Goal: Information Seeking & Learning: Learn about a topic

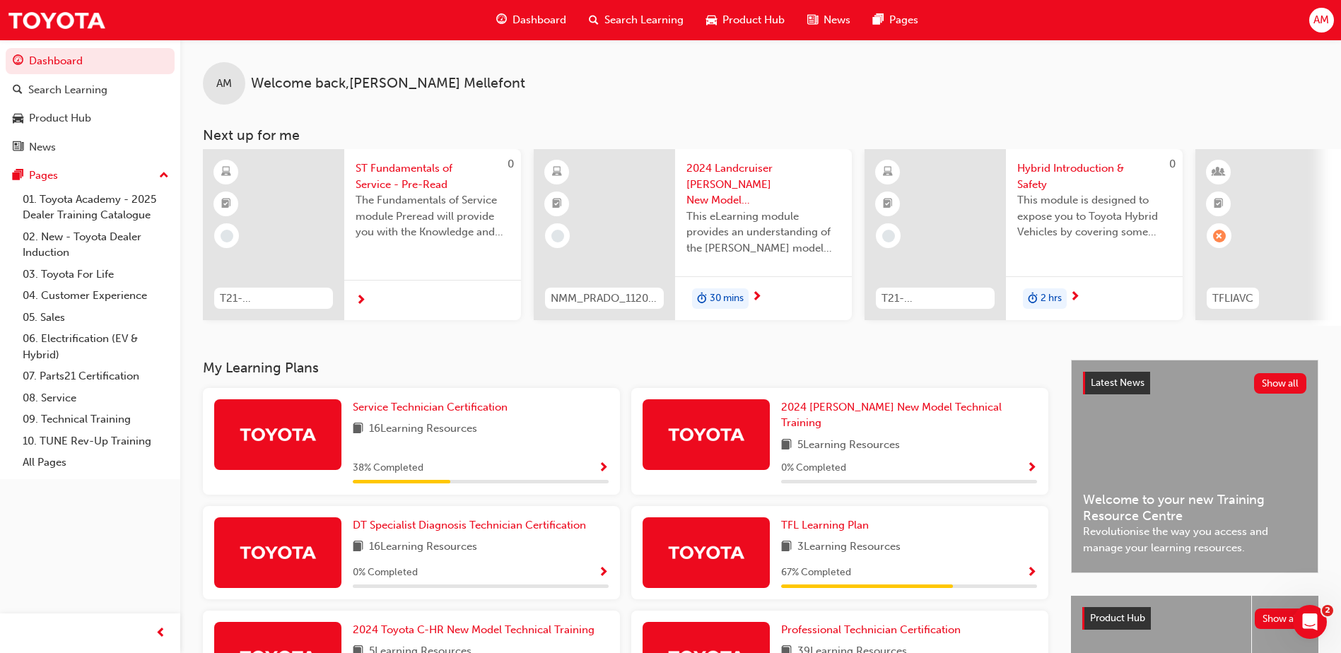
click at [633, 11] on div "Search Learning" at bounding box center [635, 20] width 117 height 29
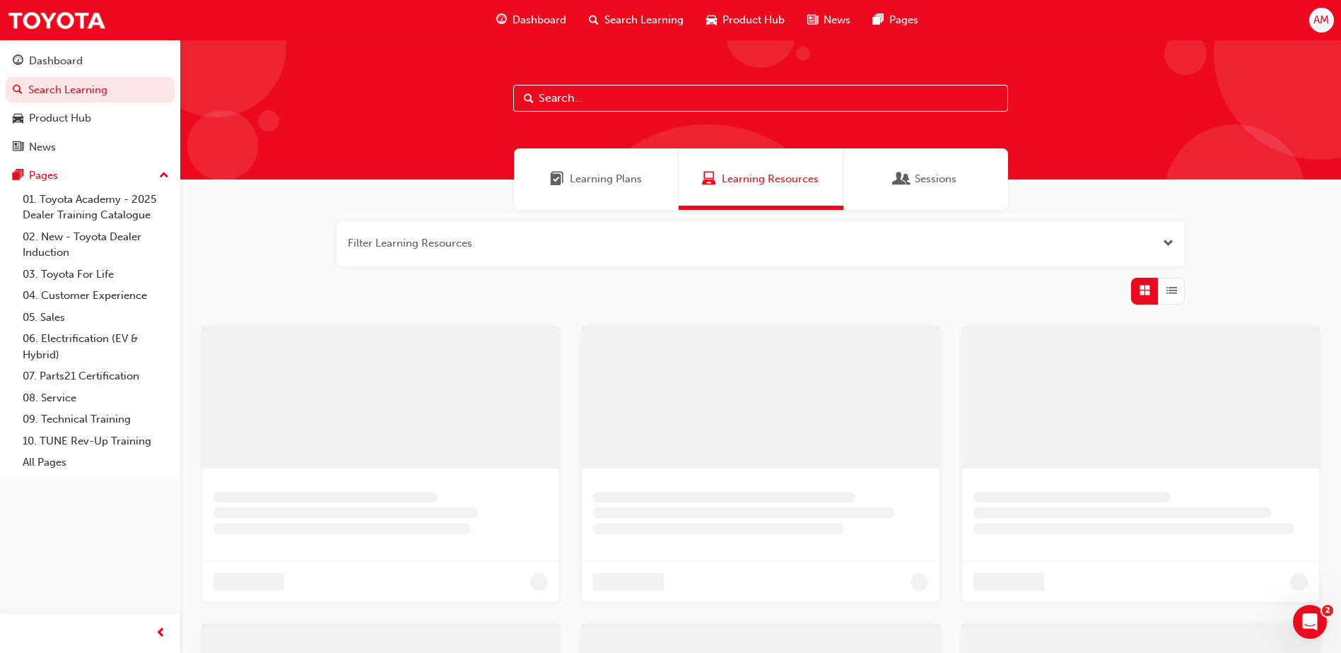
click at [630, 90] on input "text" at bounding box center [760, 98] width 495 height 27
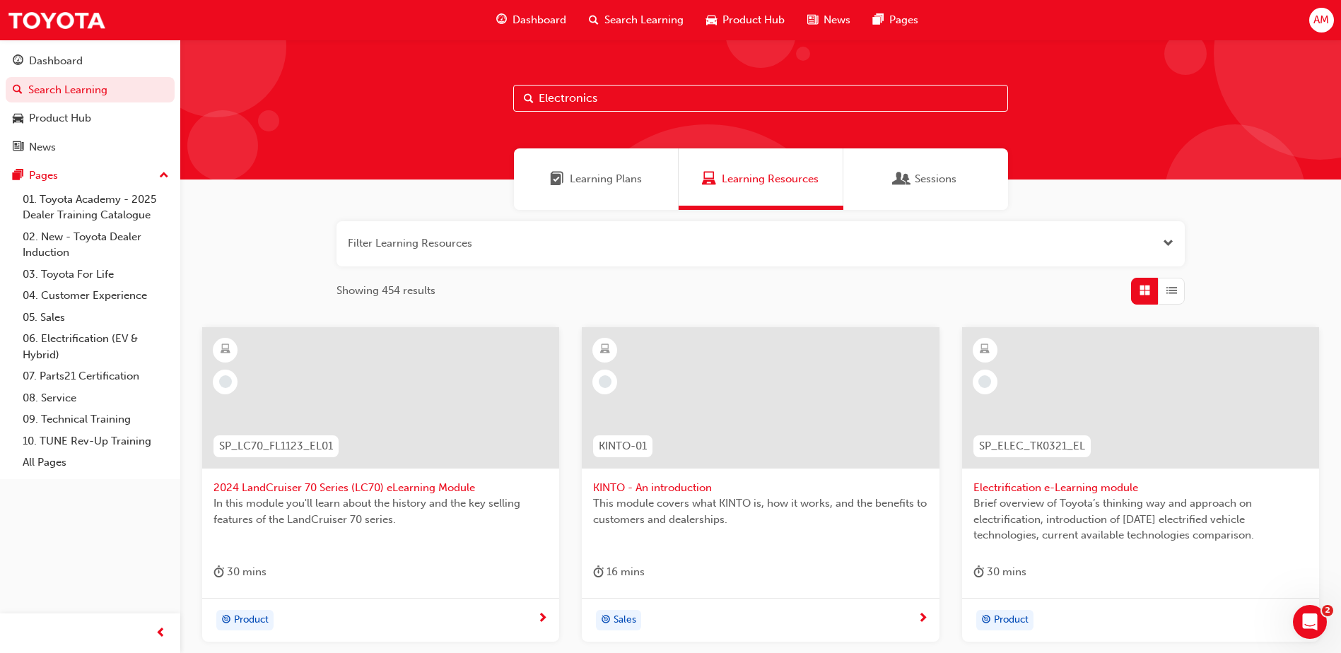
type input "Electronics"
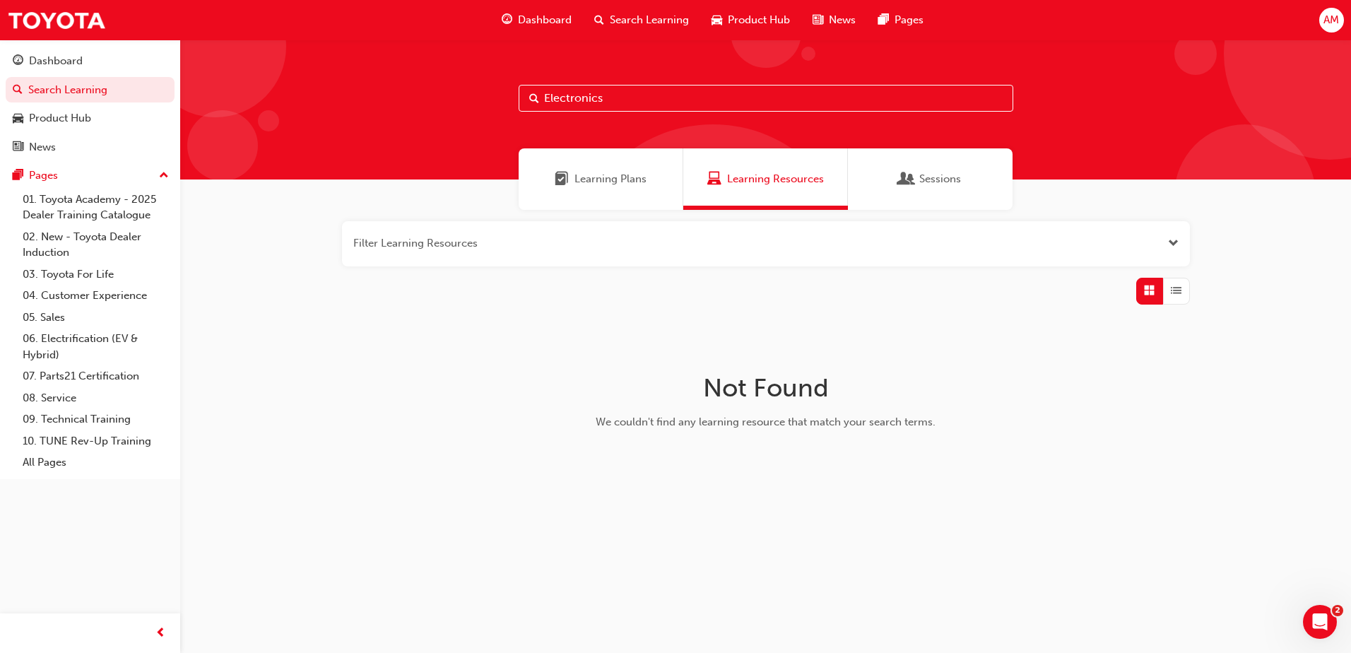
drag, startPoint x: 623, startPoint y: 97, endPoint x: 385, endPoint y: 93, distance: 238.2
click at [389, 93] on div "Electronics" at bounding box center [765, 110] width 1171 height 140
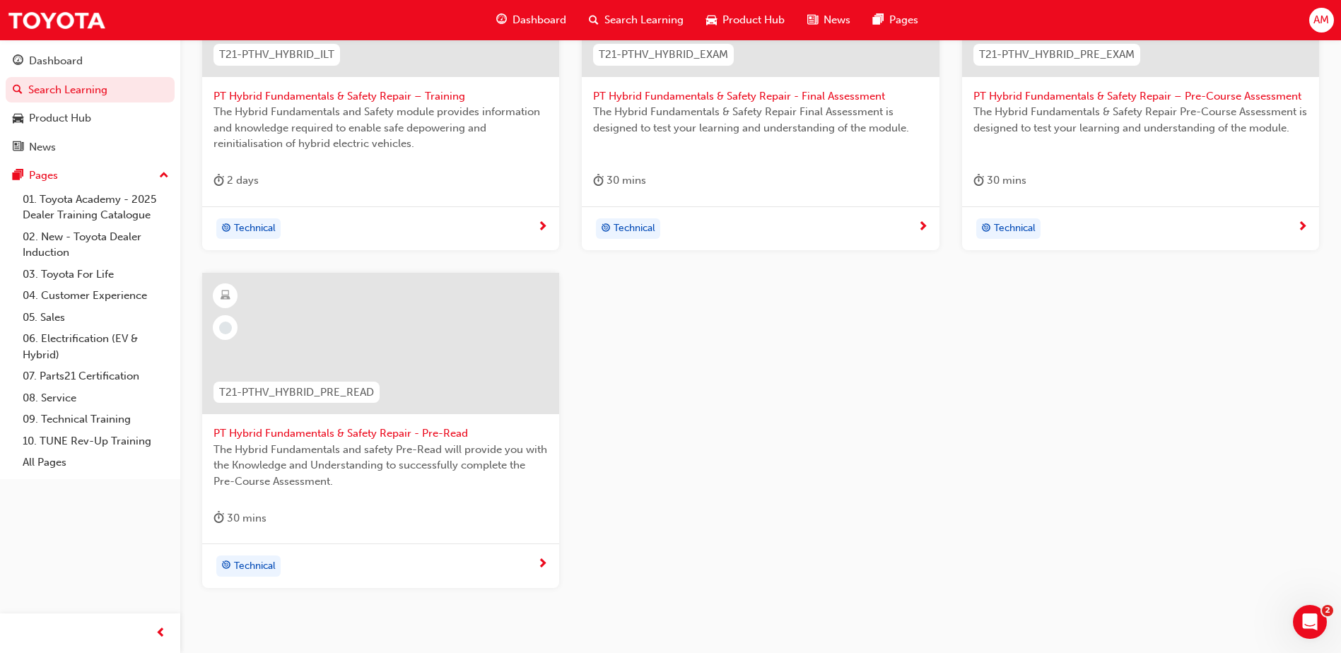
scroll to position [393, 0]
type input "PT Hybrid"
click at [380, 387] on div "T21-PTHV_HYBRID_PRE_READ" at bounding box center [296, 391] width 189 height 45
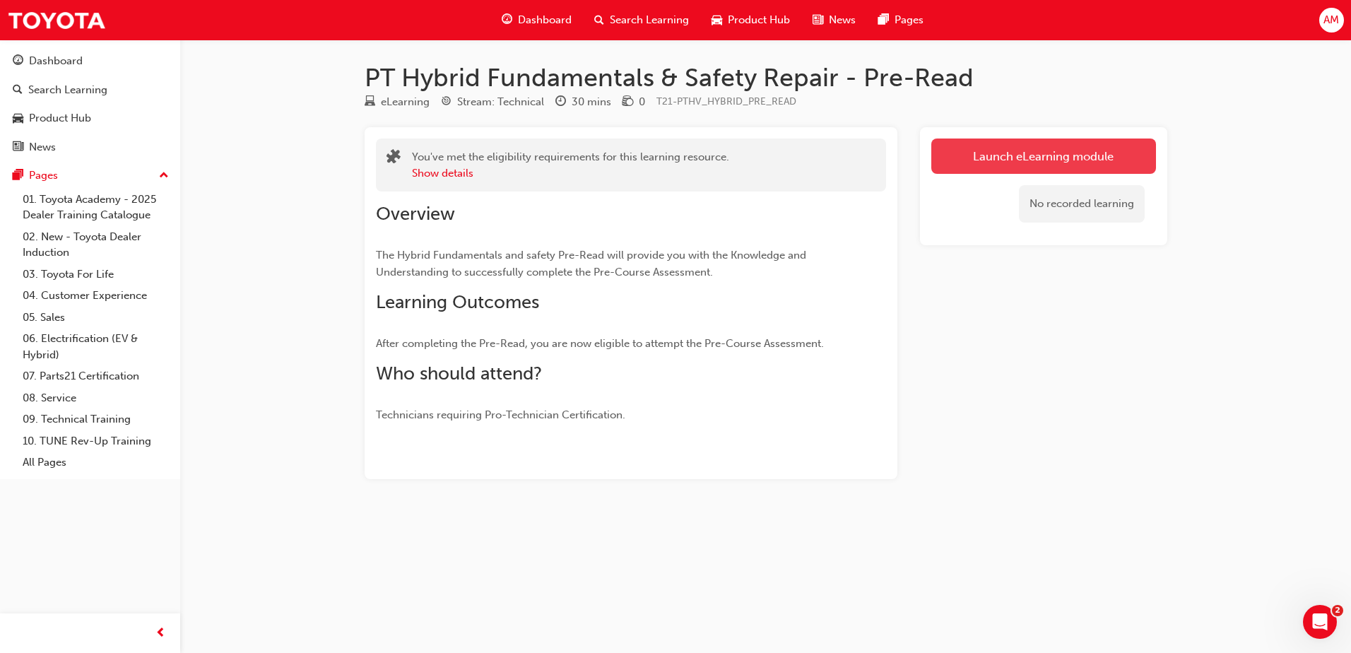
click at [1008, 153] on link "Launch eLearning module" at bounding box center [1043, 156] width 225 height 35
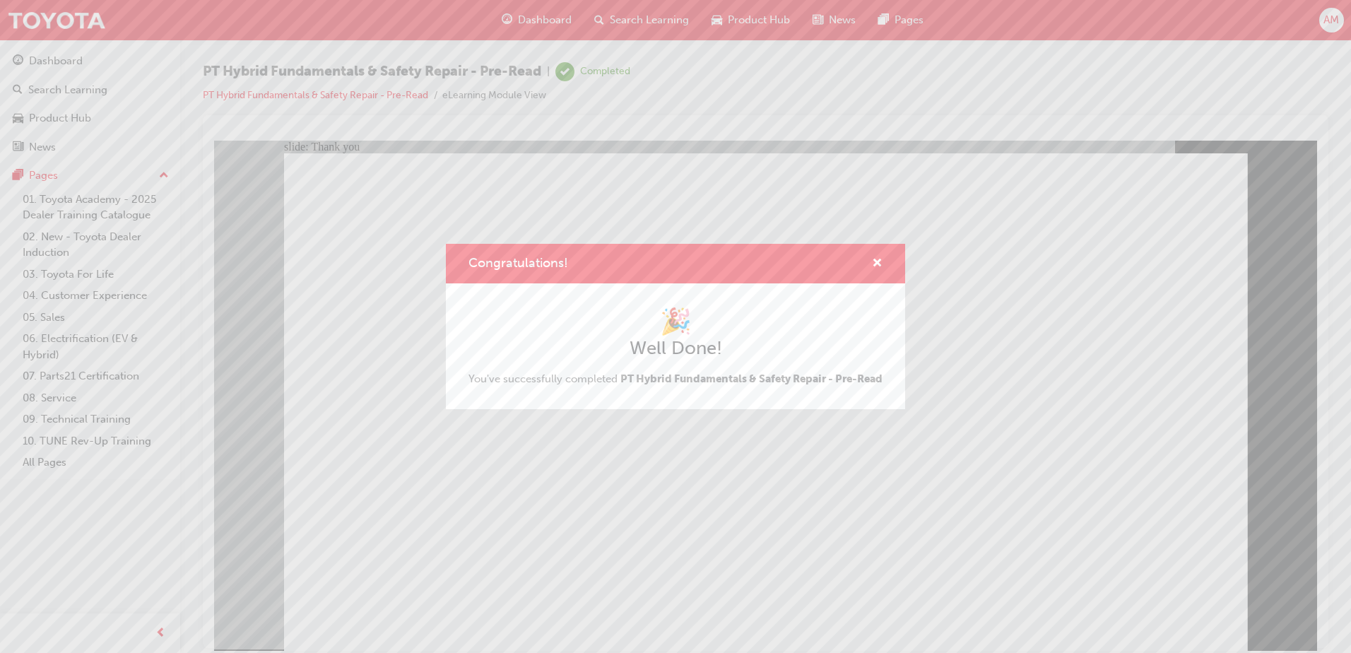
click at [583, 538] on div "Congratulations! 🎉 Well Done! You've successfully completed PT Hybrid Fundament…" at bounding box center [675, 326] width 1351 height 653
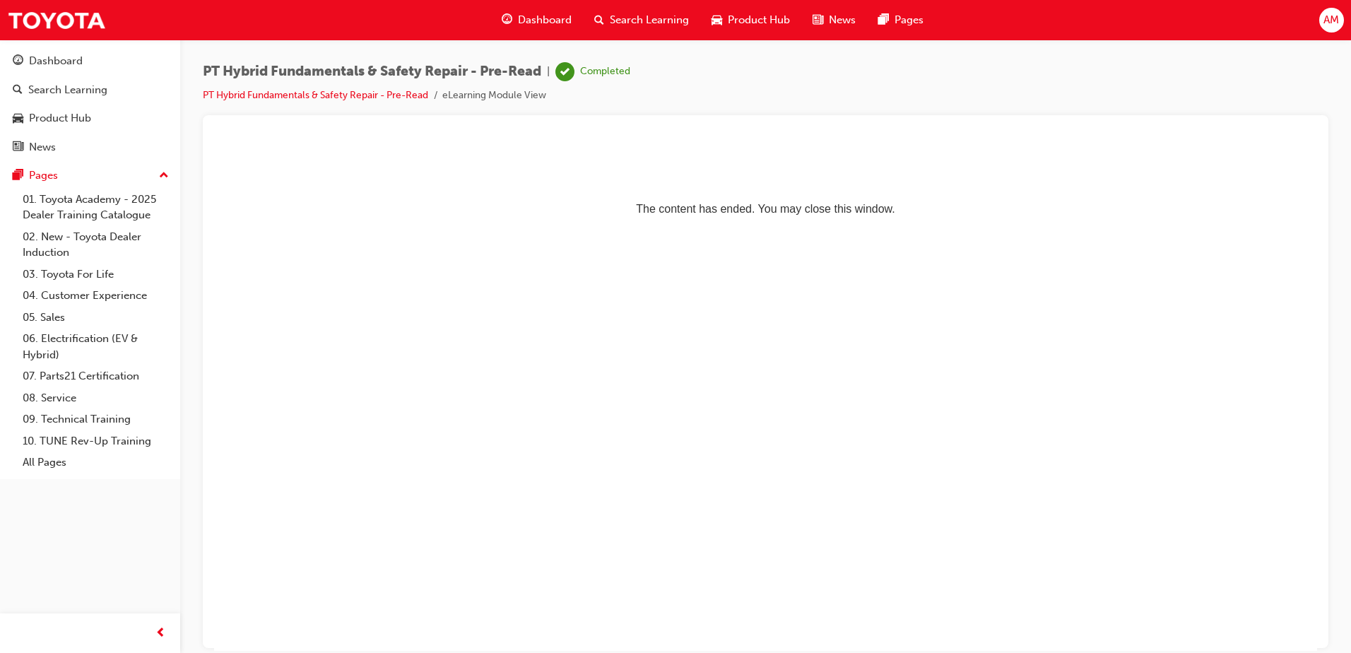
click at [634, 15] on span "Search Learning" at bounding box center [649, 20] width 79 height 16
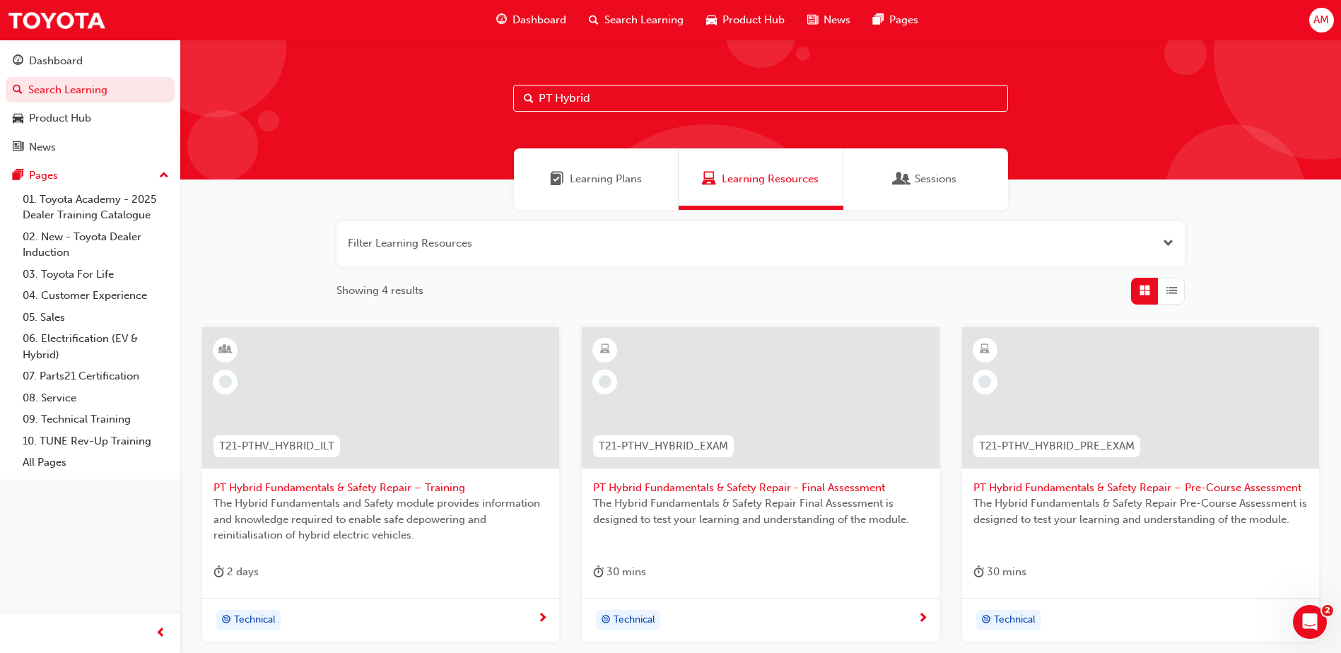
click at [1174, 493] on span "PT Hybrid Fundamentals & Safety Repair – Pre-Course Assessment" at bounding box center [1140, 488] width 334 height 16
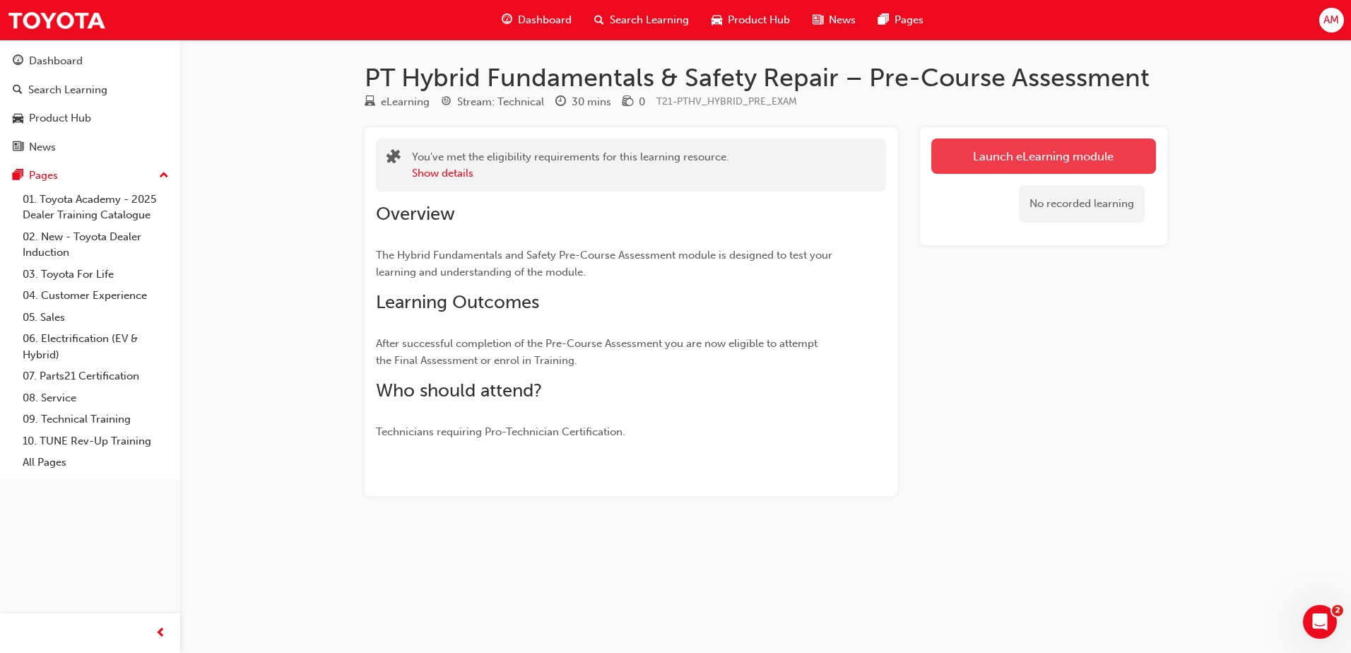
click at [1032, 150] on link "Launch eLearning module" at bounding box center [1043, 156] width 225 height 35
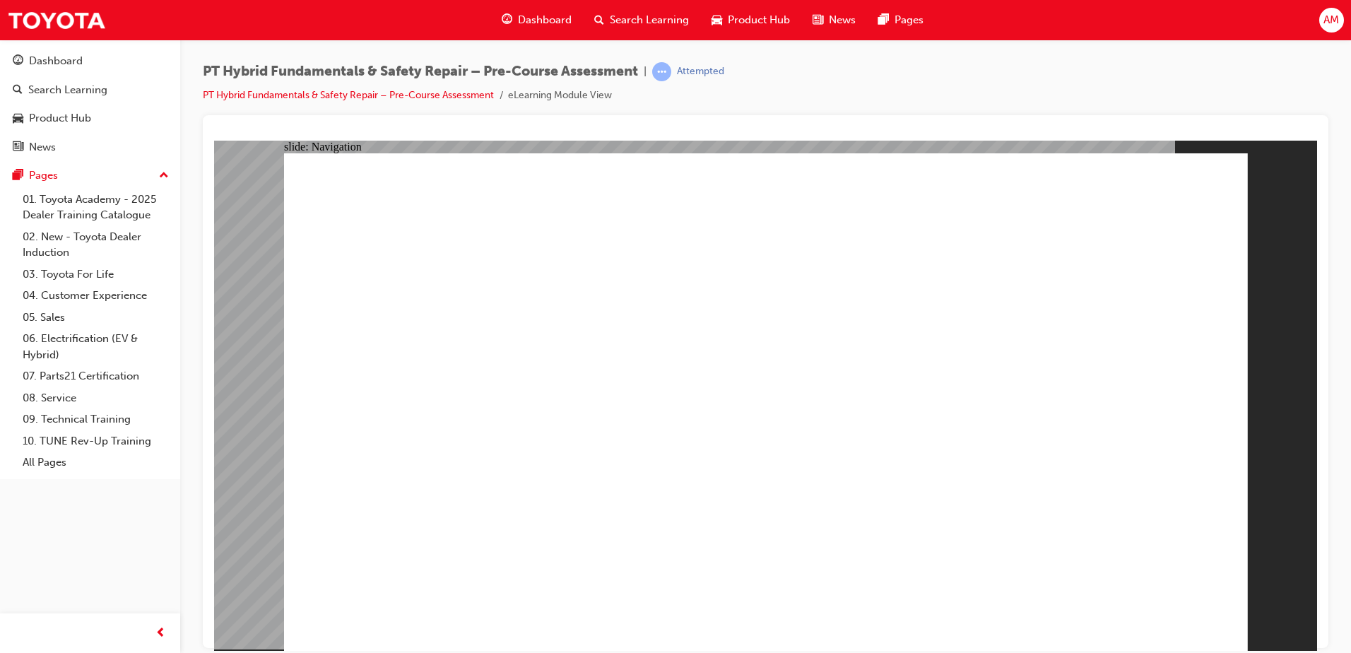
radio input "true"
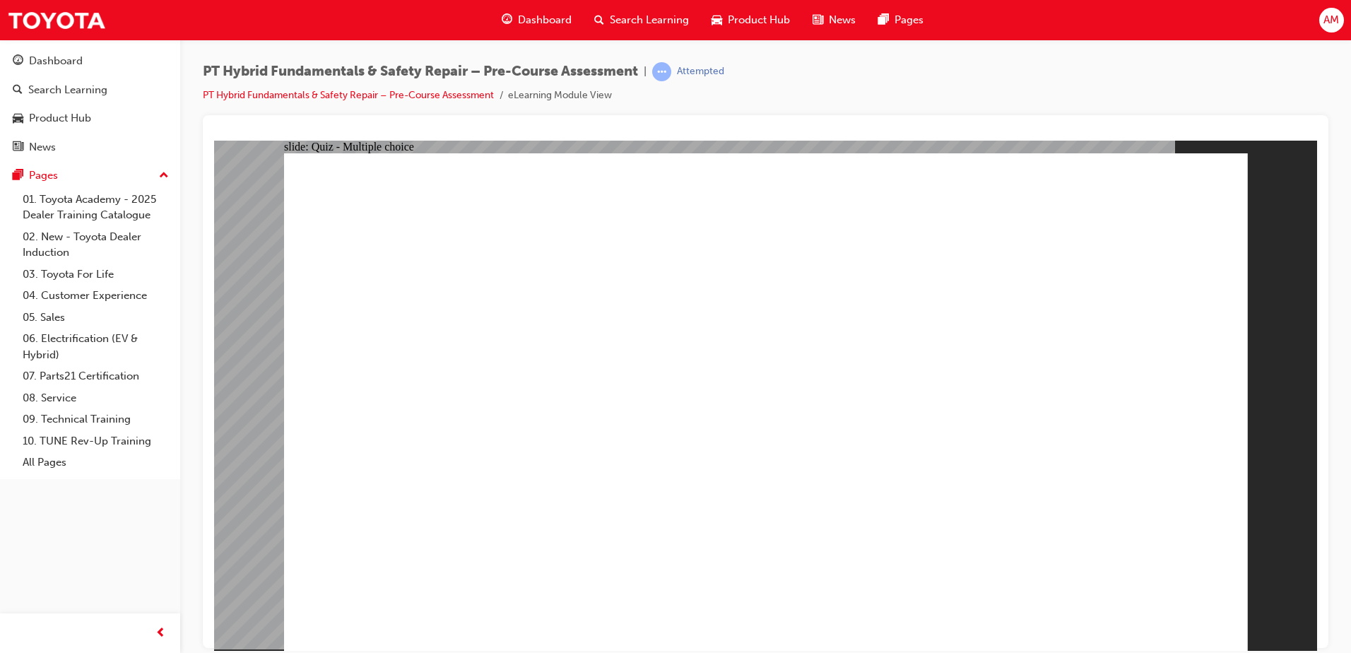
radio input "true"
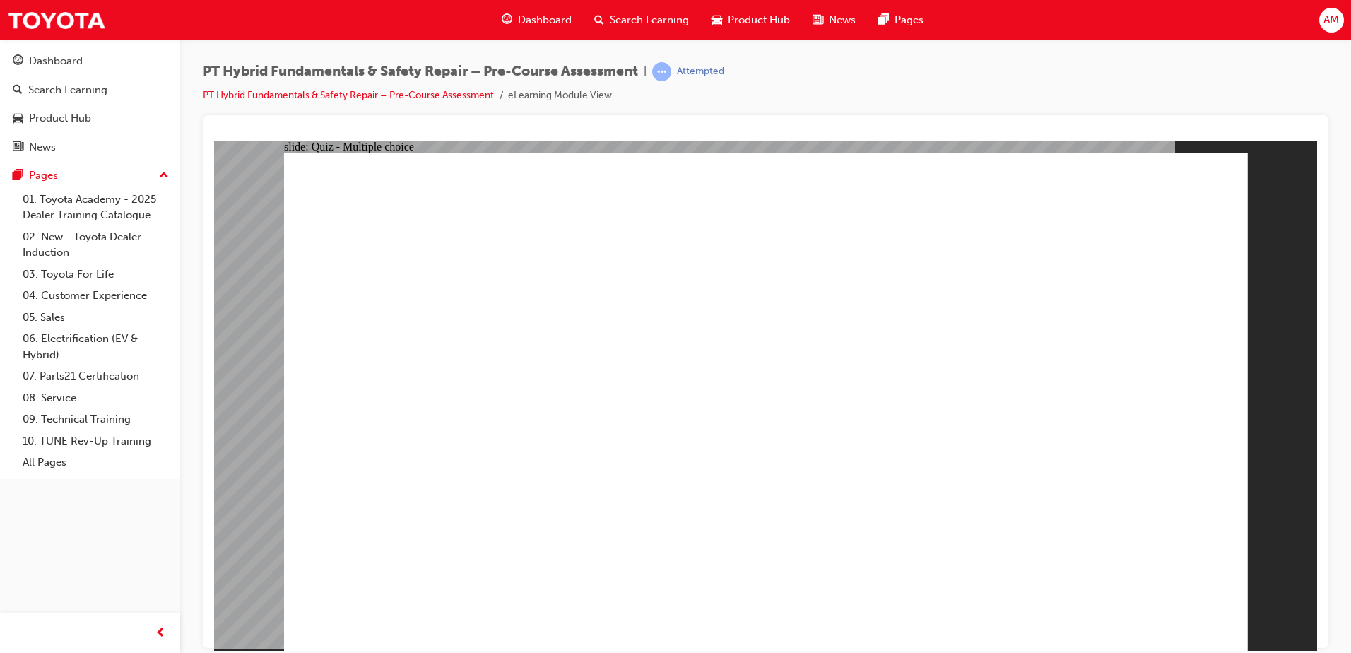
radio input "true"
checkbox input "true"
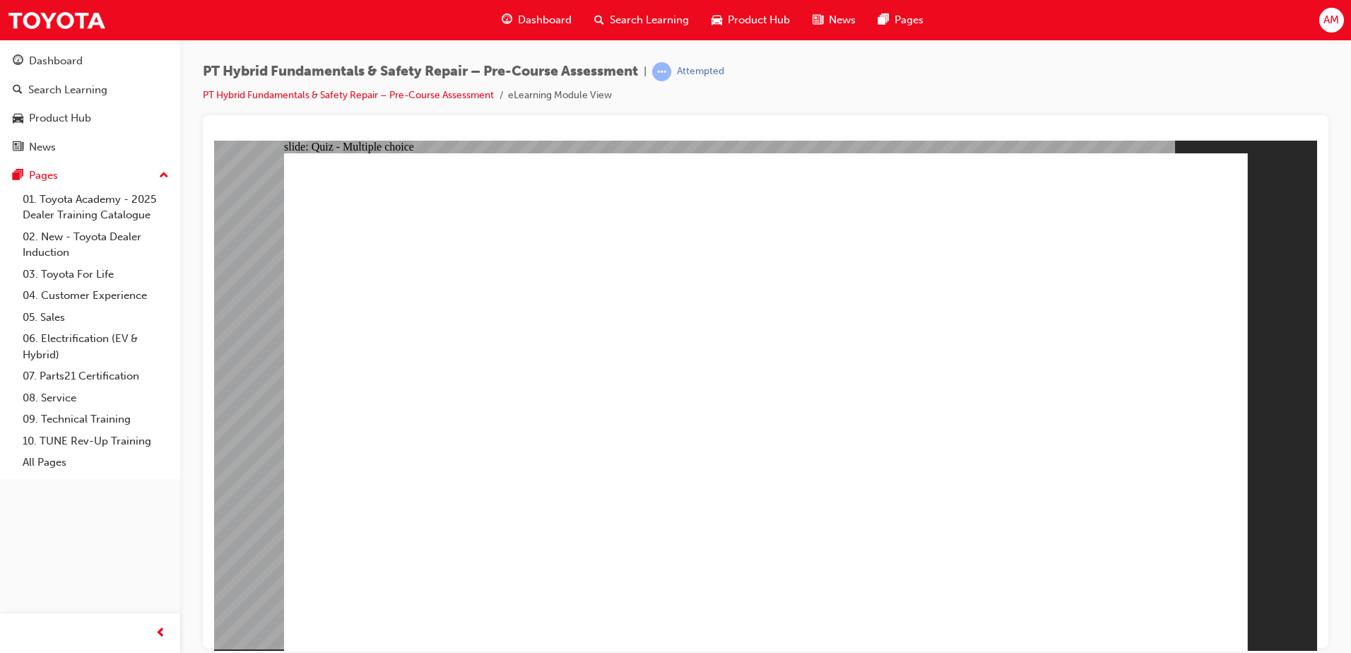
checkbox input "true"
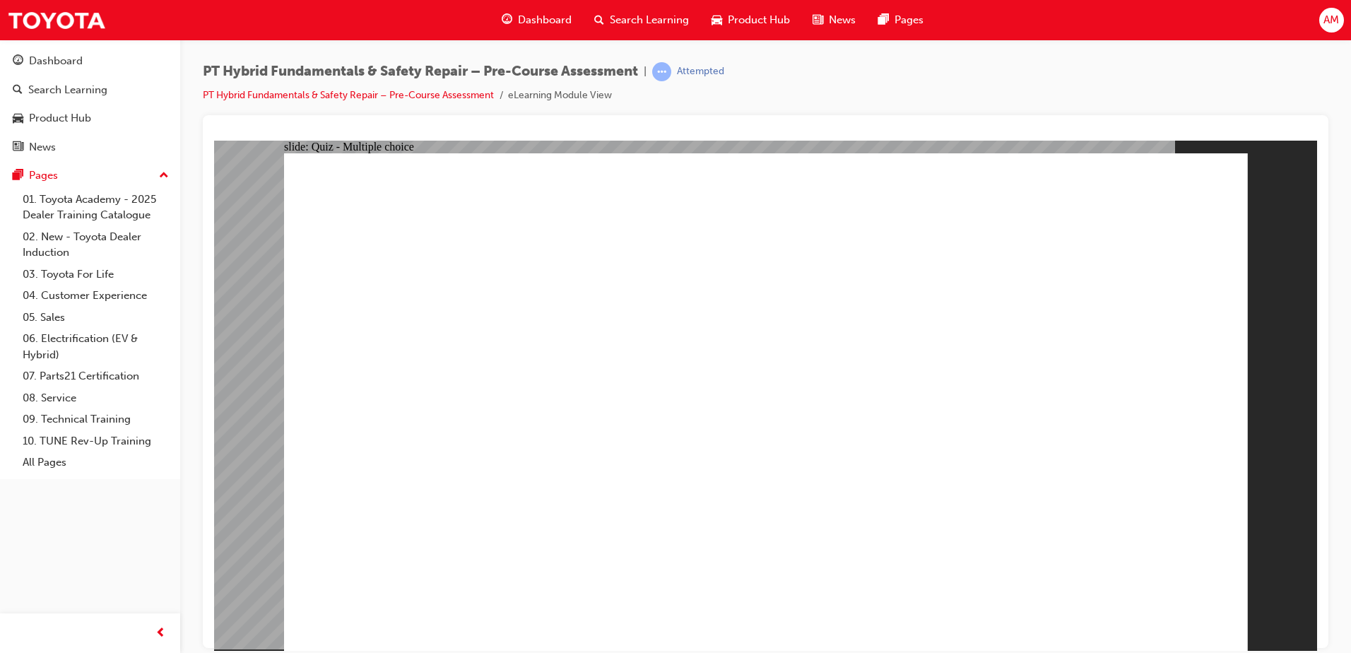
checkbox input "true"
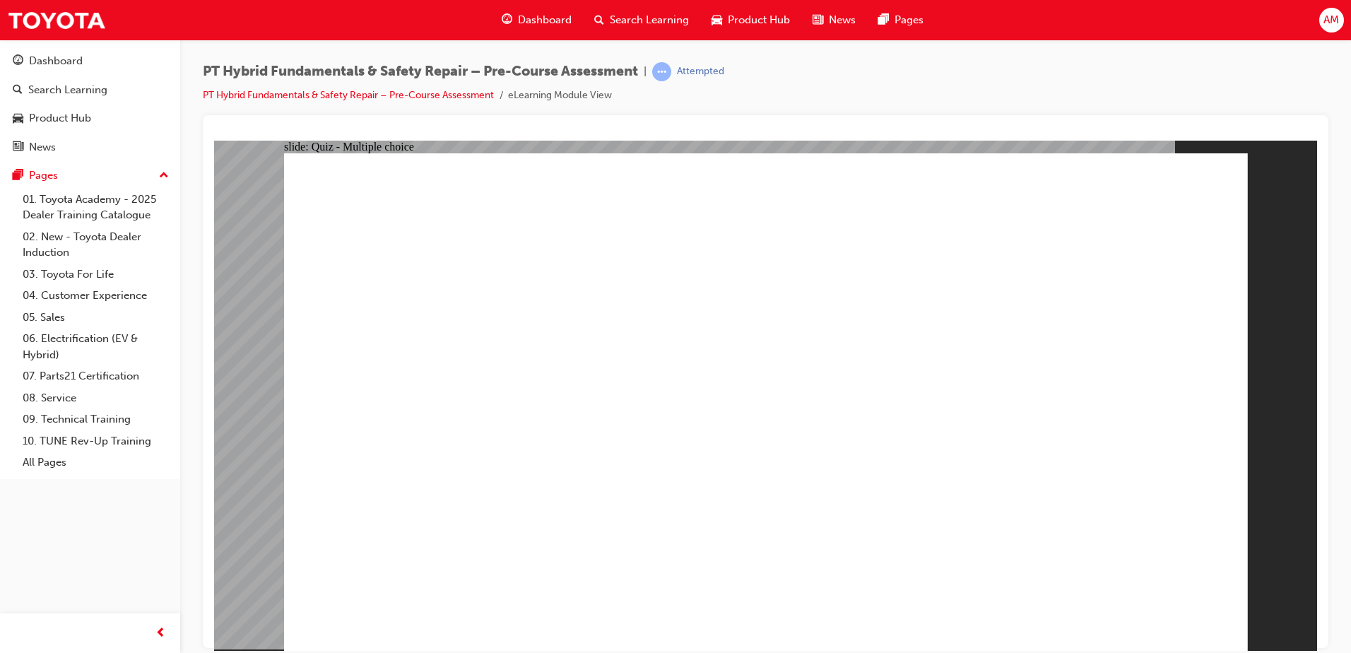
radio input "false"
radio input "true"
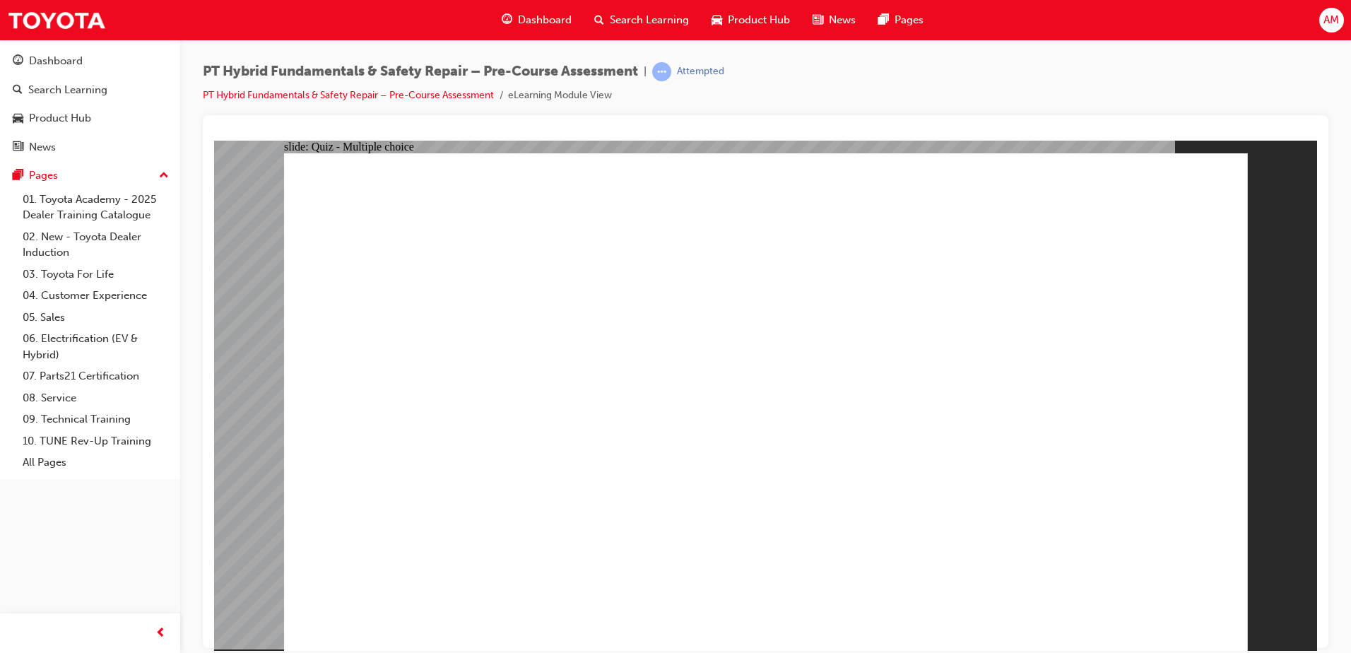
drag, startPoint x: 552, startPoint y: 577, endPoint x: 555, endPoint y: 587, distance: 10.3
radio input "true"
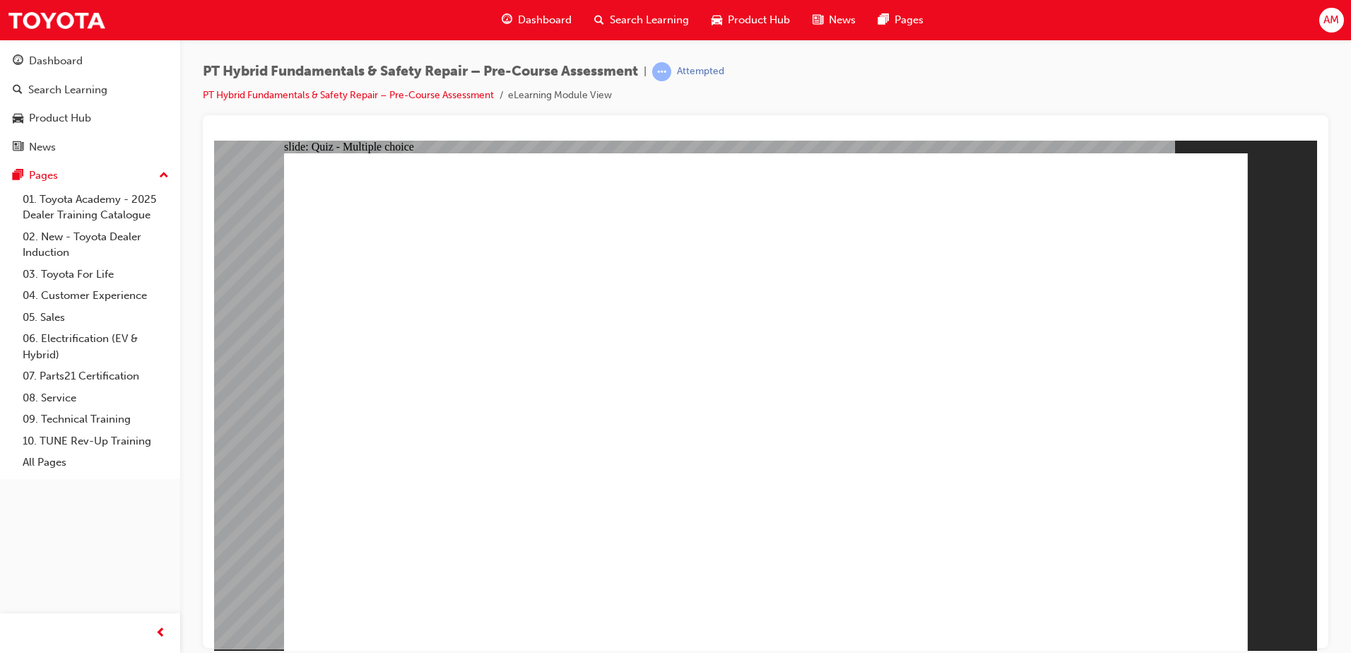
radio input "true"
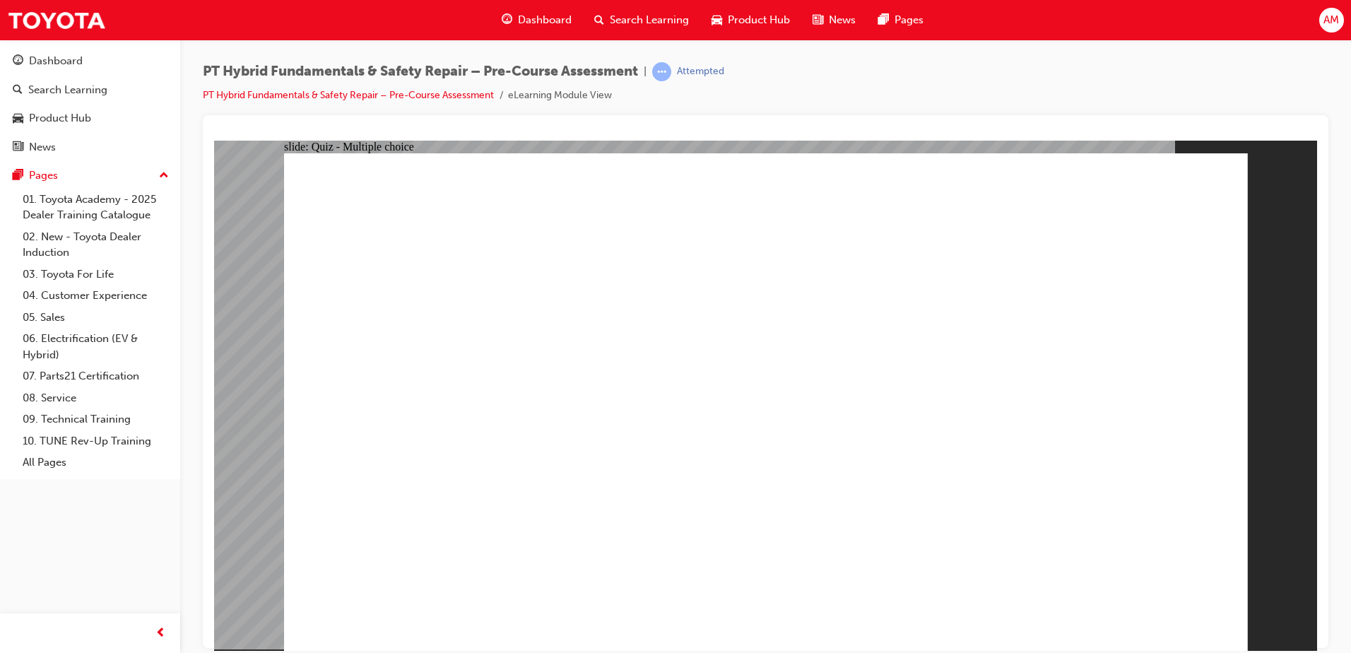
radio input "false"
radio input "true"
drag, startPoint x: 585, startPoint y: 230, endPoint x: 939, endPoint y: 247, distance: 354.4
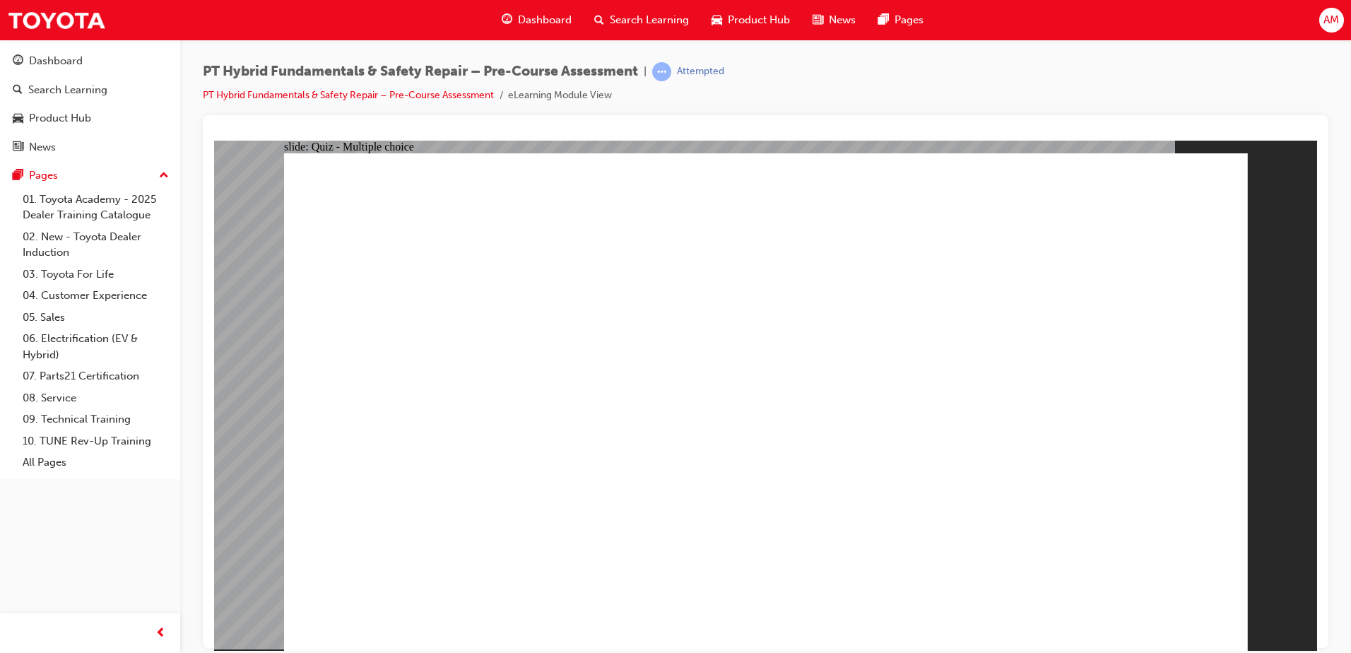
drag, startPoint x: 618, startPoint y: 93, endPoint x: 502, endPoint y: 95, distance: 116.6
click at [502, 95] on ul "PT Hybrid Fundamentals & Safety Repair – Pre-Course Assessment eLearning Module…" at bounding box center [464, 95] width 522 height 17
drag, startPoint x: 502, startPoint y: 95, endPoint x: 556, endPoint y: 89, distance: 54.7
click at [556, 89] on li "eLearning Module View" at bounding box center [560, 96] width 104 height 16
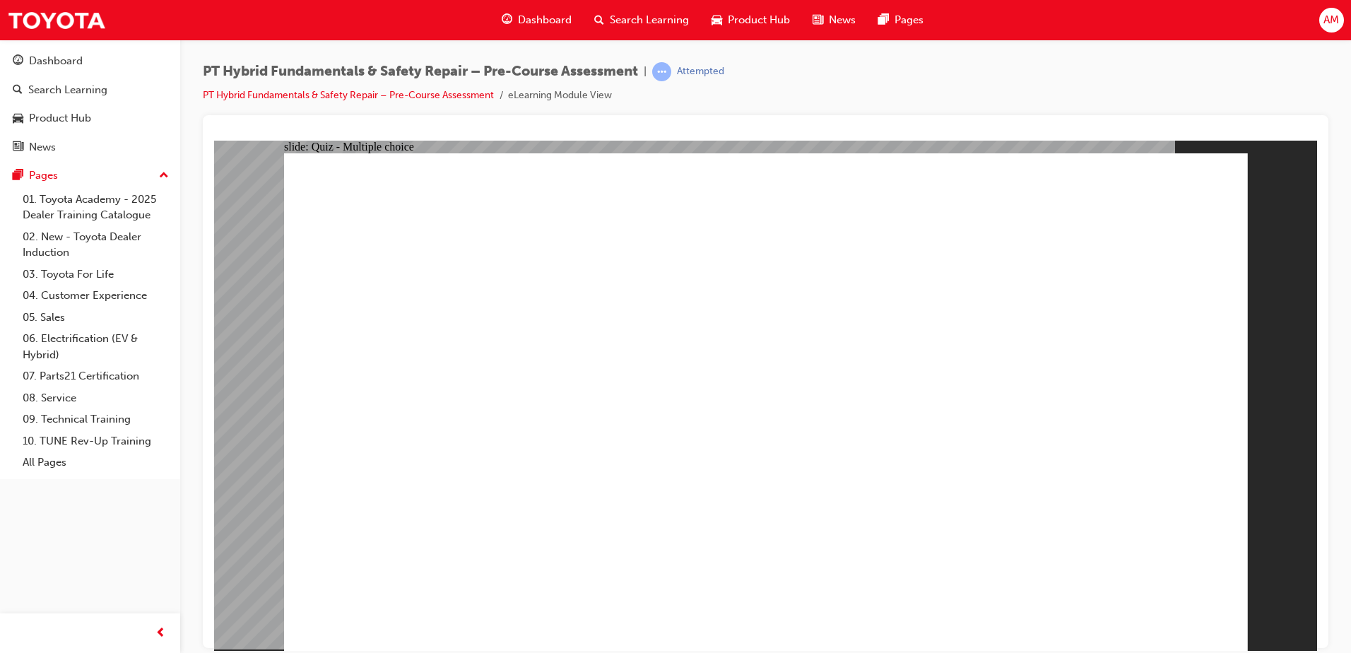
radio input "false"
radio input "true"
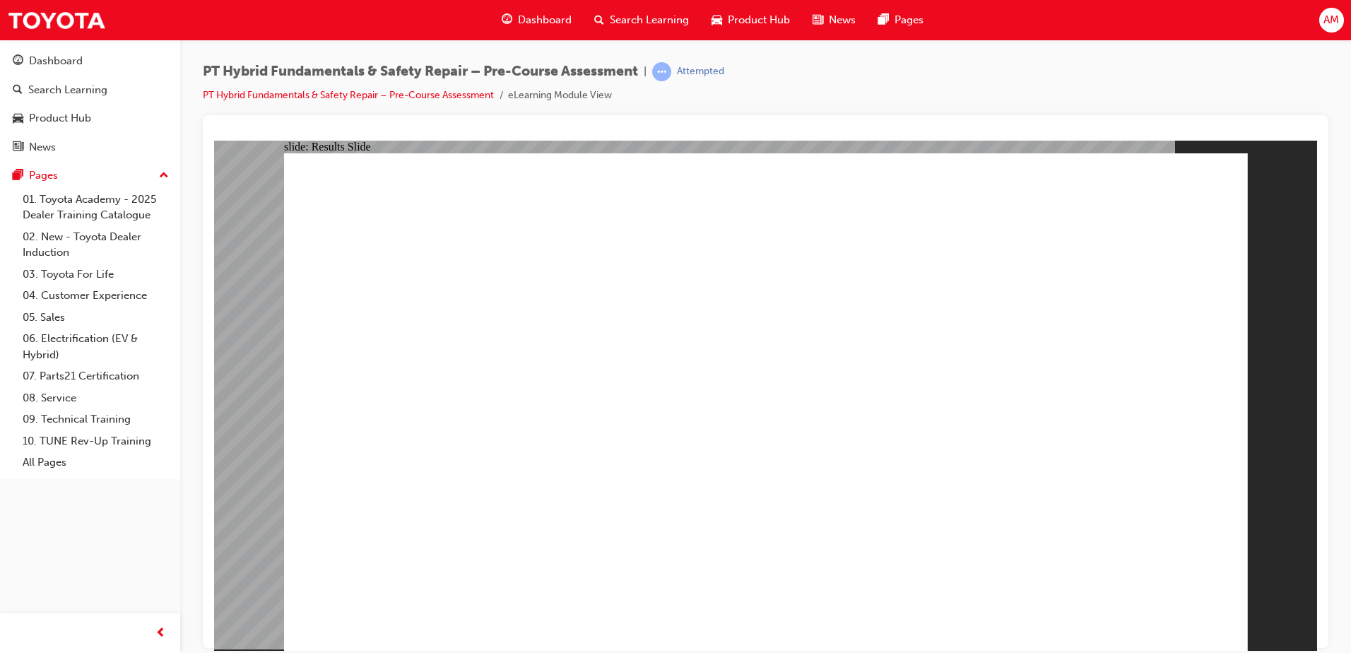
drag, startPoint x: 732, startPoint y: 514, endPoint x: 805, endPoint y: 510, distance: 72.9
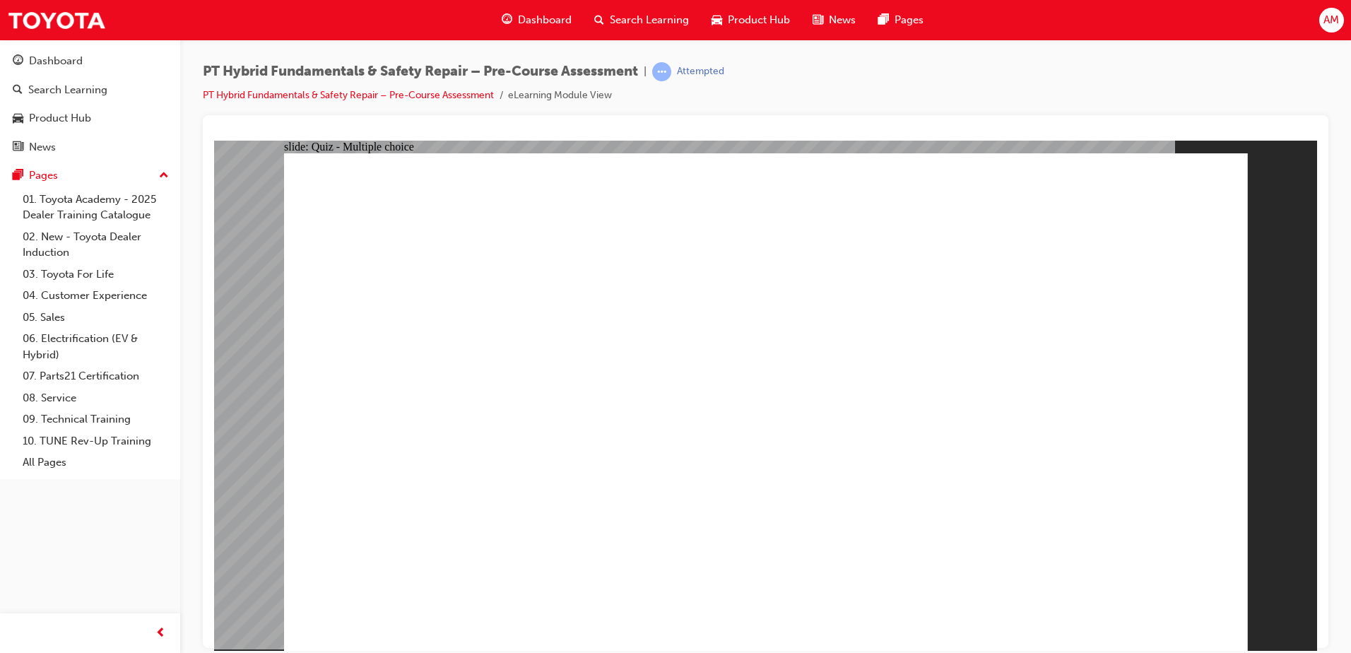
click at [1305, 285] on div "slide: Quiz - Multiple choice Oval 1 Question 2 What is the one-hand rule when …" at bounding box center [765, 395] width 1103 height 510
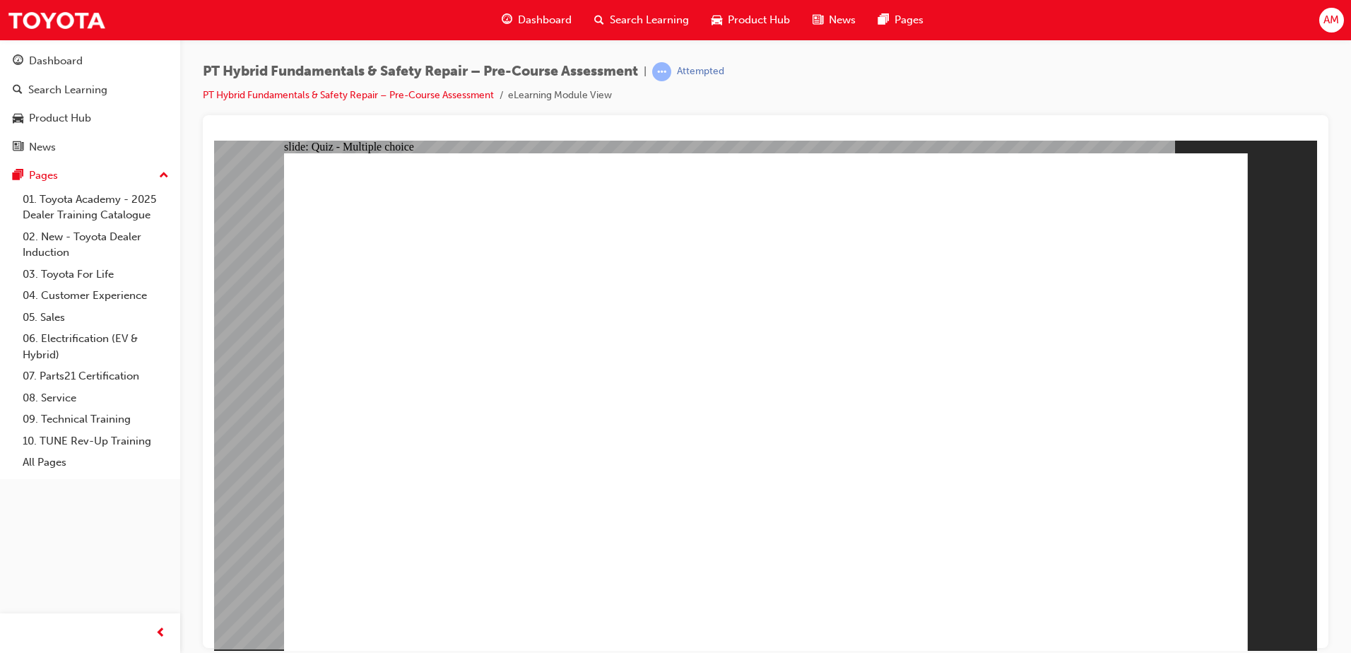
click at [438, 93] on link "PT Hybrid Fundamentals & Safety Repair – Pre-Course Assessment" at bounding box center [348, 95] width 291 height 12
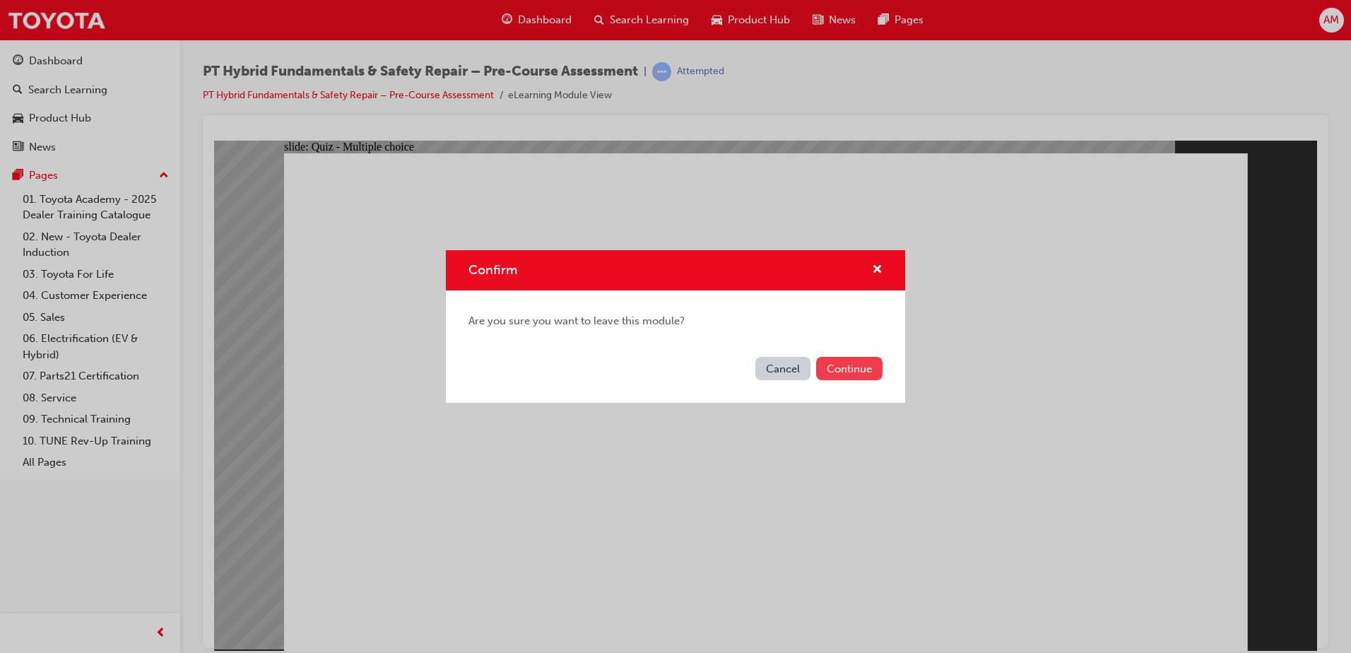
click at [847, 376] on button "Continue" at bounding box center [849, 368] width 66 height 23
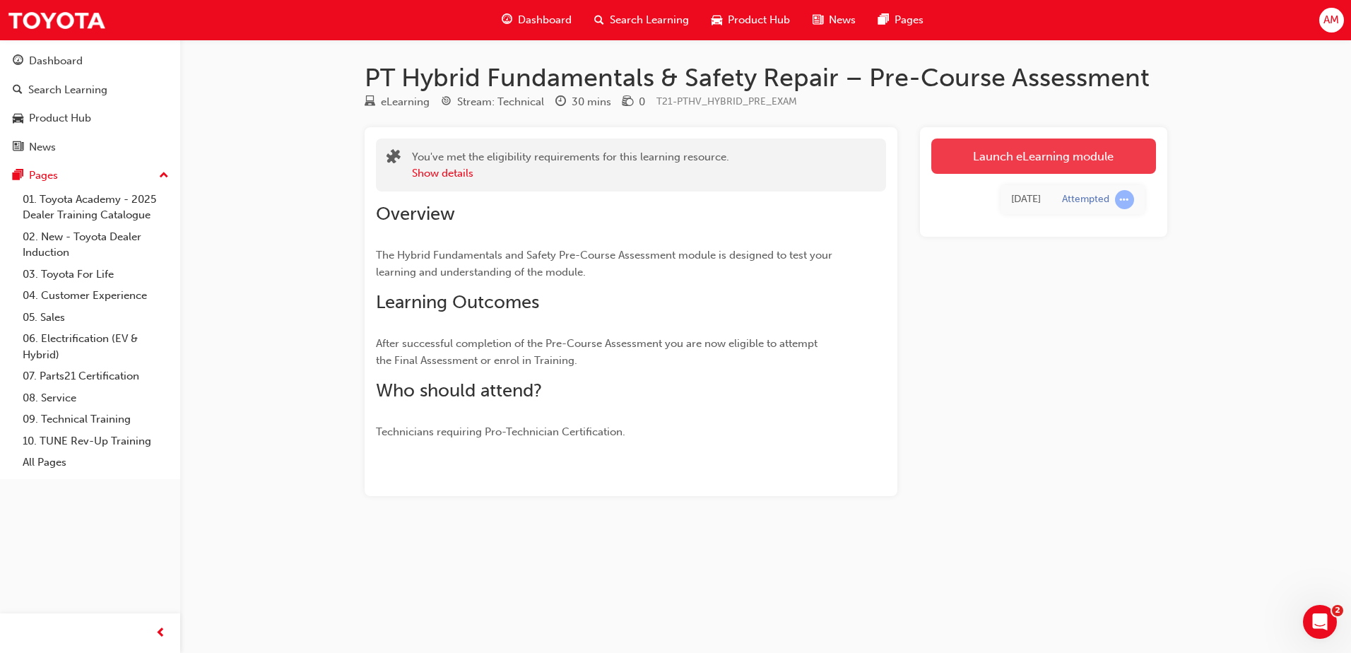
click at [1076, 152] on link "Launch eLearning module" at bounding box center [1043, 156] width 225 height 35
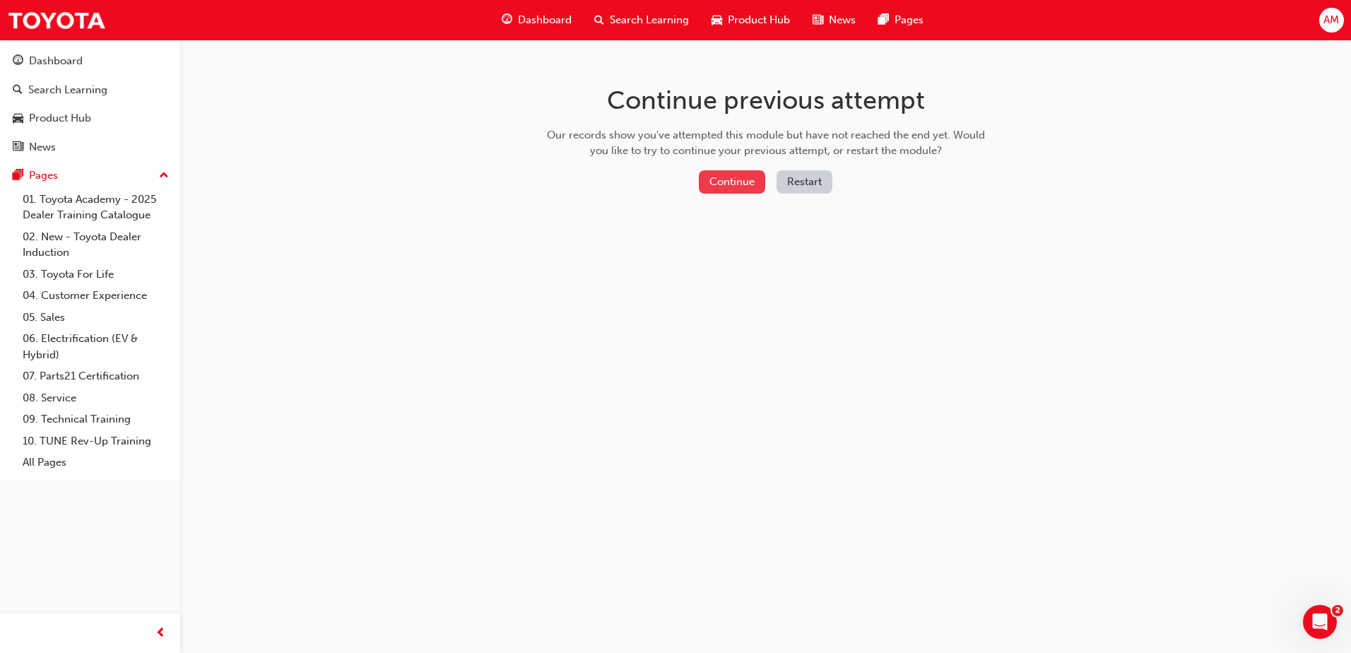
click at [734, 182] on button "Continue" at bounding box center [732, 181] width 66 height 23
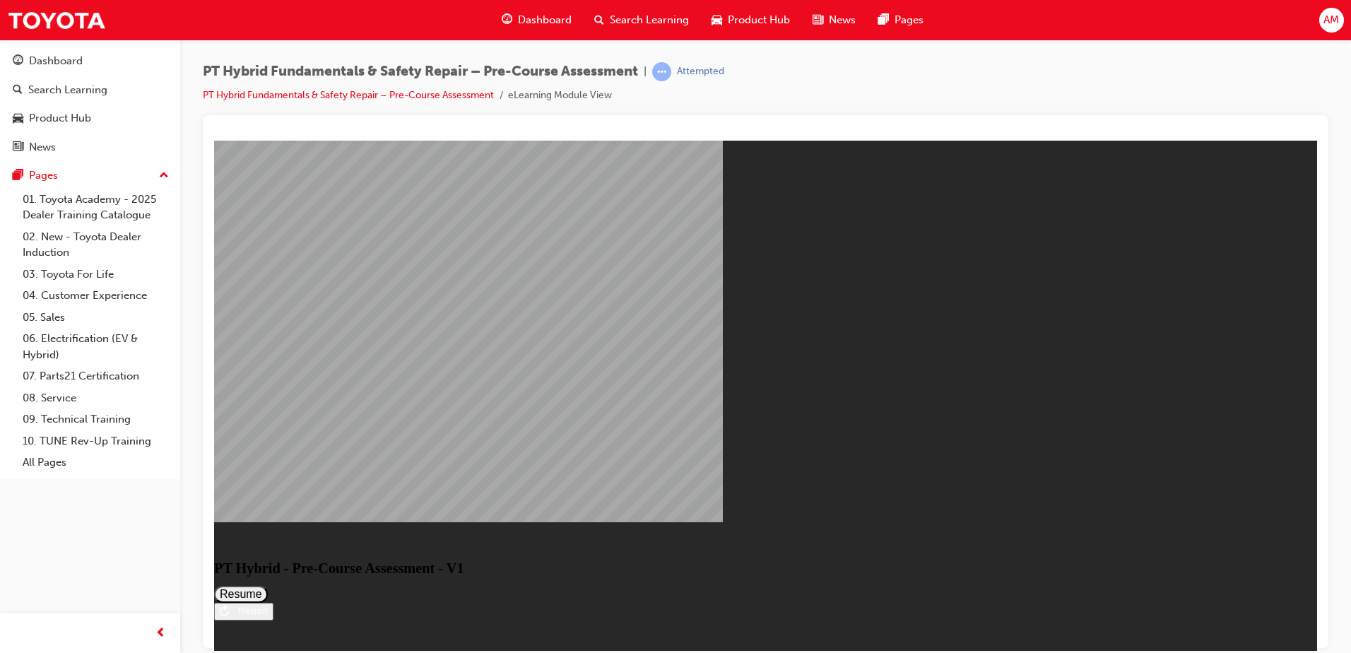
click at [268, 585] on button "Resume" at bounding box center [241, 593] width 54 height 17
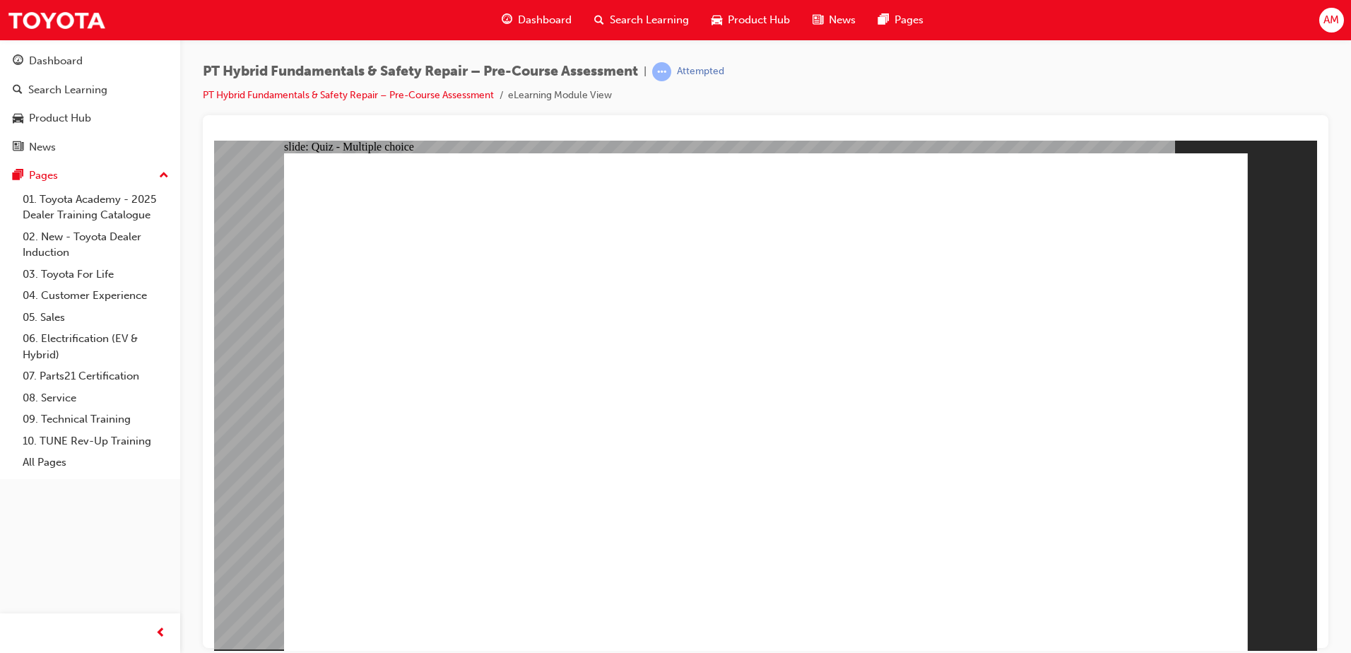
drag, startPoint x: 670, startPoint y: 455, endPoint x: 683, endPoint y: 394, distance: 62.9
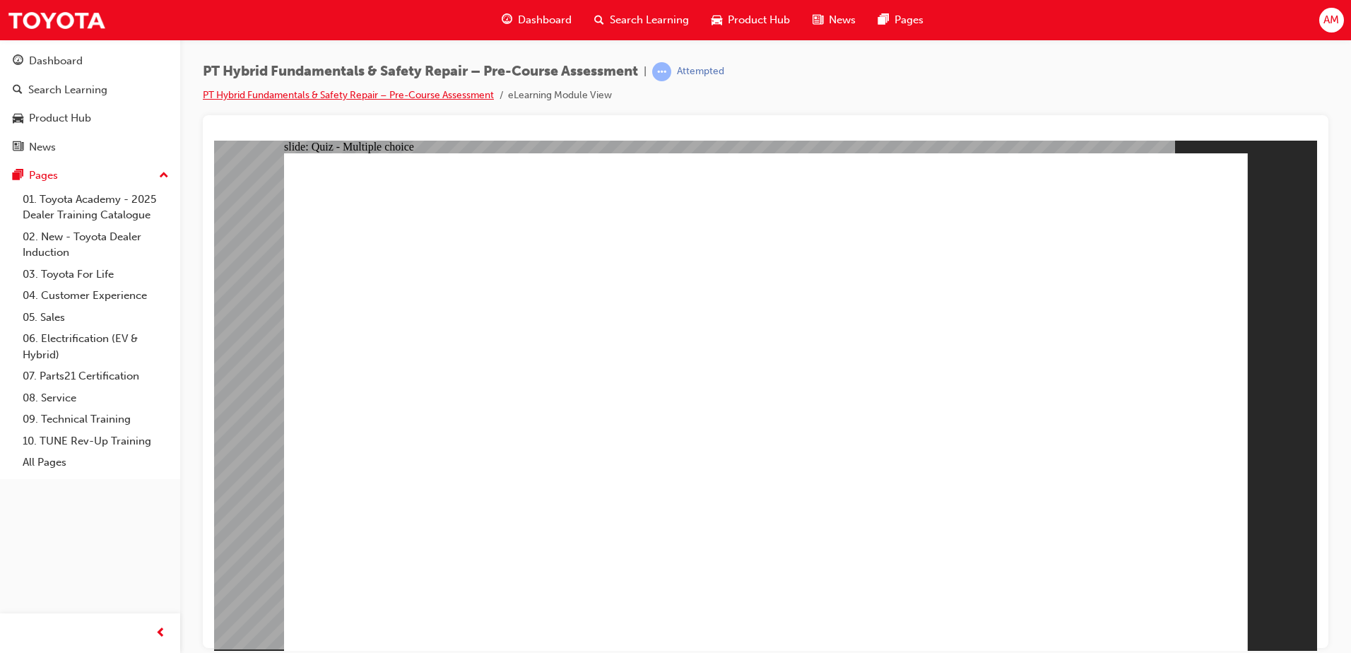
click at [474, 95] on link "PT Hybrid Fundamentals & Safety Repair – Pre-Course Assessment" at bounding box center [348, 95] width 291 height 12
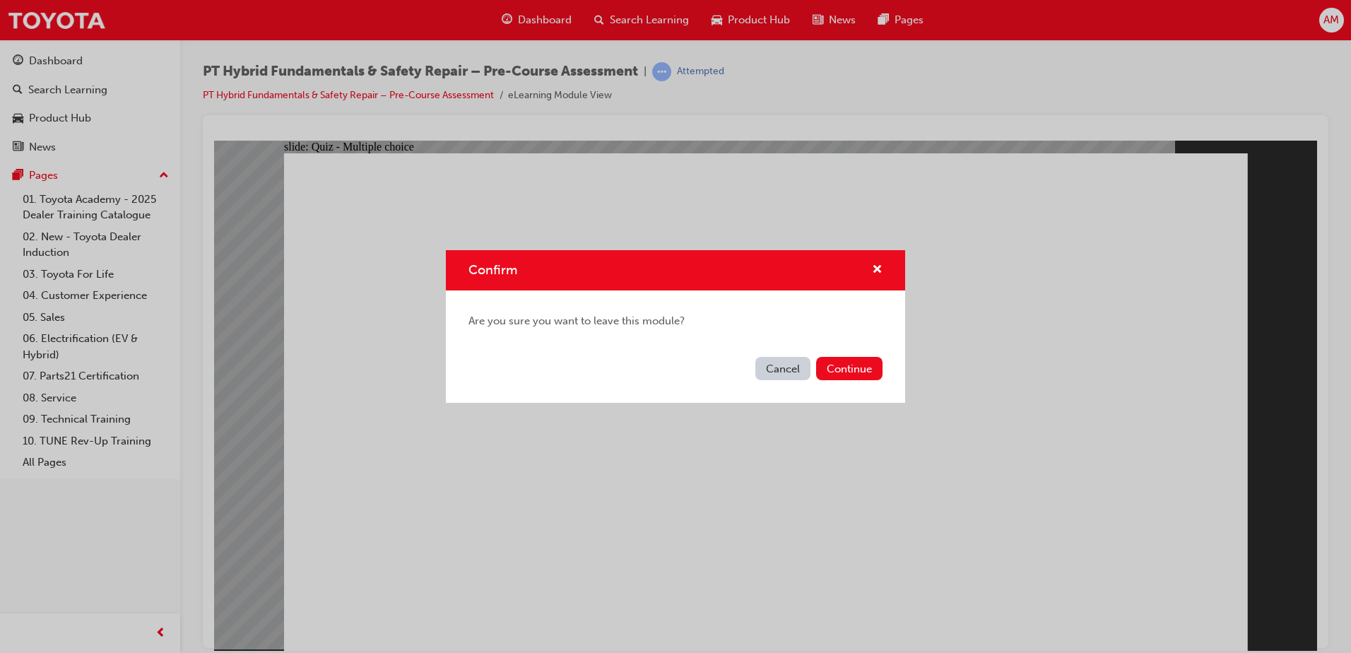
click at [844, 356] on div "Cancel Continue" at bounding box center [675, 377] width 459 height 52
click at [847, 368] on button "Continue" at bounding box center [849, 368] width 66 height 23
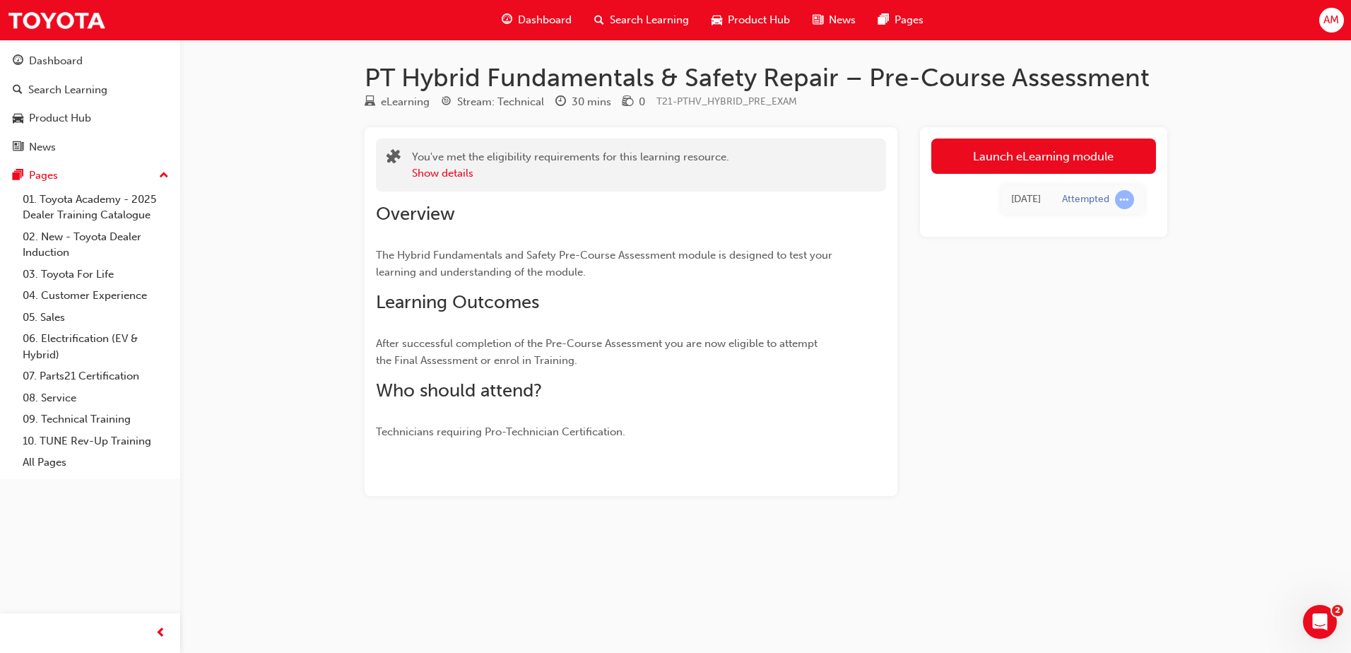
click at [1029, 197] on div "[DATE]" at bounding box center [1026, 200] width 30 height 16
click at [1053, 165] on link "Launch eLearning module" at bounding box center [1043, 156] width 225 height 35
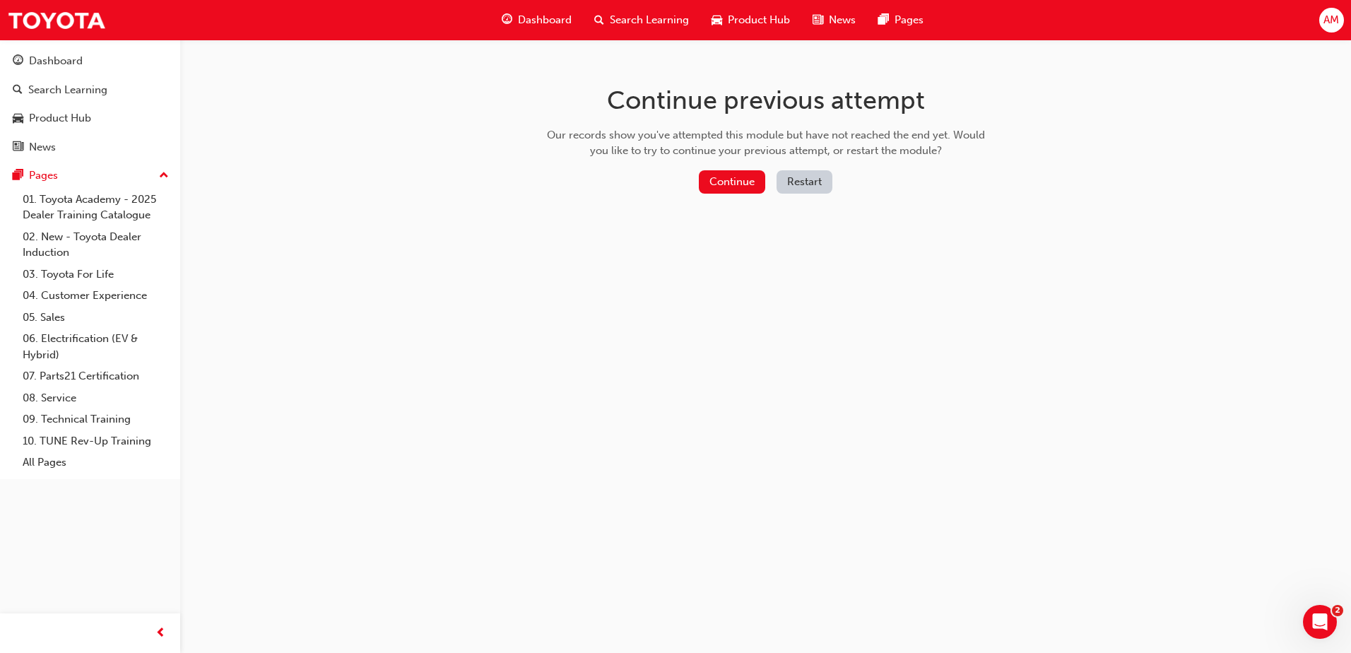
click at [797, 184] on button "Restart" at bounding box center [805, 181] width 56 height 23
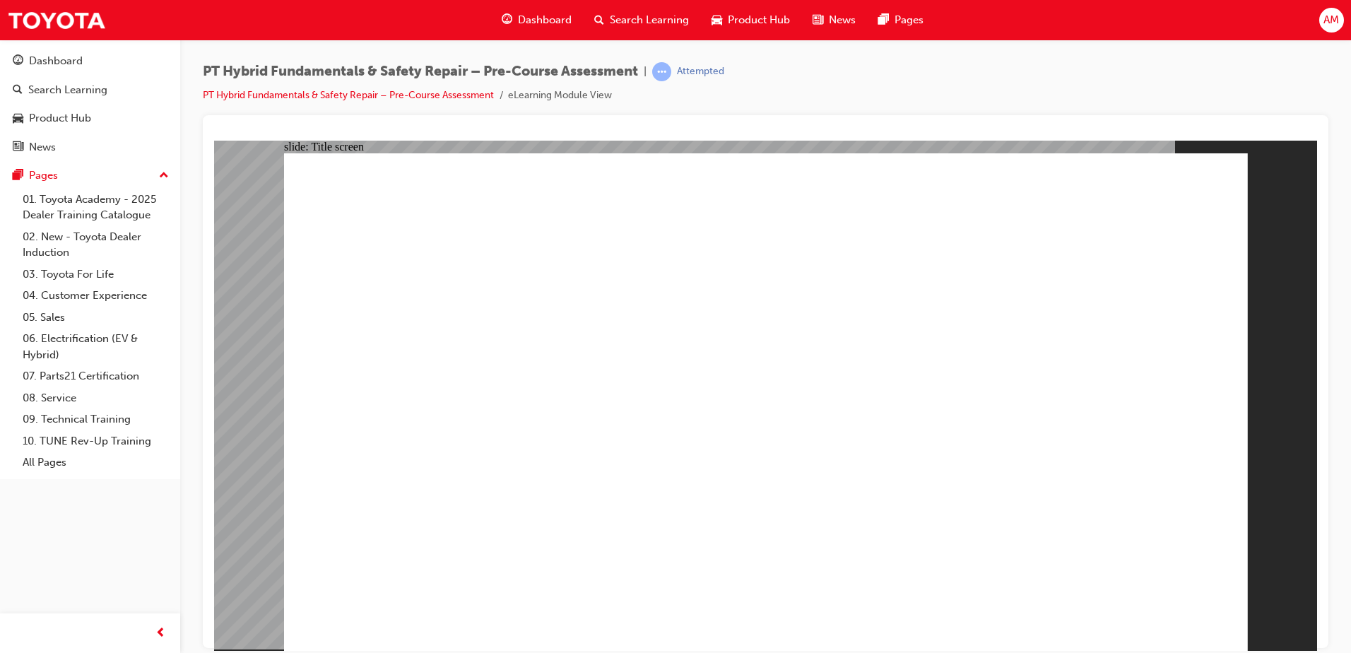
radio input "true"
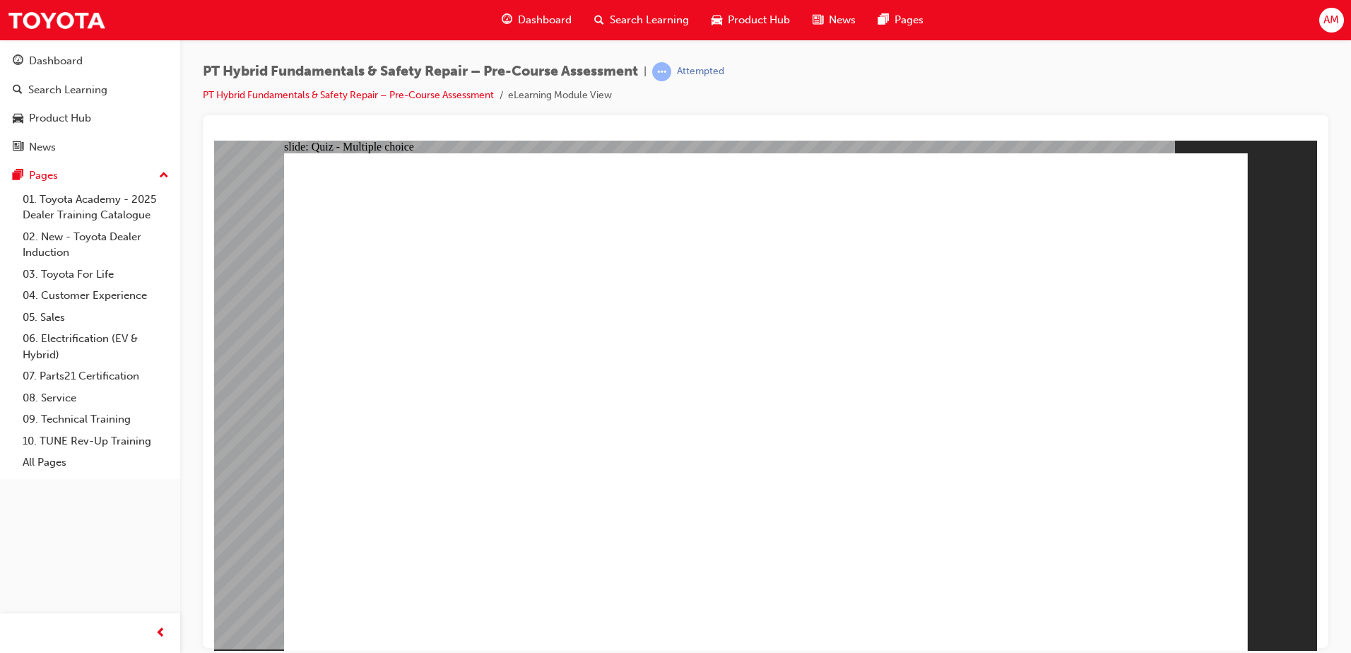
radio input "true"
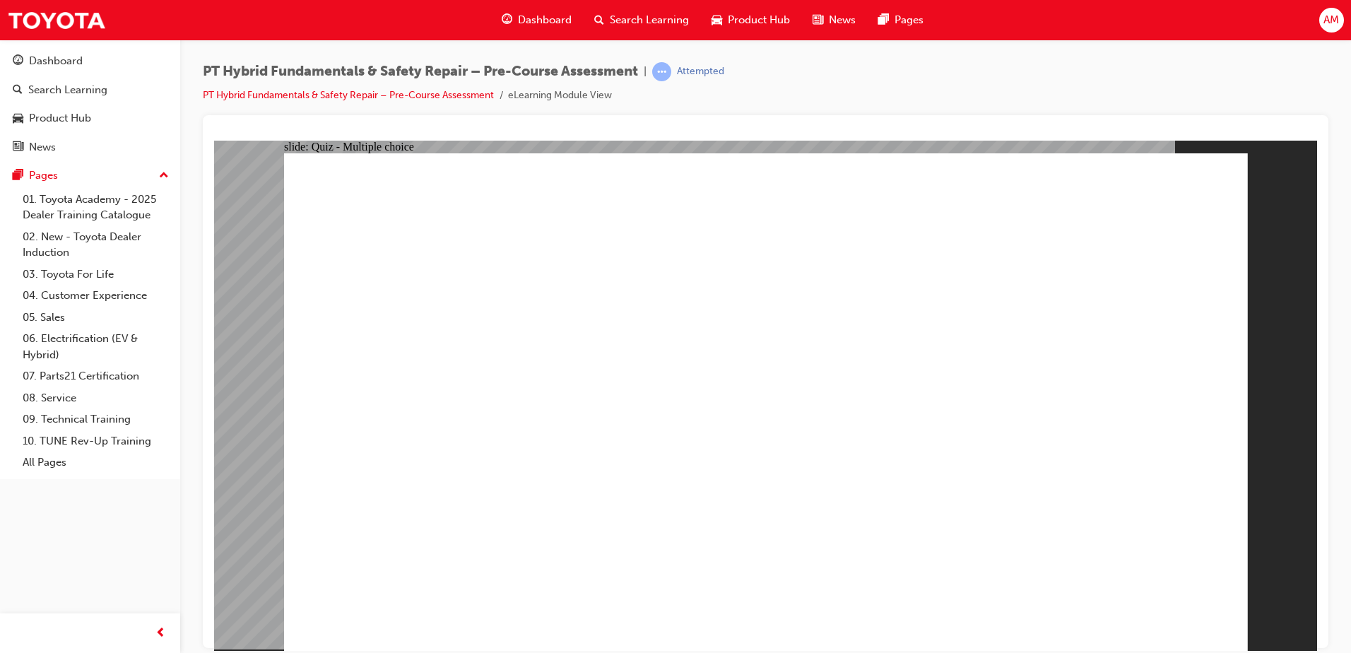
radio input "true"
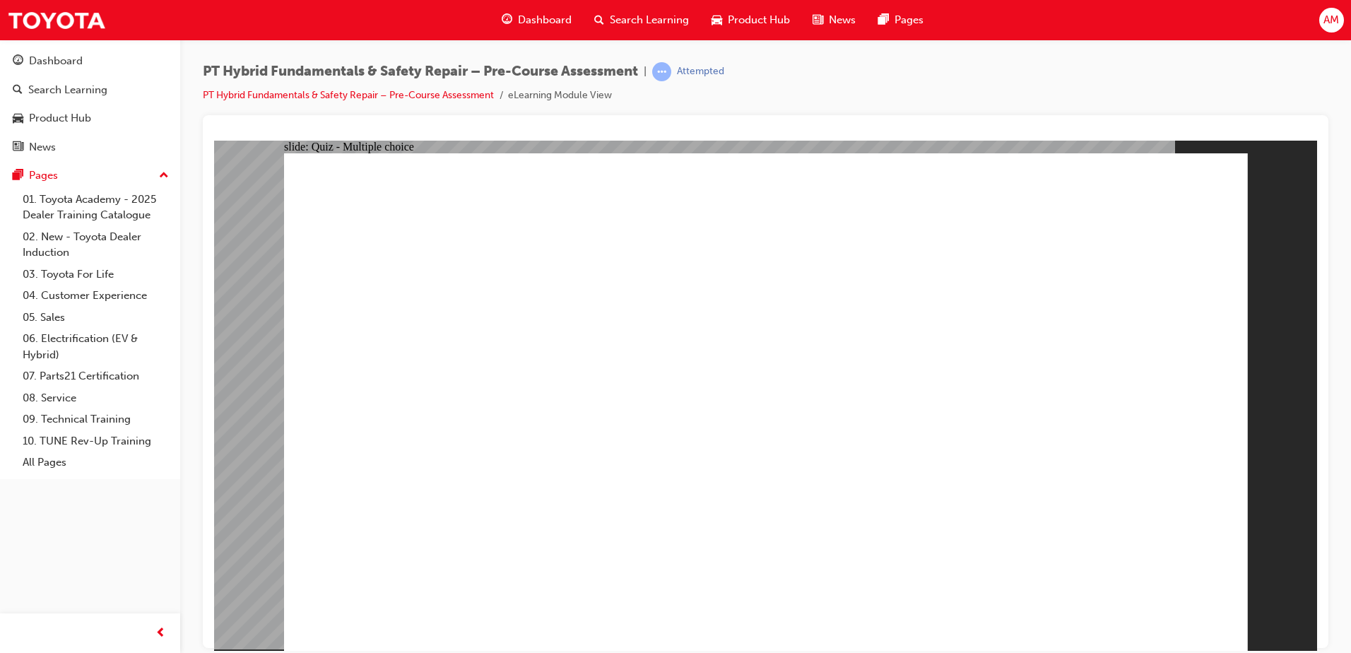
checkbox input "true"
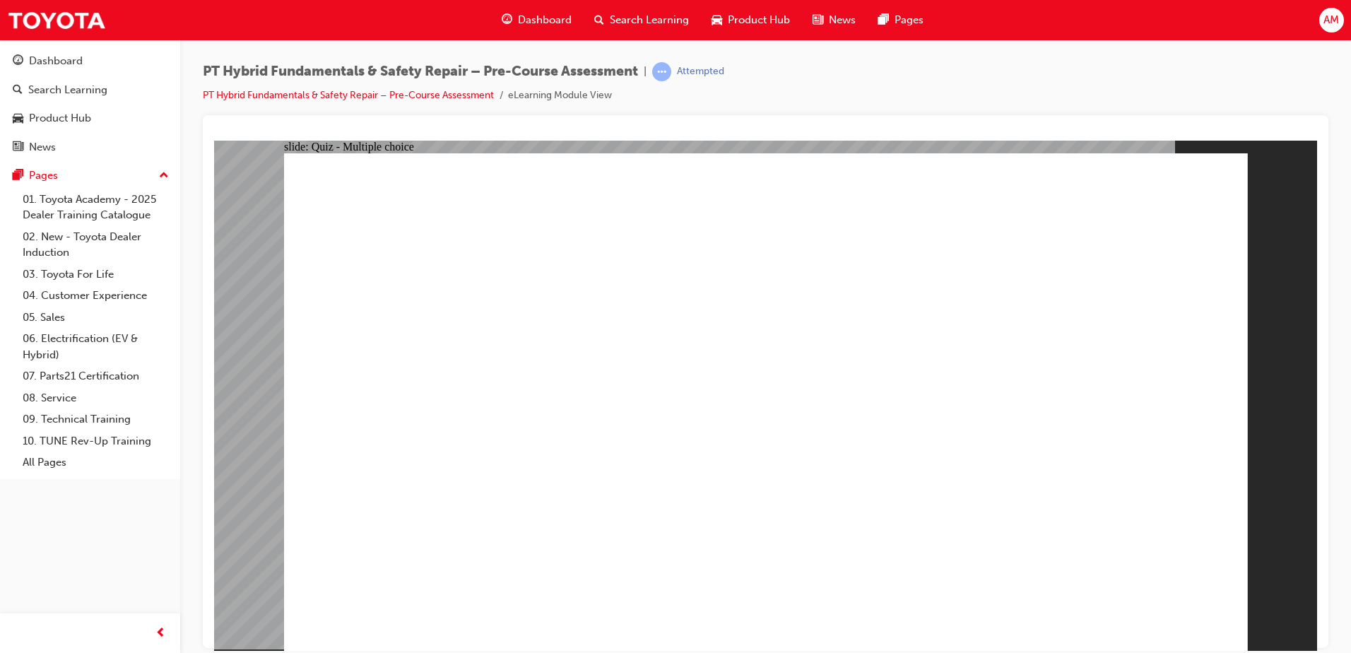
checkbox input "true"
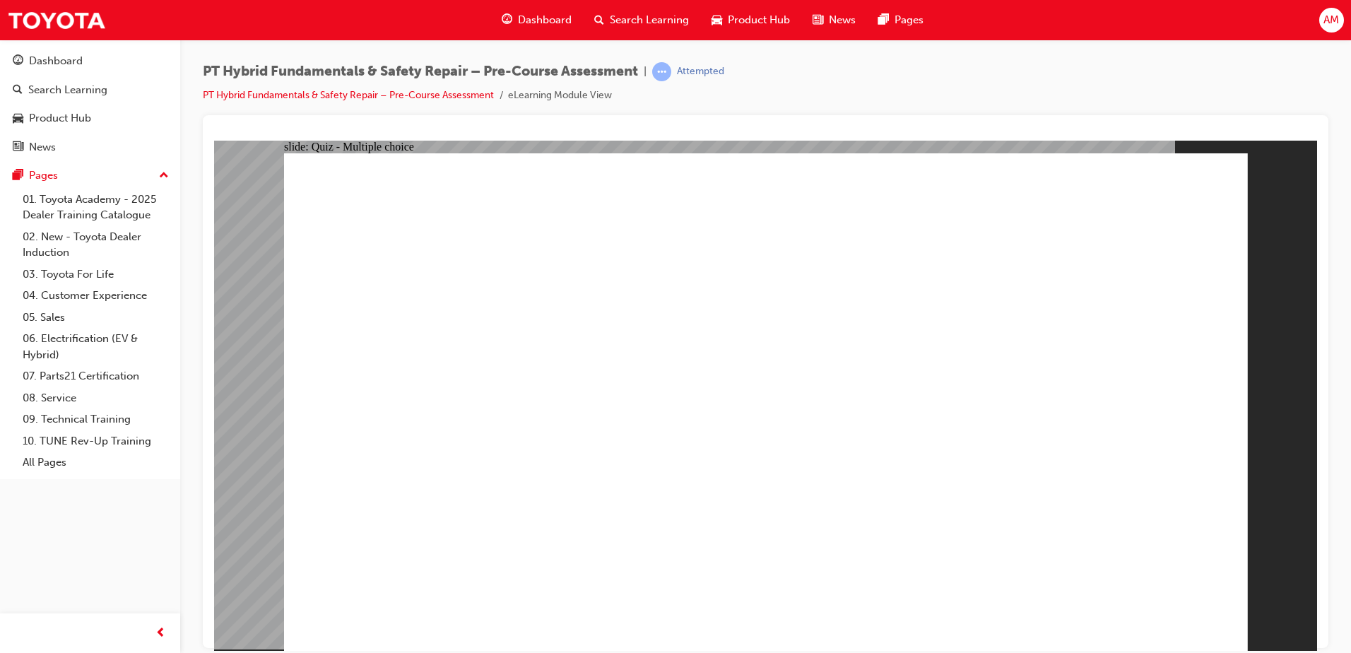
checkbox input "true"
checkbox input "false"
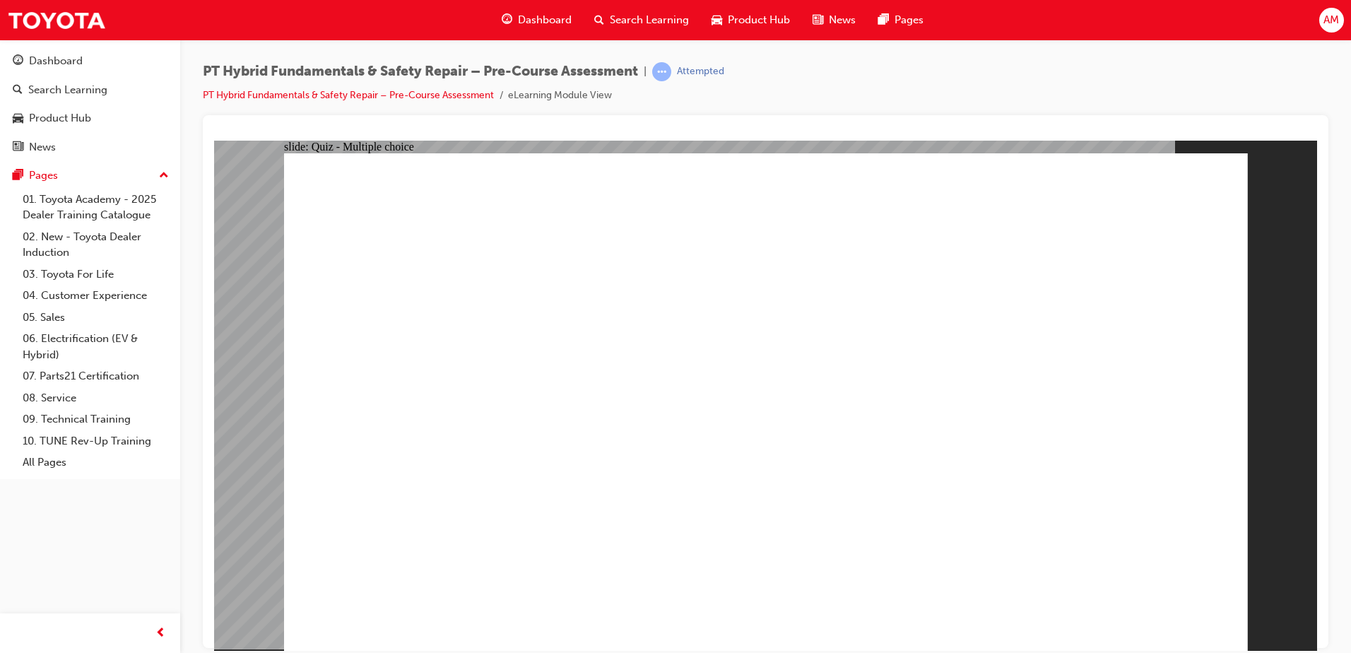
checkbox input "false"
radio input "true"
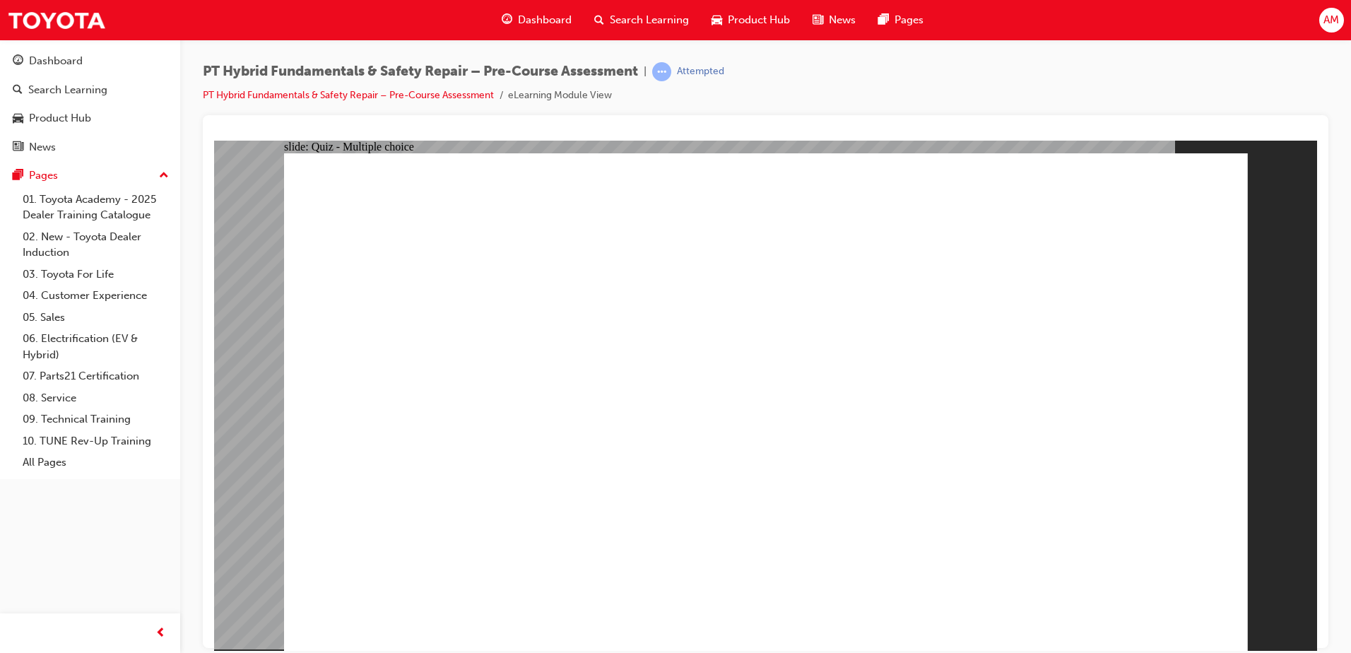
radio input "true"
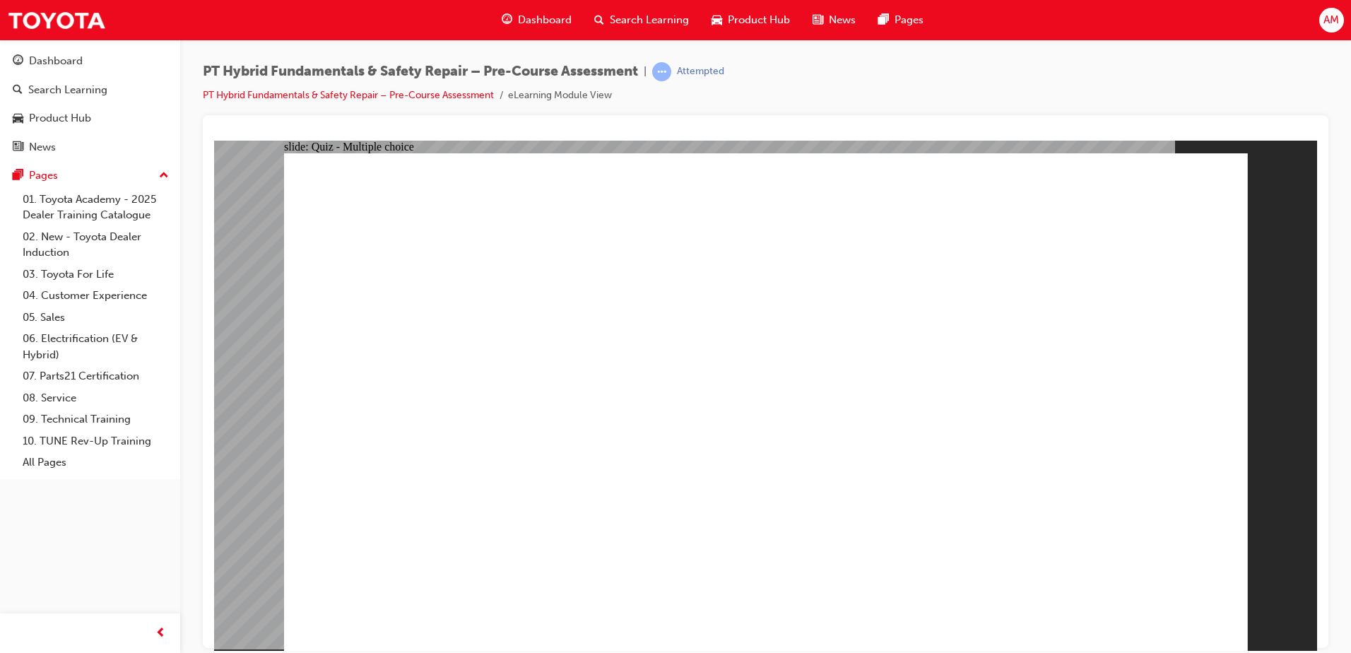
radio input "true"
drag, startPoint x: 574, startPoint y: 575, endPoint x: 573, endPoint y: 582, distance: 7.8
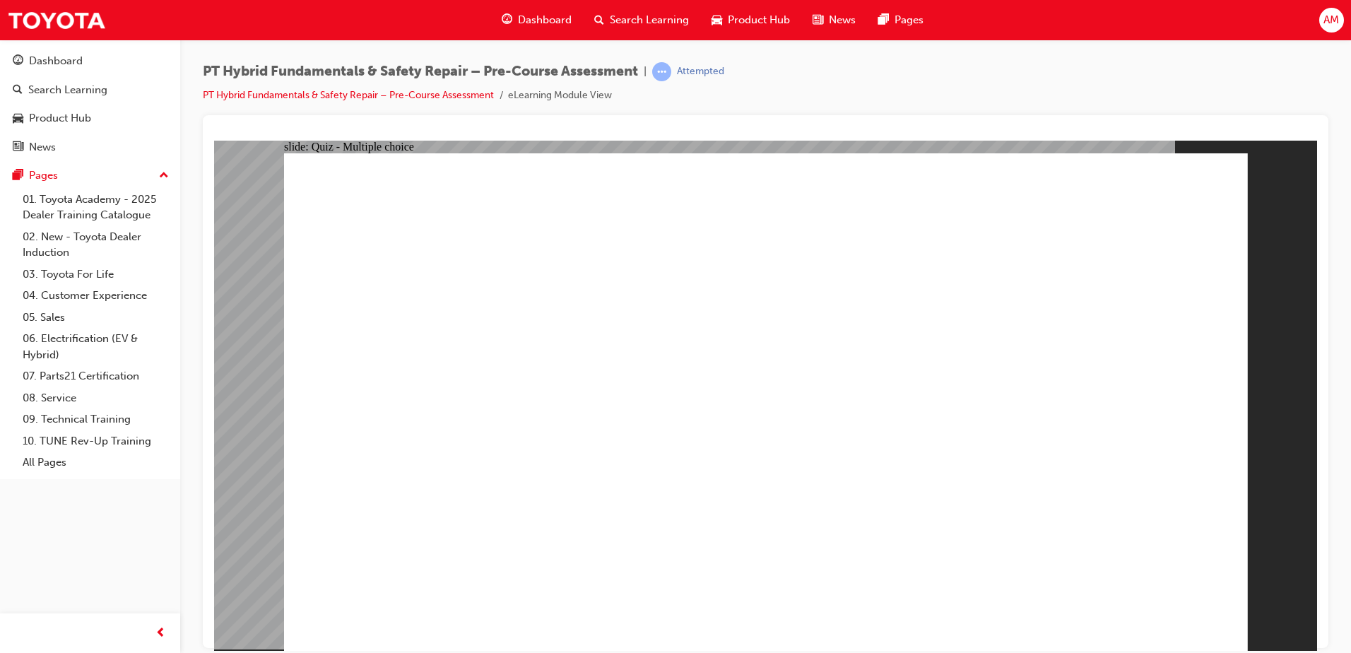
radio input "false"
radio input "true"
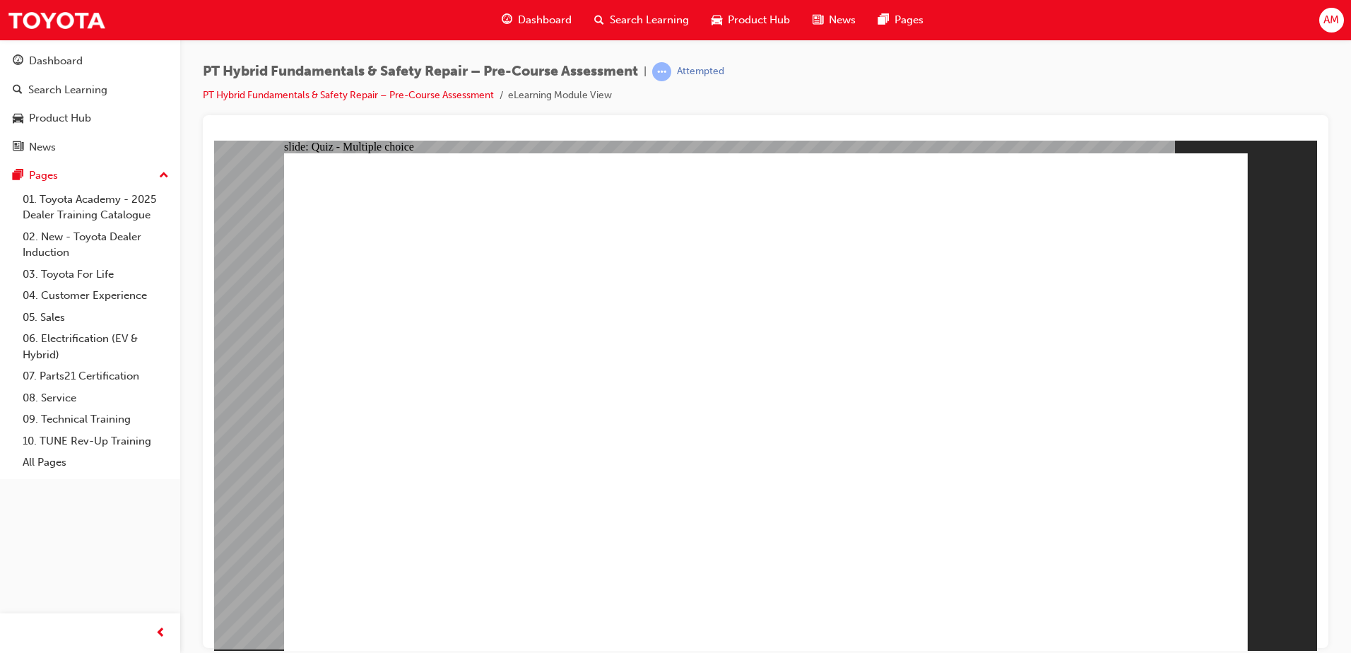
click at [476, 90] on link "PT Hybrid Fundamentals & Safety Repair – Pre-Course Assessment" at bounding box center [348, 95] width 291 height 12
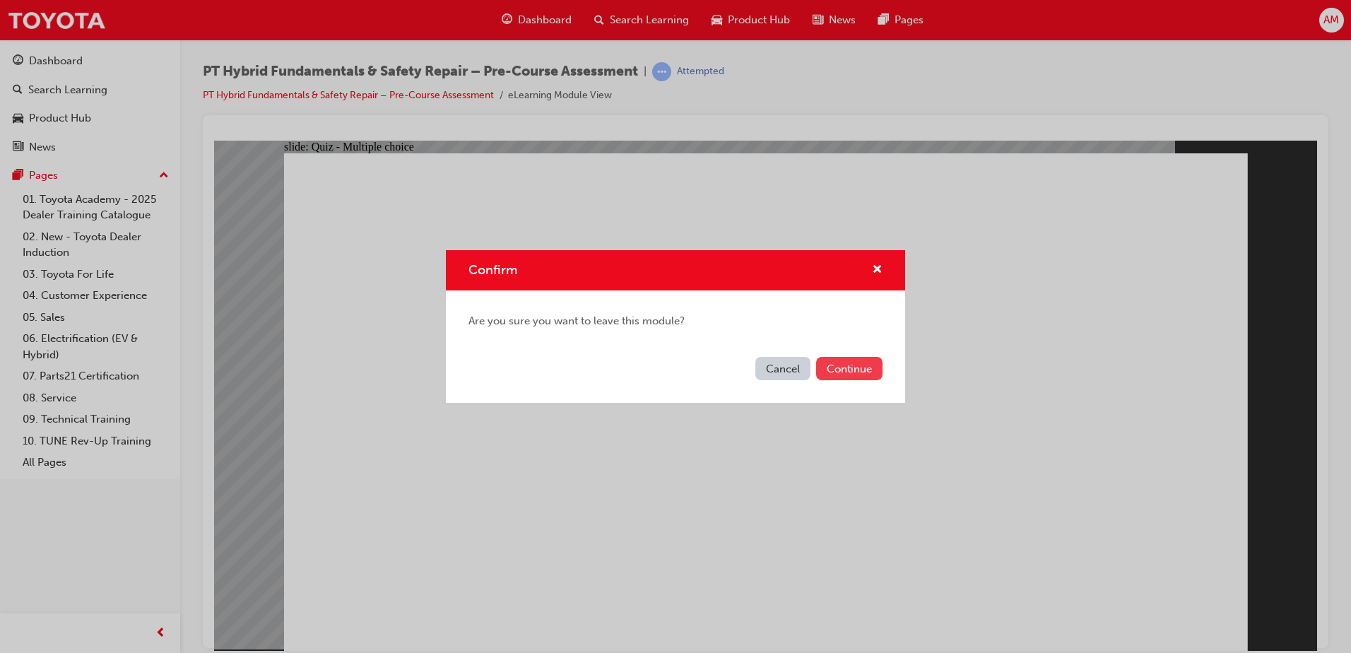
click at [854, 368] on button "Continue" at bounding box center [849, 368] width 66 height 23
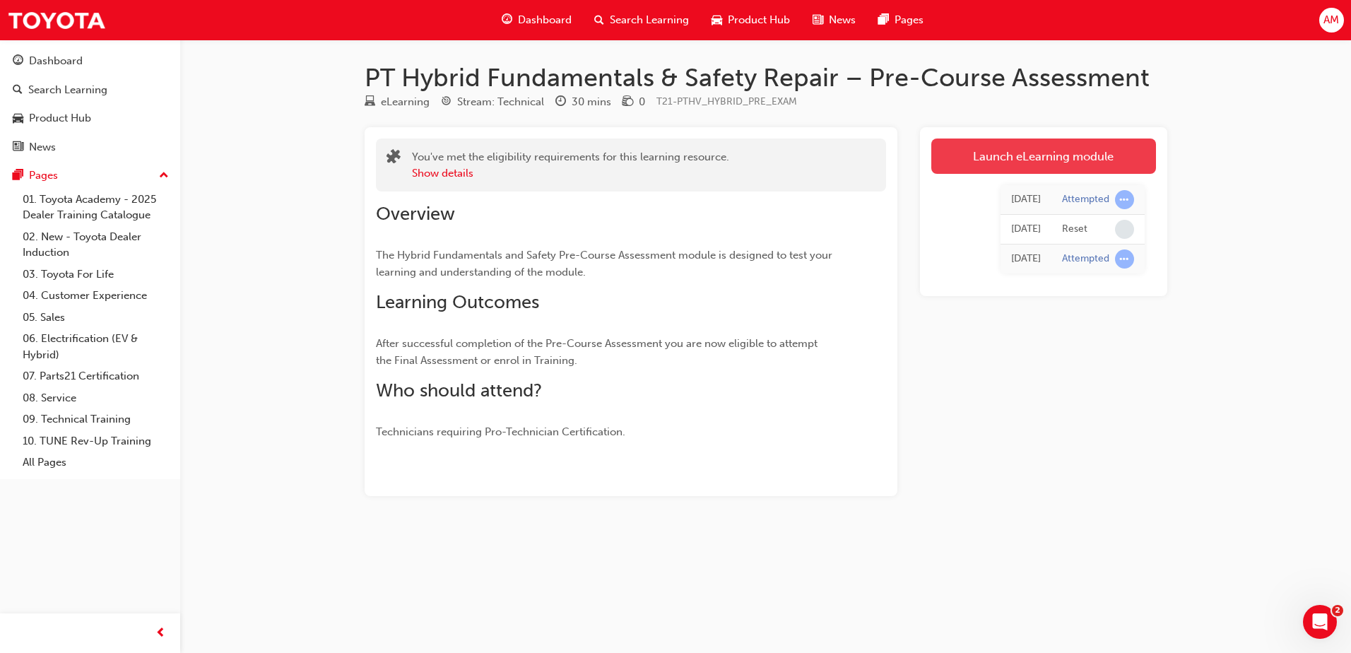
click at [1010, 153] on link "Launch eLearning module" at bounding box center [1043, 156] width 225 height 35
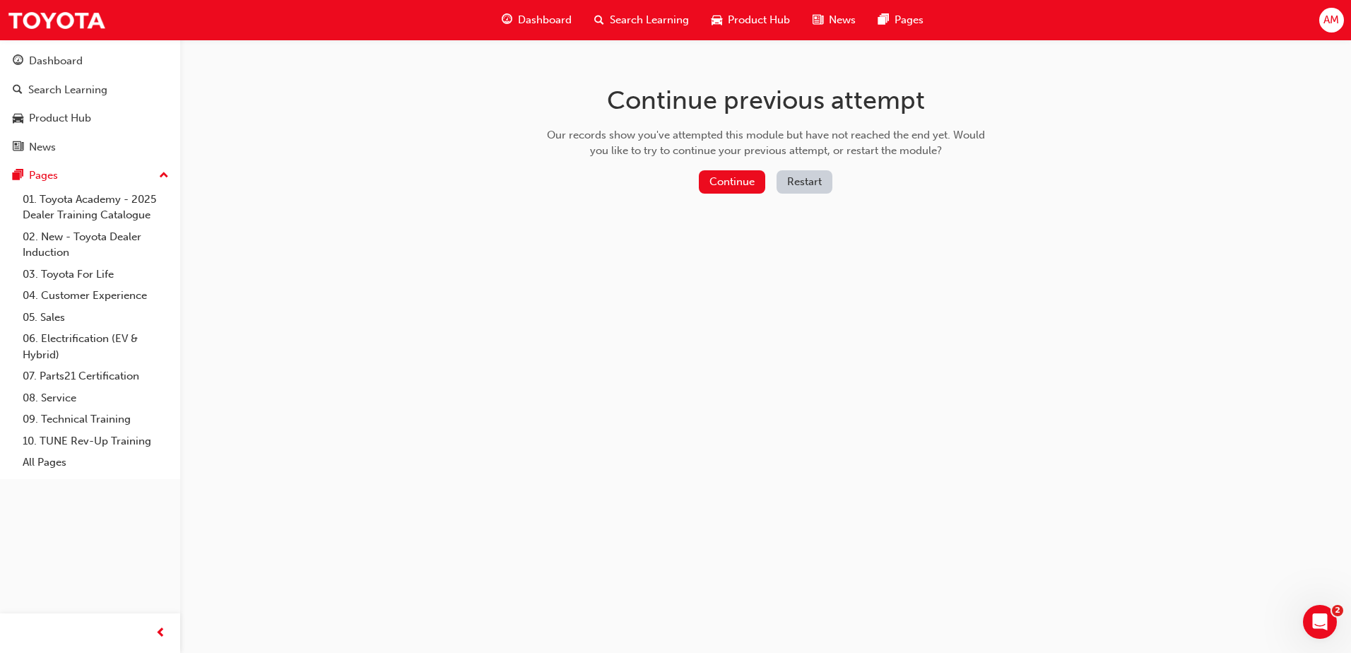
click at [823, 181] on button "Restart" at bounding box center [805, 181] width 56 height 23
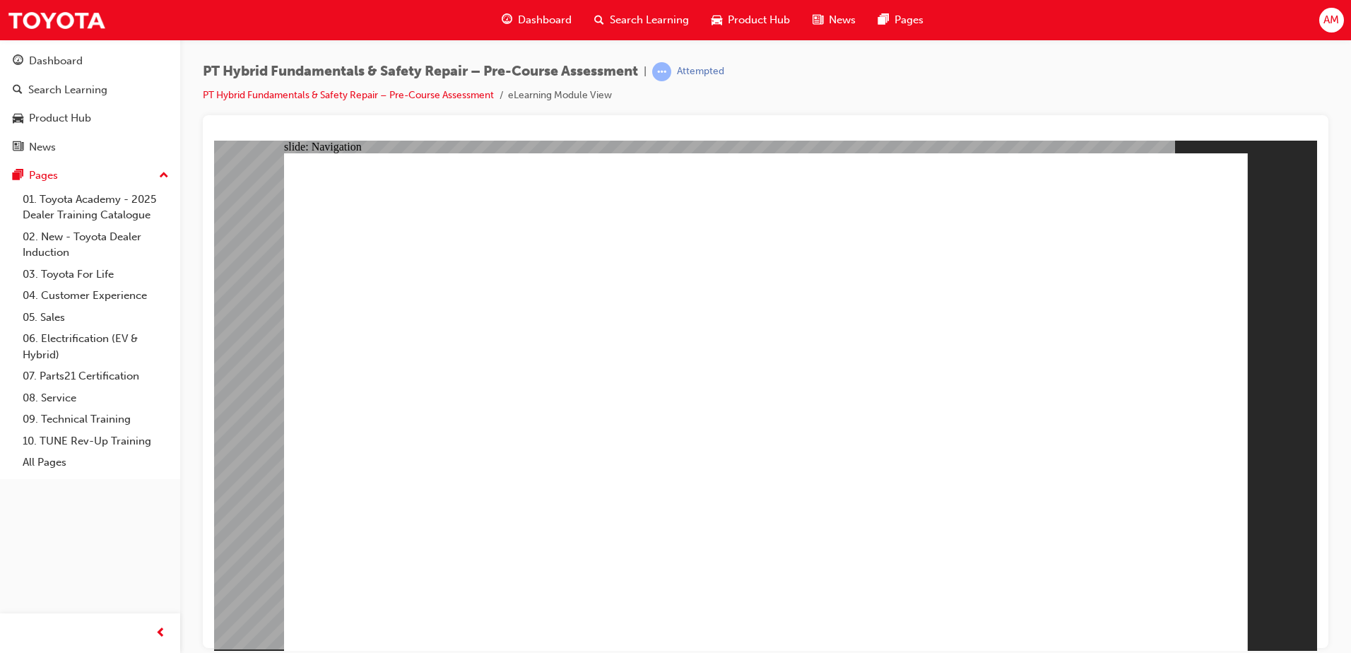
radio input "true"
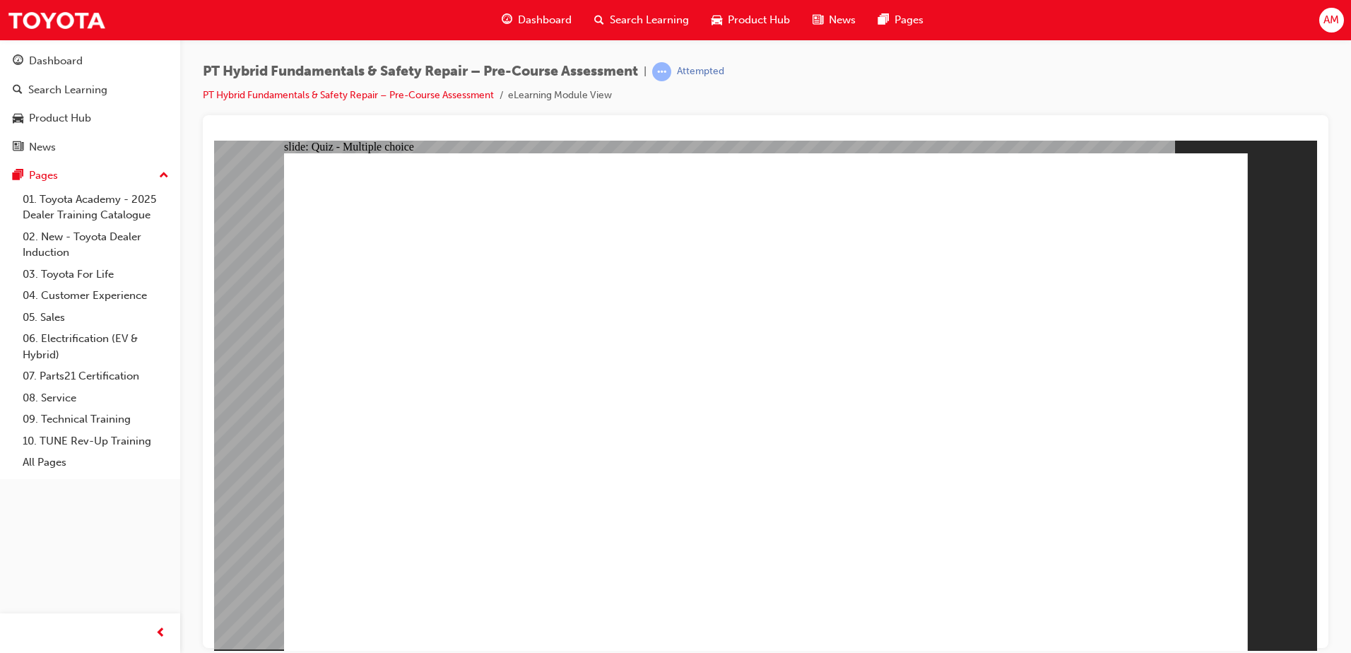
radio input "true"
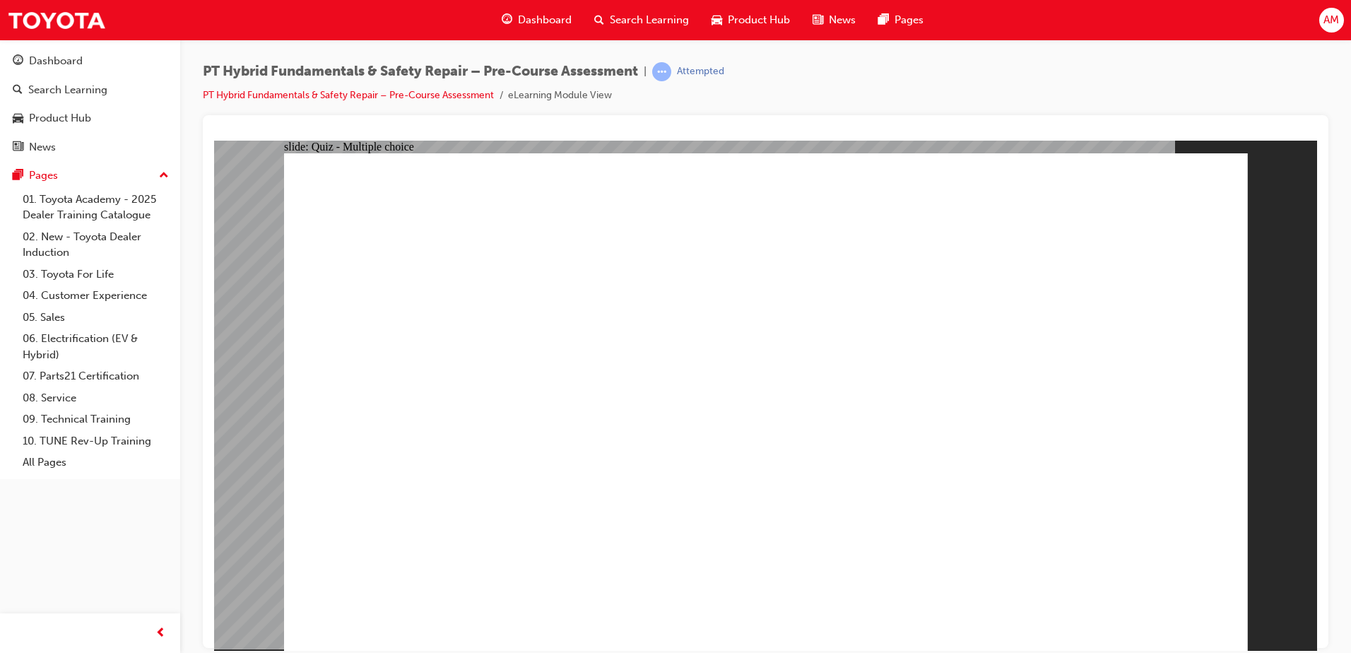
radio input "true"
checkbox input "true"
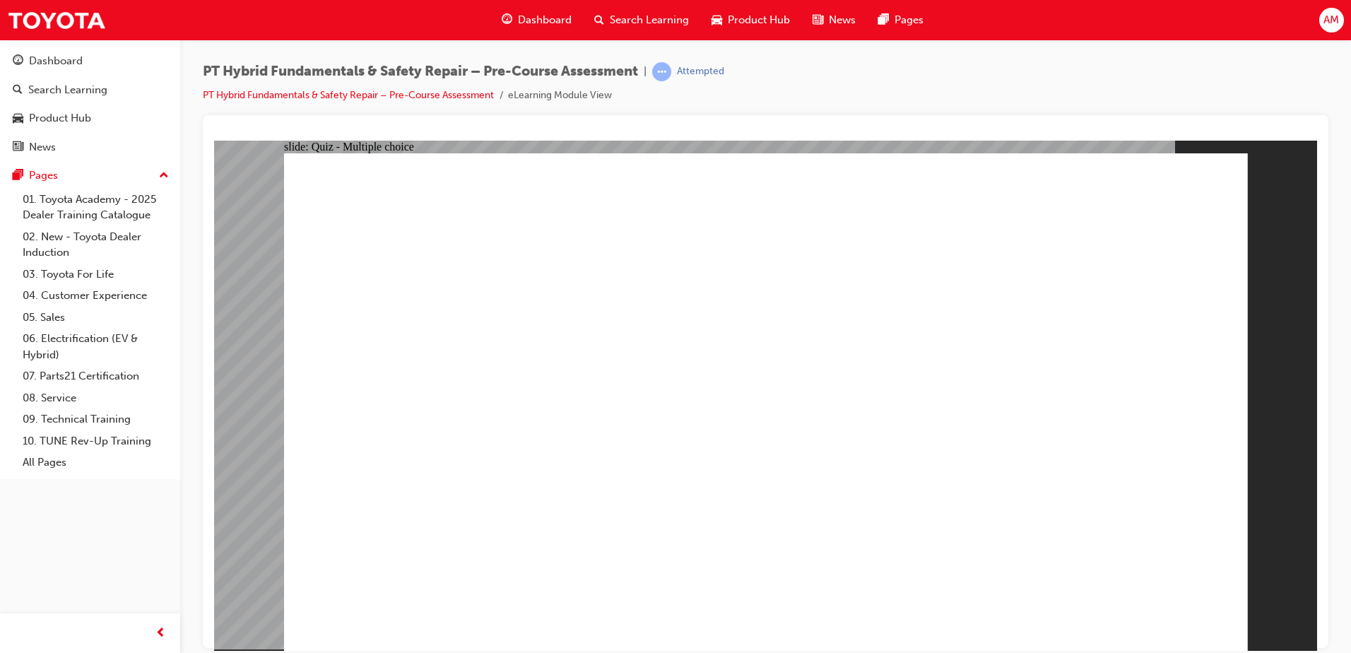
checkbox input "true"
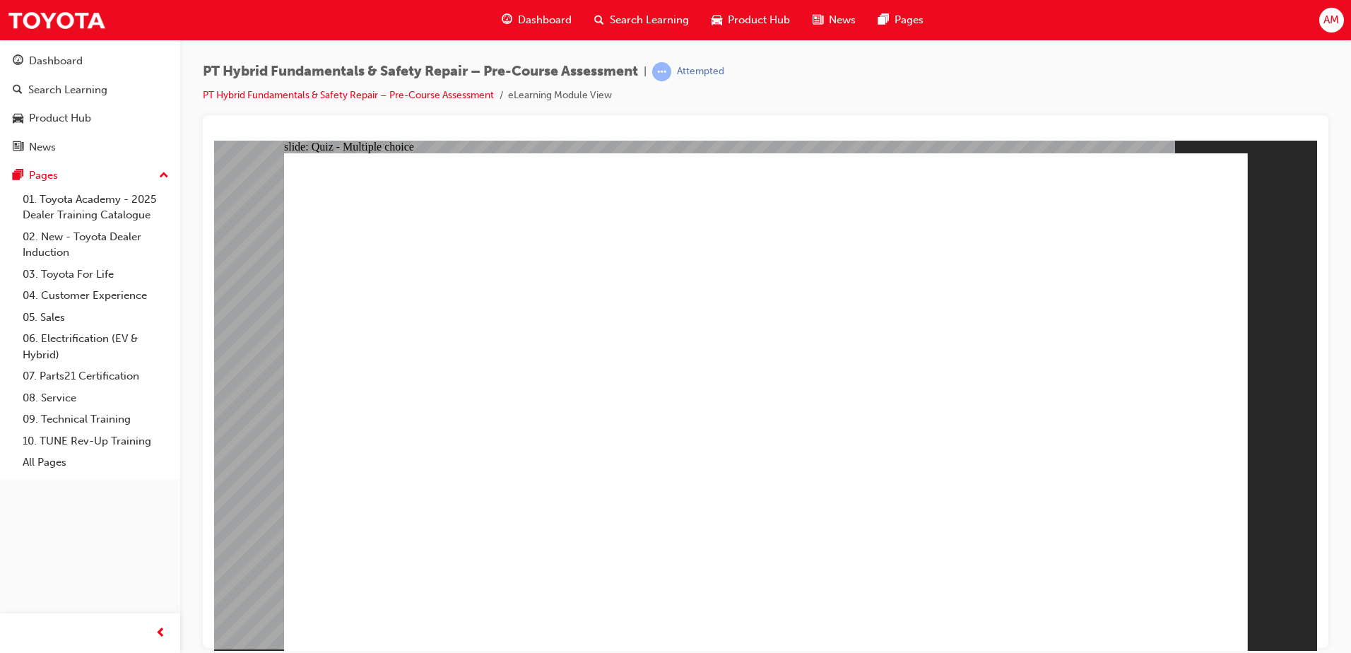
checkbox input "true"
click at [469, 95] on link "PT Hybrid Fundamentals & Safety Repair – Pre-Course Assessment" at bounding box center [348, 95] width 291 height 12
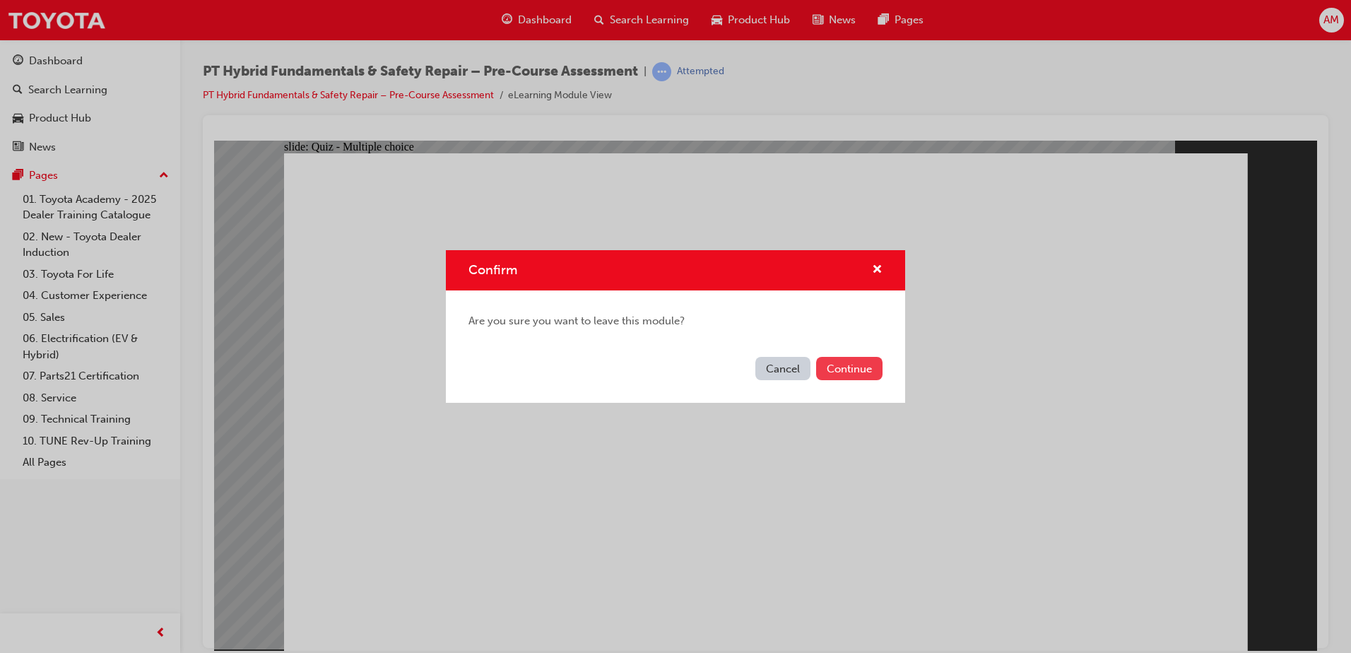
click at [859, 365] on button "Continue" at bounding box center [849, 368] width 66 height 23
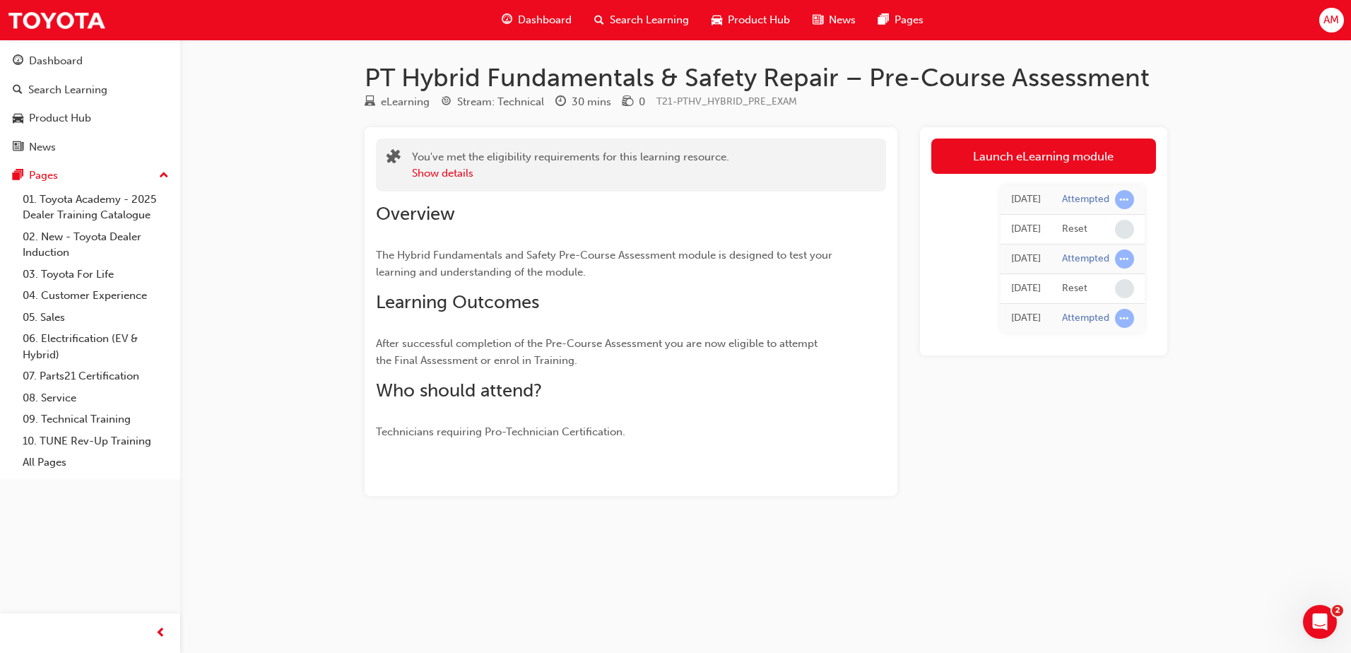
click at [1100, 321] on div "Attempted" at bounding box center [1085, 318] width 47 height 13
click at [1065, 140] on link "Launch eLearning module" at bounding box center [1043, 156] width 225 height 35
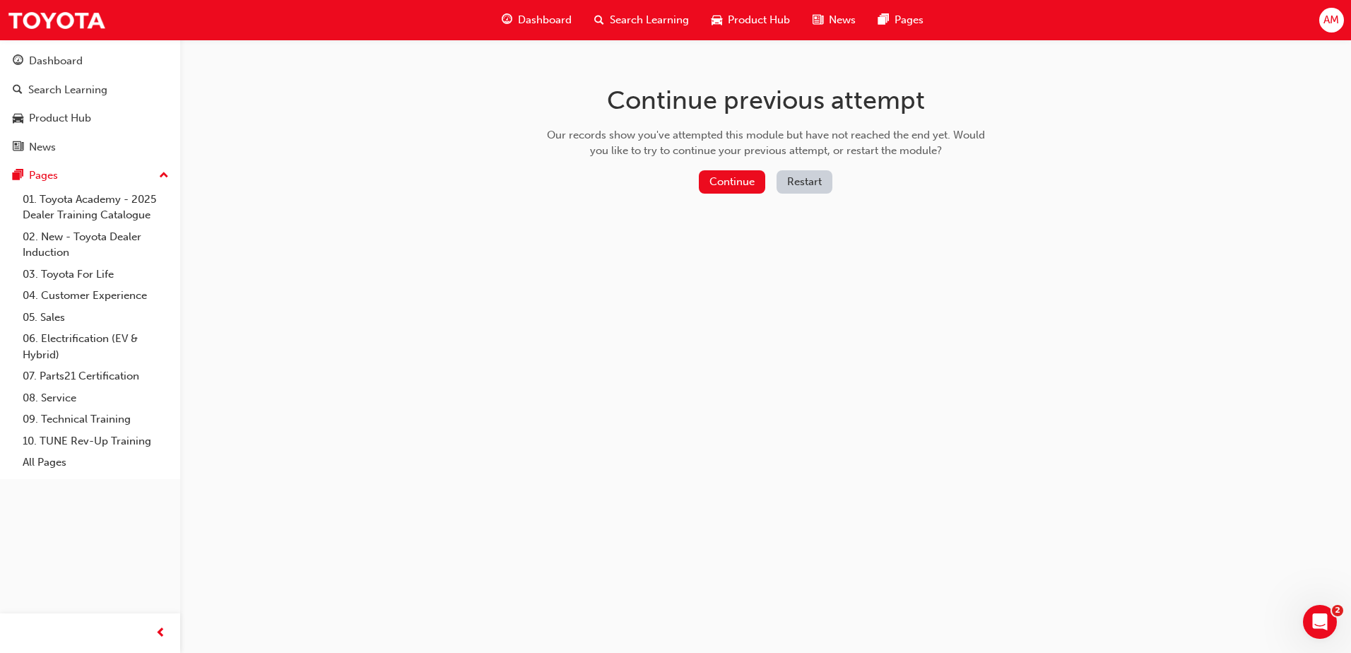
click at [784, 181] on button "Restart" at bounding box center [805, 181] width 56 height 23
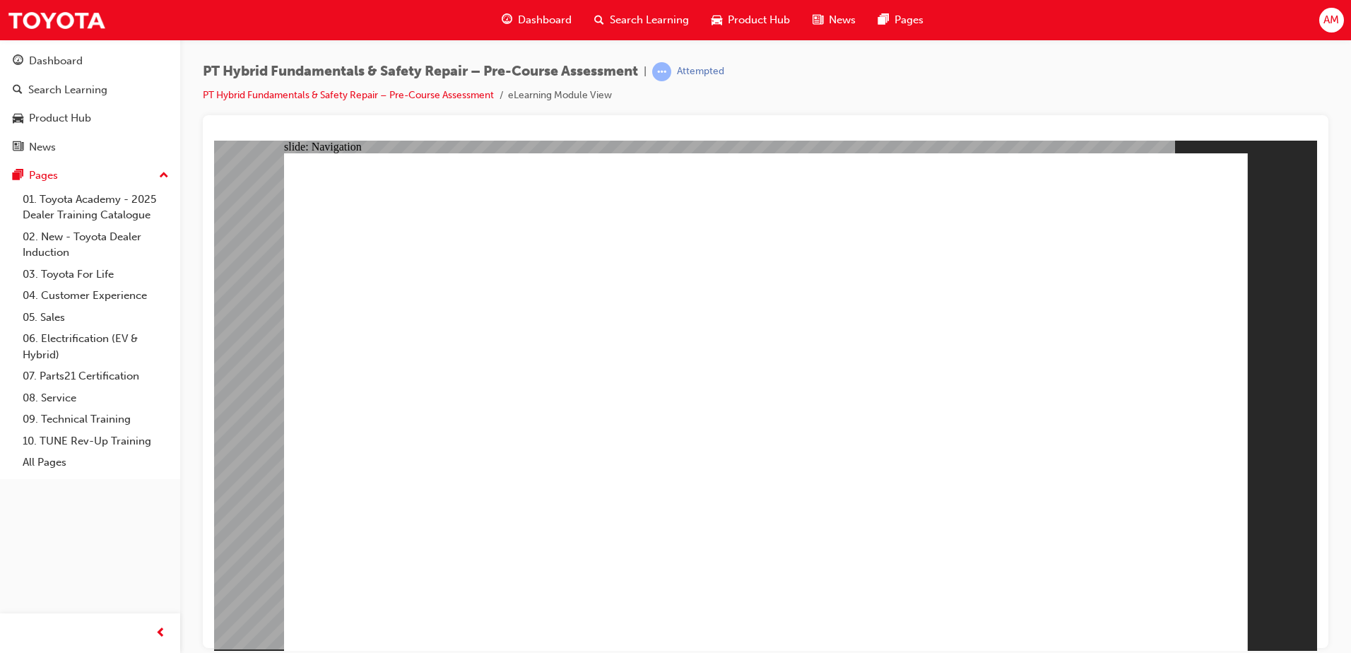
radio input "true"
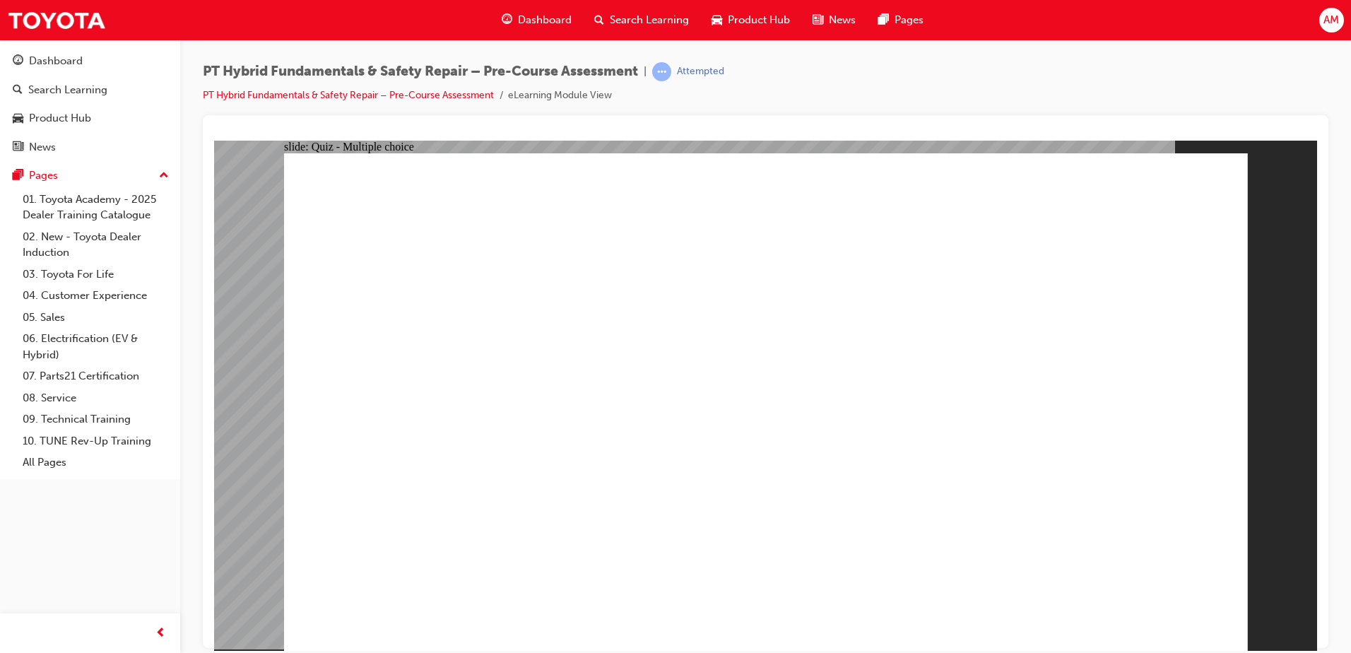
radio input "true"
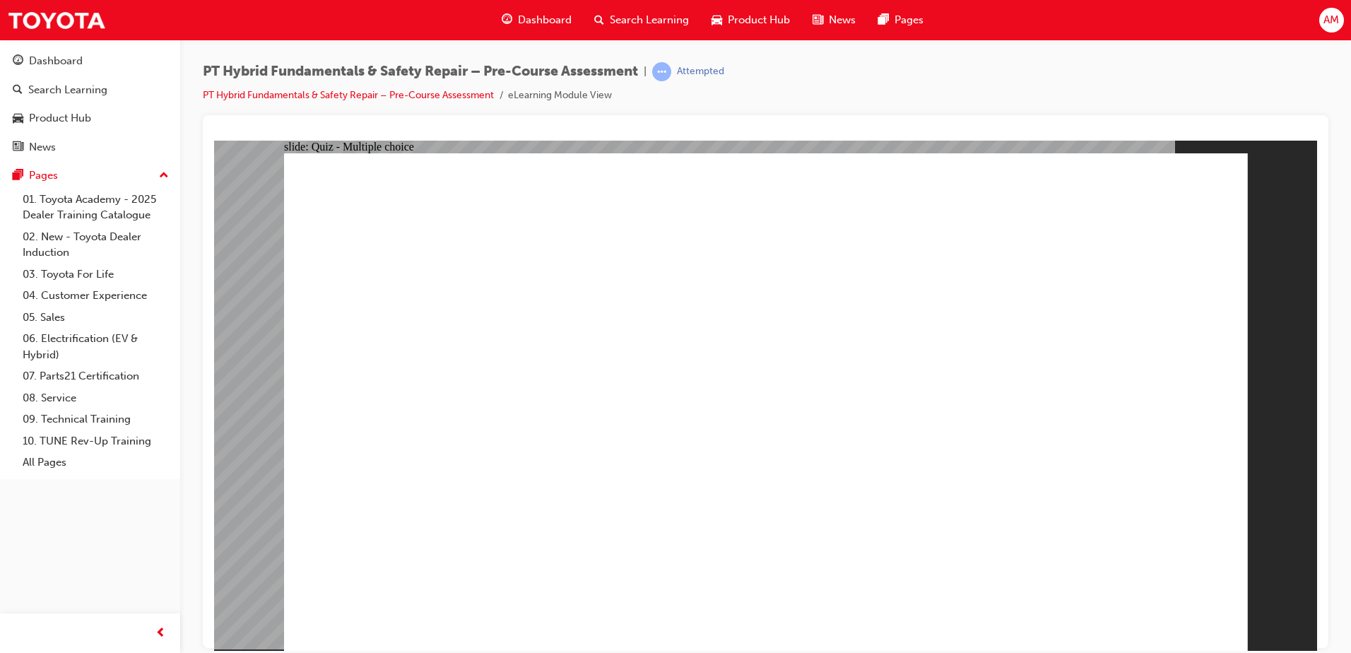
radio input "true"
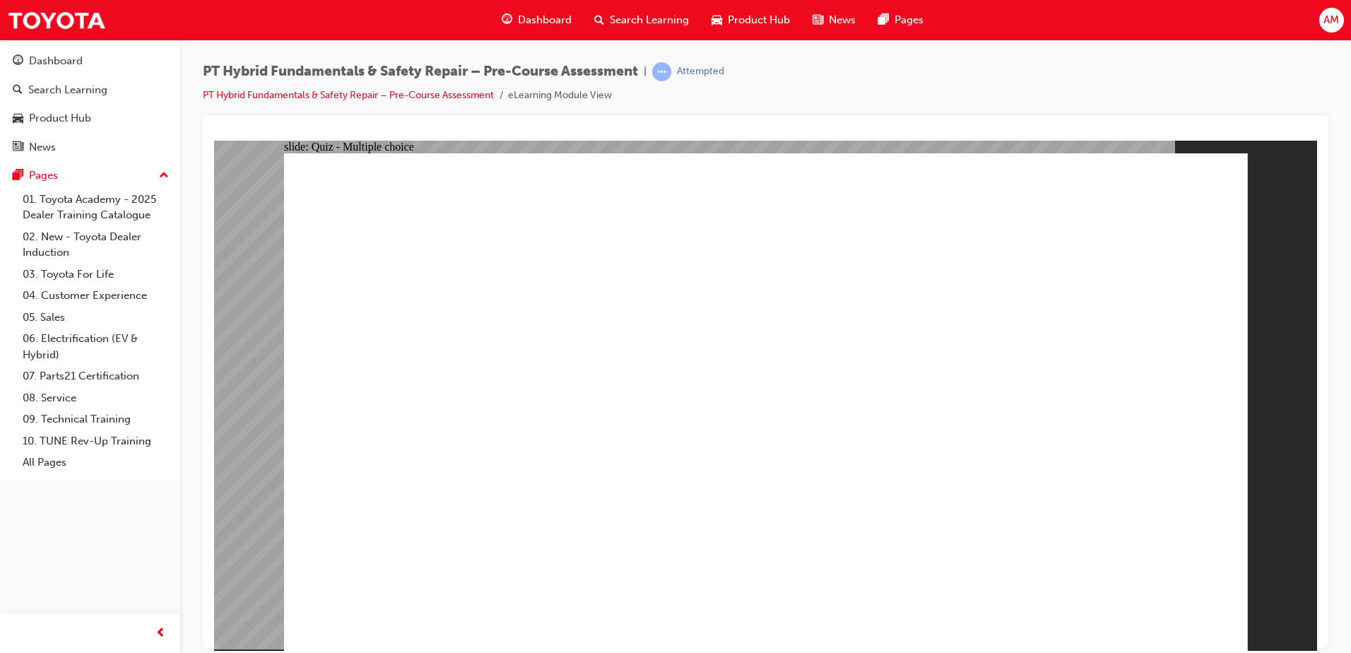
radio input "true"
checkbox input "true"
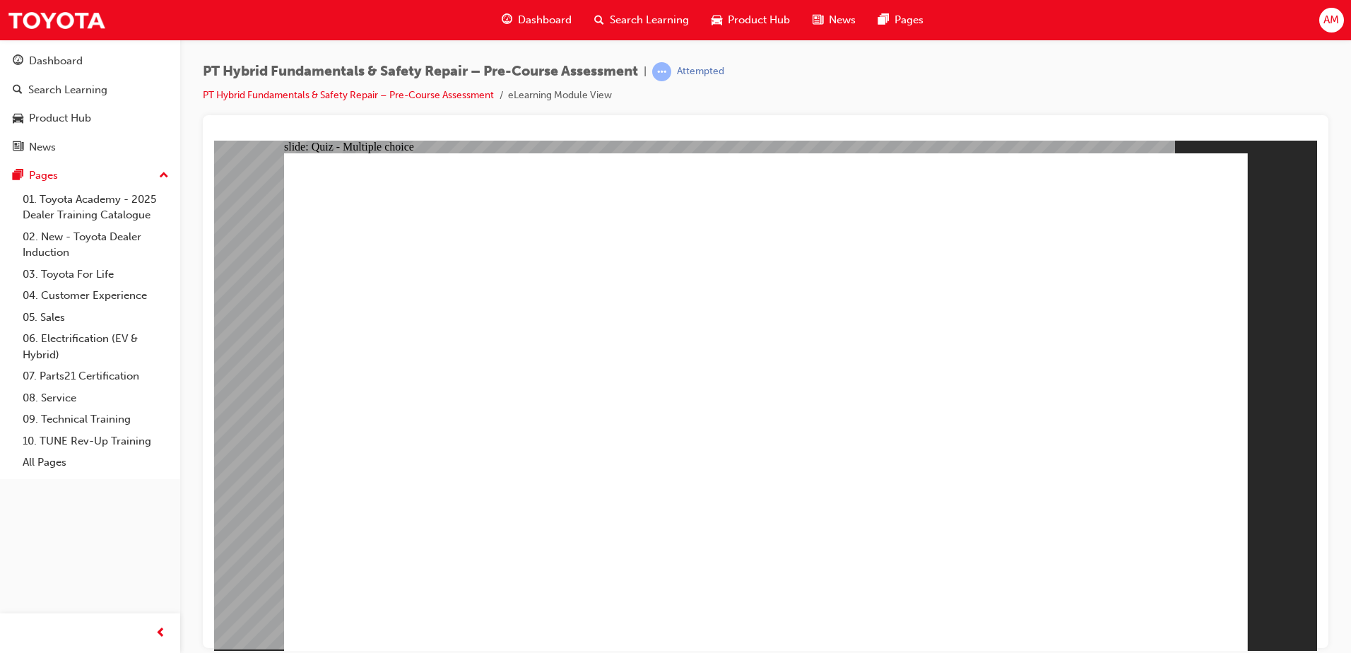
checkbox input "true"
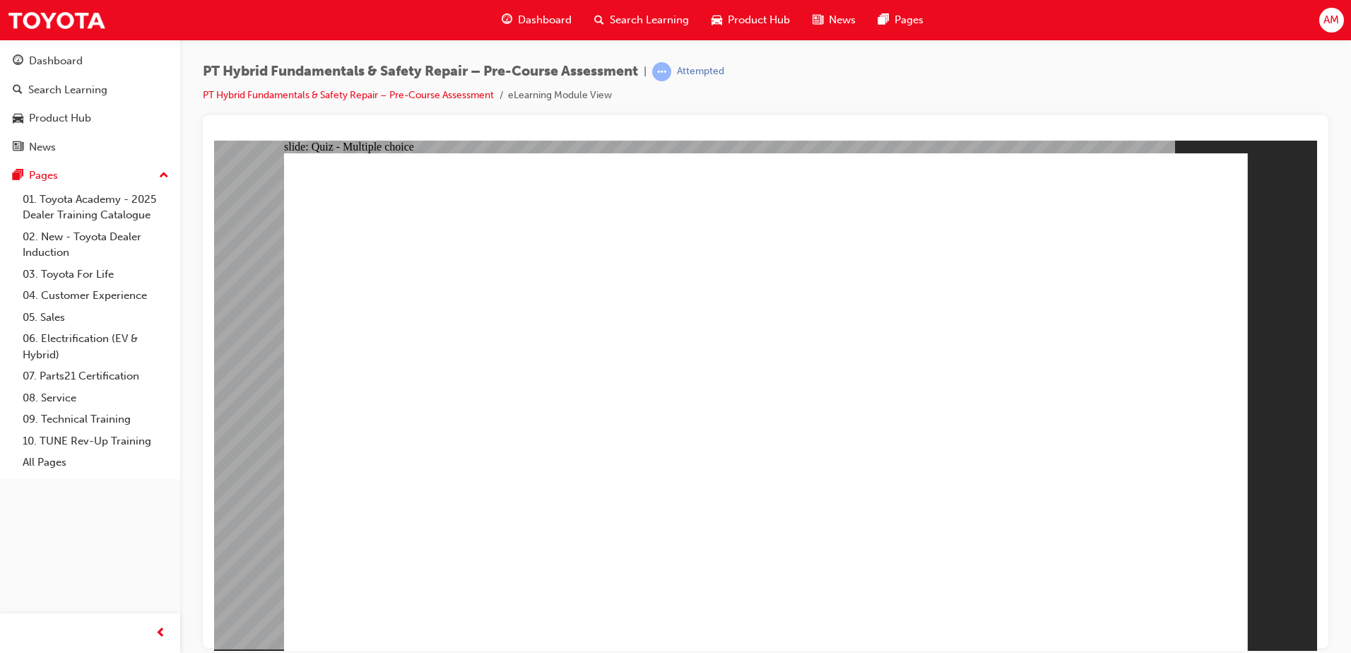
checkbox input "true"
radio input "false"
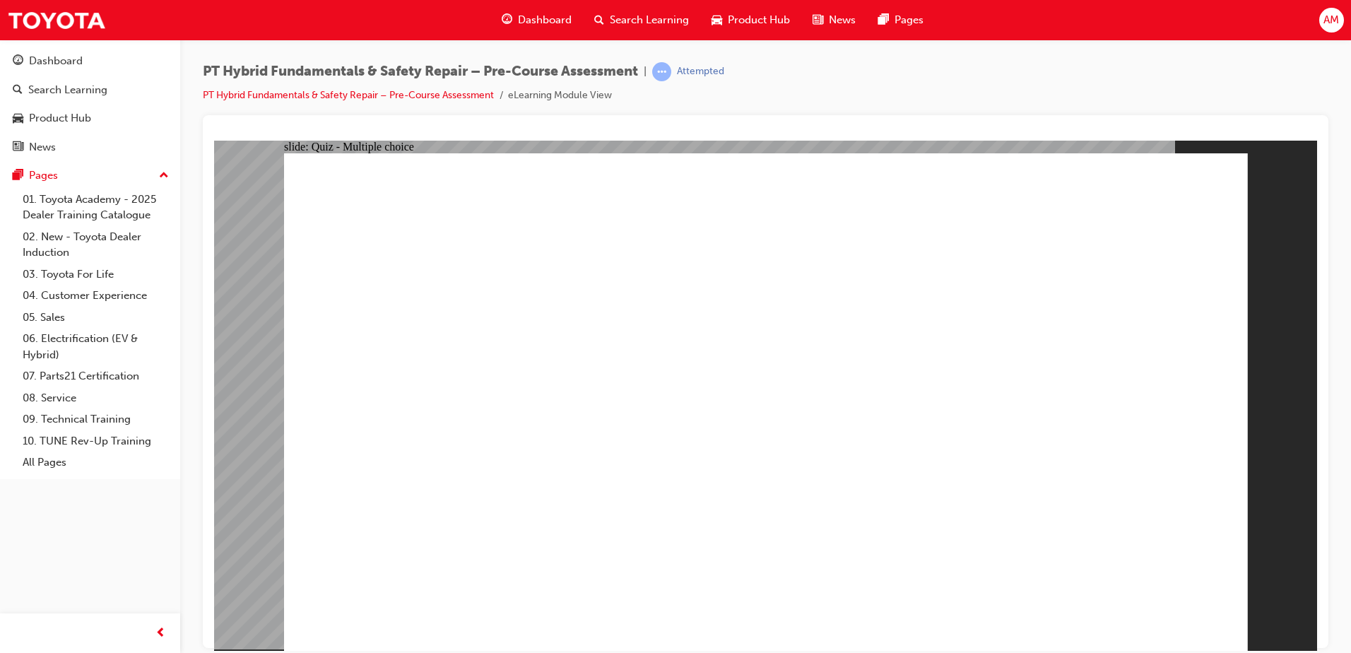
radio input "true"
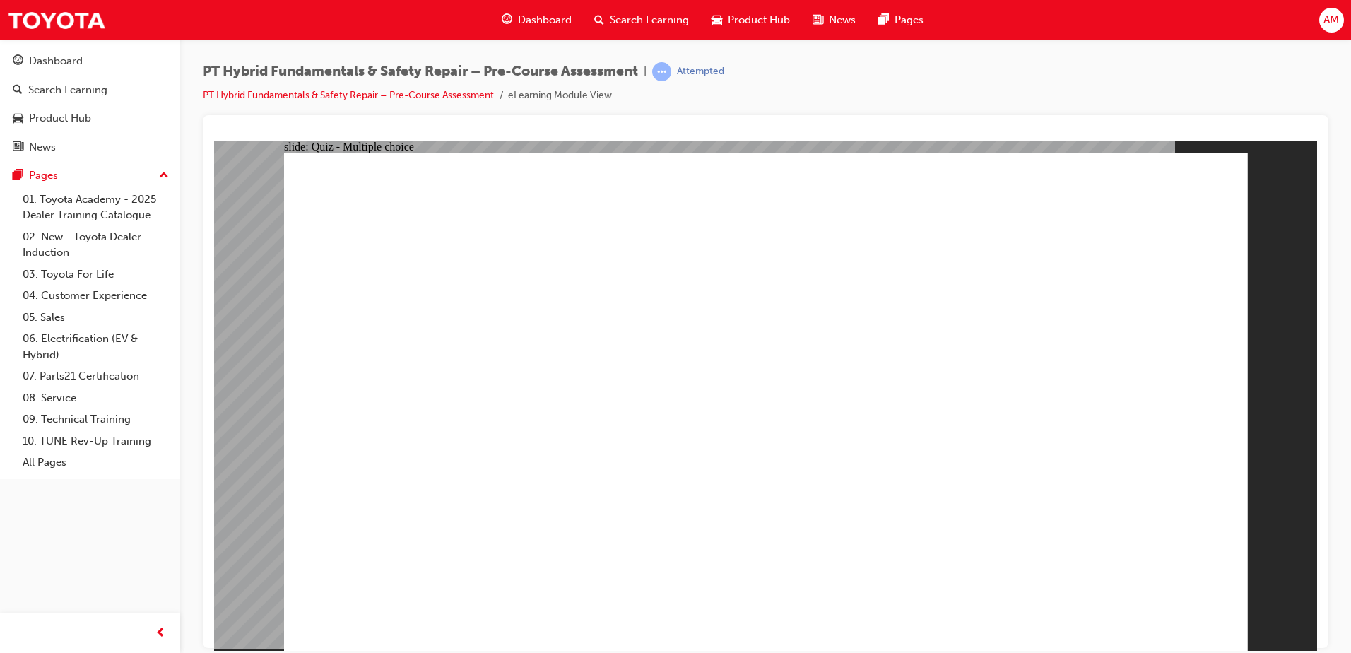
radio input "true"
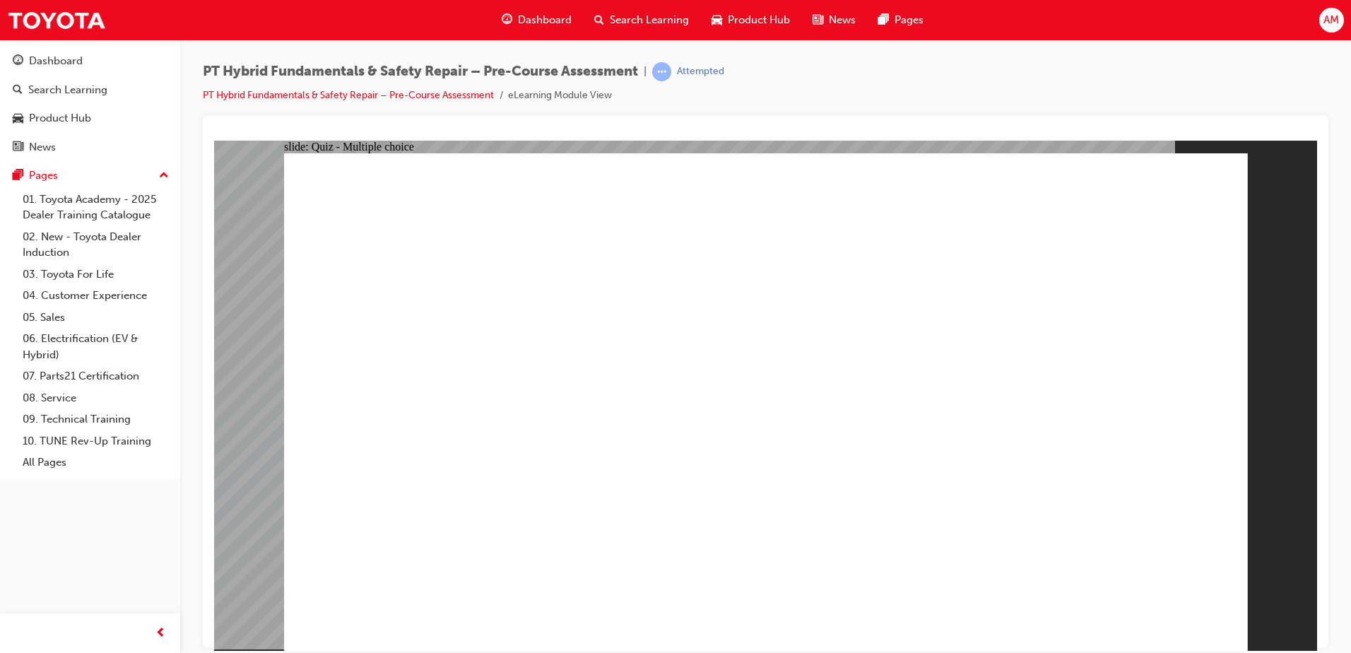
radio input "false"
radio input "true"
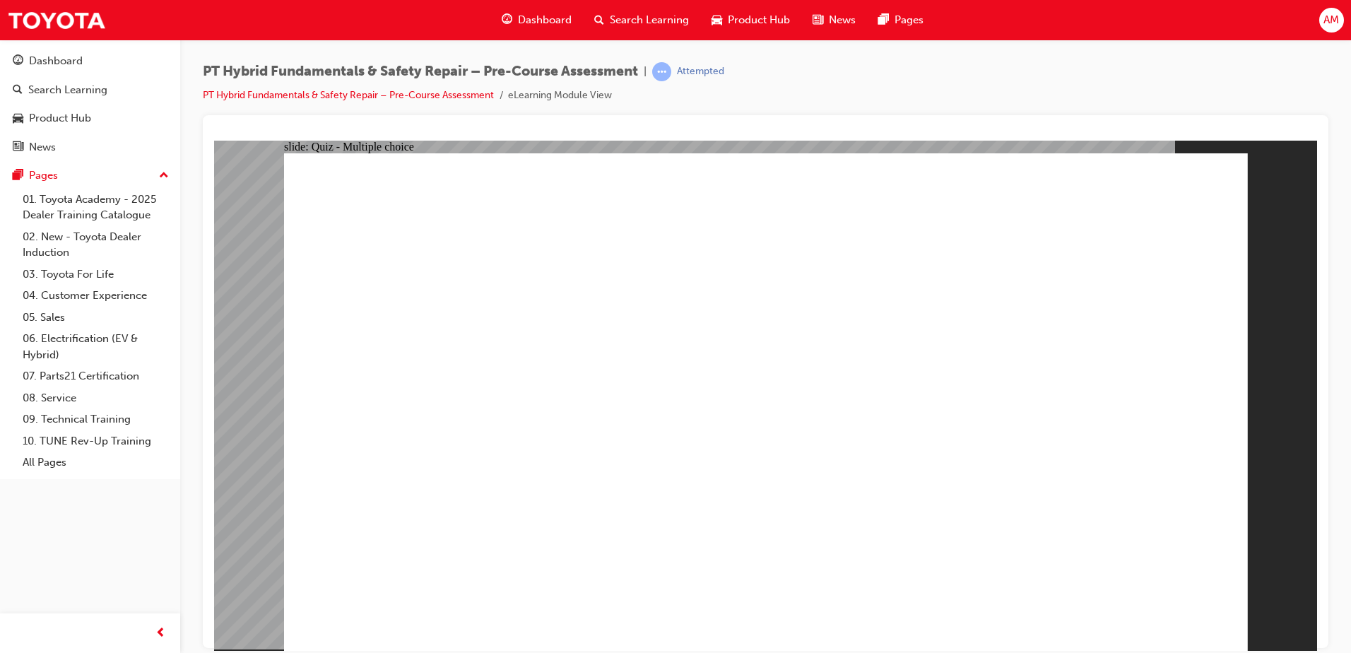
radio input "true"
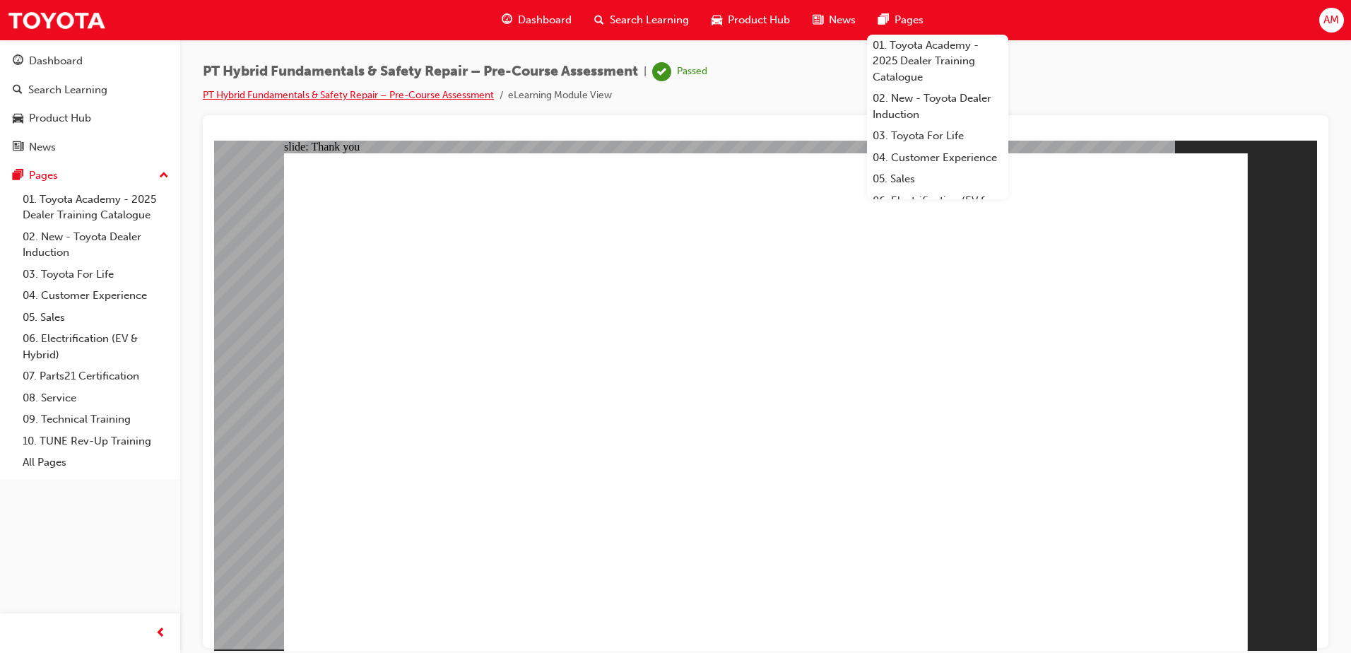
click at [437, 92] on link "PT Hybrid Fundamentals & Safety Repair – Pre-Course Assessment" at bounding box center [348, 95] width 291 height 12
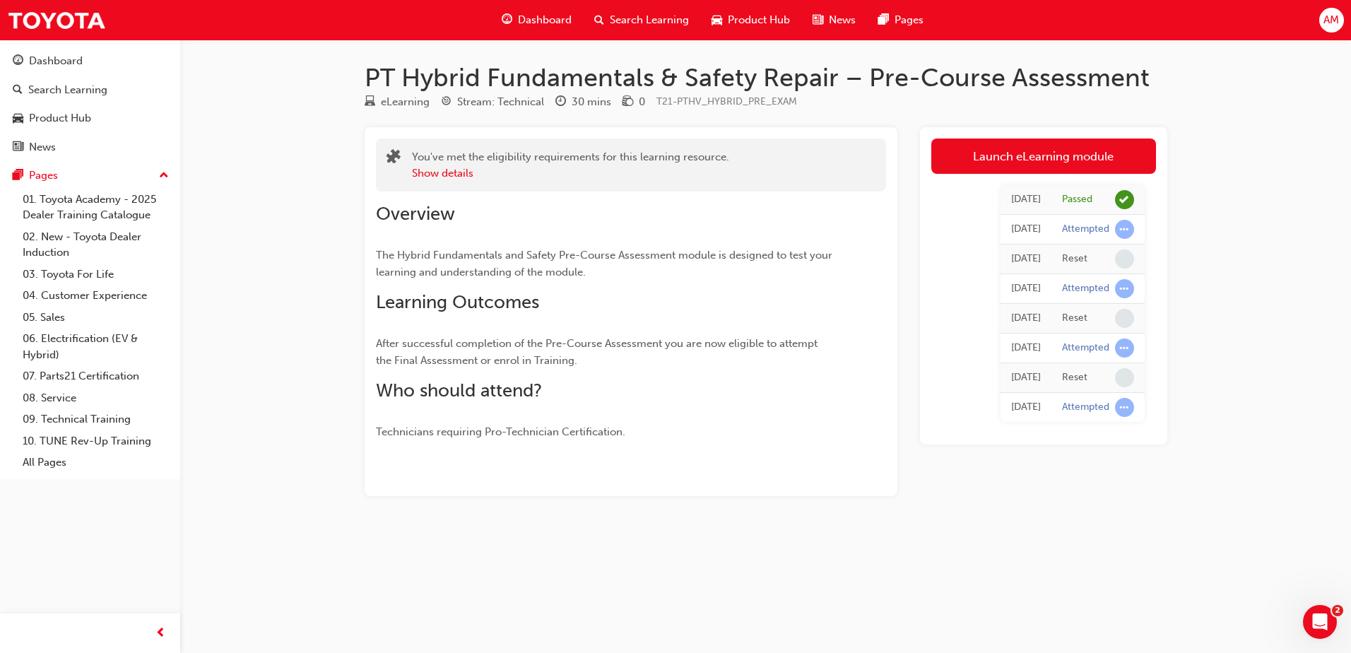
click at [641, 16] on span "Search Learning" at bounding box center [649, 20] width 79 height 16
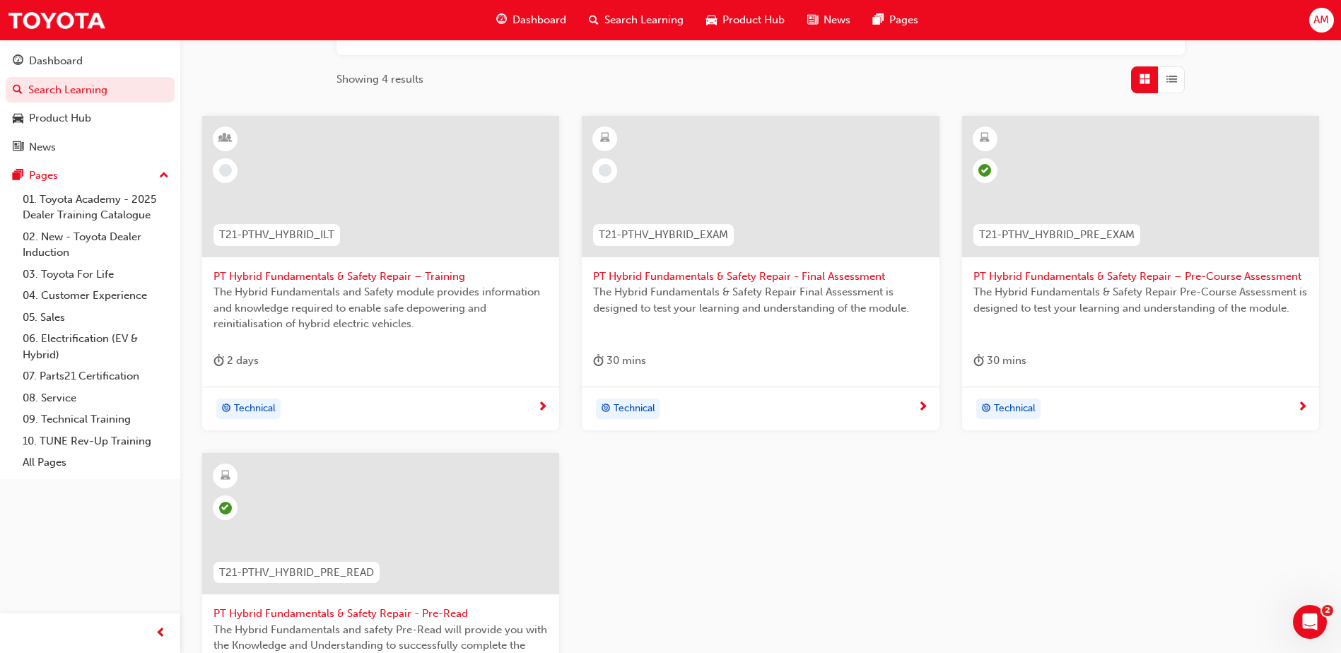
scroll to position [212, 0]
click at [671, 358] on div "30 mins" at bounding box center [760, 362] width 334 height 23
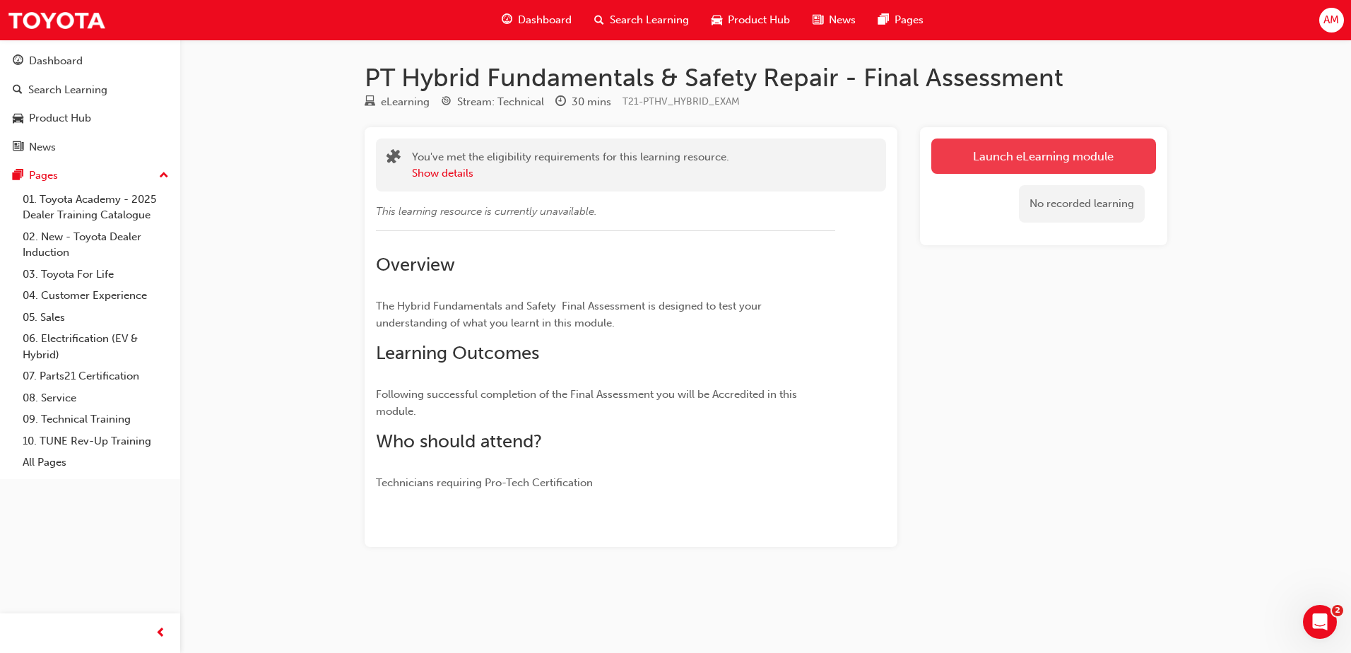
click at [1089, 158] on link "Launch eLearning module" at bounding box center [1043, 156] width 225 height 35
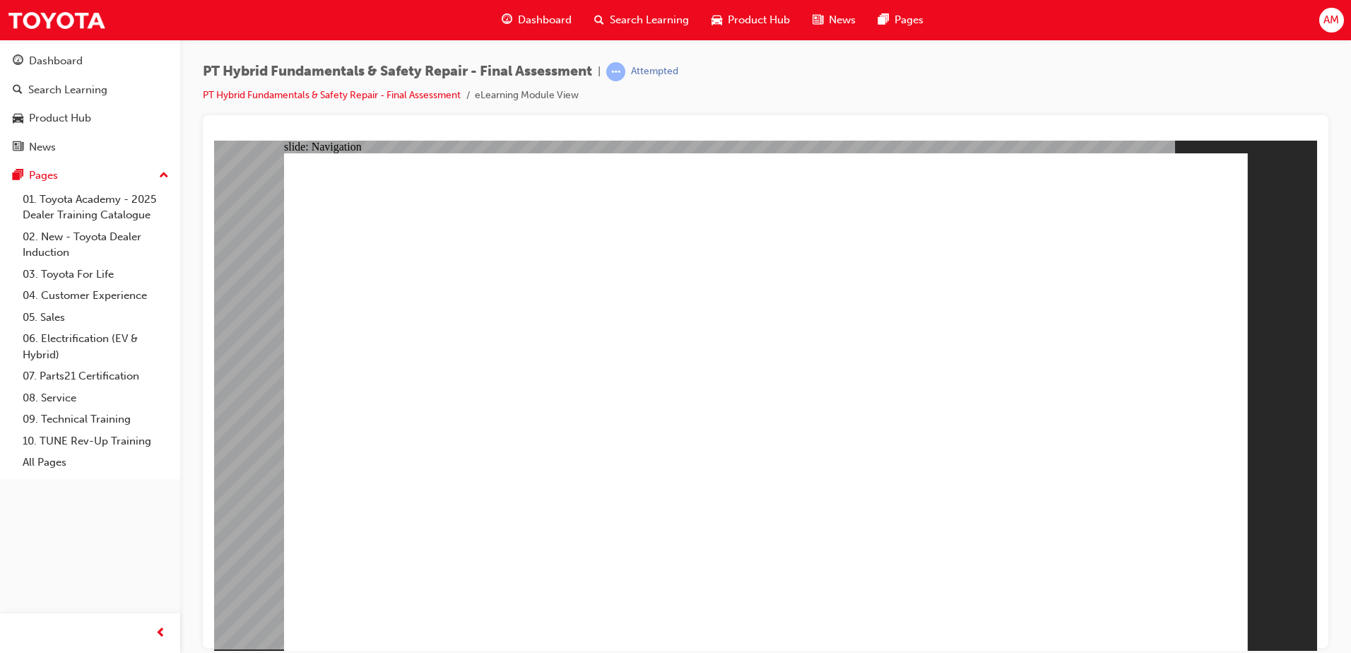
checkbox input "true"
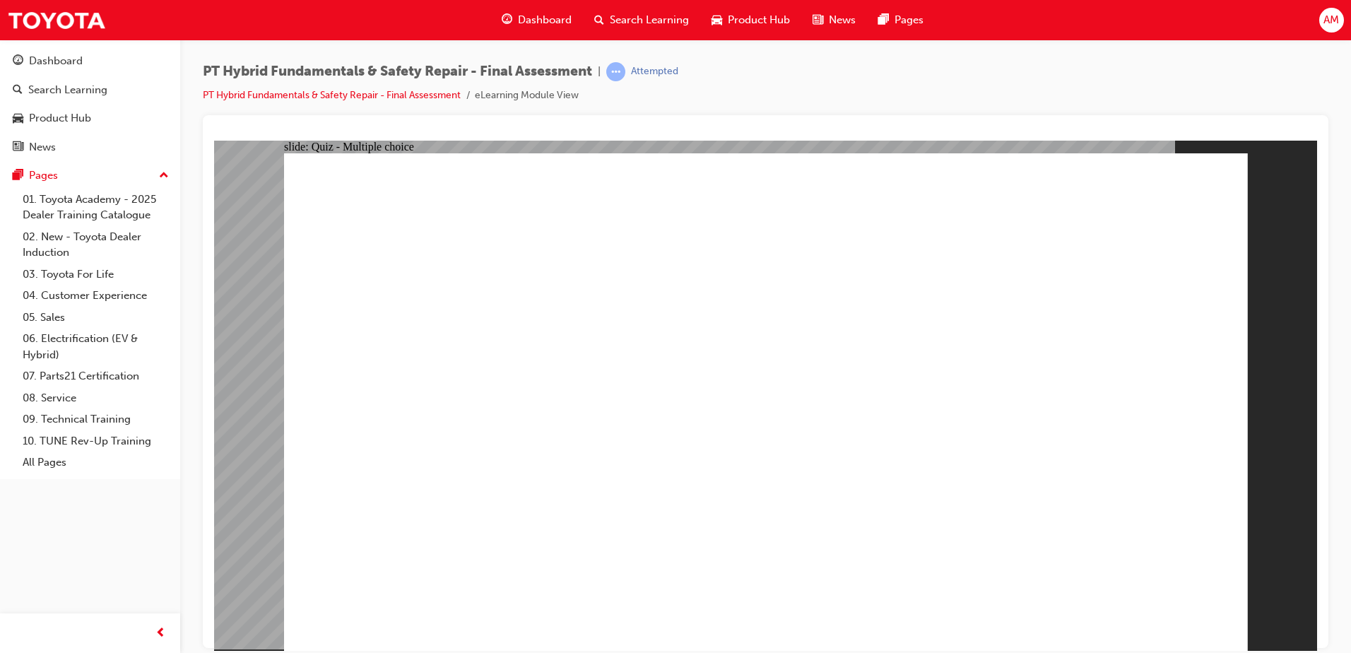
radio input "true"
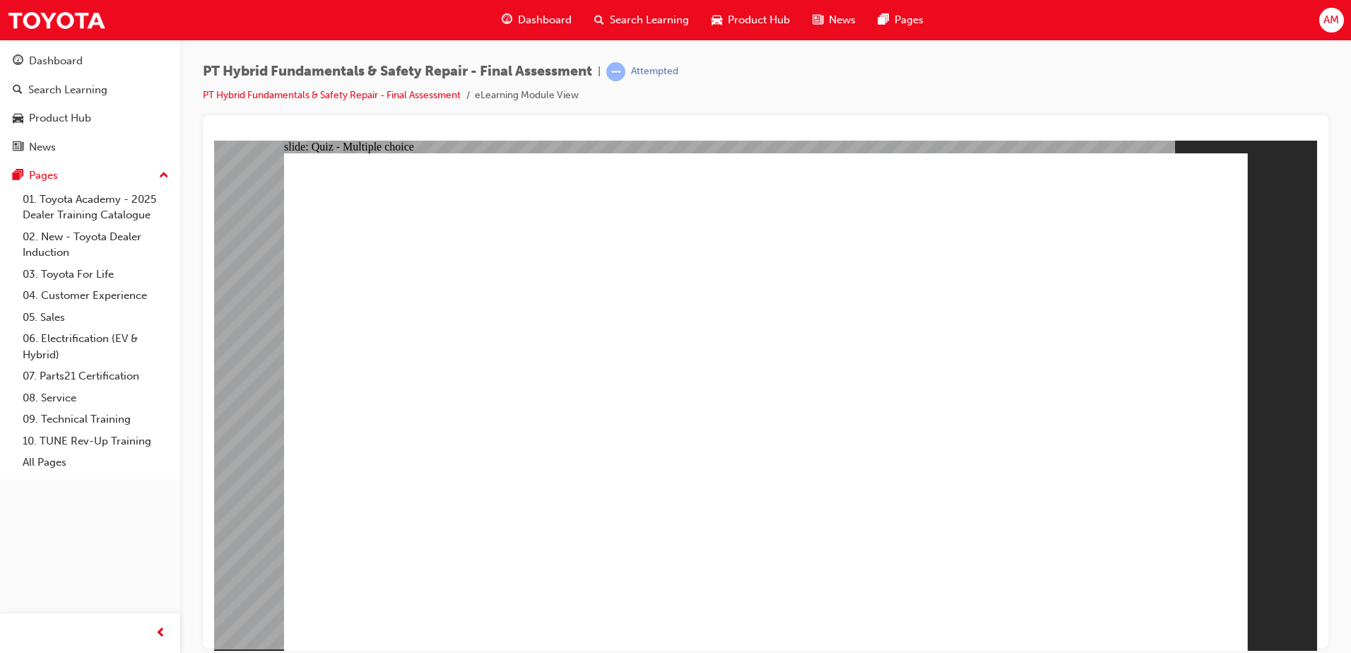
radio input "true"
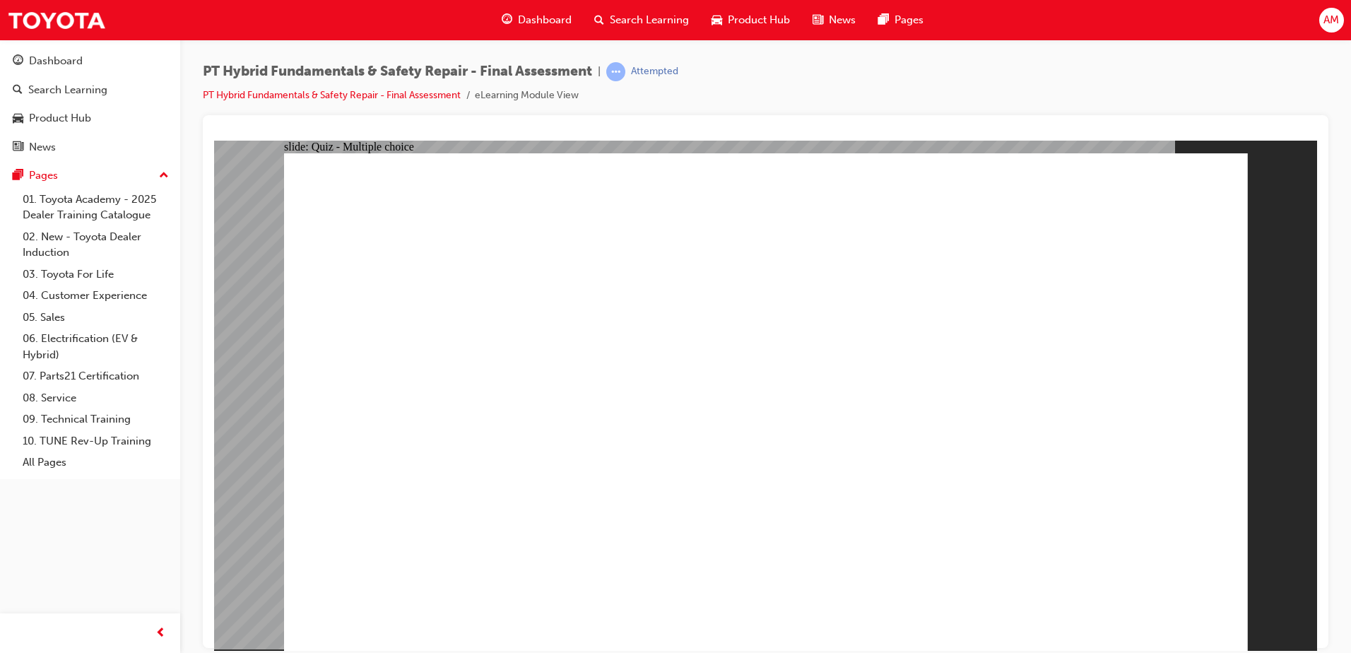
checkbox input "true"
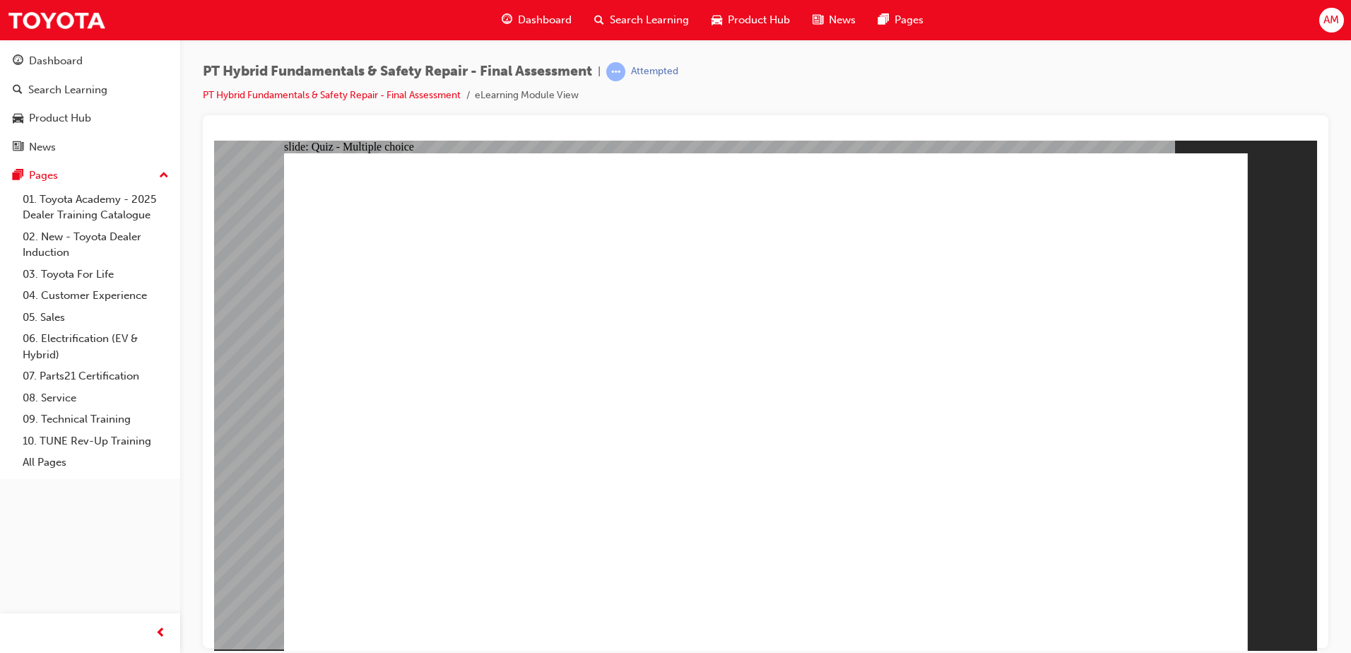
radio input "true"
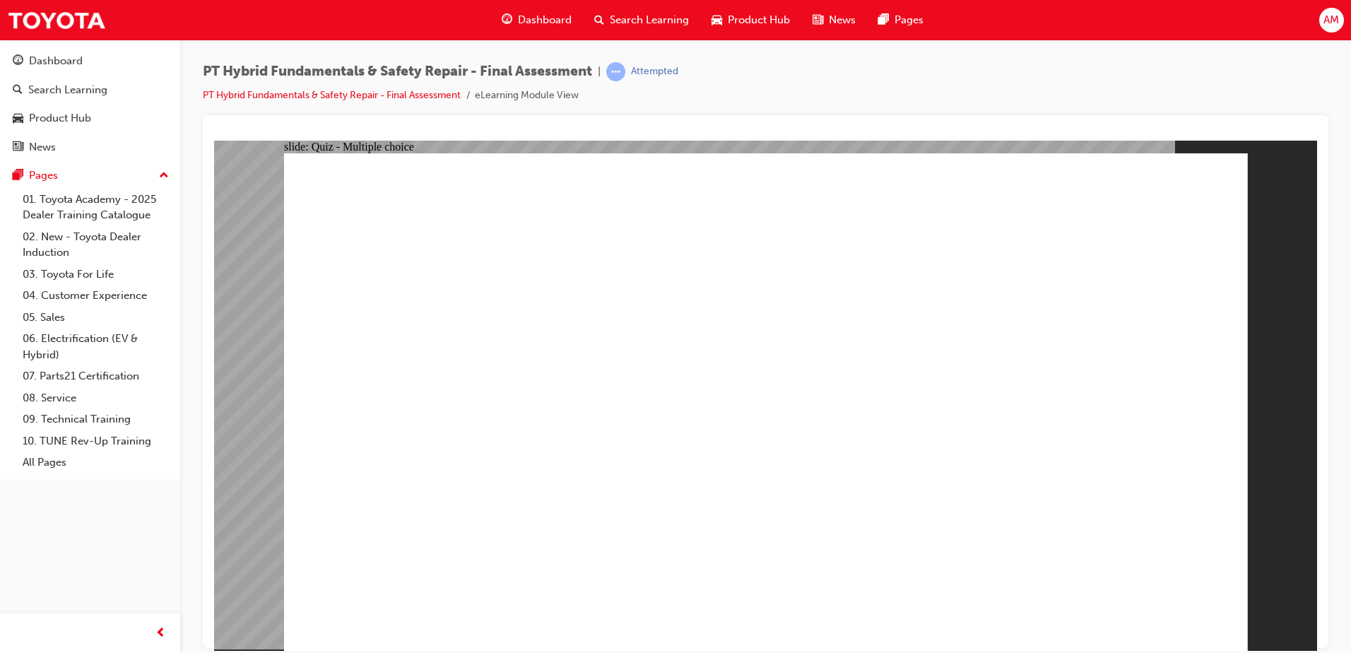
checkbox input "true"
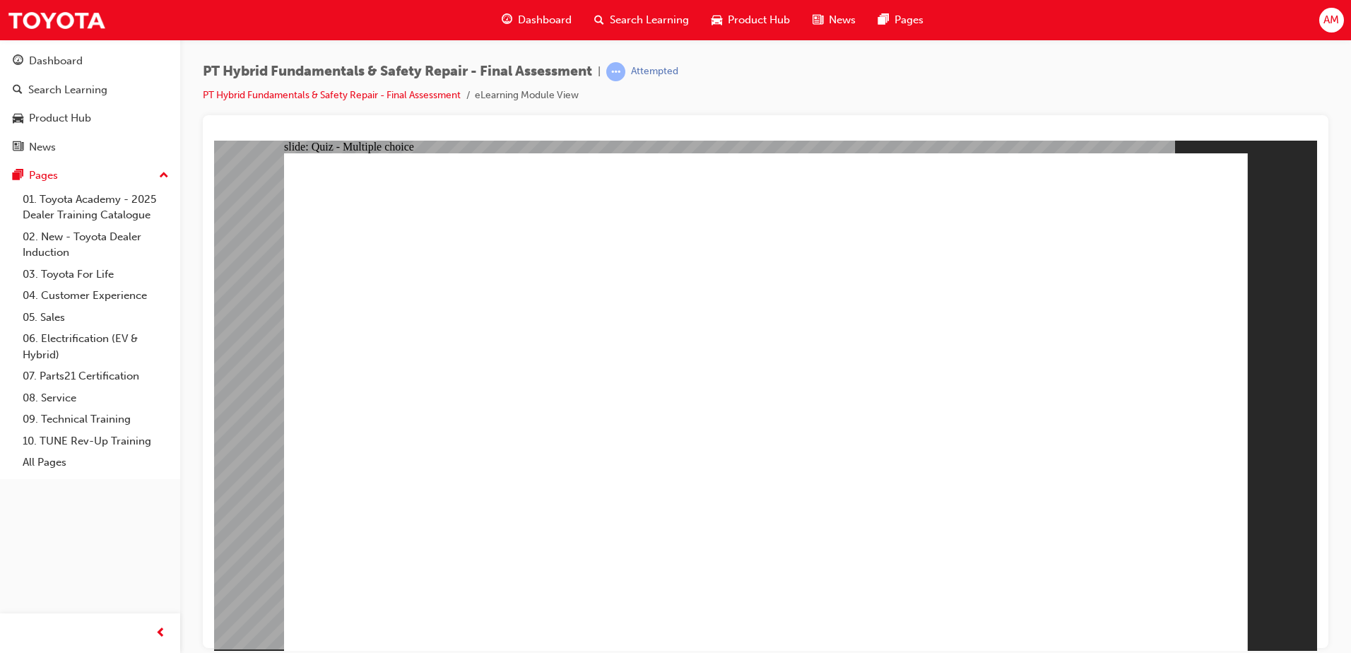
checkbox input "true"
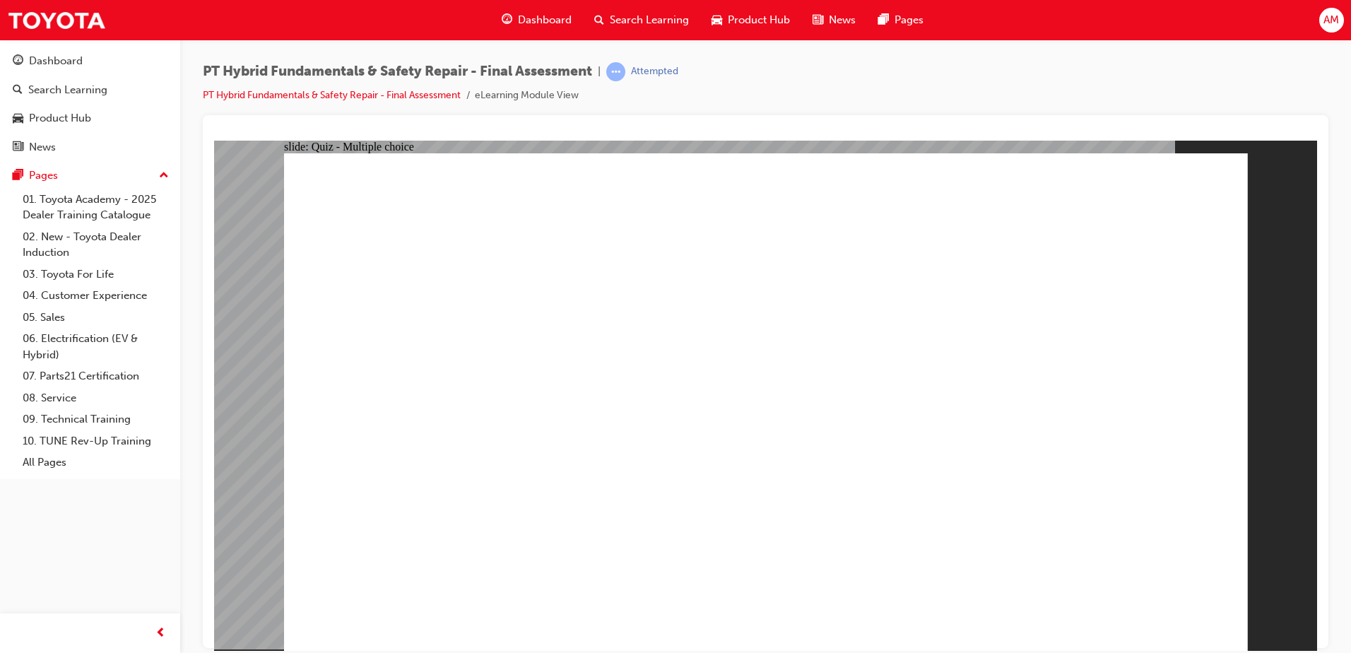
radio input "true"
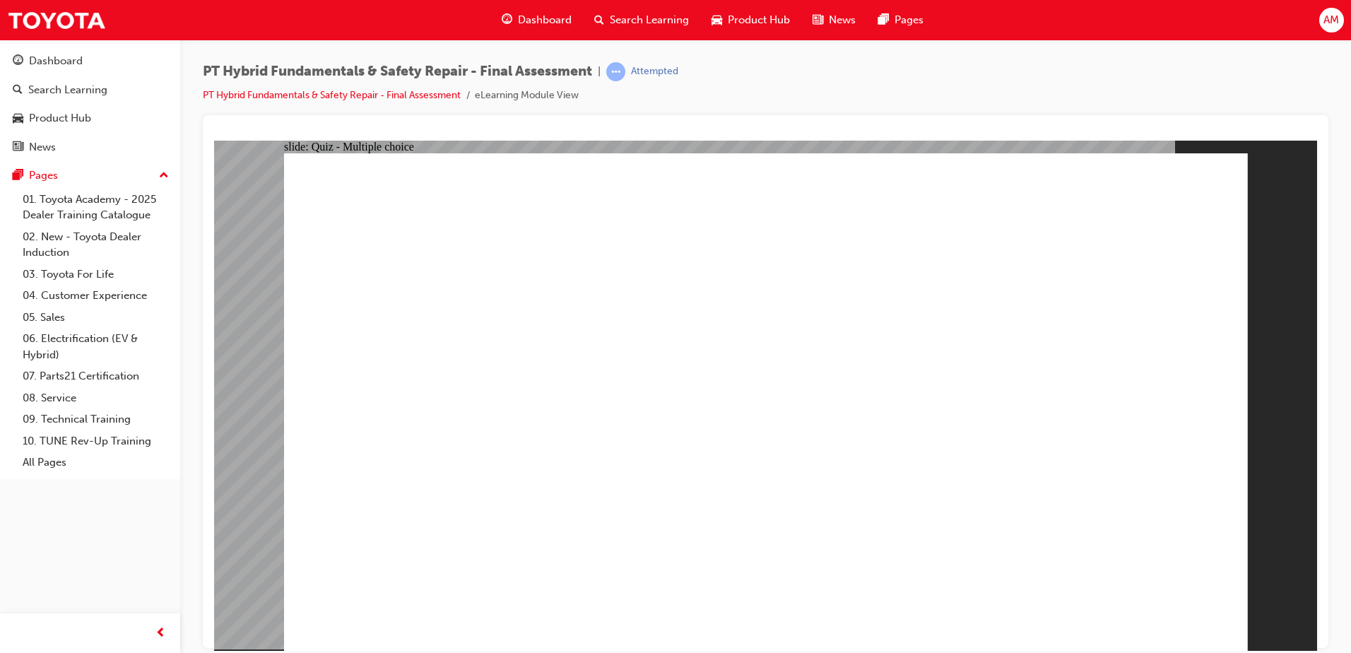
radio input "true"
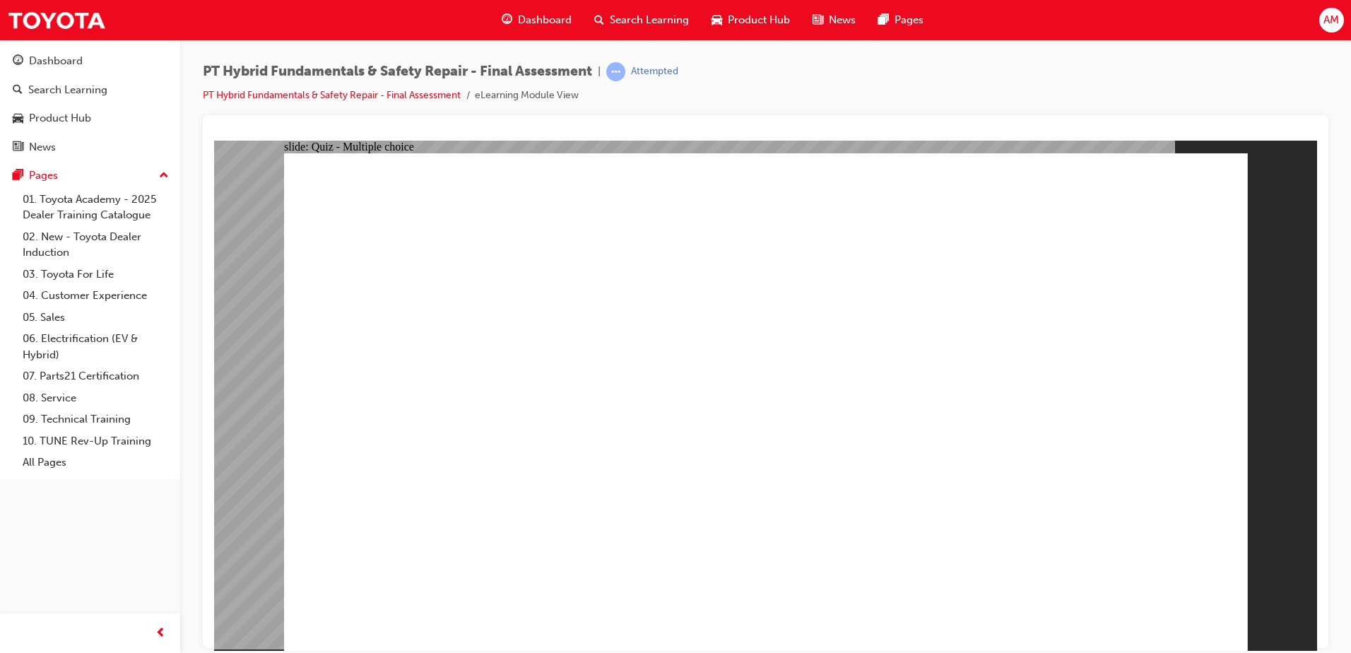
radio input "true"
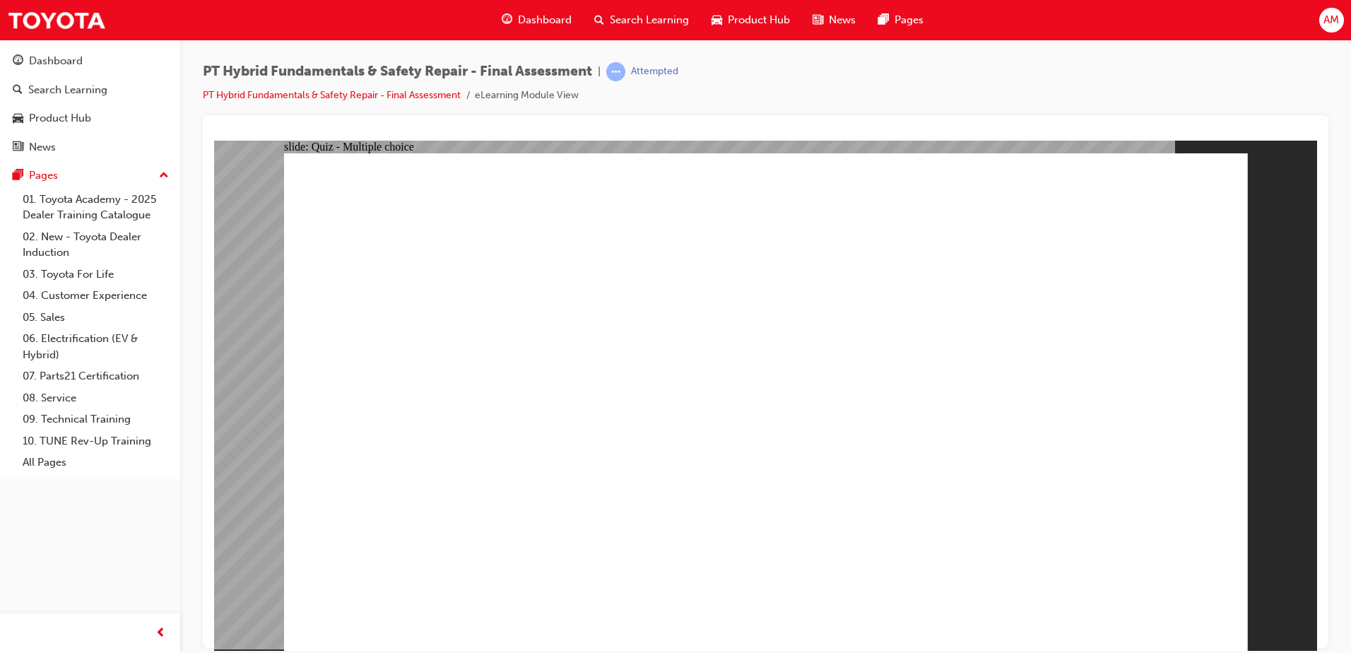
radio input "true"
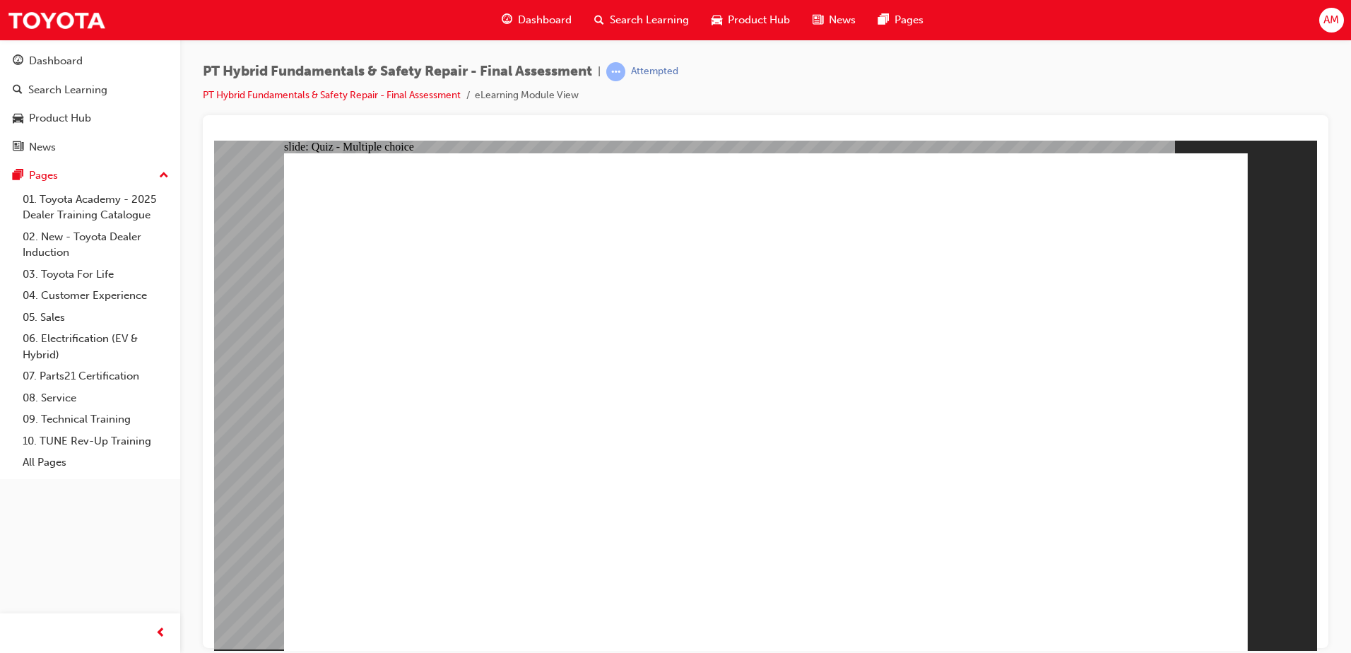
radio input "true"
drag, startPoint x: 386, startPoint y: 220, endPoint x: 442, endPoint y: 234, distance: 58.3
radio input "true"
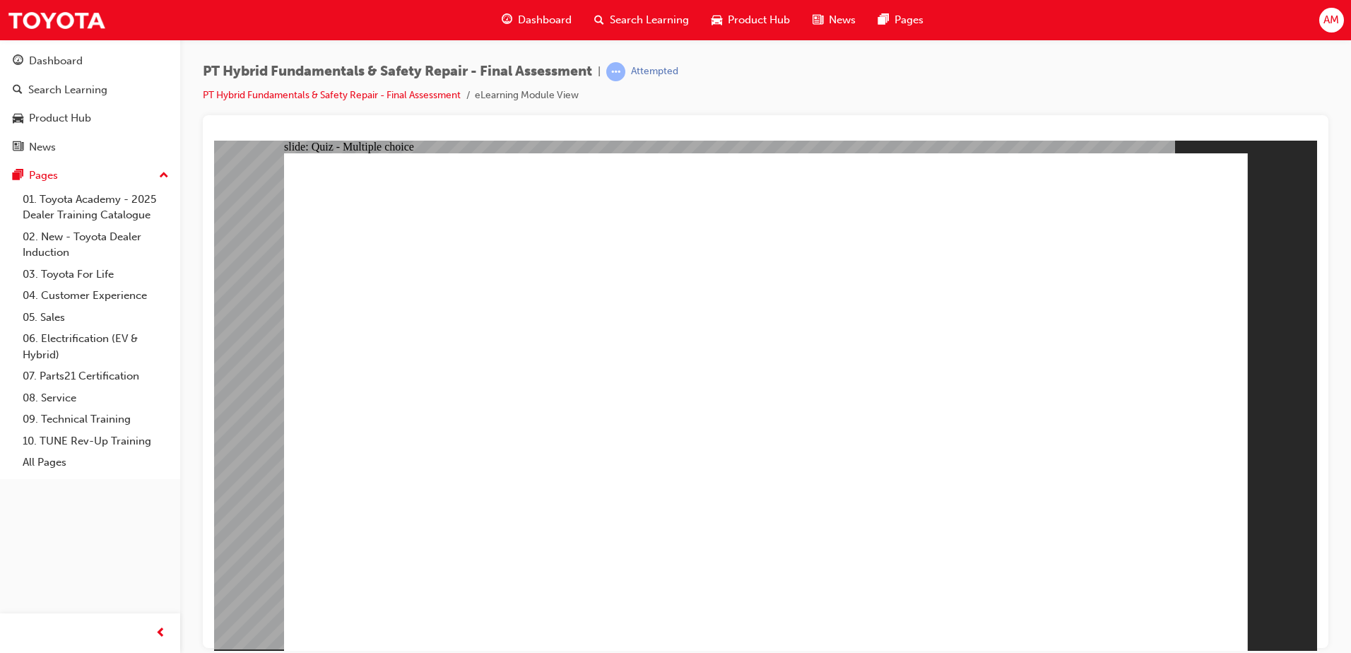
radio input "true"
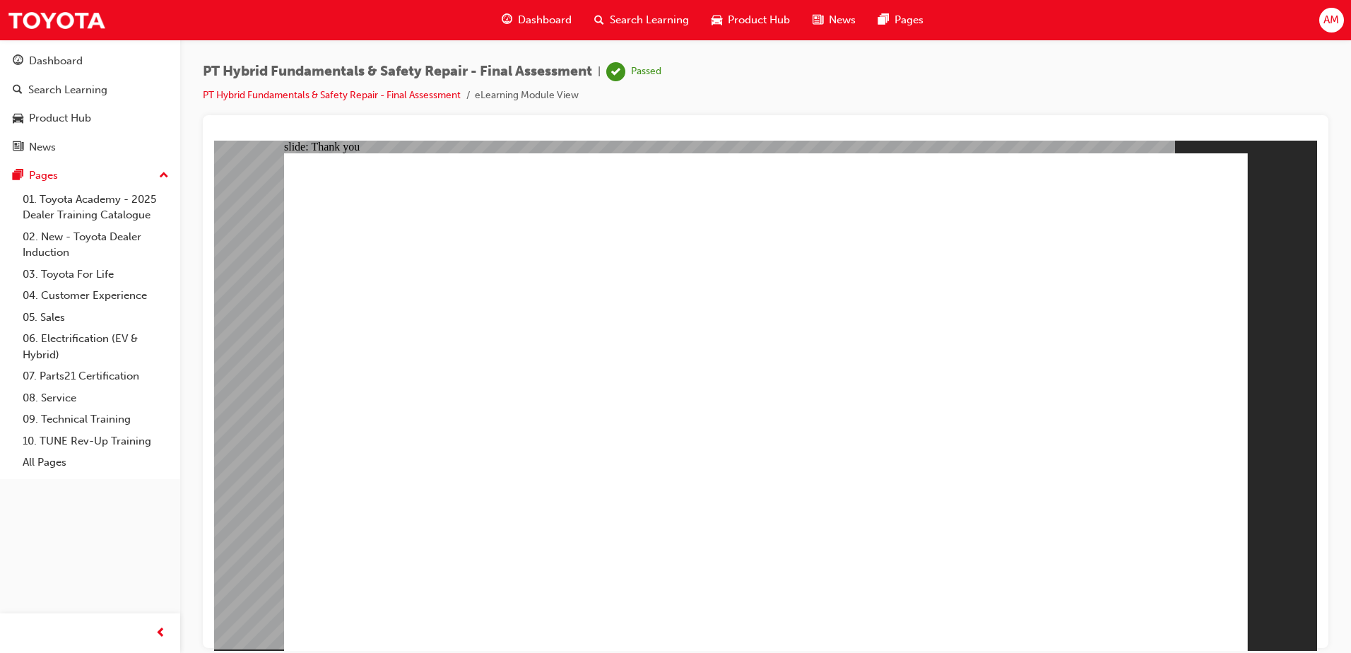
click at [551, 17] on span "Dashboard" at bounding box center [545, 20] width 54 height 16
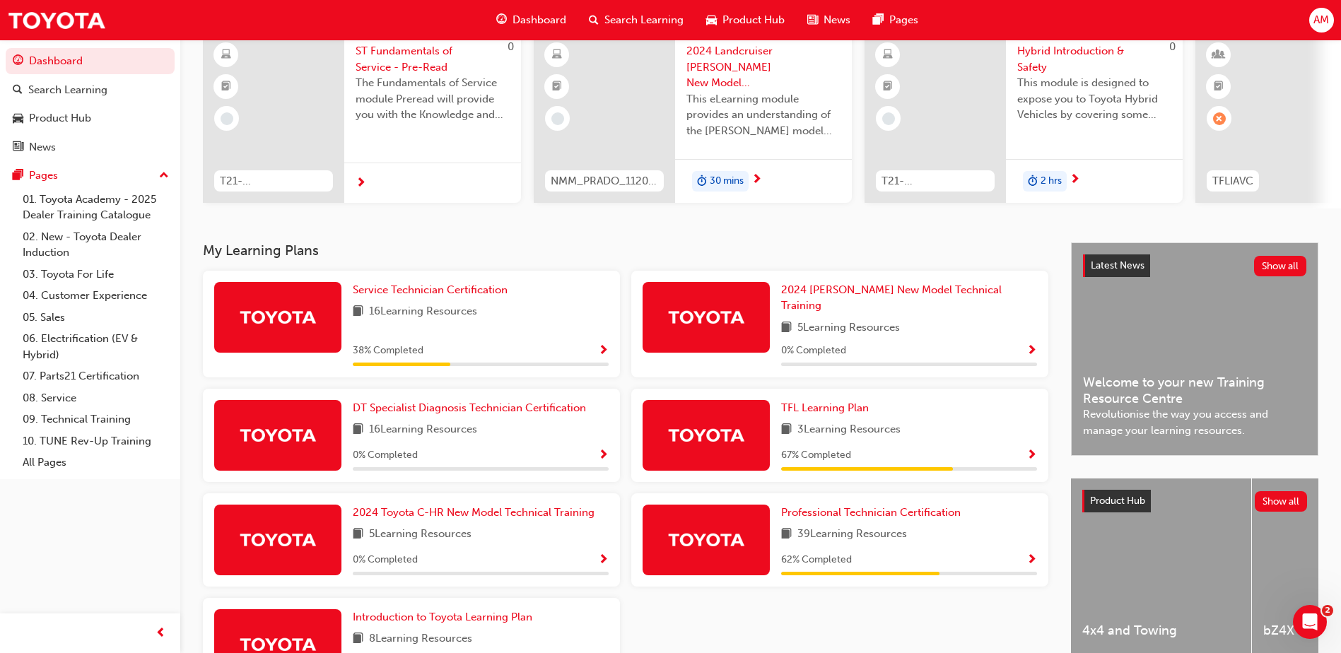
scroll to position [141, 0]
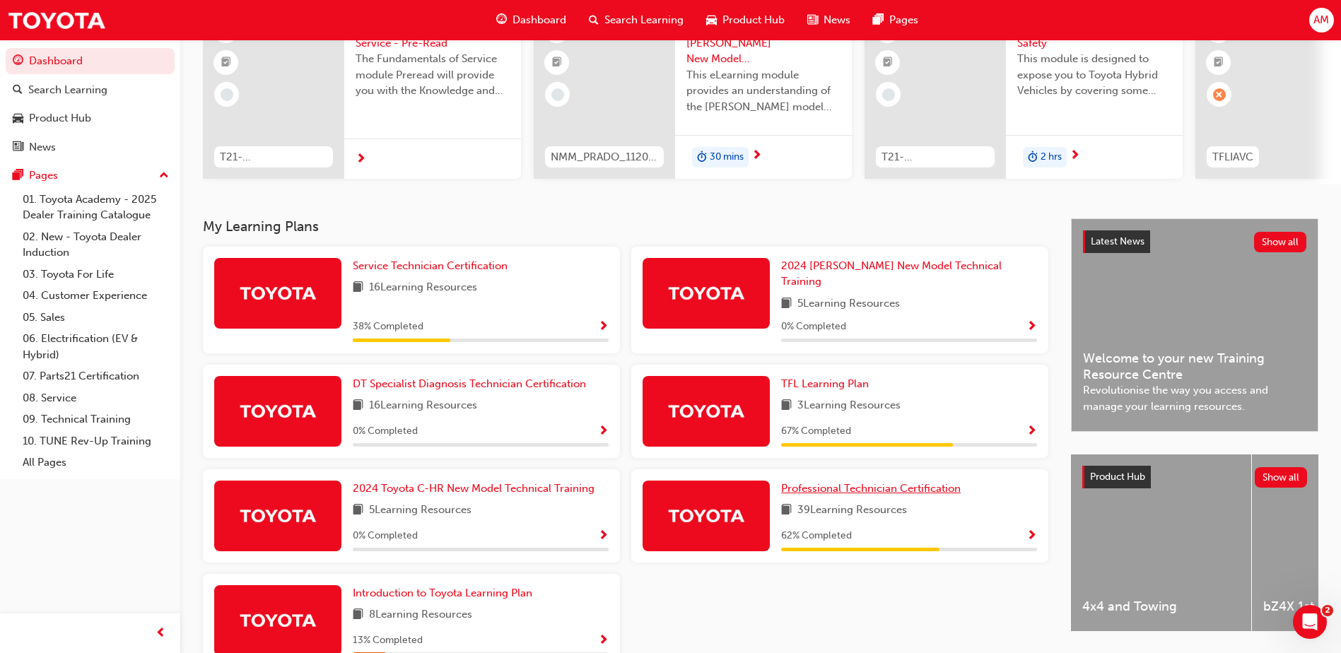
click at [886, 482] on span "Professional Technician Certification" at bounding box center [870, 488] width 179 height 13
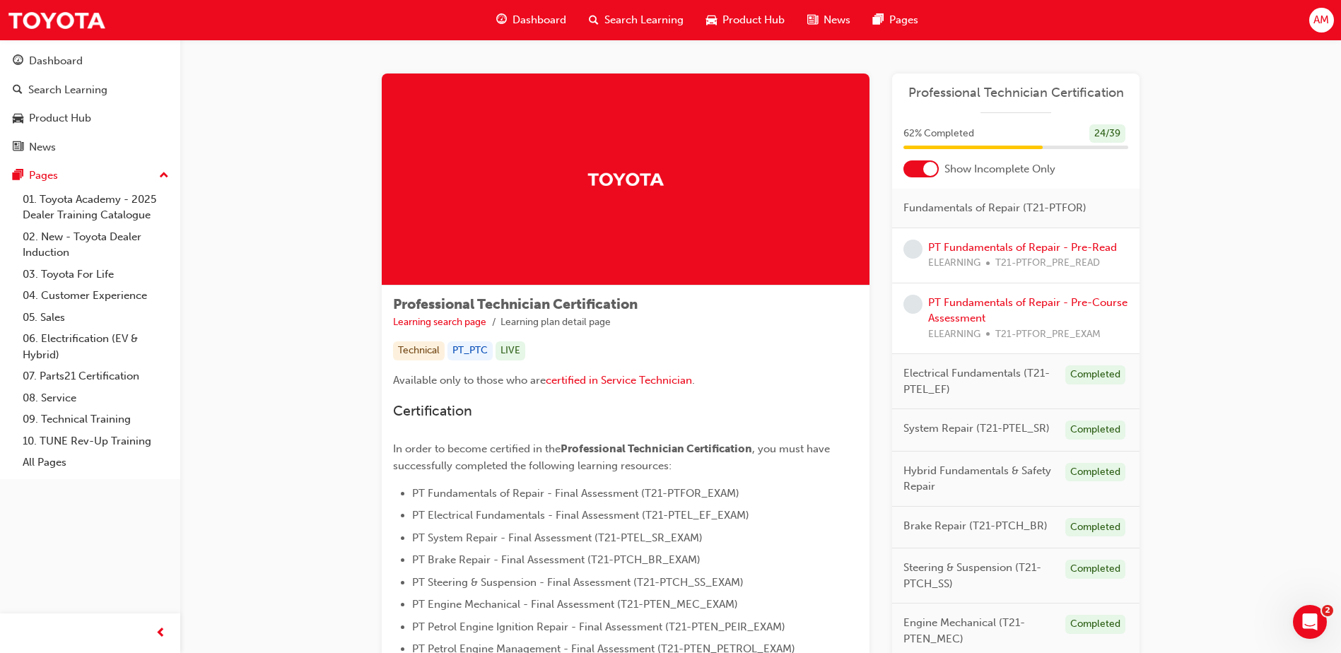
click at [917, 166] on div at bounding box center [920, 168] width 35 height 17
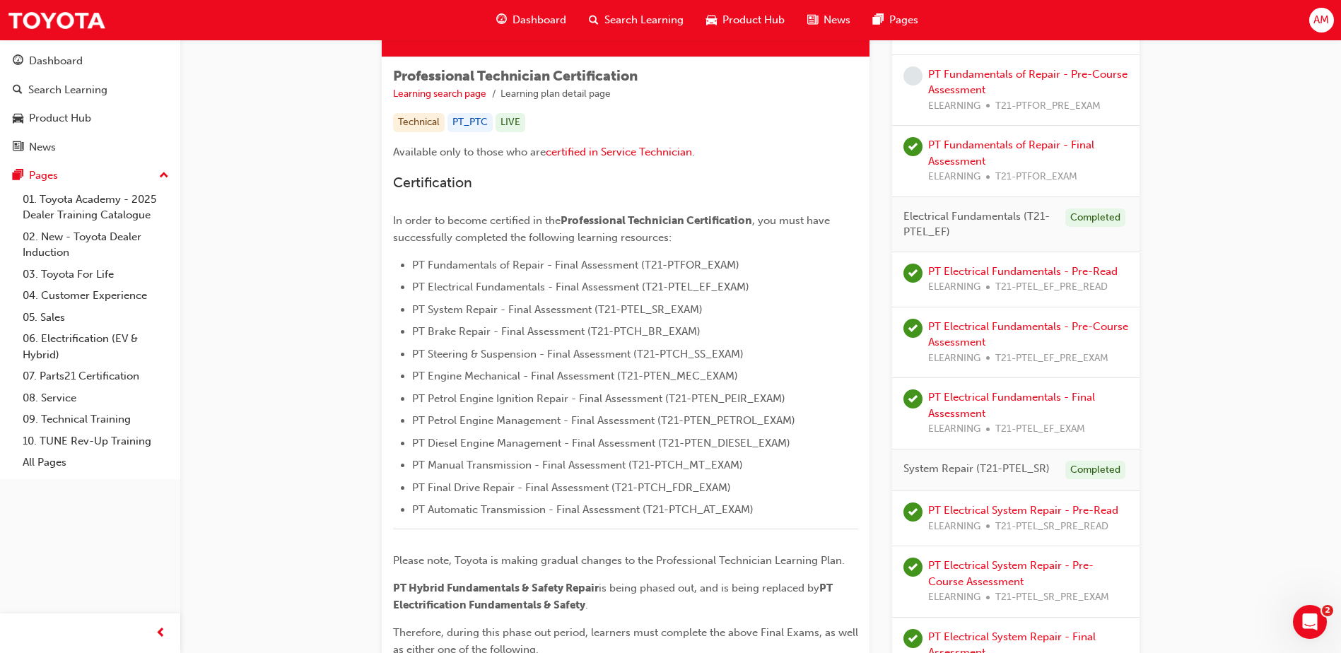
scroll to position [43, 0]
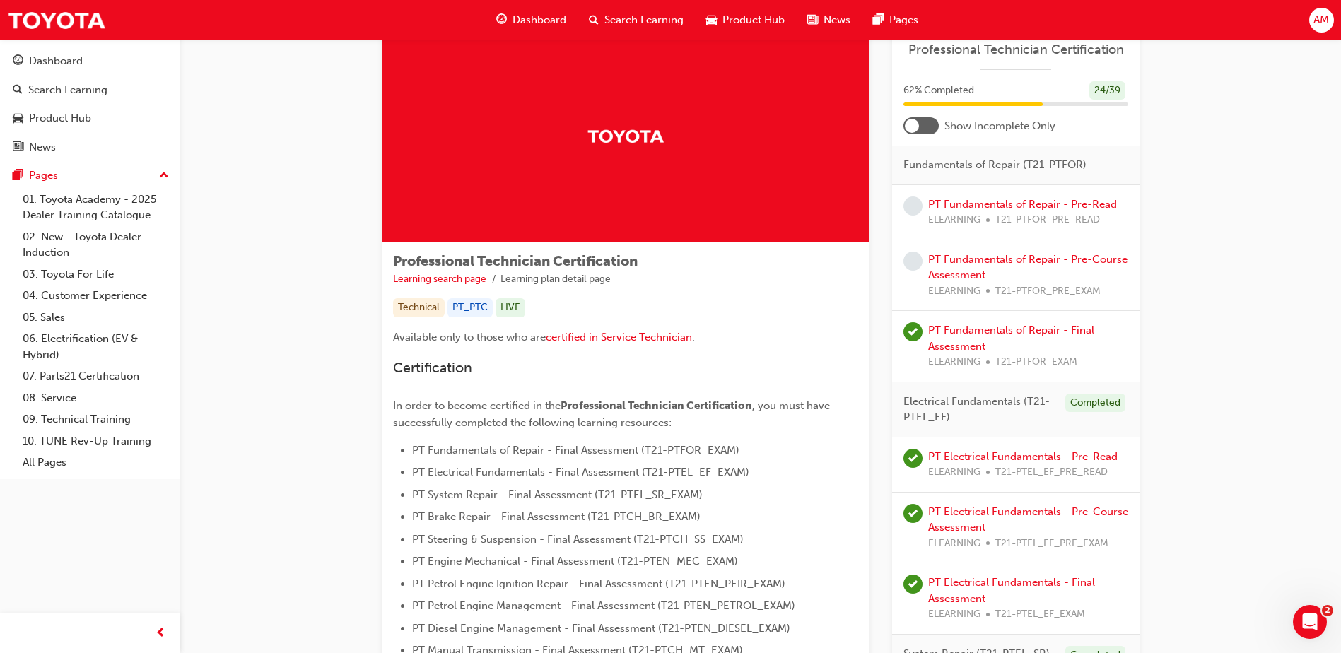
click at [925, 124] on div at bounding box center [920, 125] width 35 height 17
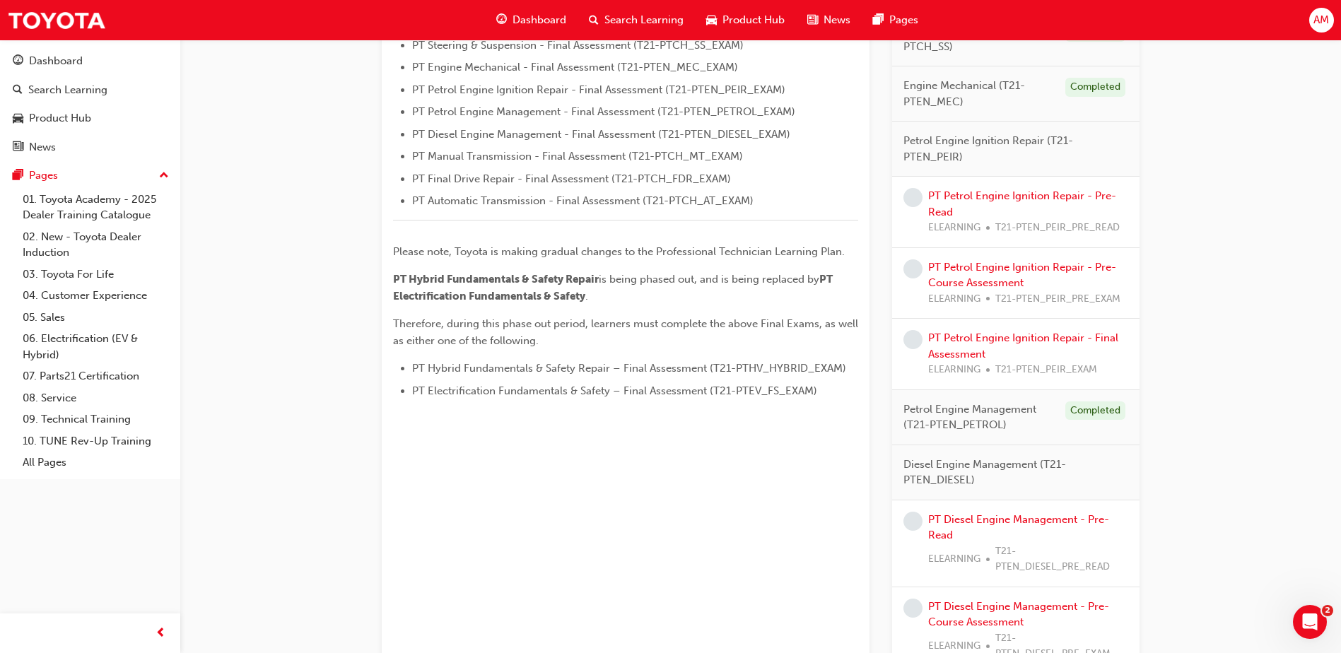
scroll to position [538, 0]
click at [962, 198] on link "PT Petrol Engine Ignition Repair - Pre-Read" at bounding box center [1022, 203] width 188 height 29
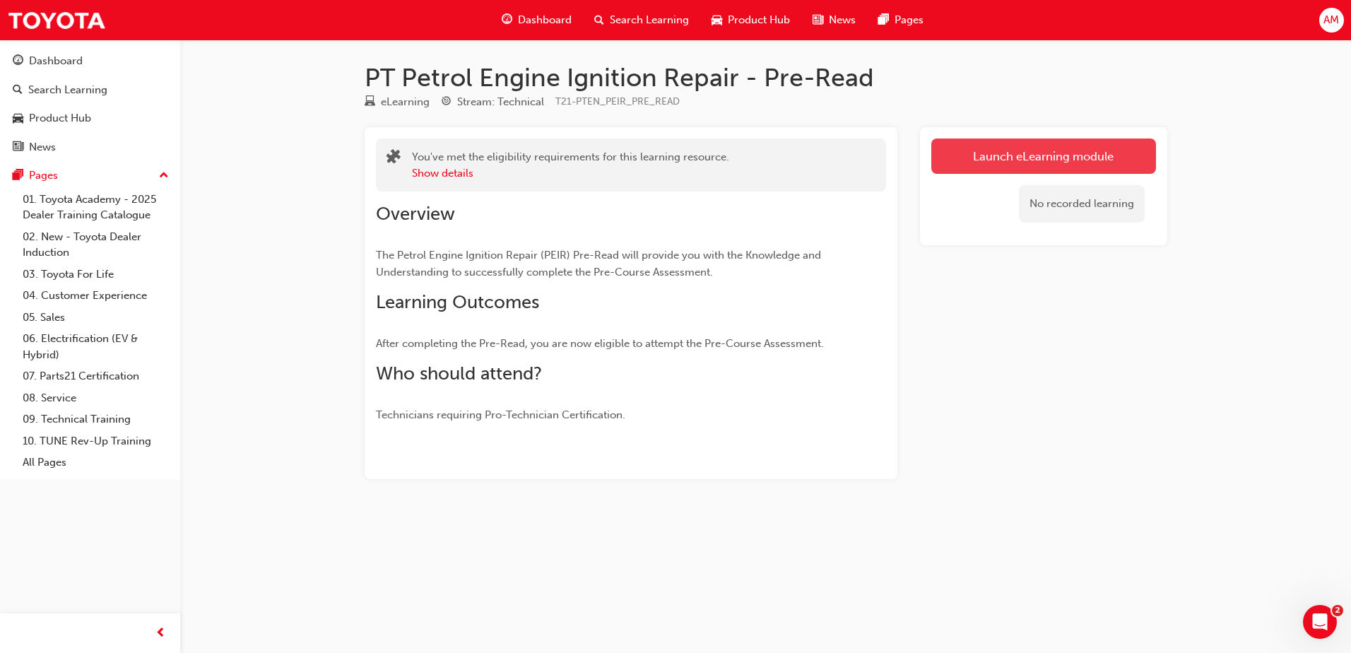
click at [1013, 152] on link "Launch eLearning module" at bounding box center [1043, 156] width 225 height 35
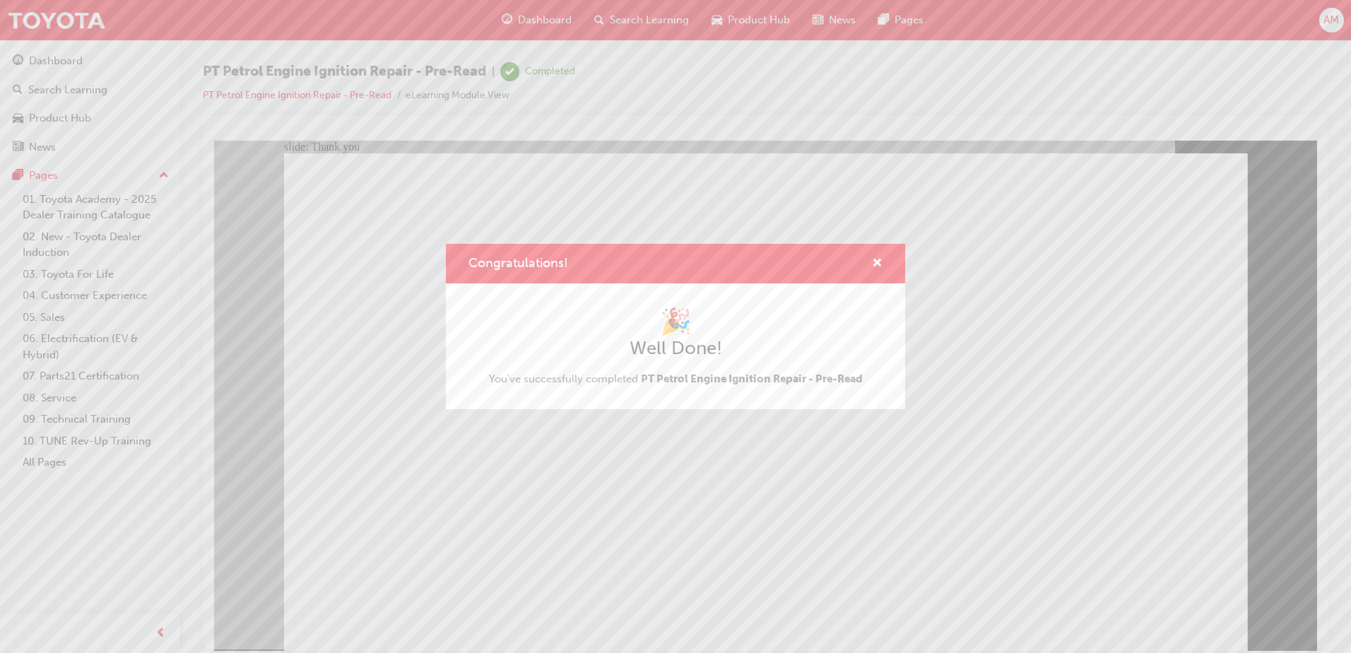
click at [619, 441] on div "Congratulations! 🎉 Well Done! You've successfully completed PT Petrol Engine Ig…" at bounding box center [675, 326] width 1351 height 653
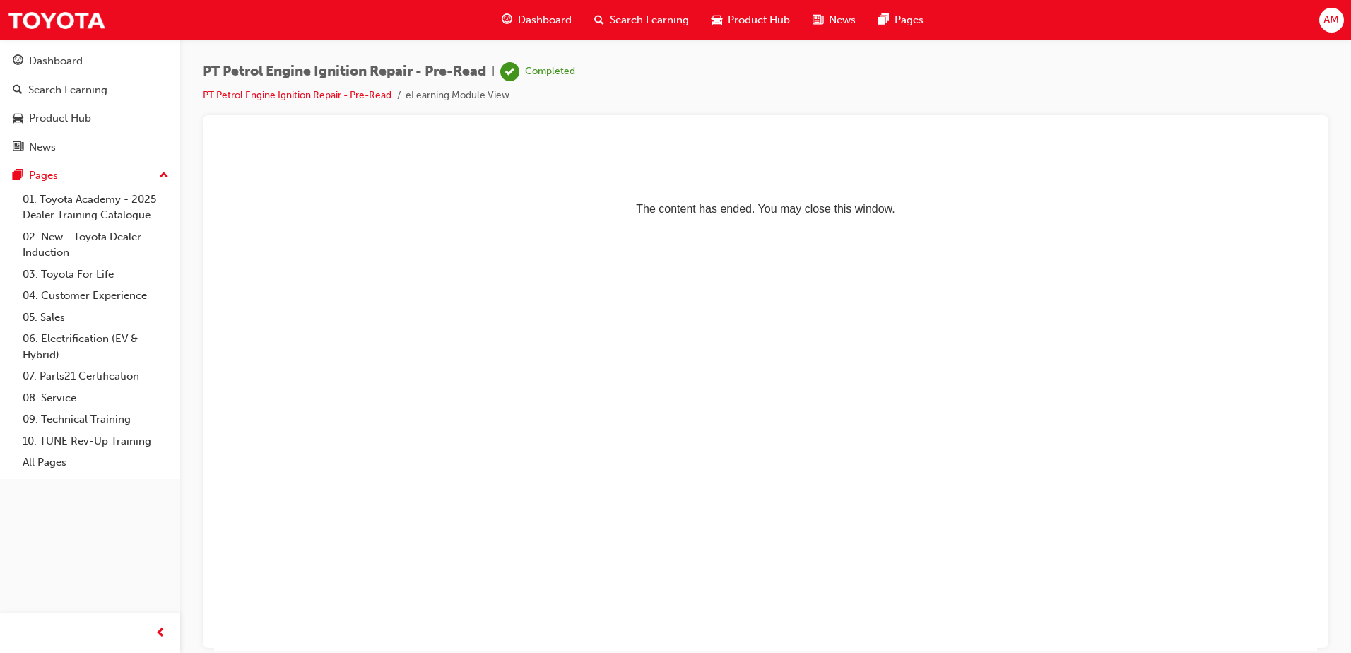
click at [395, 54] on div "PT Petrol Engine Ignition Repair - Pre-Read | Completed PT Petrol Engine Igniti…" at bounding box center [765, 329] width 1171 height 578
drag, startPoint x: 203, startPoint y: 69, endPoint x: 317, endPoint y: 68, distance: 114.5
click at [317, 68] on div "PT Petrol Engine Ignition Repair - Pre-Read | Completed PT Petrol Engine Igniti…" at bounding box center [765, 329] width 1171 height 578
copy span "PT Petrol Engine"
click at [666, 16] on span "Search Learning" at bounding box center [649, 20] width 79 height 16
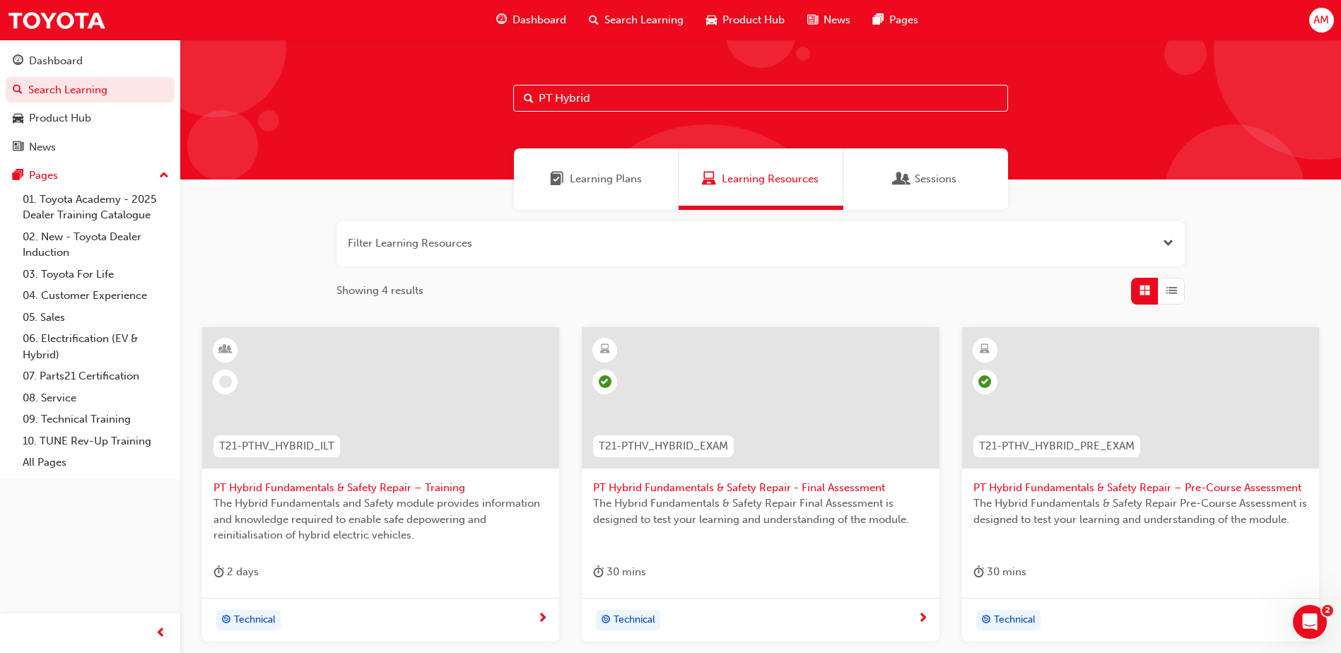
drag, startPoint x: 622, startPoint y: 93, endPoint x: 464, endPoint y: 111, distance: 158.6
click at [466, 110] on div "PT Hybrid" at bounding box center [760, 110] width 1160 height 140
paste input "Petrol Engine"
type input "PT Petrol Engine"
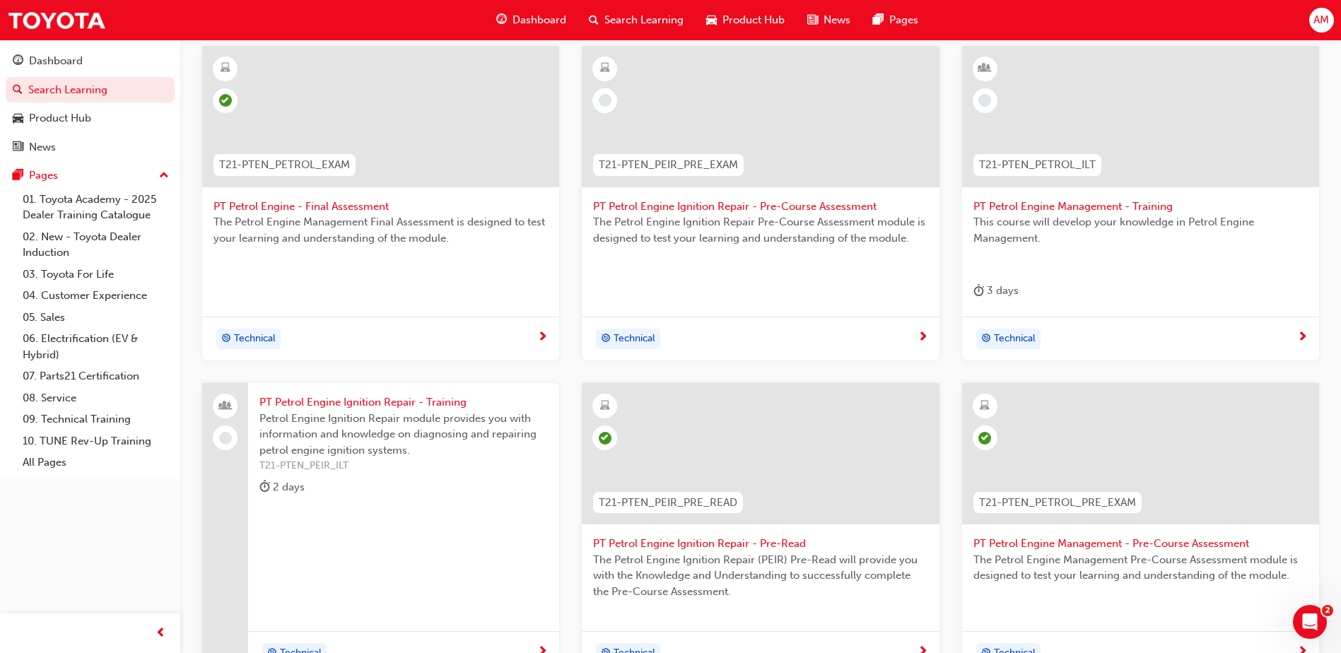
scroll to position [283, 0]
click at [840, 203] on span "PT Petrol Engine Ignition Repair - Pre-Course Assessment" at bounding box center [760, 205] width 334 height 16
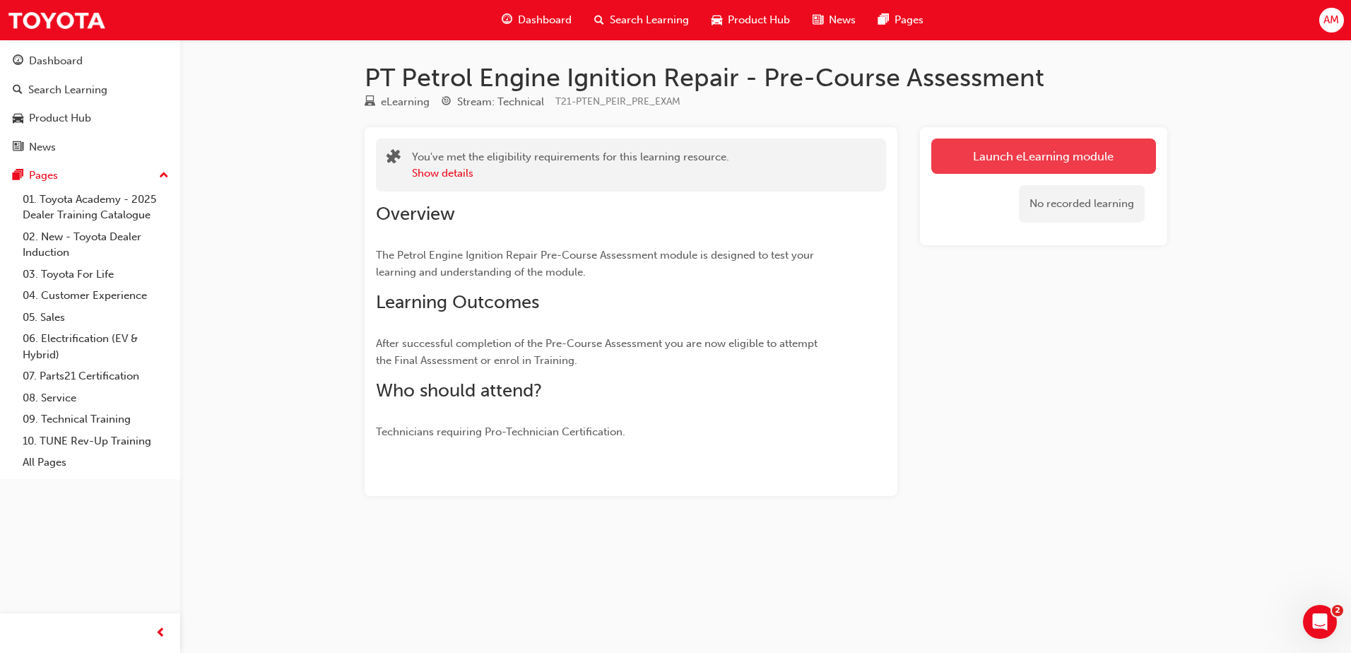
click at [1102, 157] on link "Launch eLearning module" at bounding box center [1043, 156] width 225 height 35
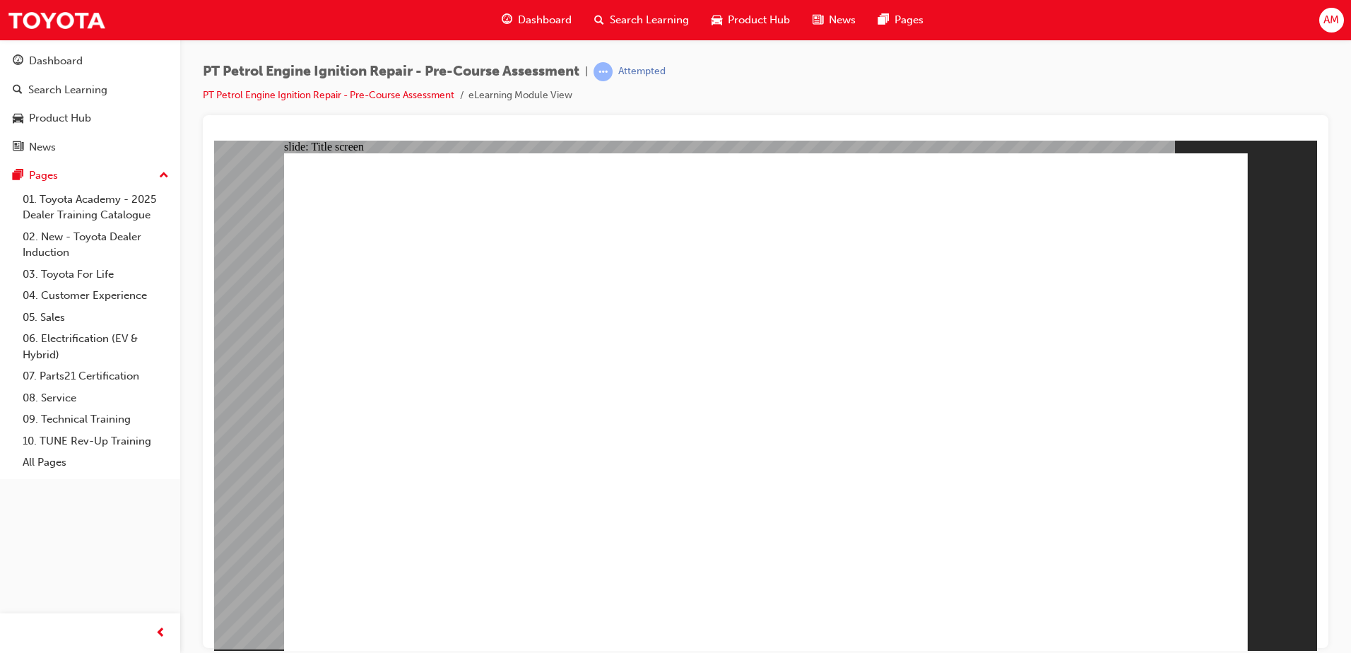
radio input "false"
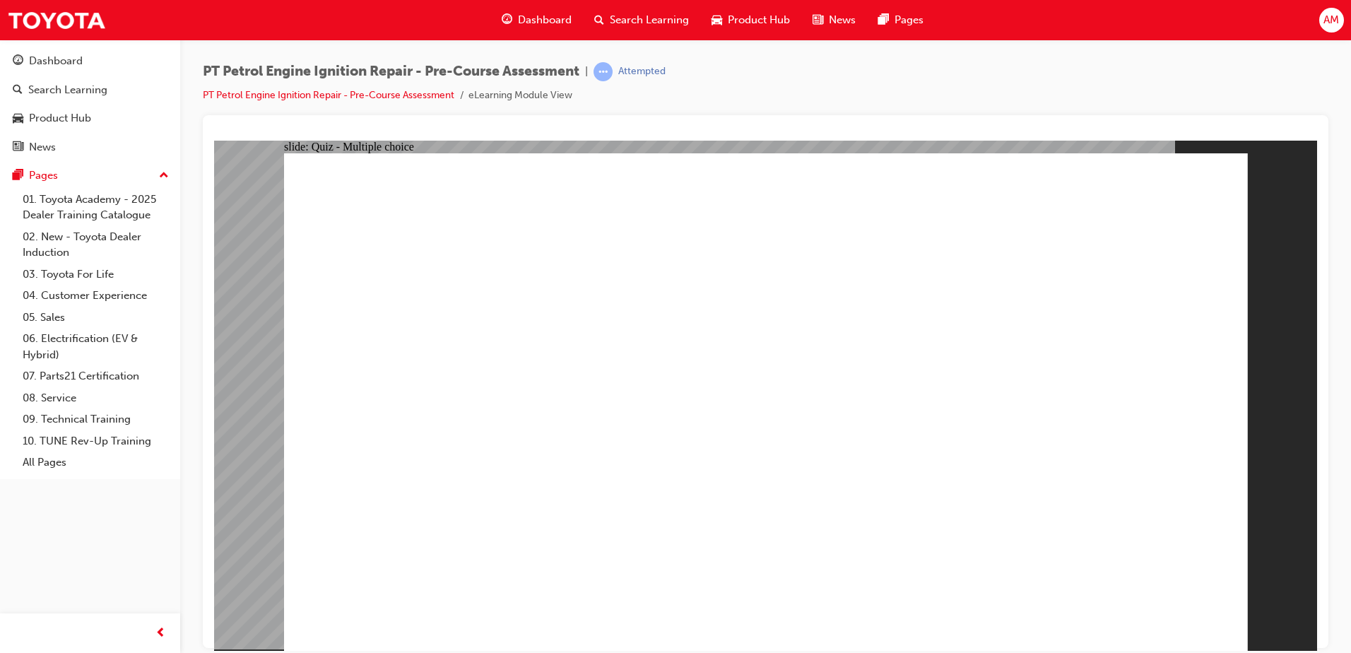
radio input "true"
drag, startPoint x: 860, startPoint y: 269, endPoint x: 833, endPoint y: 292, distance: 35.6
drag, startPoint x: 829, startPoint y: 298, endPoint x: 816, endPoint y: 290, distance: 14.9
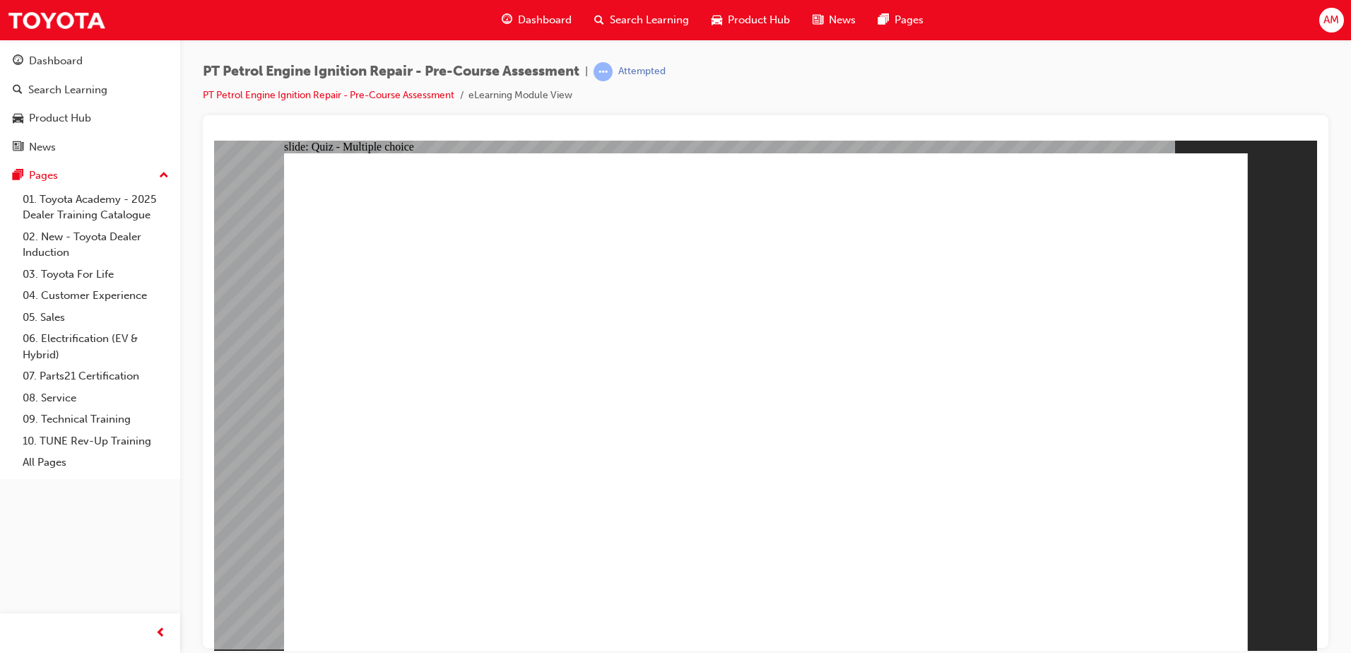
drag, startPoint x: 805, startPoint y: 284, endPoint x: 854, endPoint y: 261, distance: 53.7
drag, startPoint x: 393, startPoint y: 231, endPoint x: 626, endPoint y: 222, distance: 233.4
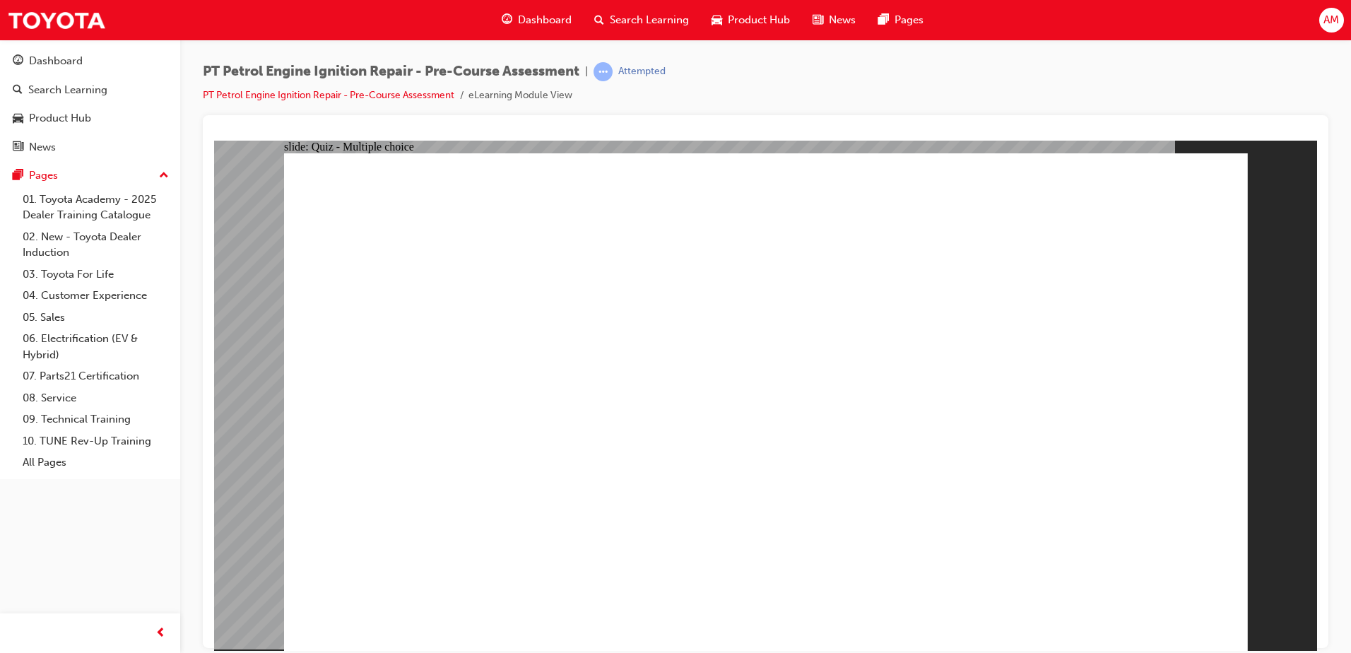
radio input "true"
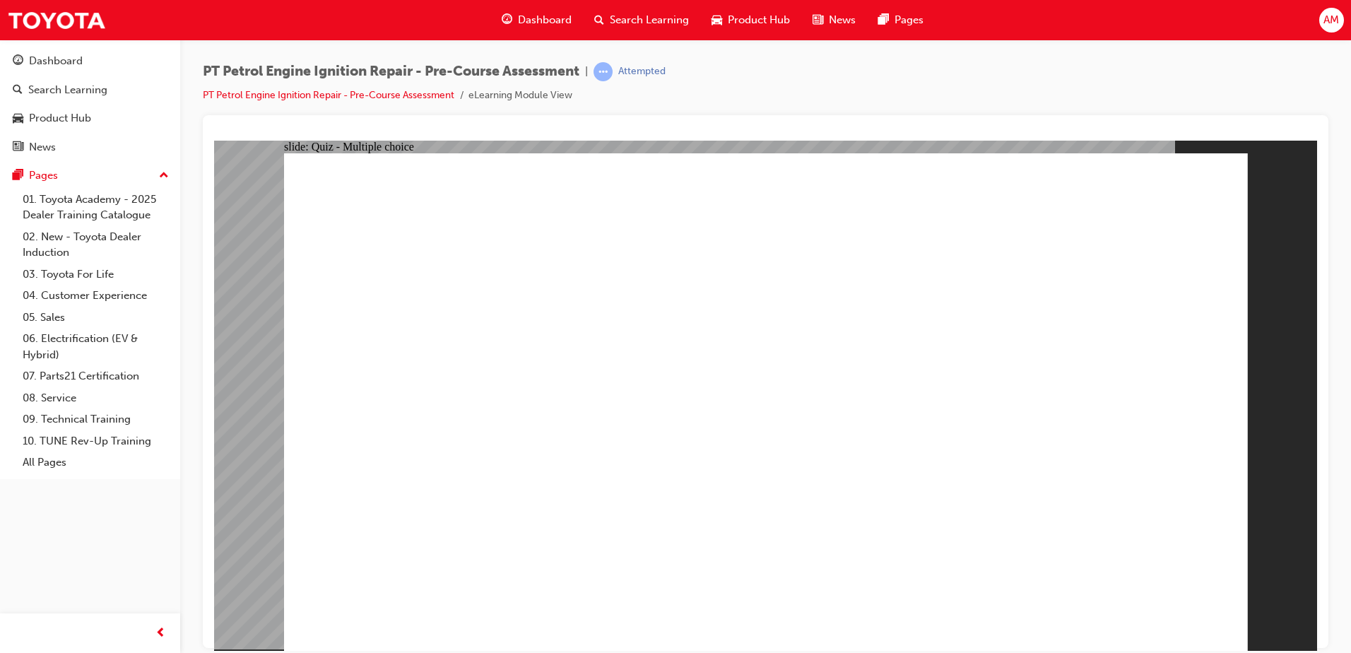
radio input "true"
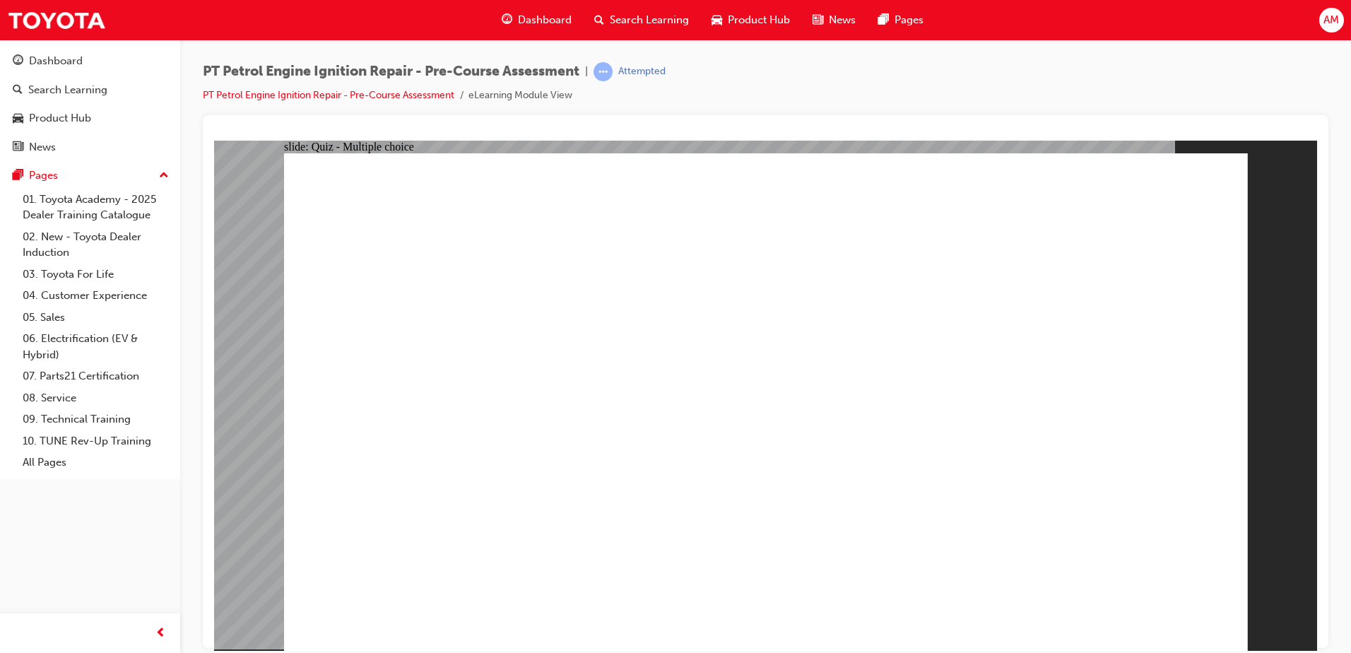
radio input "true"
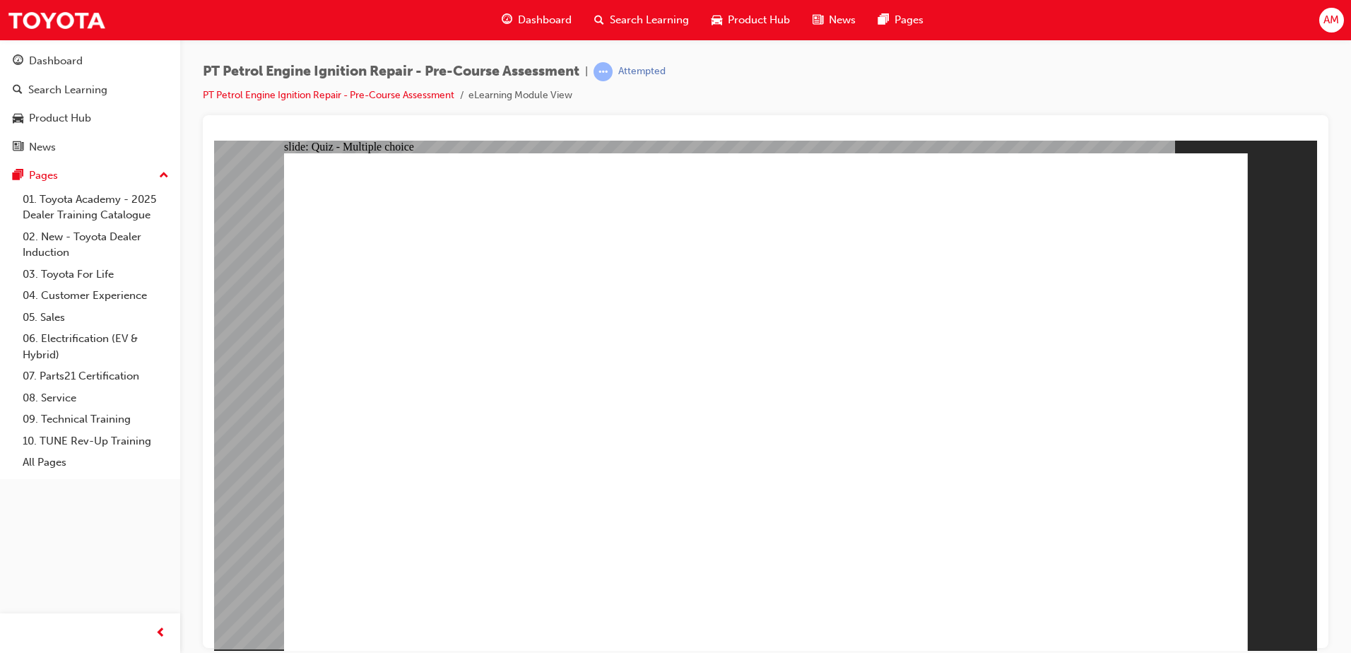
radio input "false"
radio input "true"
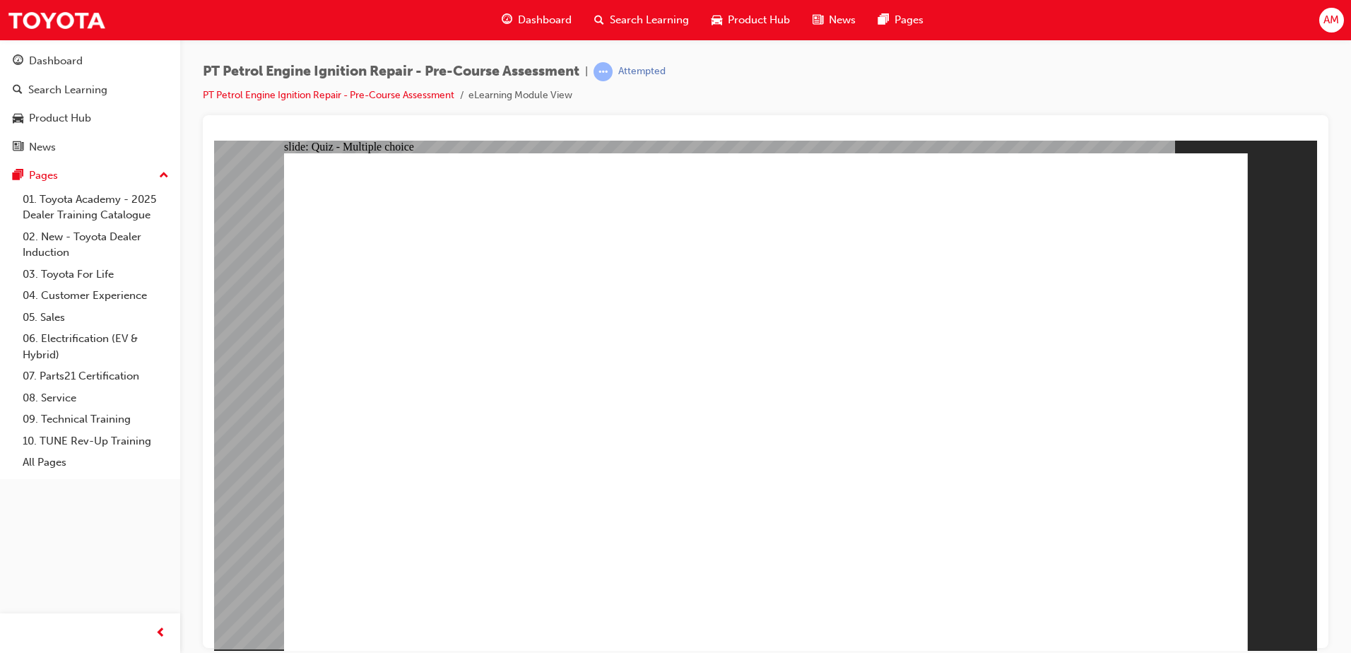
radio input "false"
radio input "true"
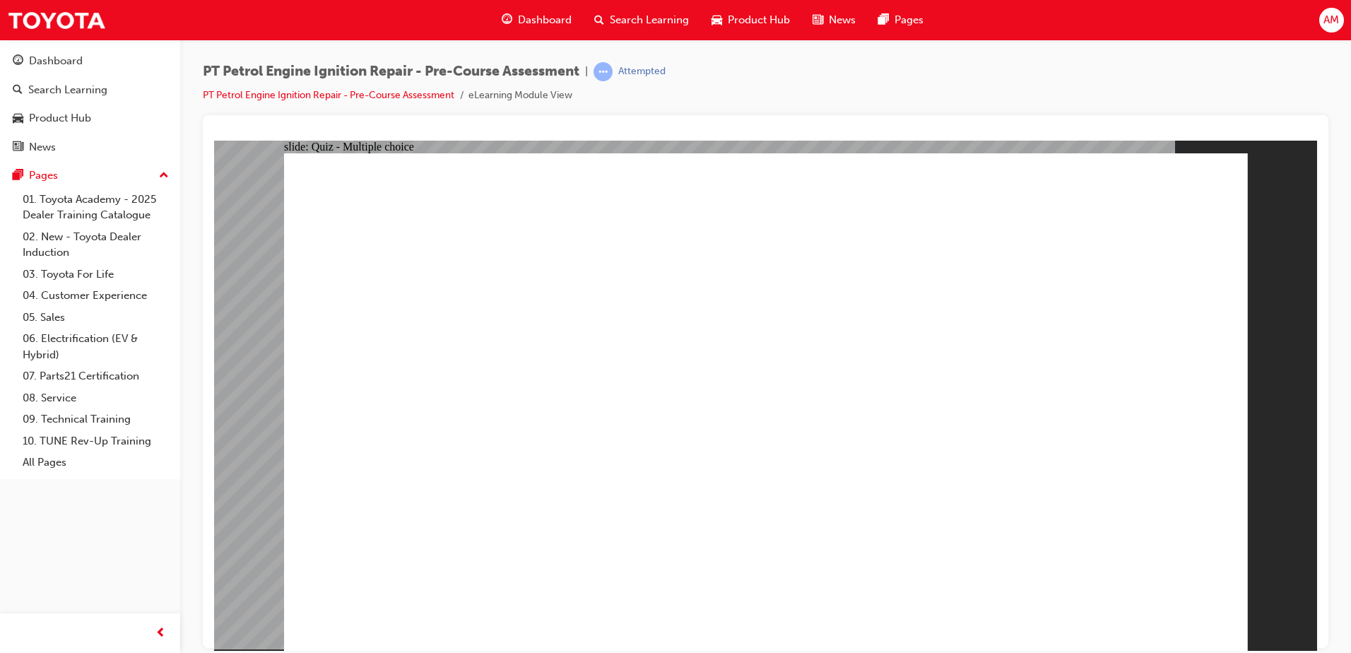
radio input "true"
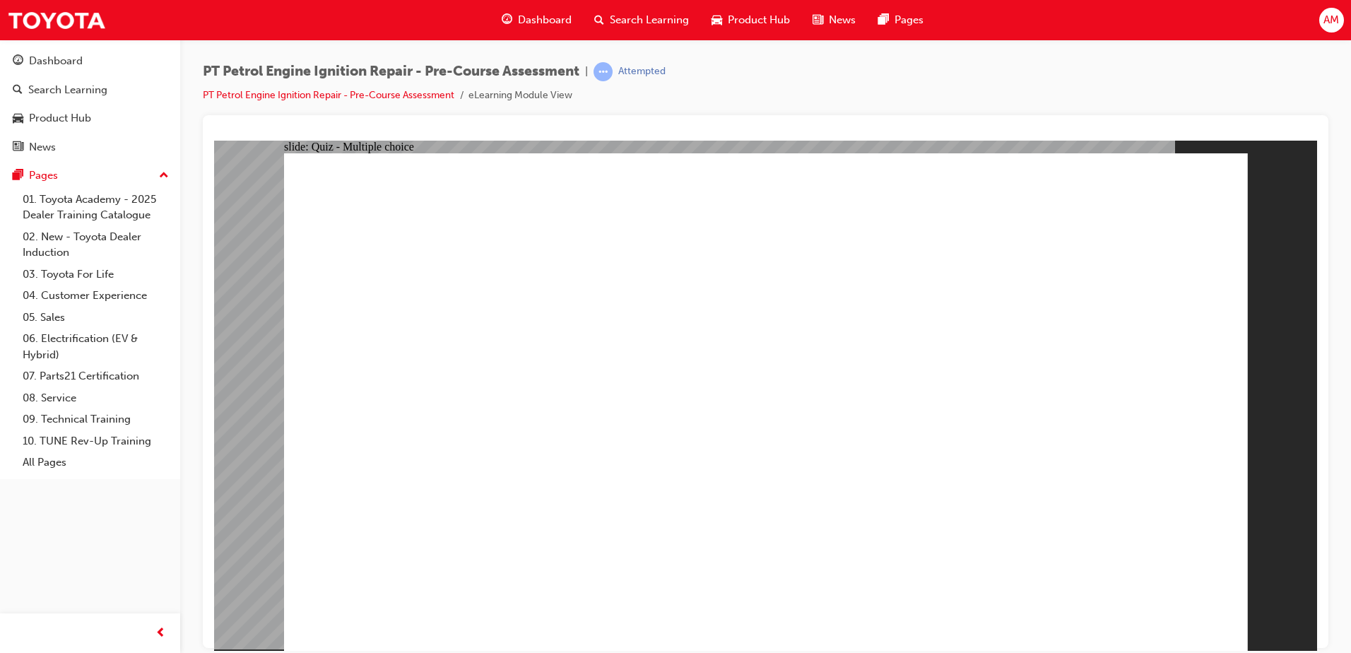
drag, startPoint x: 610, startPoint y: 502, endPoint x: 622, endPoint y: 526, distance: 26.9
radio input "true"
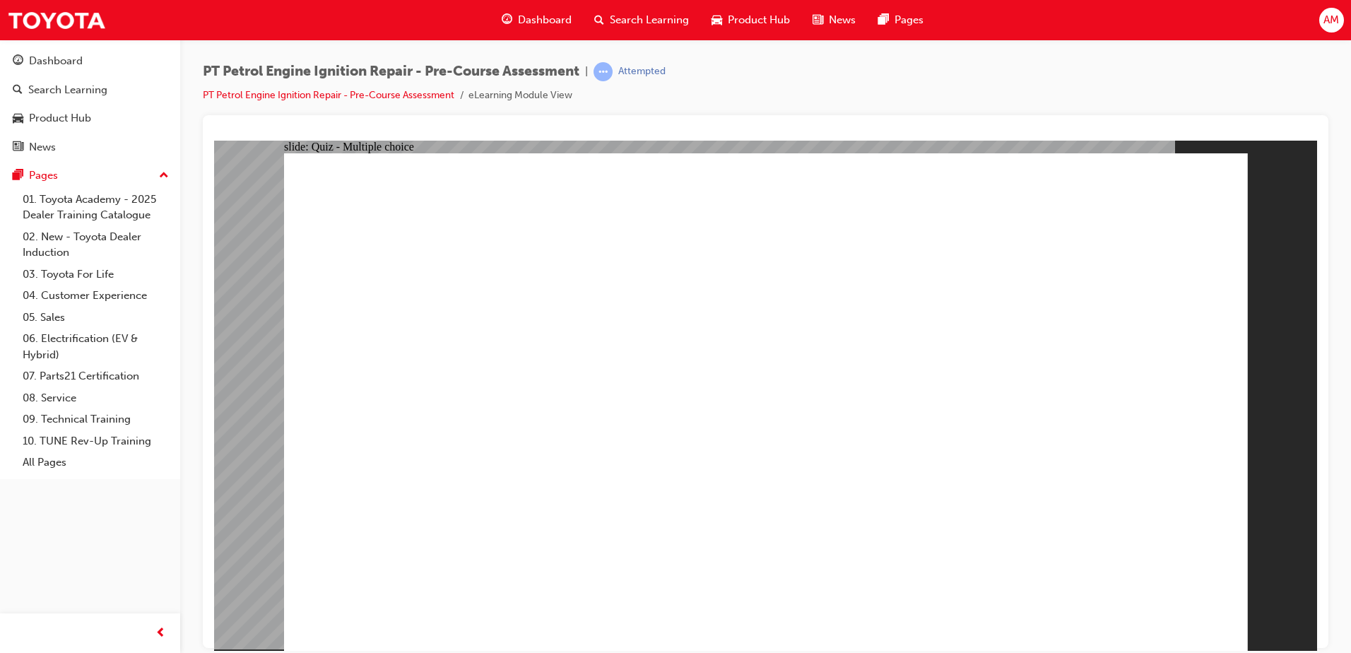
radio input "false"
radio input "true"
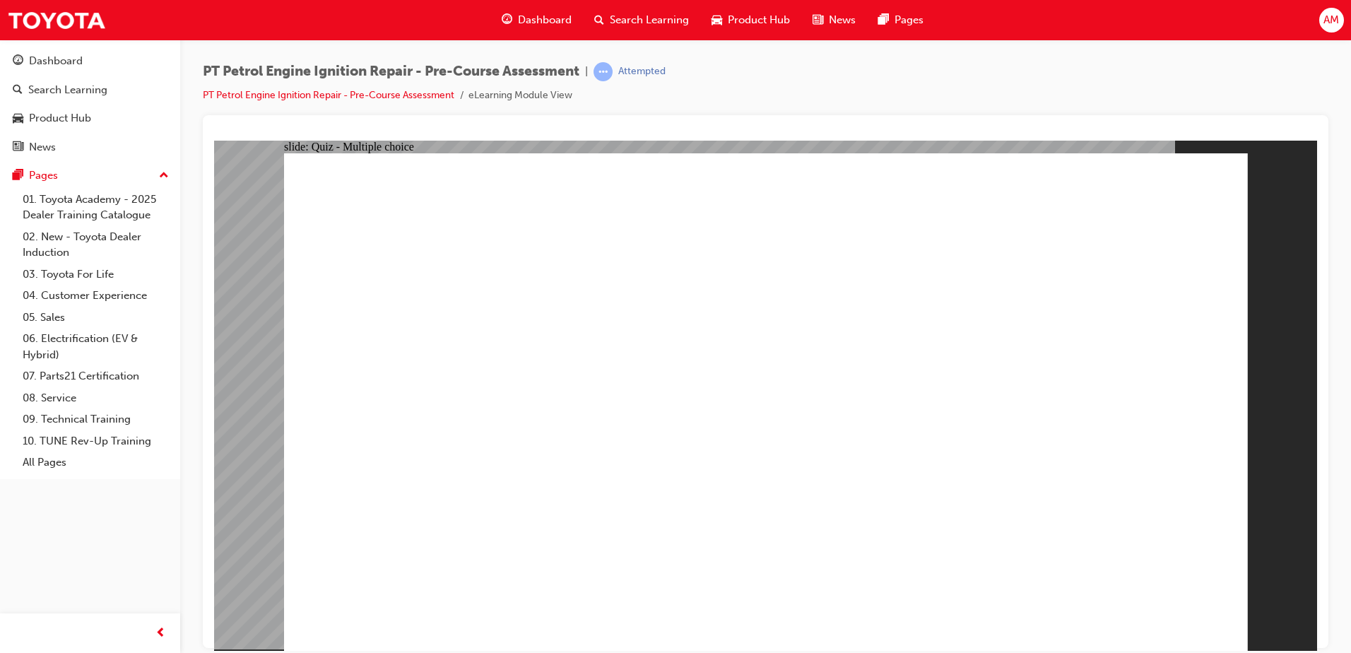
radio input "false"
radio input "true"
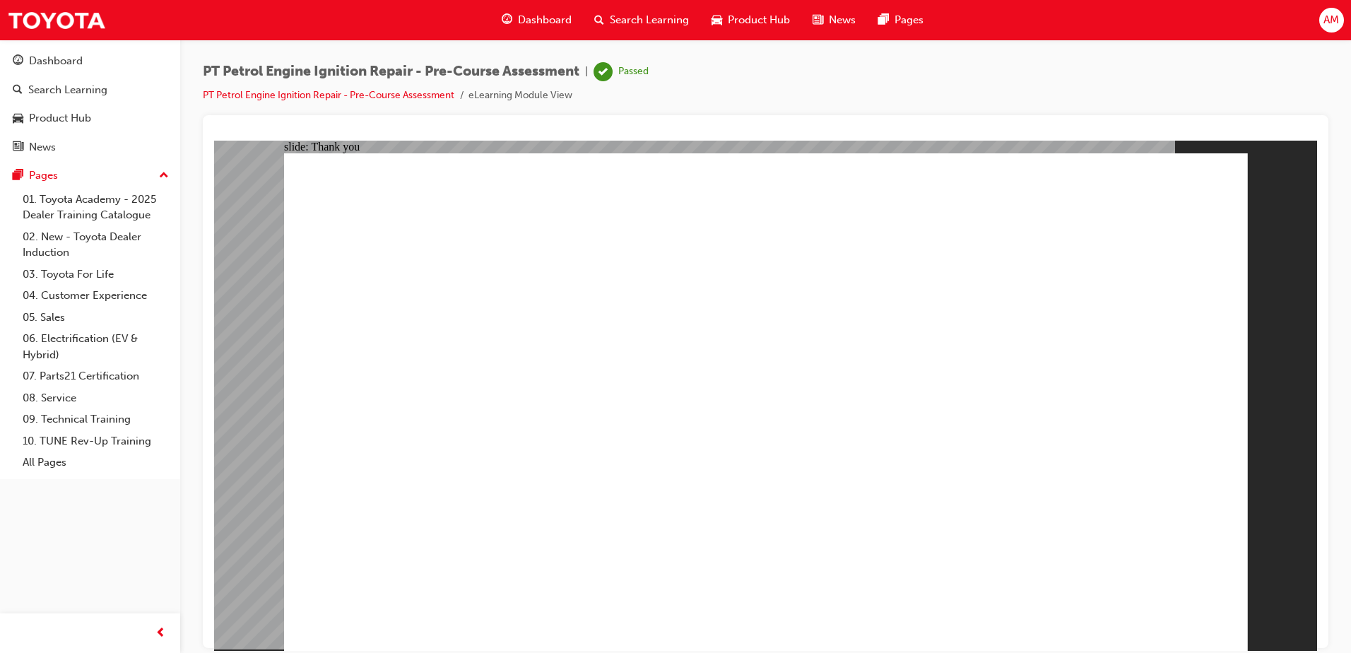
click at [643, 17] on span "Search Learning" at bounding box center [649, 20] width 79 height 16
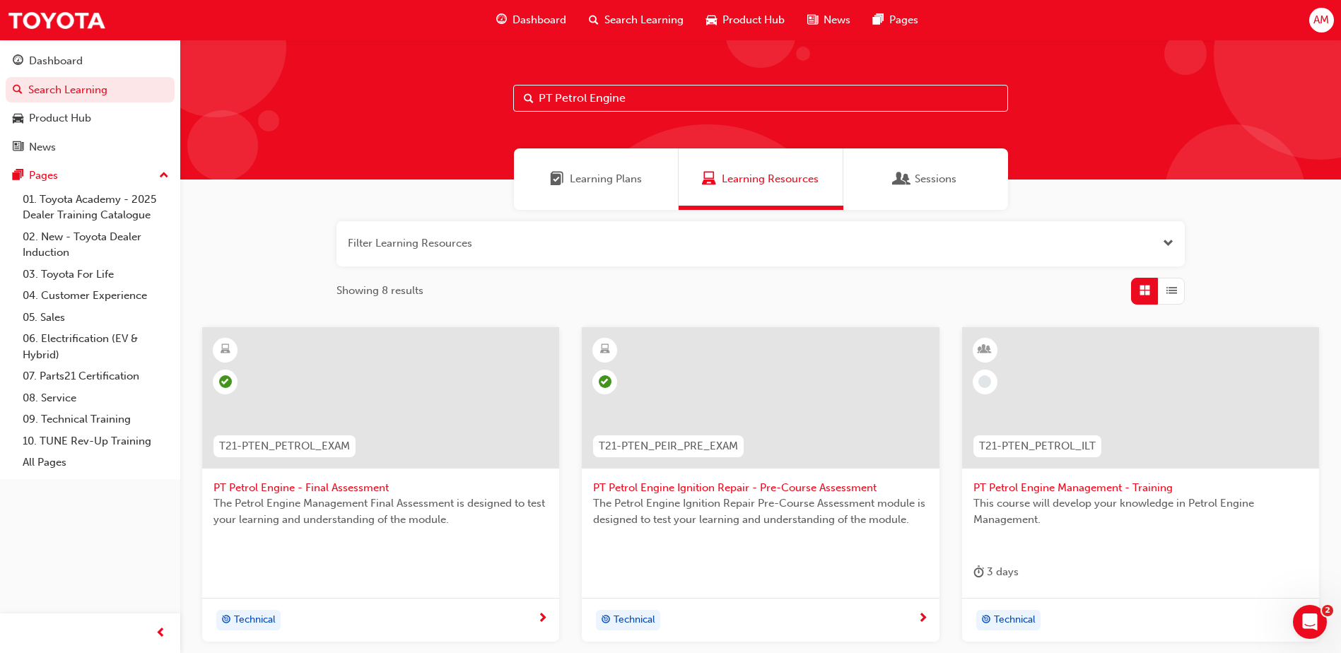
click at [358, 490] on span "PT Petrol Engine - Final Assessment" at bounding box center [380, 488] width 334 height 16
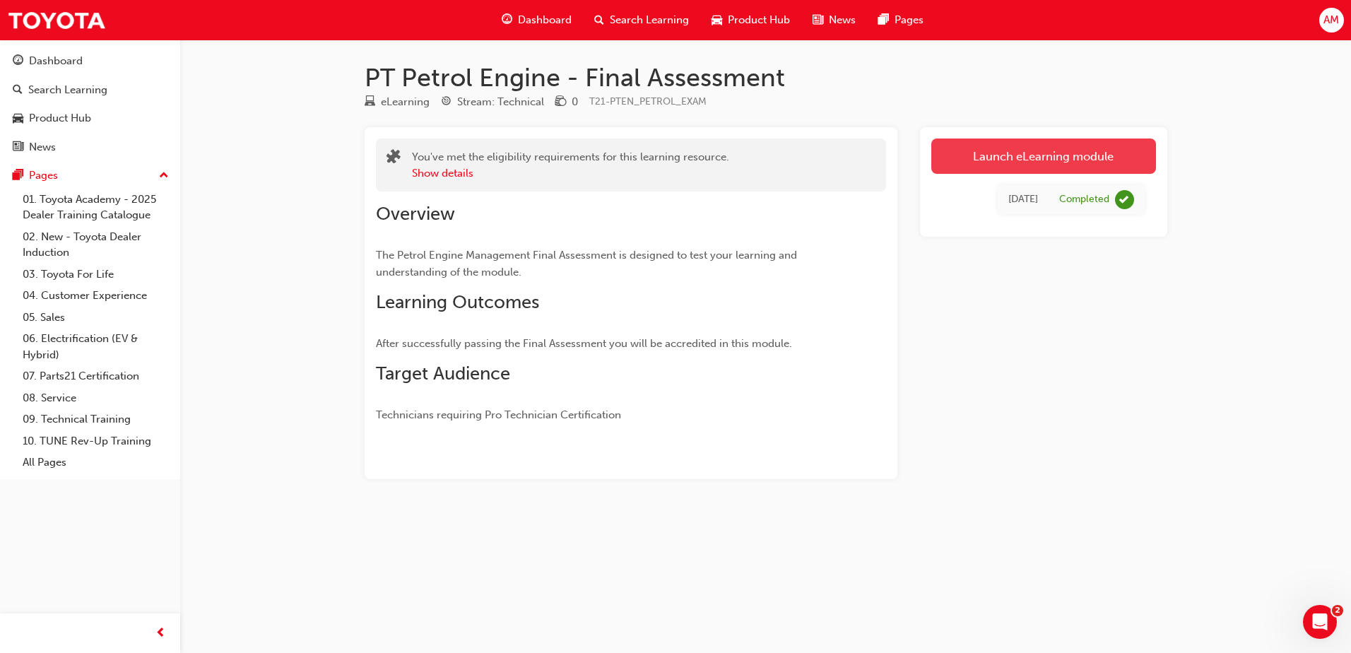
click at [1006, 146] on link "Launch eLearning module" at bounding box center [1043, 156] width 225 height 35
click at [647, 23] on span "Search Learning" at bounding box center [649, 20] width 79 height 16
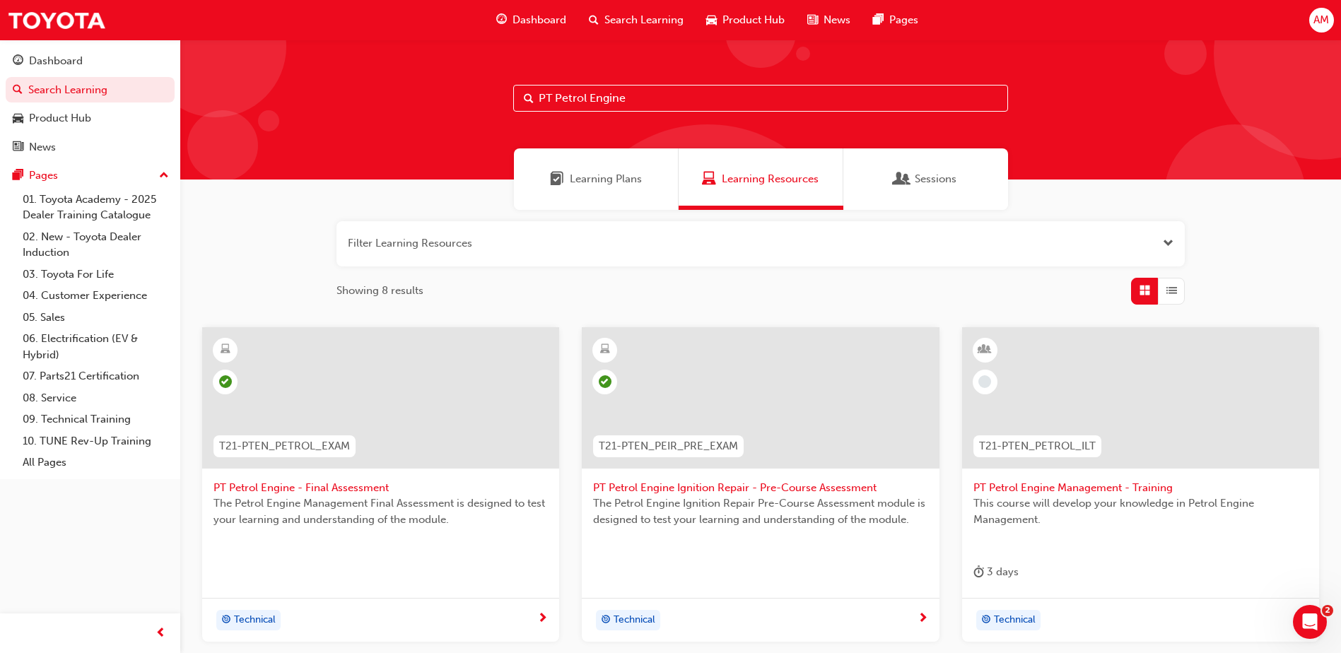
click at [505, 40] on div "Dashboard Search Learning Product Hub News Pages" at bounding box center [707, 20] width 456 height 40
click at [516, 26] on span "Dashboard" at bounding box center [539, 20] width 54 height 16
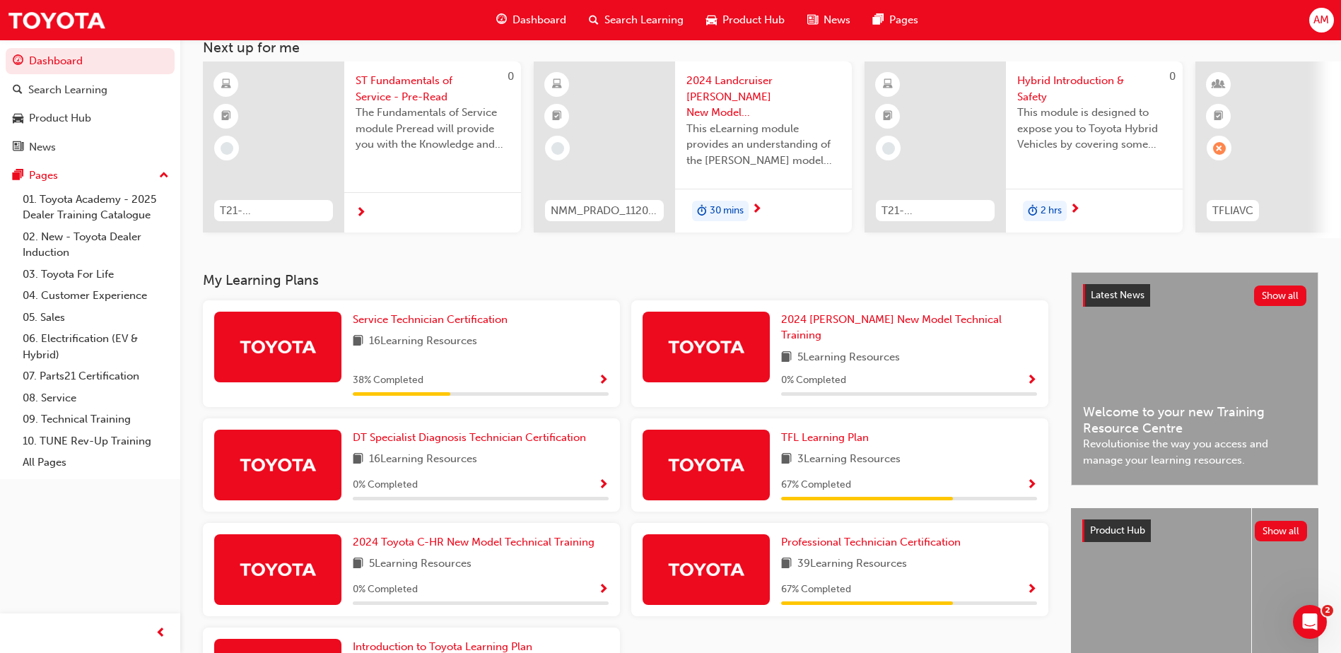
scroll to position [76, 0]
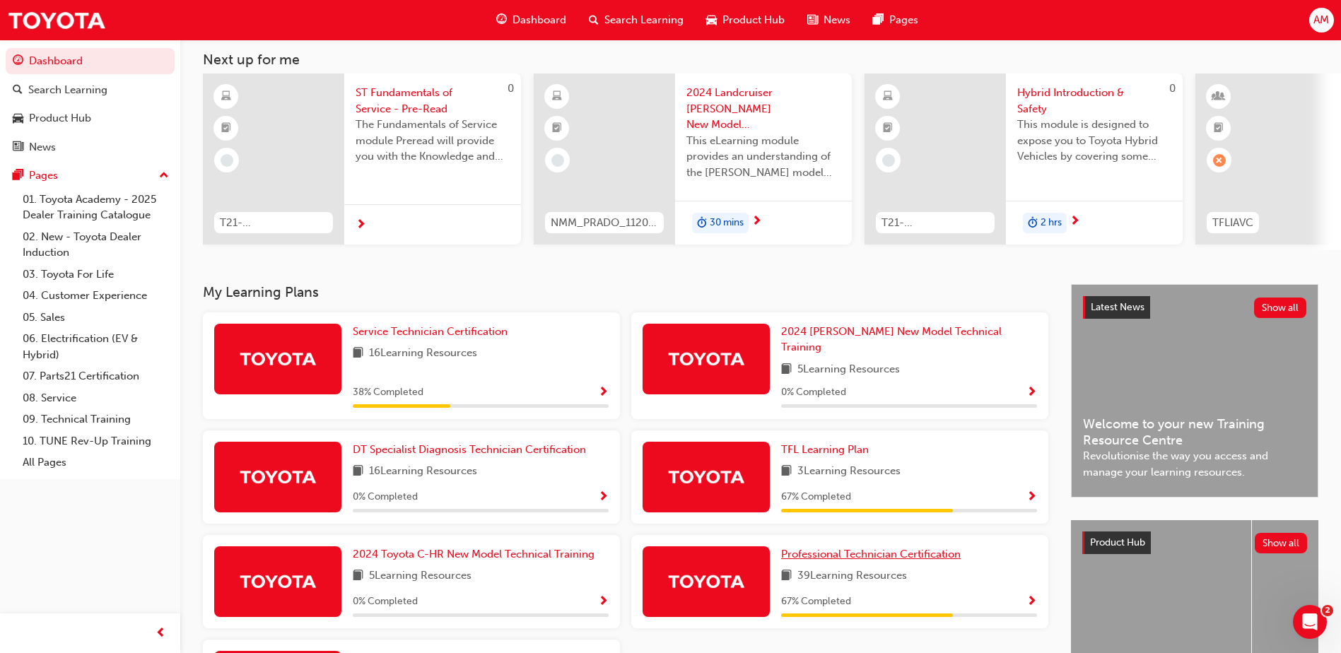
click at [890, 548] on span "Professional Technician Certification" at bounding box center [870, 554] width 179 height 13
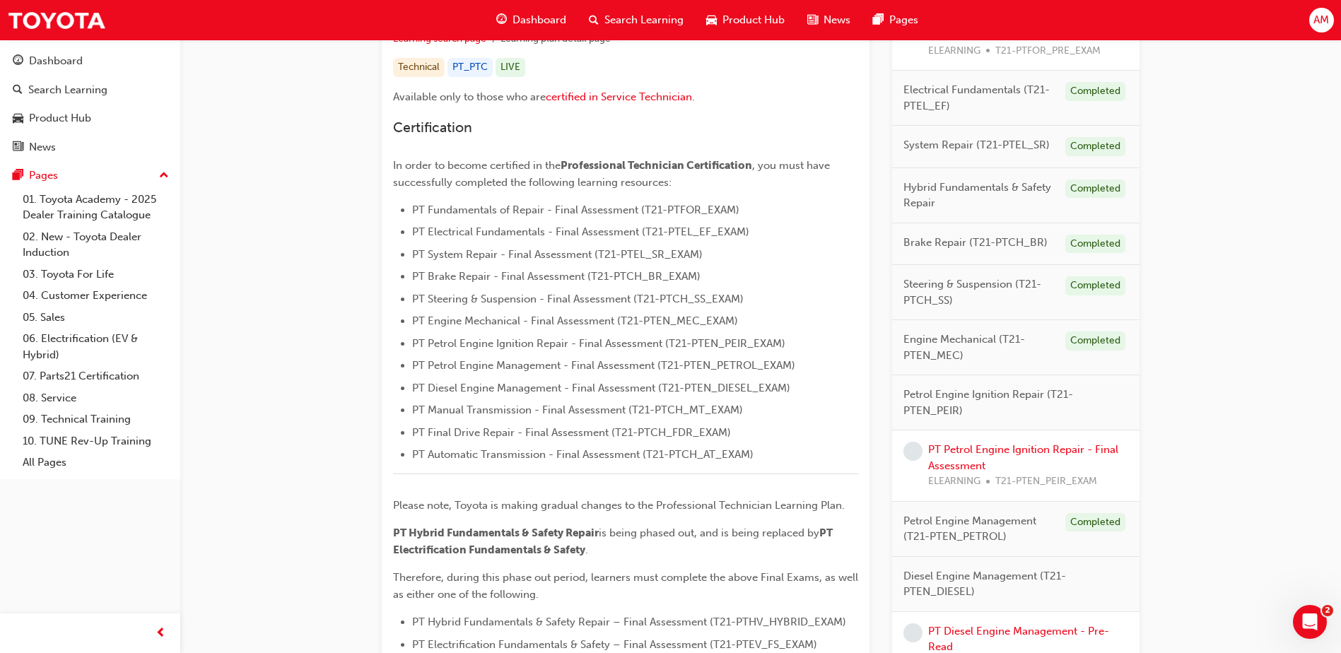
scroll to position [283, 0]
click at [912, 453] on span "learningRecordVerb_NONE-icon" at bounding box center [912, 451] width 19 height 19
click at [955, 453] on link "PT Petrol Engine Ignition Repair - Final Assessment" at bounding box center [1023, 458] width 190 height 29
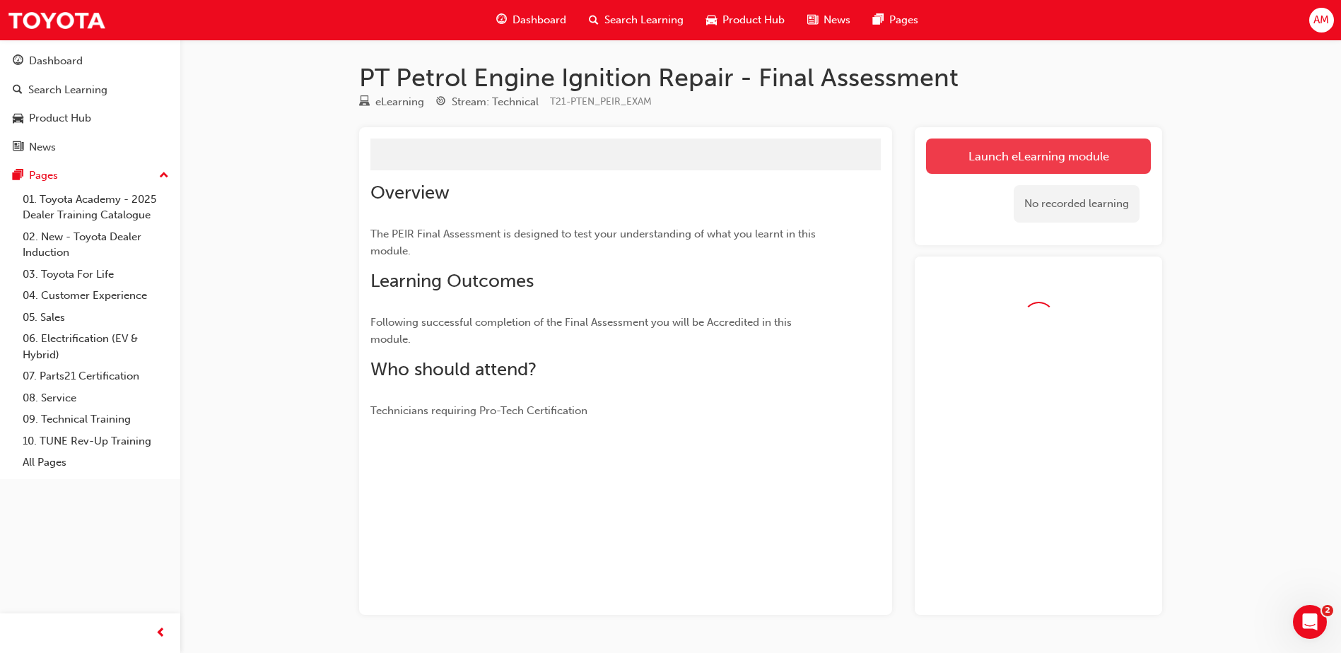
click at [1018, 166] on link "Launch eLearning module" at bounding box center [1038, 156] width 225 height 35
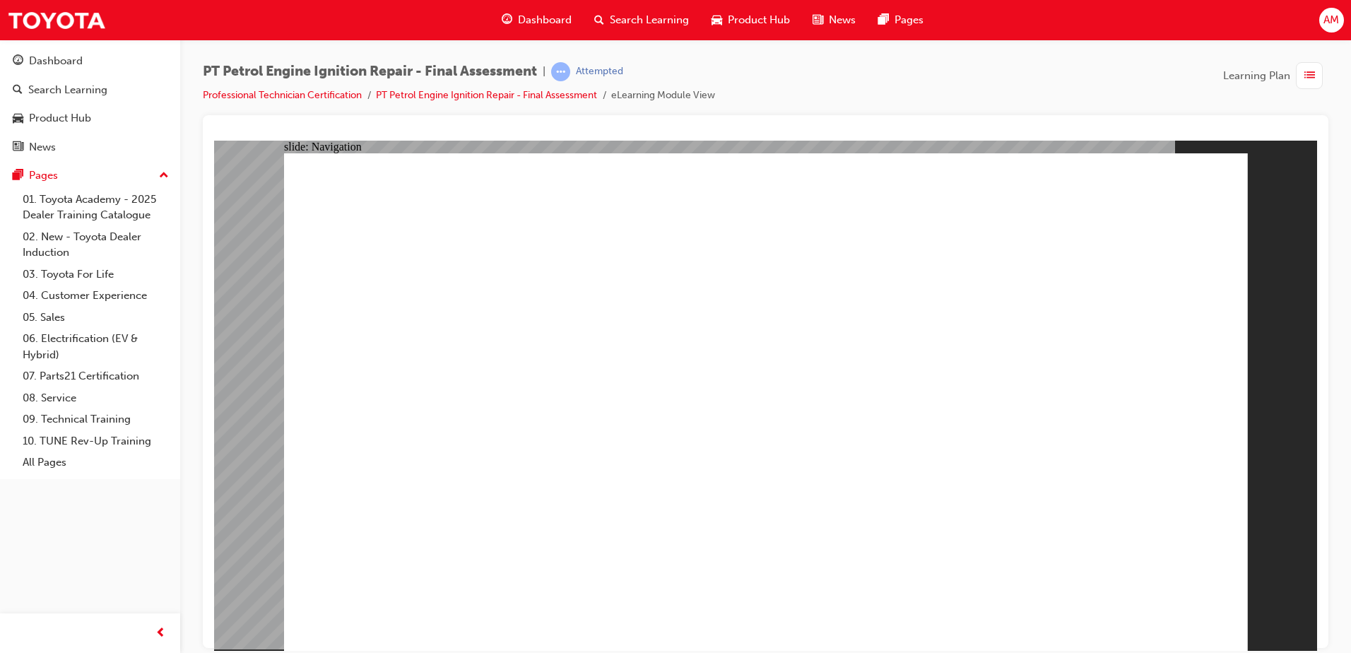
checkbox input "true"
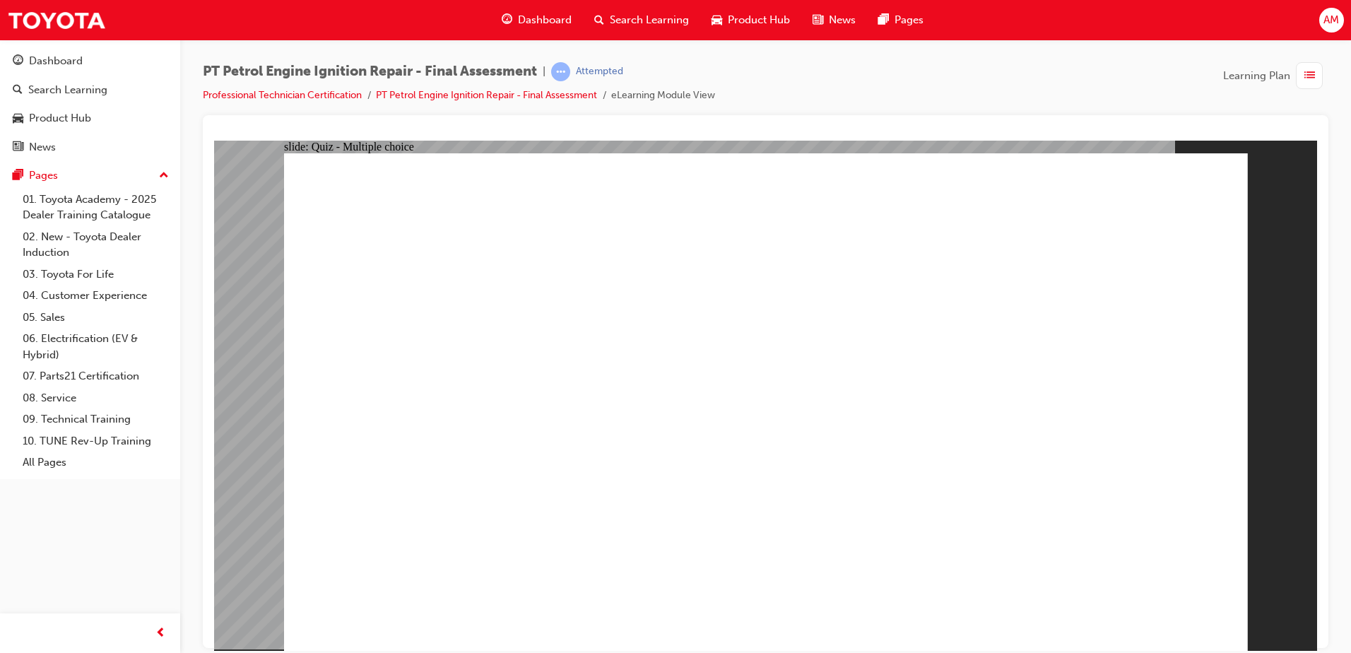
checkbox input "true"
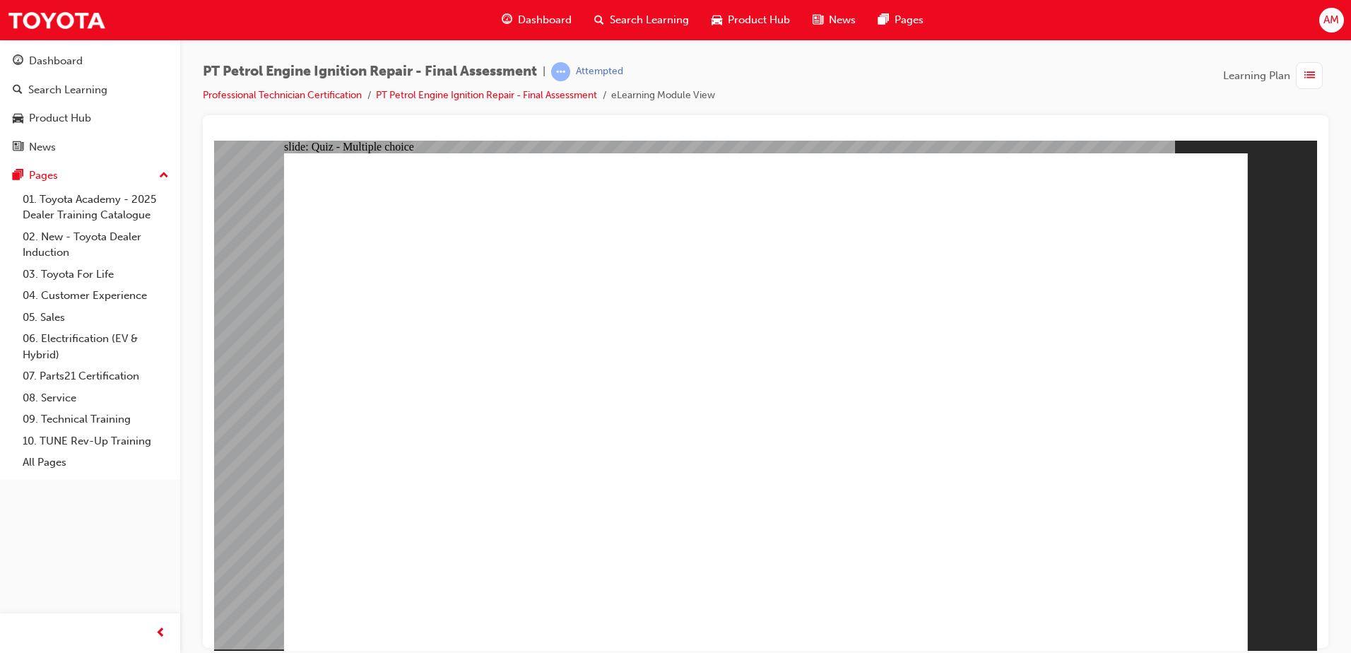
checkbox input "true"
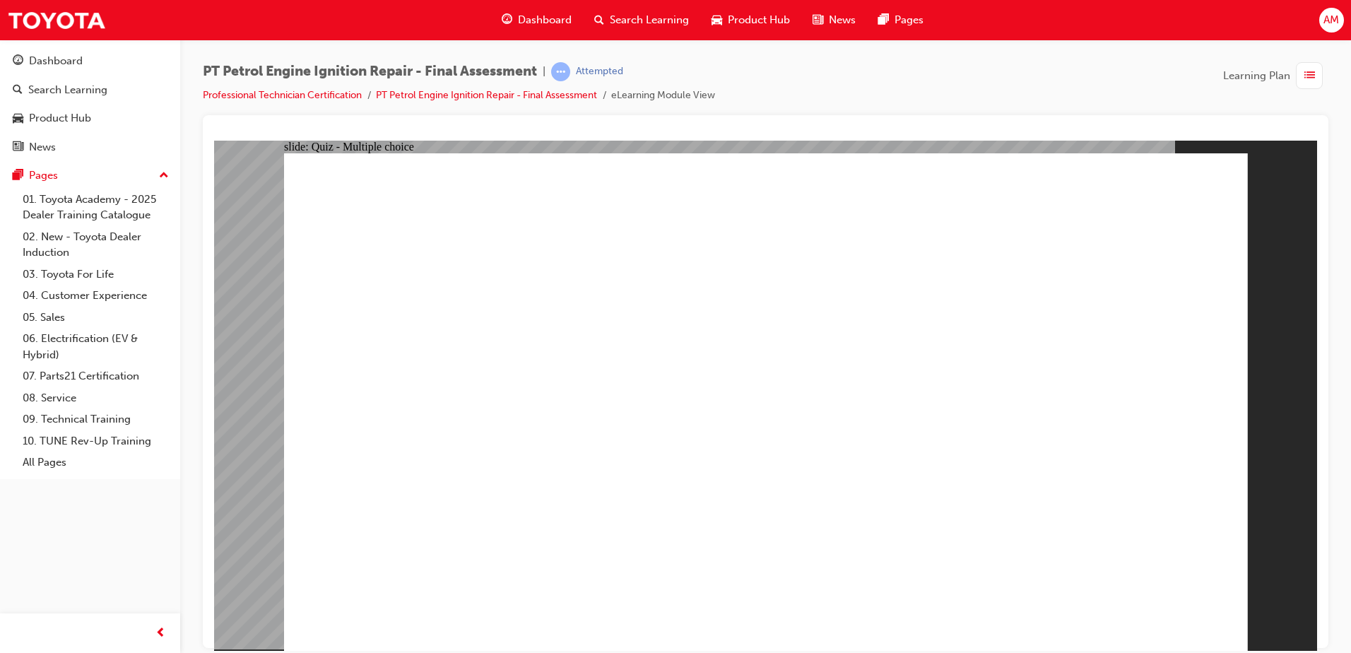
radio input "true"
radio input "false"
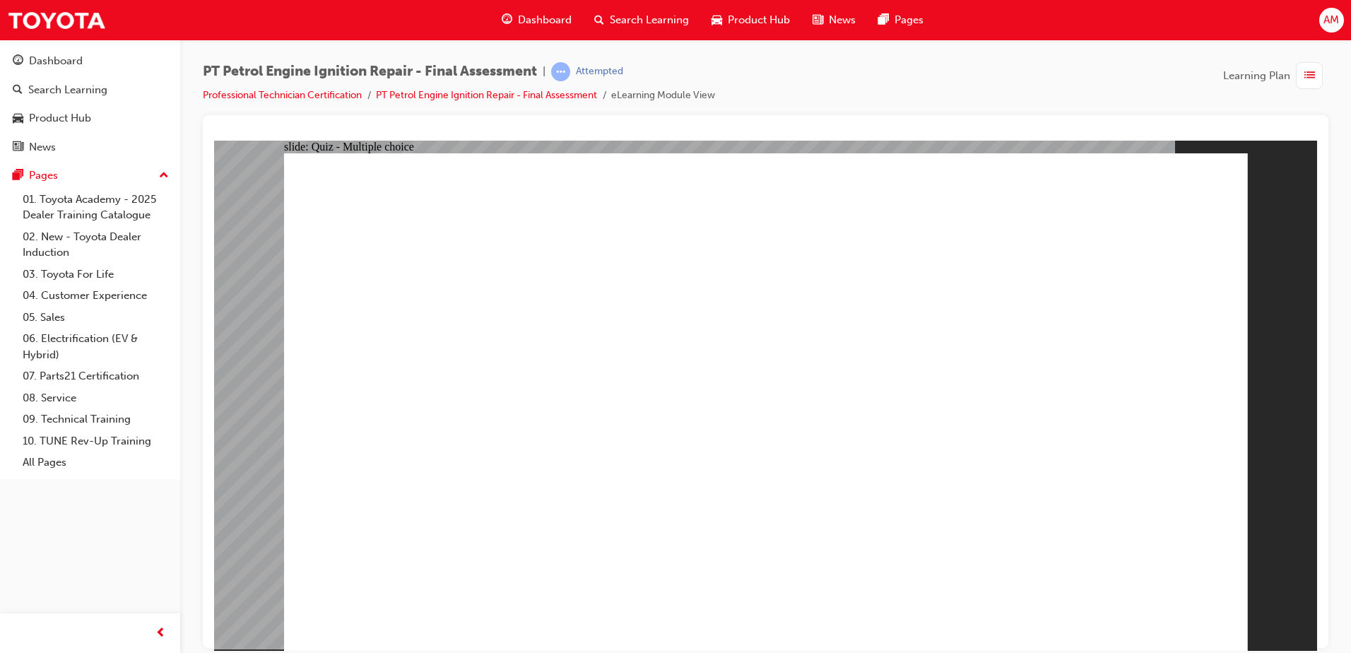
radio input "true"
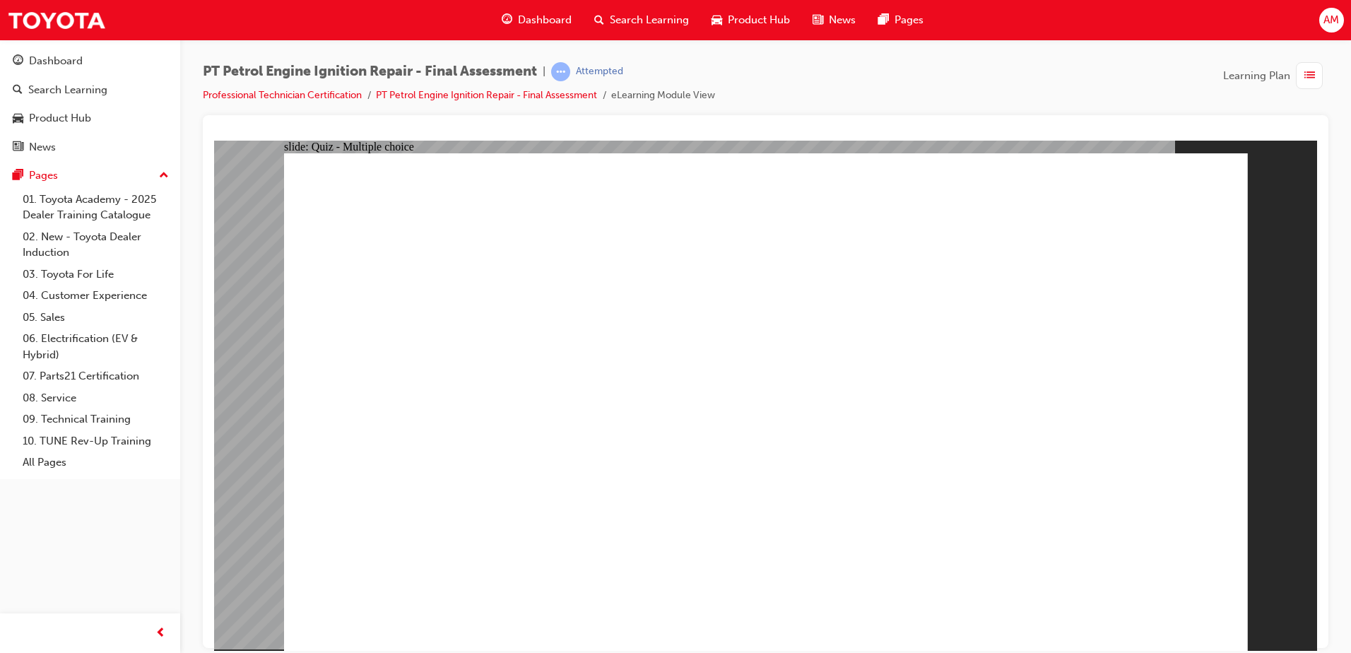
radio input "true"
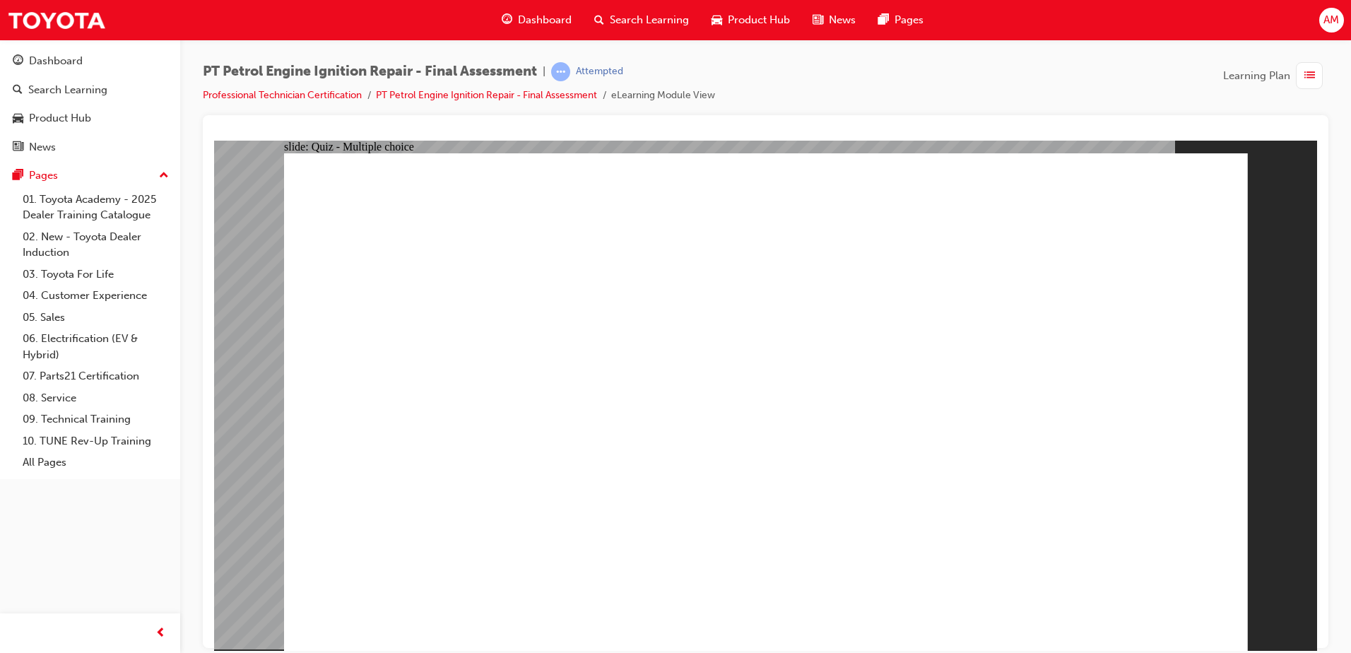
radio input "false"
radio input "true"
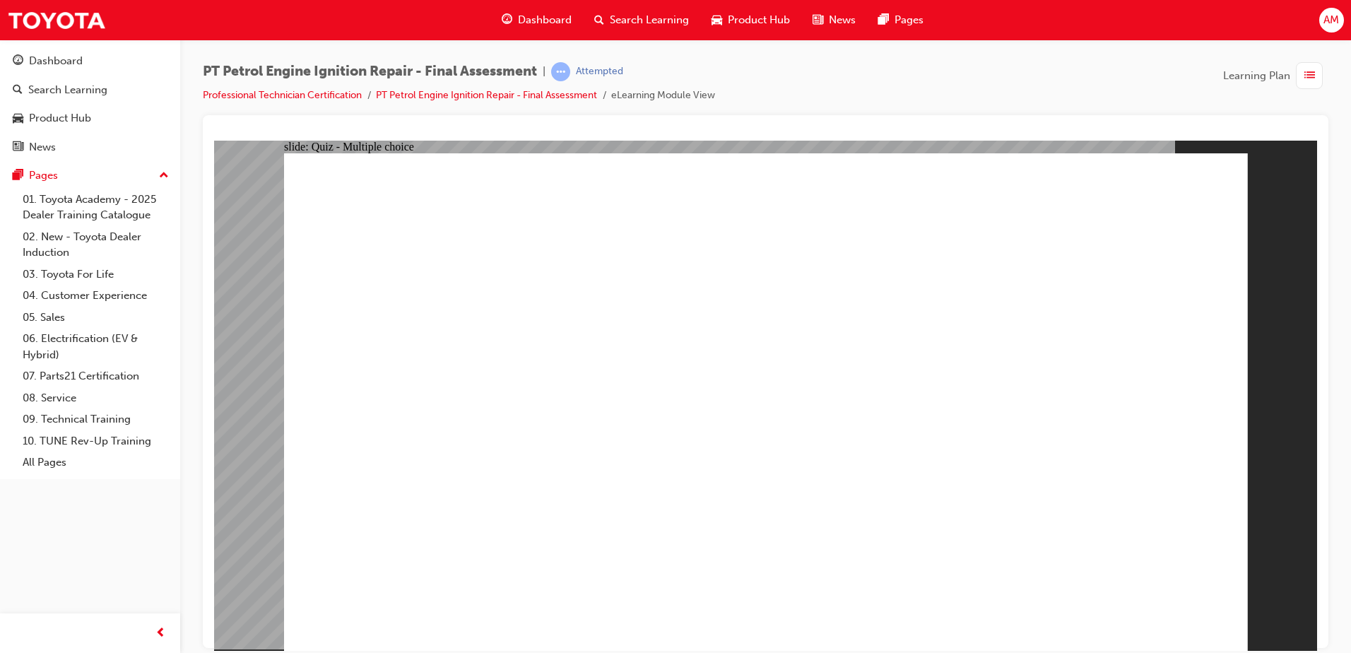
radio input "true"
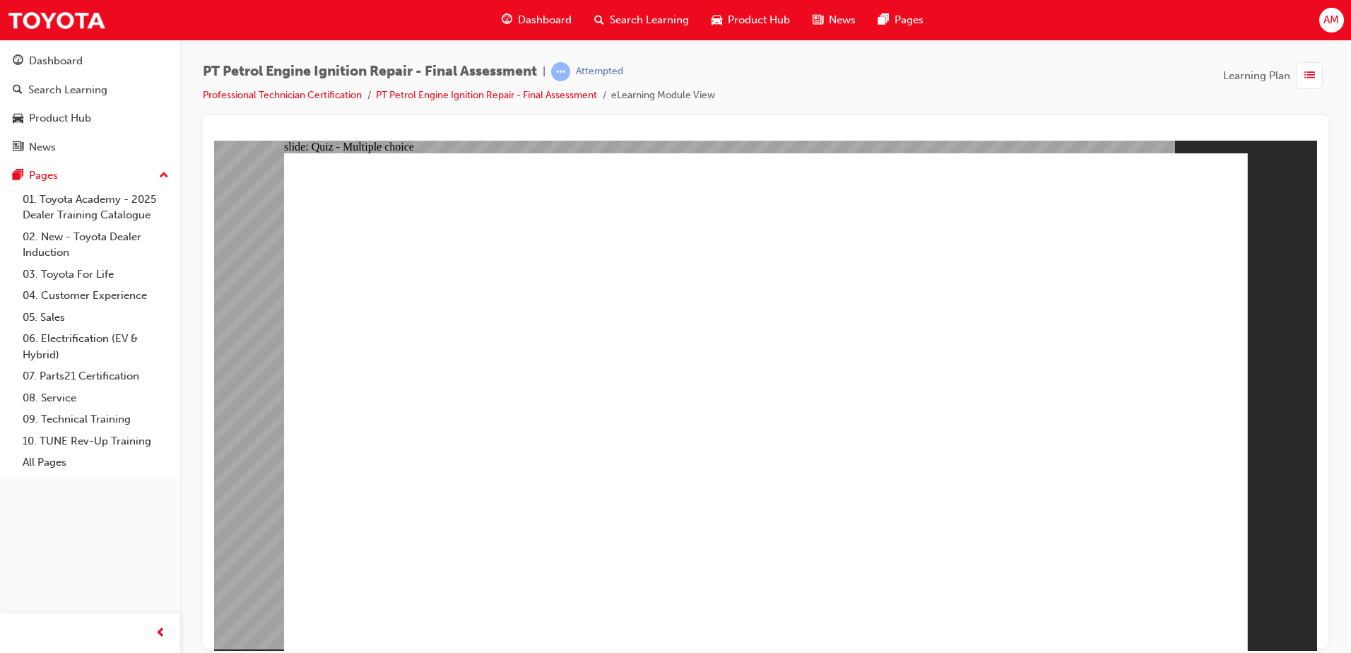
drag, startPoint x: 567, startPoint y: 625, endPoint x: 553, endPoint y: 610, distance: 21.0
radio input "true"
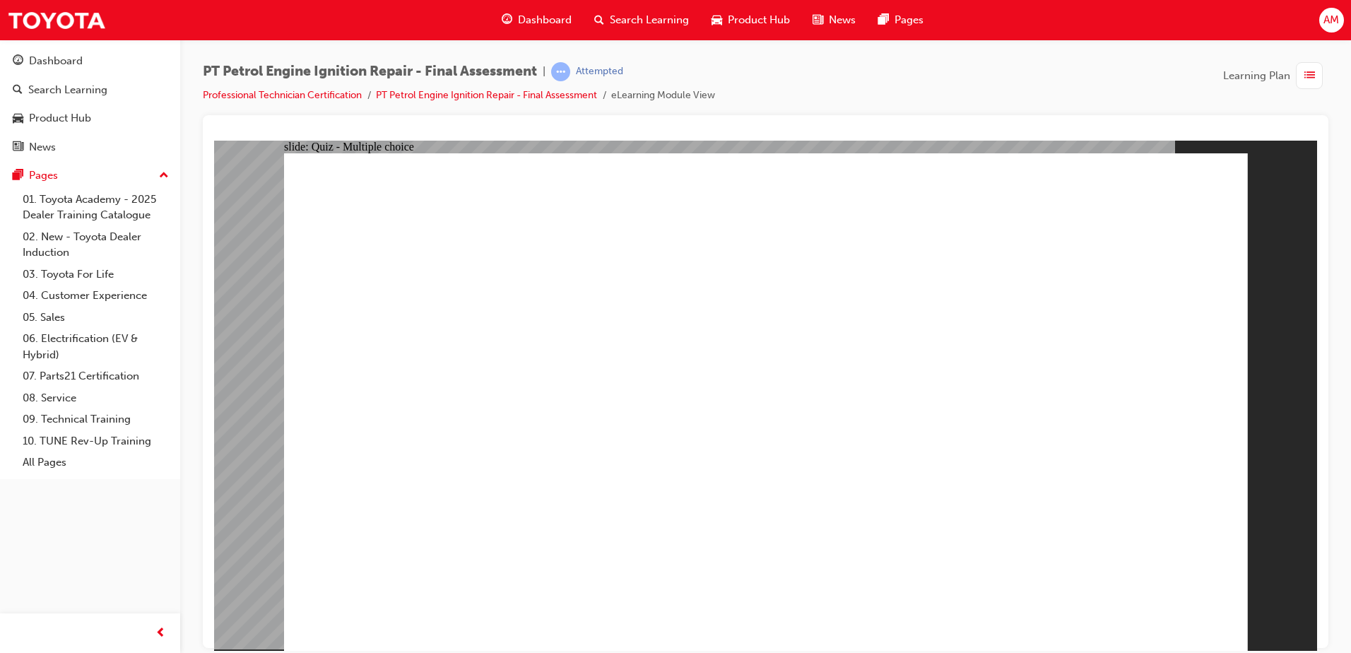
radio input "true"
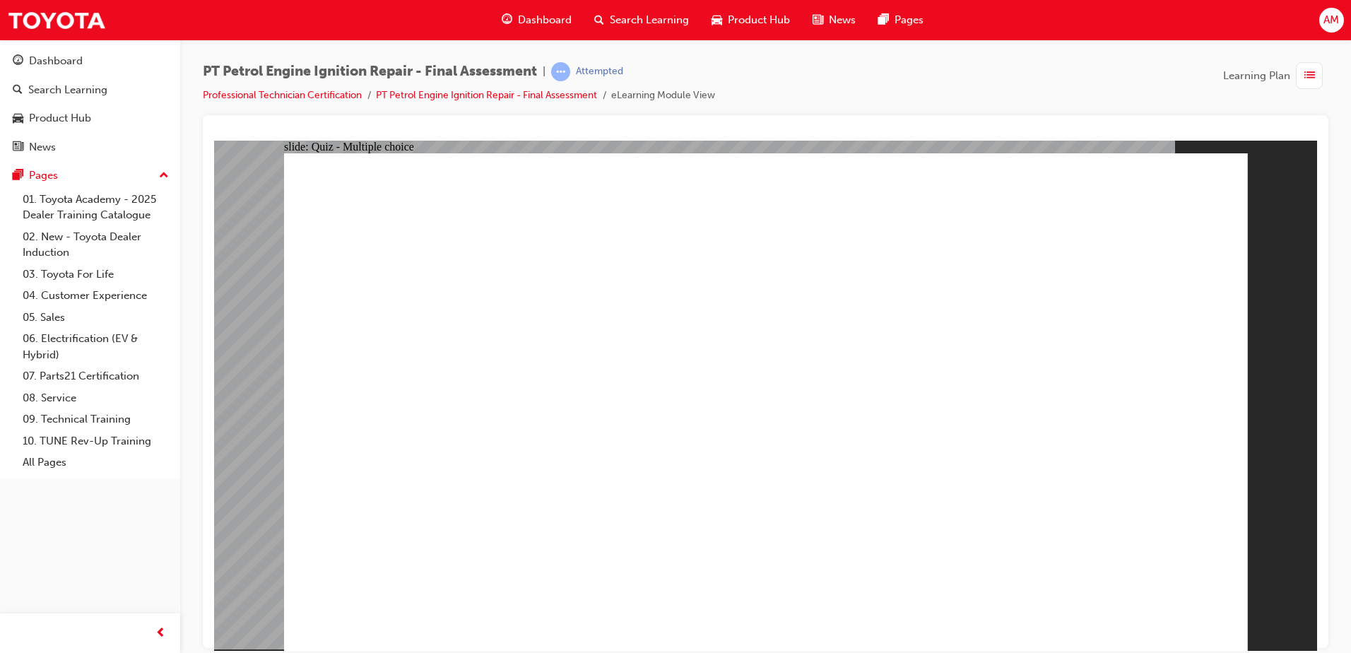
radio input "true"
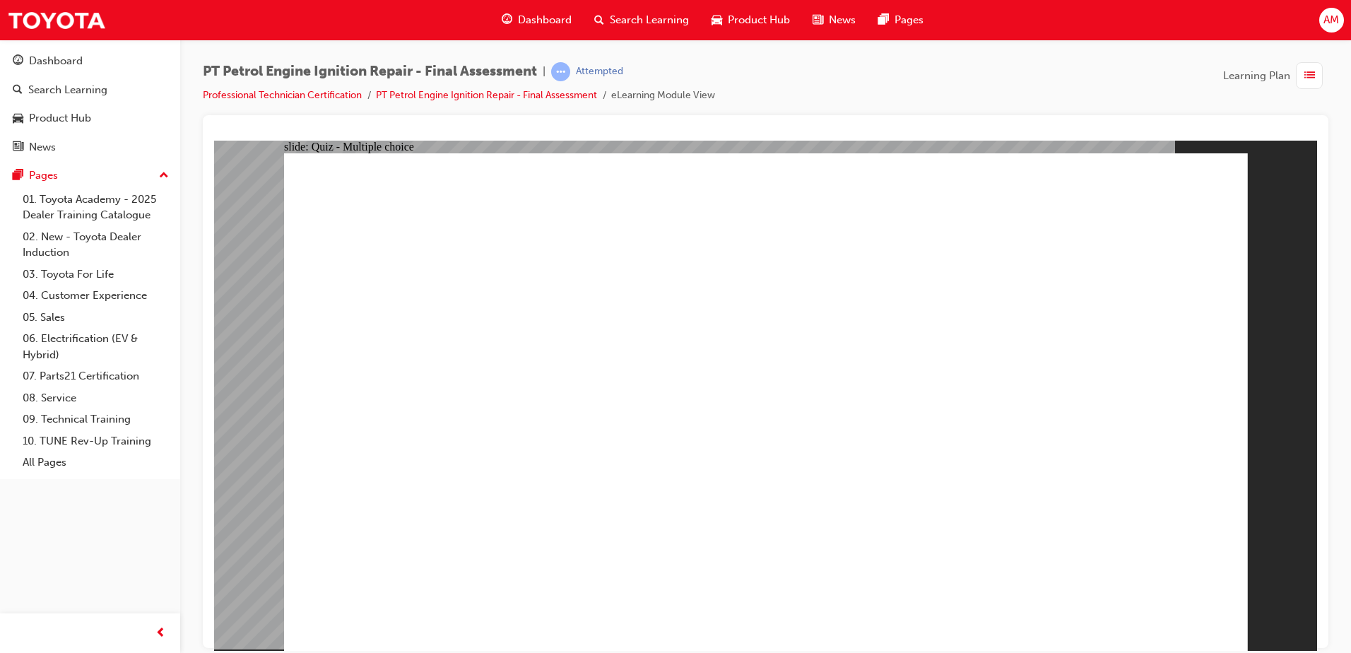
radio input "false"
radio input "true"
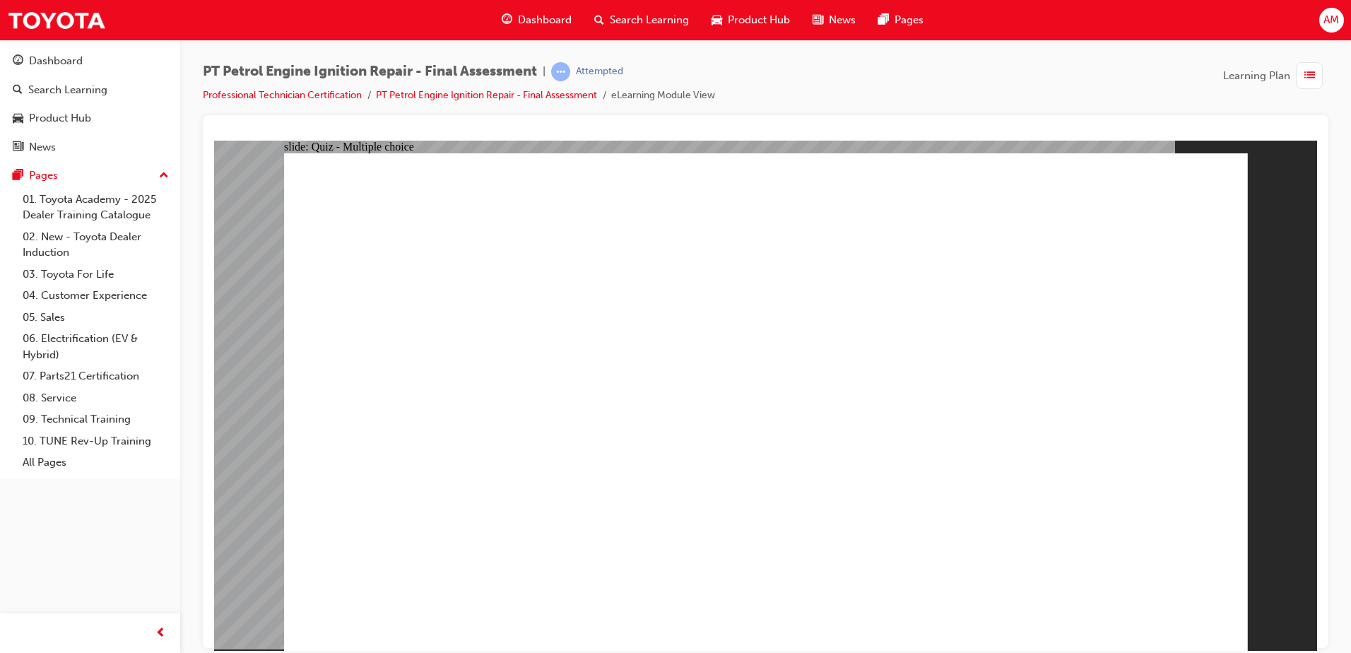
drag, startPoint x: 662, startPoint y: 502, endPoint x: 671, endPoint y: 514, distance: 14.7
radio input "true"
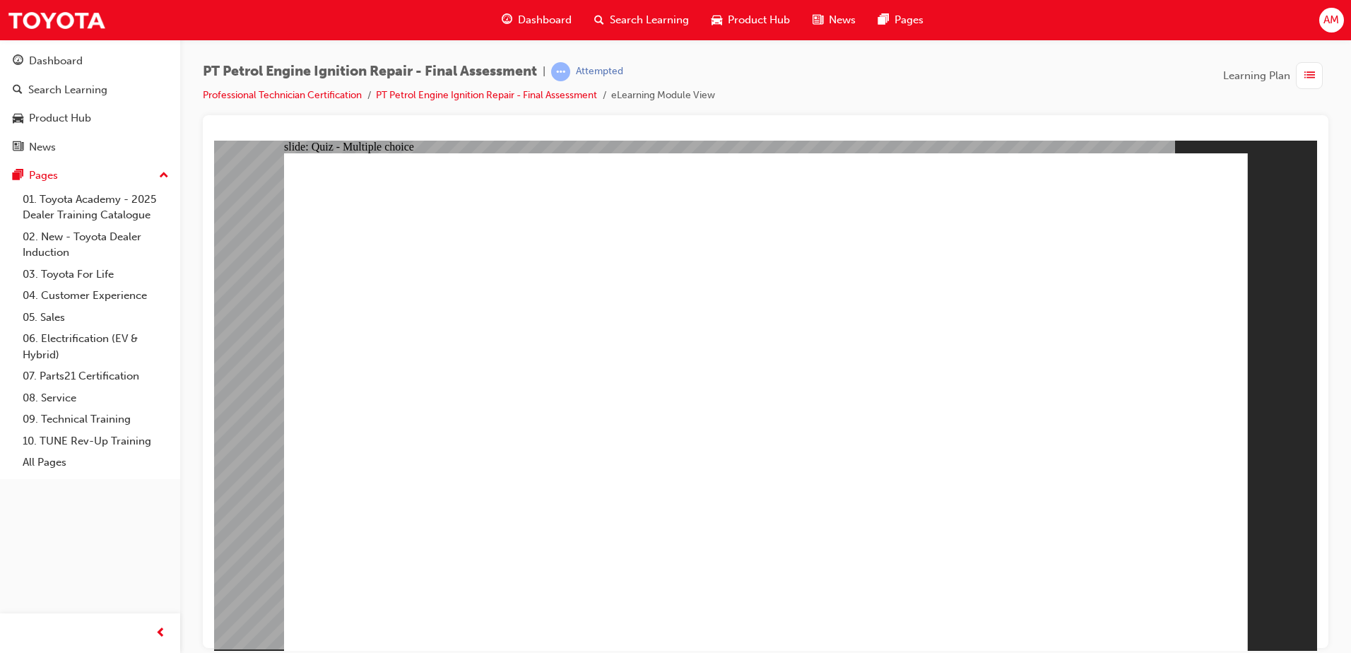
radio input "true"
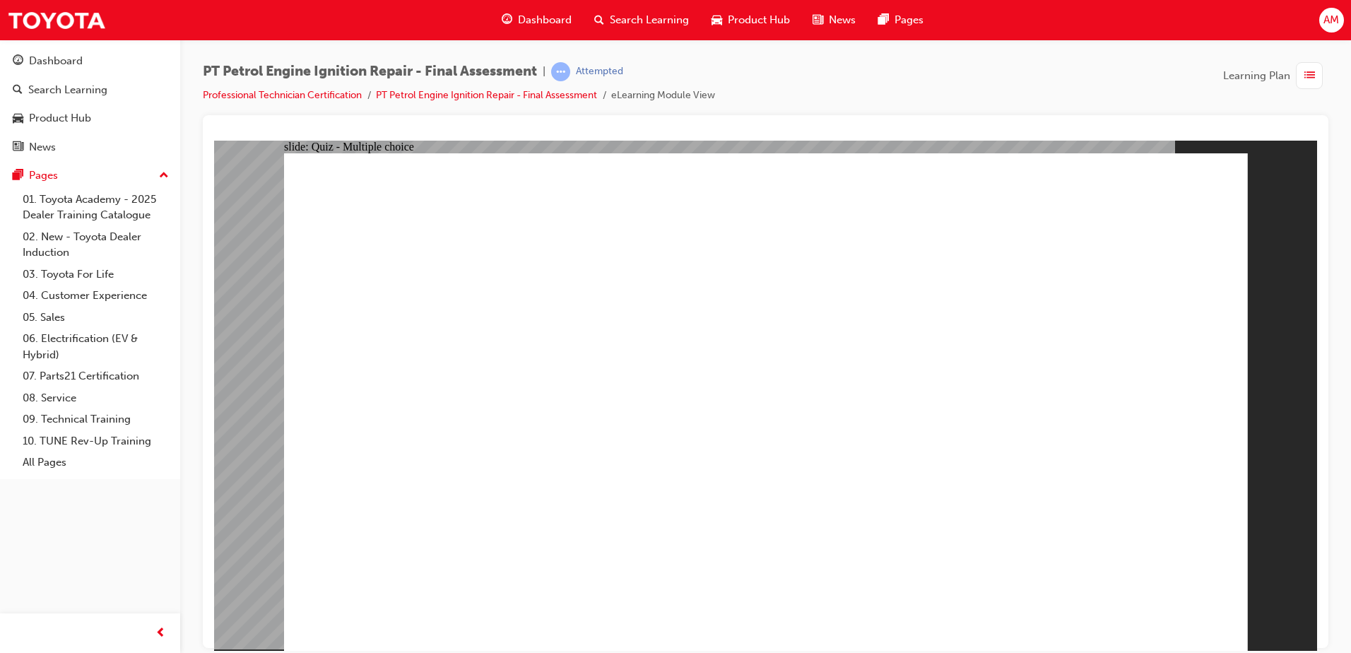
radio input "false"
radio input "true"
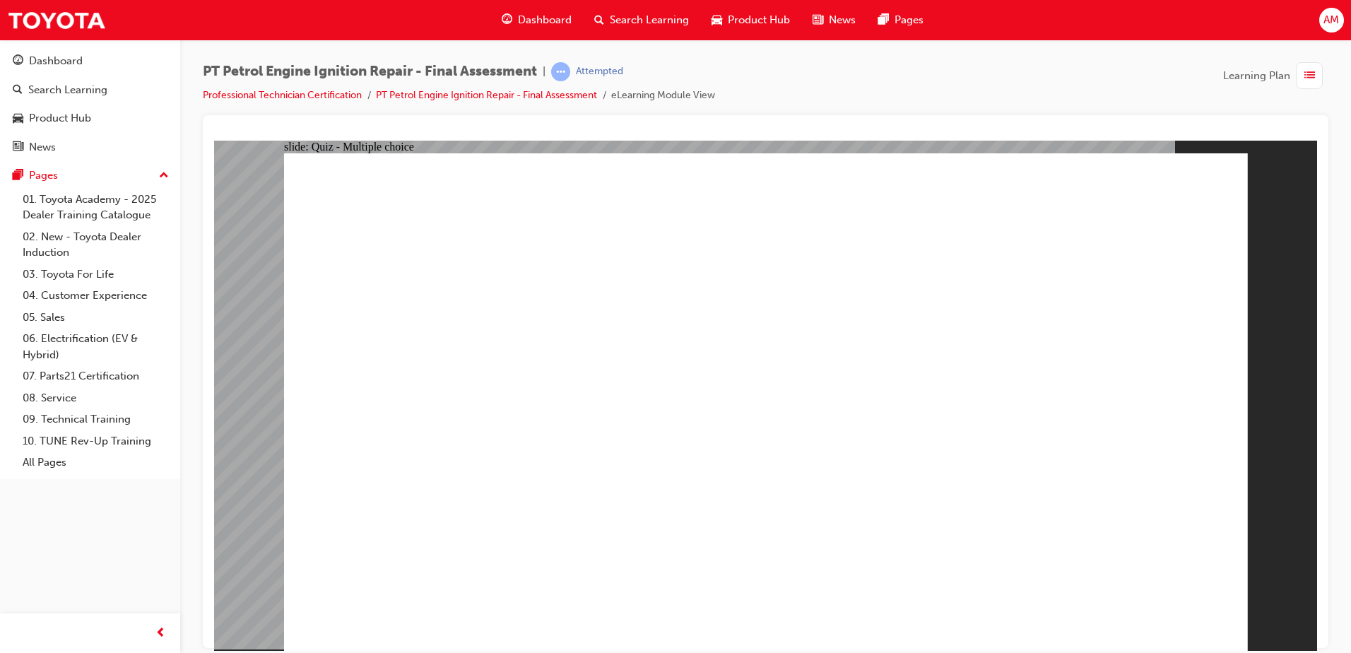
radio input "true"
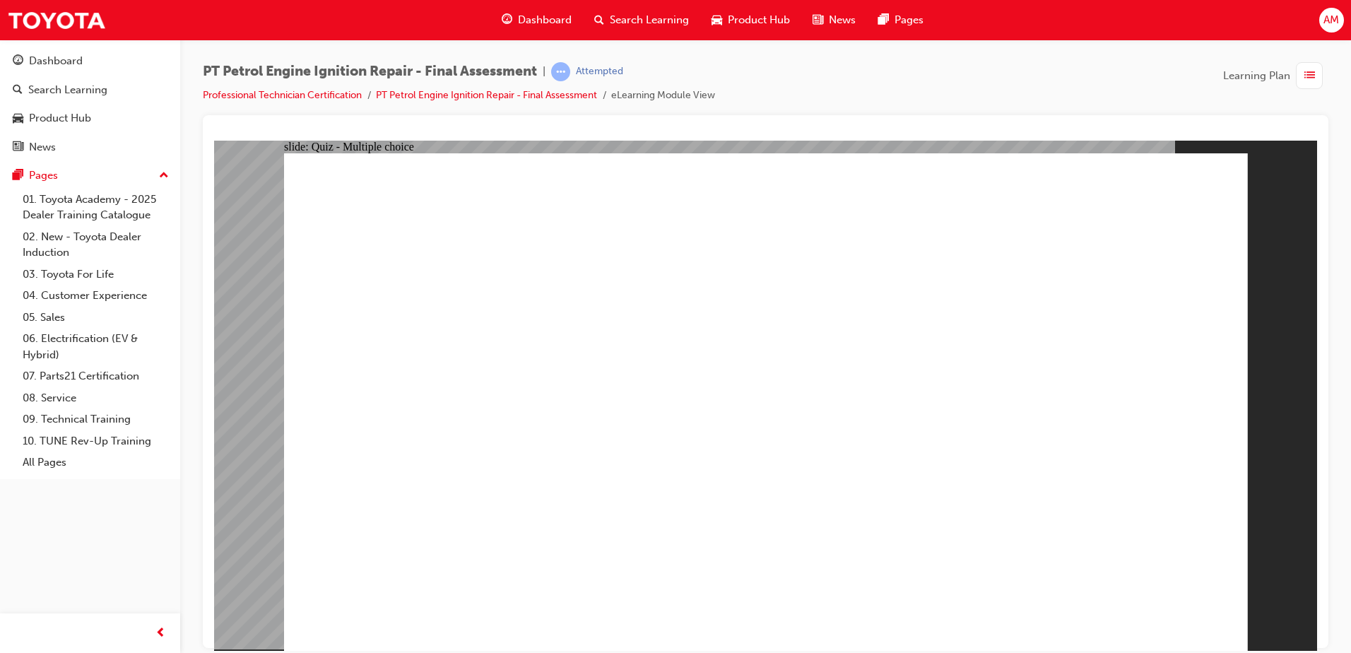
radio input "true"
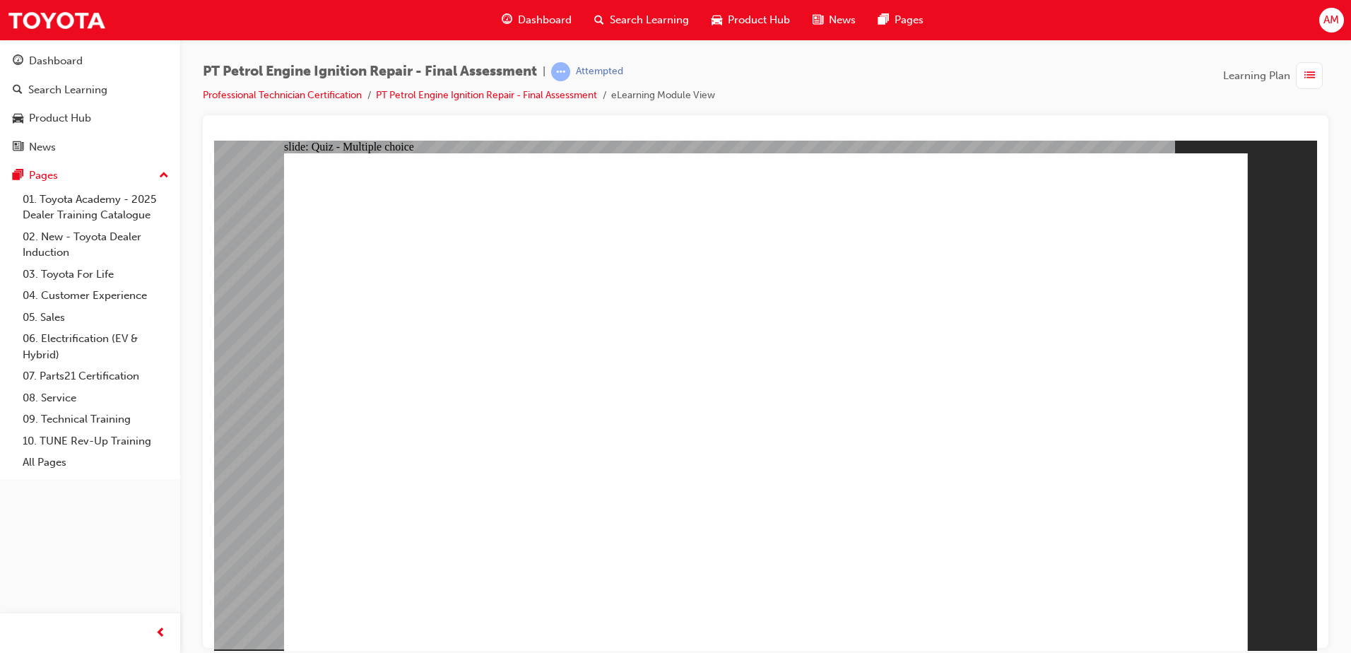
radio input "true"
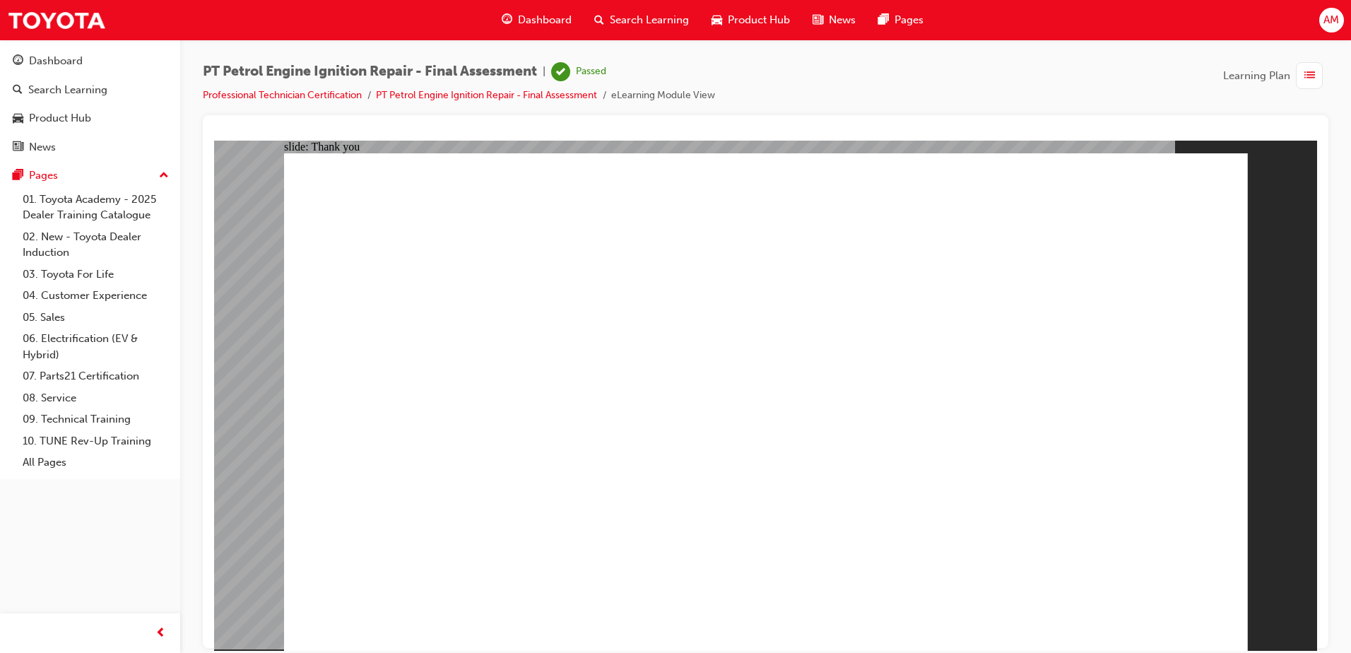
click at [527, 16] on span "Dashboard" at bounding box center [545, 20] width 54 height 16
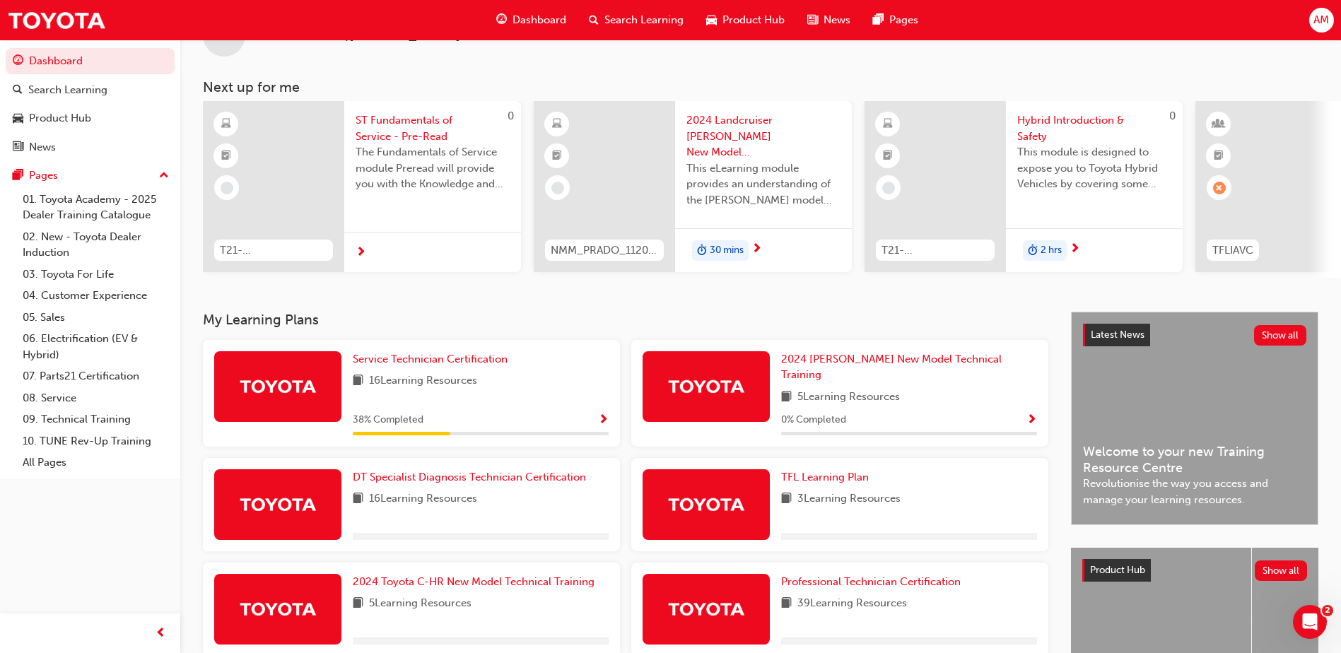
scroll to position [141, 0]
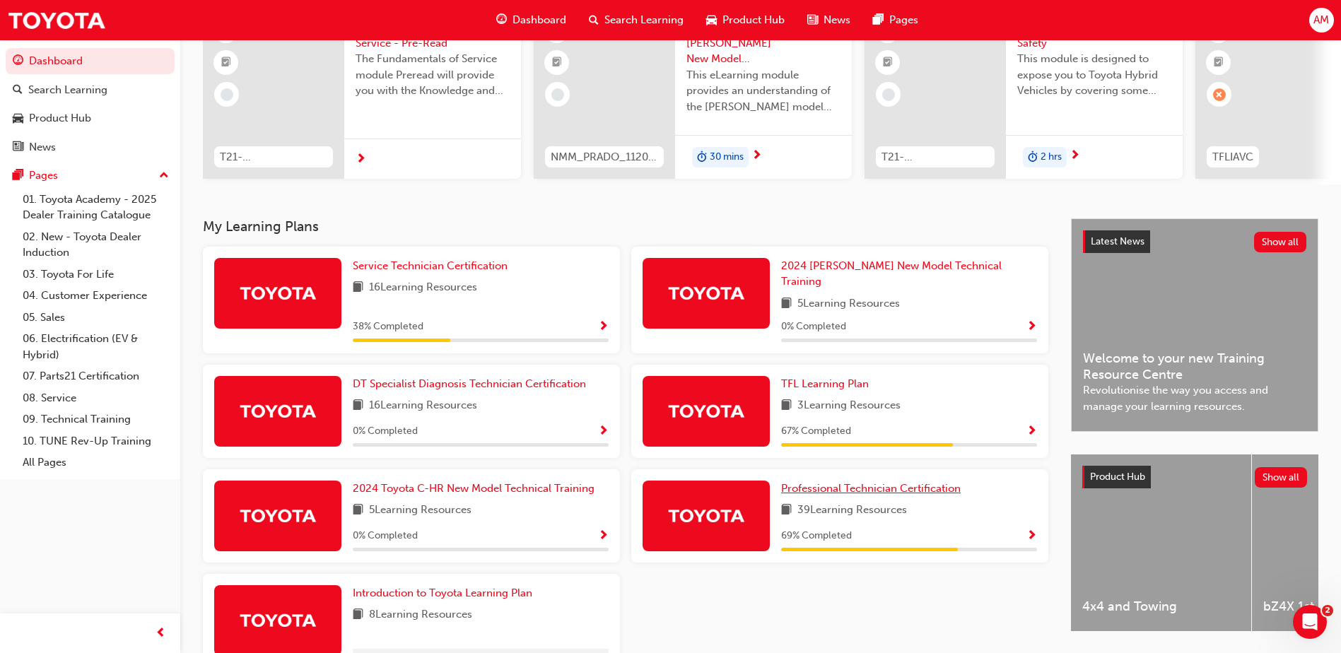
click at [875, 482] on span "Professional Technician Certification" at bounding box center [870, 488] width 179 height 13
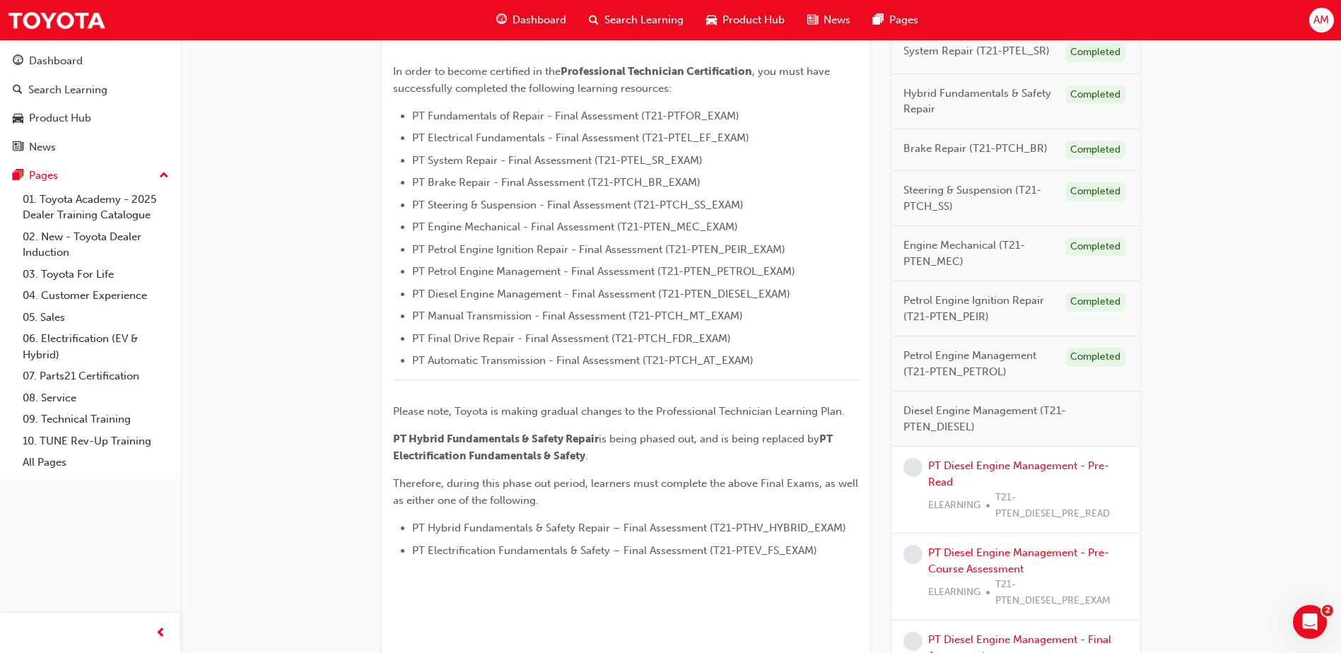
scroll to position [565, 0]
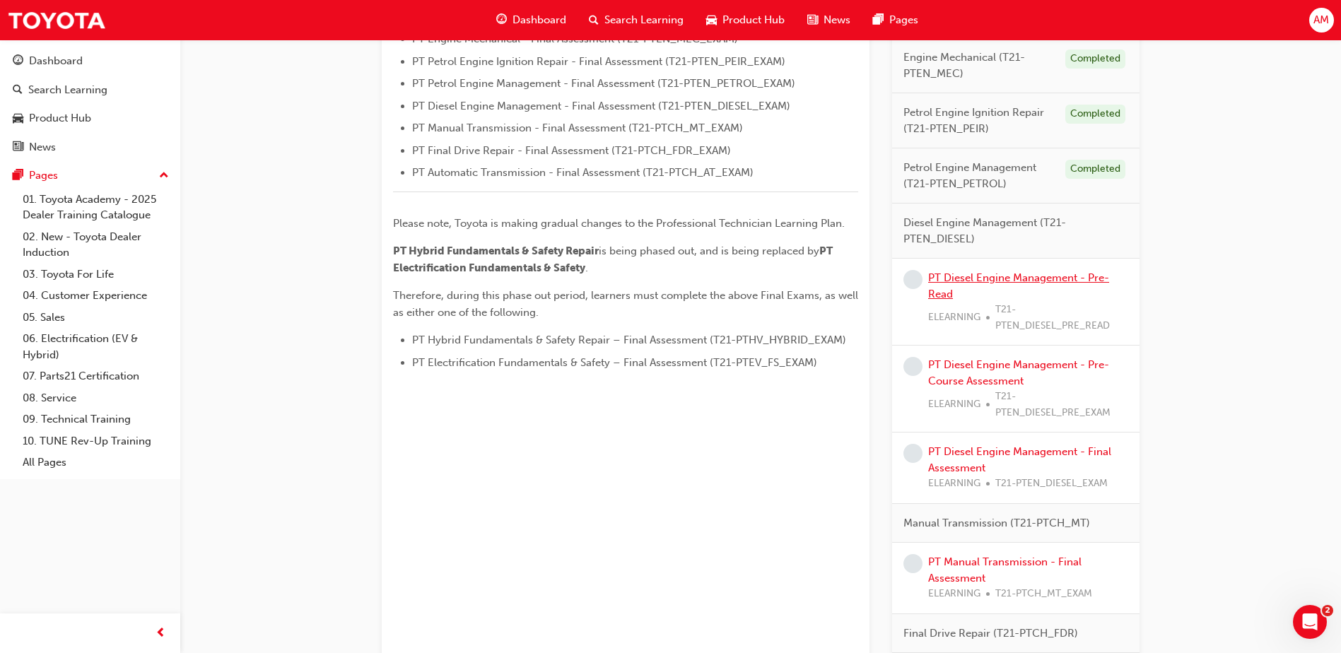
click at [975, 277] on link "PT Diesel Engine Management - Pre-Read" at bounding box center [1018, 285] width 181 height 29
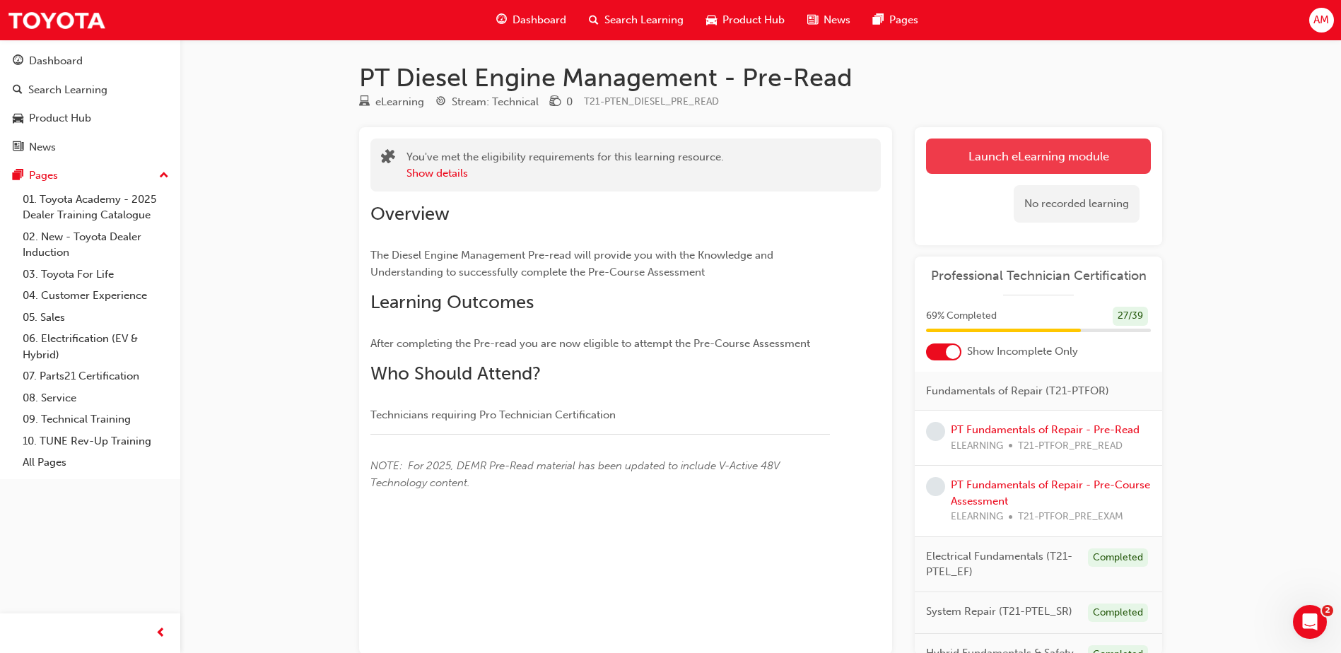
click at [958, 148] on link "Launch eLearning module" at bounding box center [1038, 156] width 225 height 35
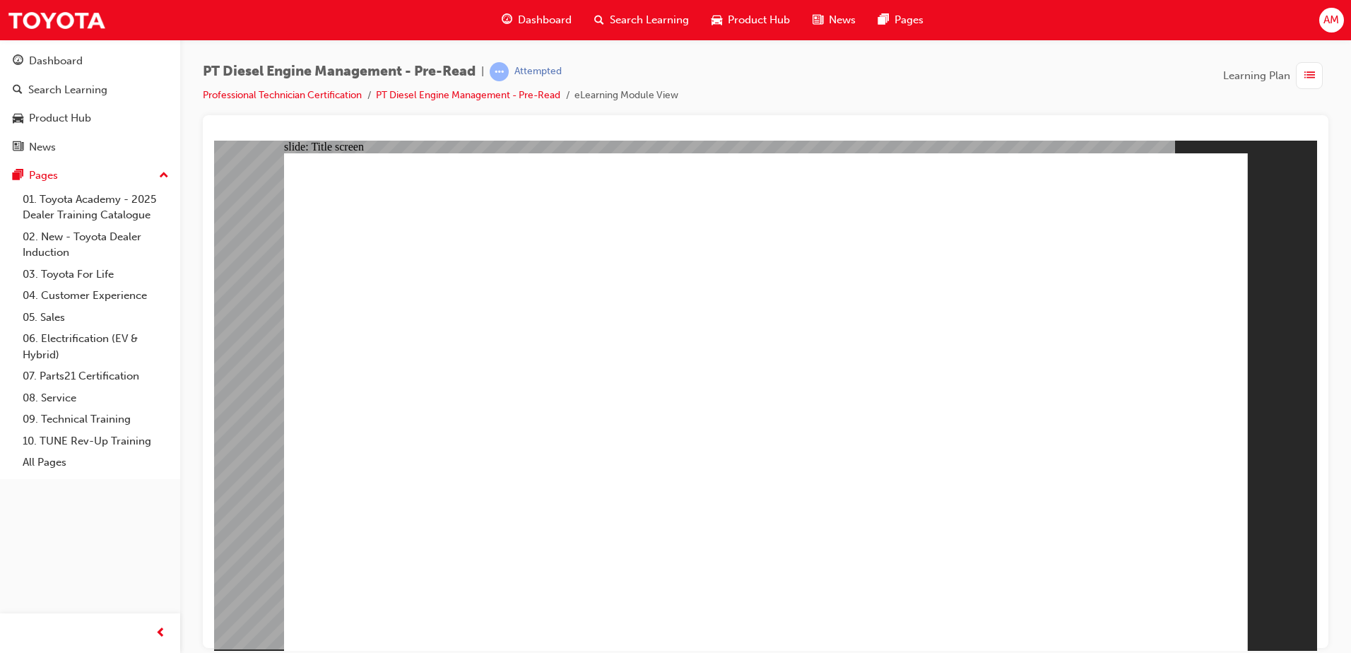
drag, startPoint x: 1162, startPoint y: 609, endPoint x: 1159, endPoint y: 620, distance: 11.2
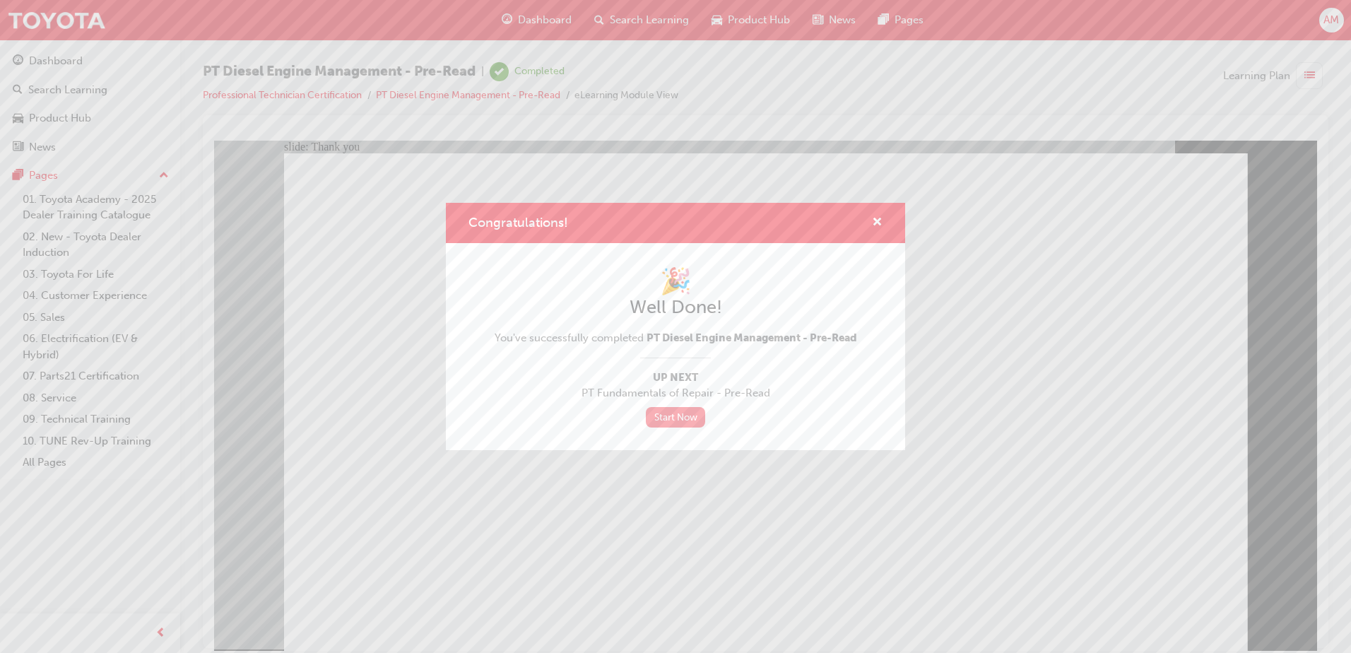
click at [691, 415] on link "Start Now" at bounding box center [675, 417] width 59 height 20
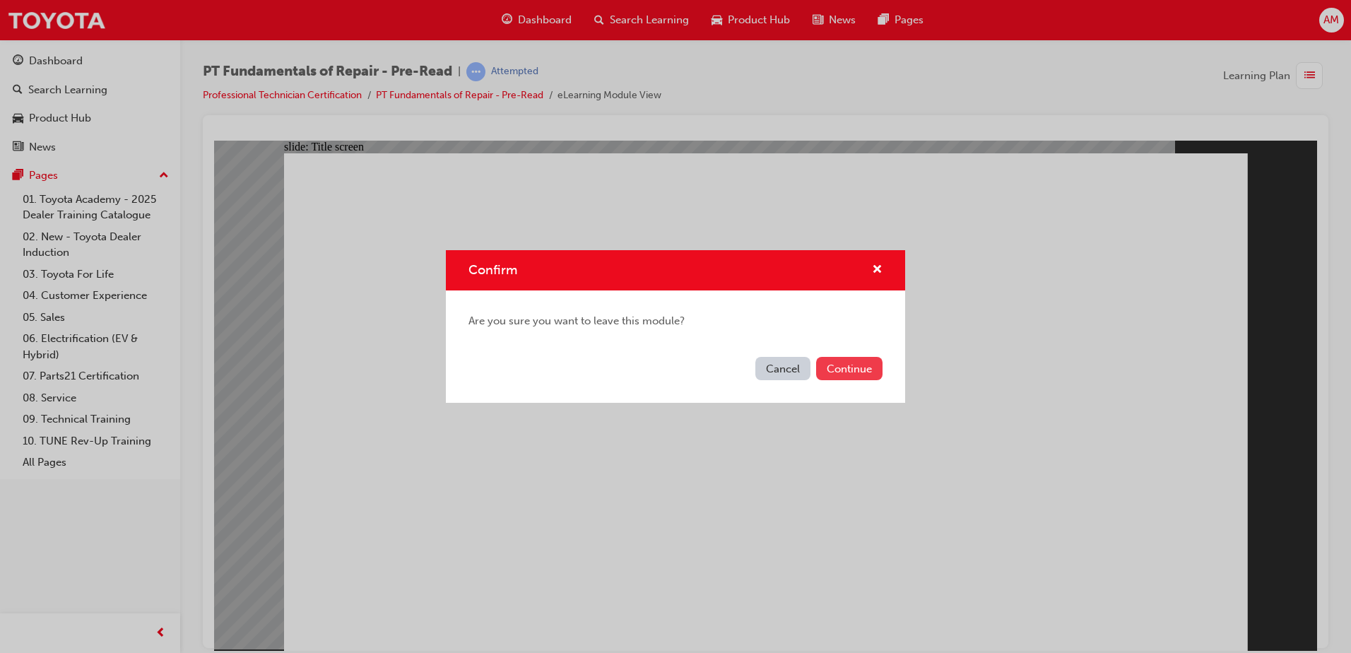
click at [851, 362] on button "Continue" at bounding box center [849, 368] width 66 height 23
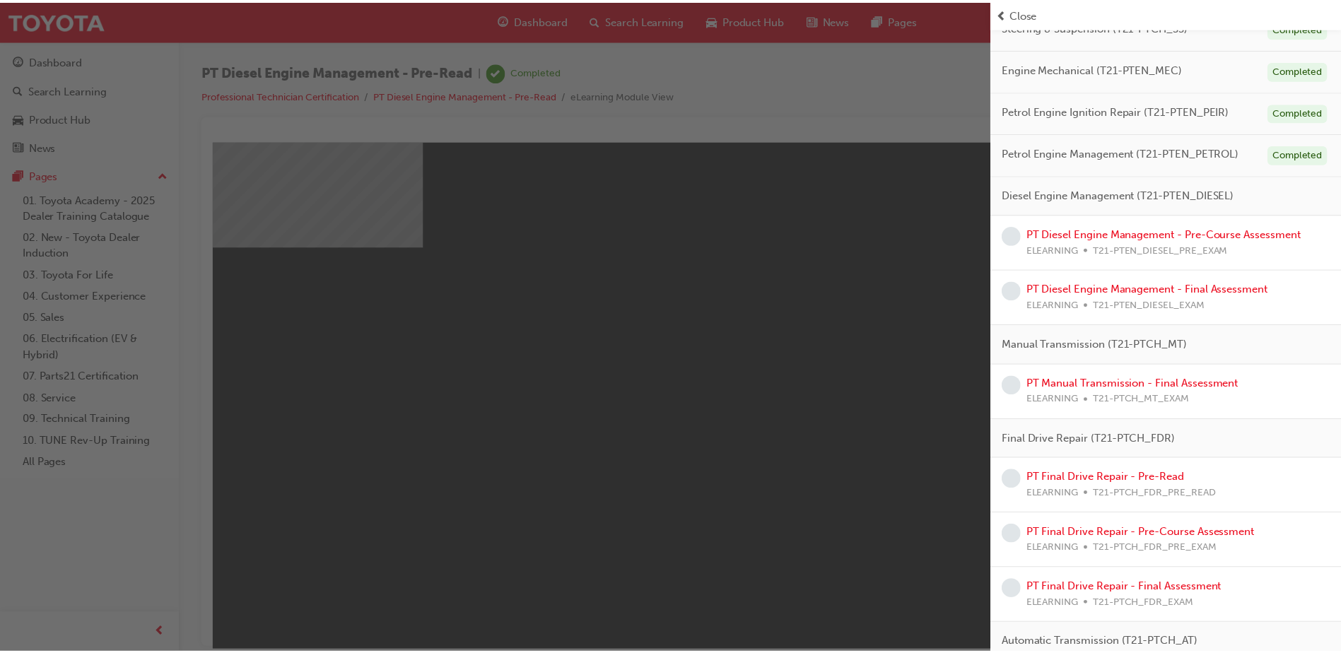
scroll to position [495, 0]
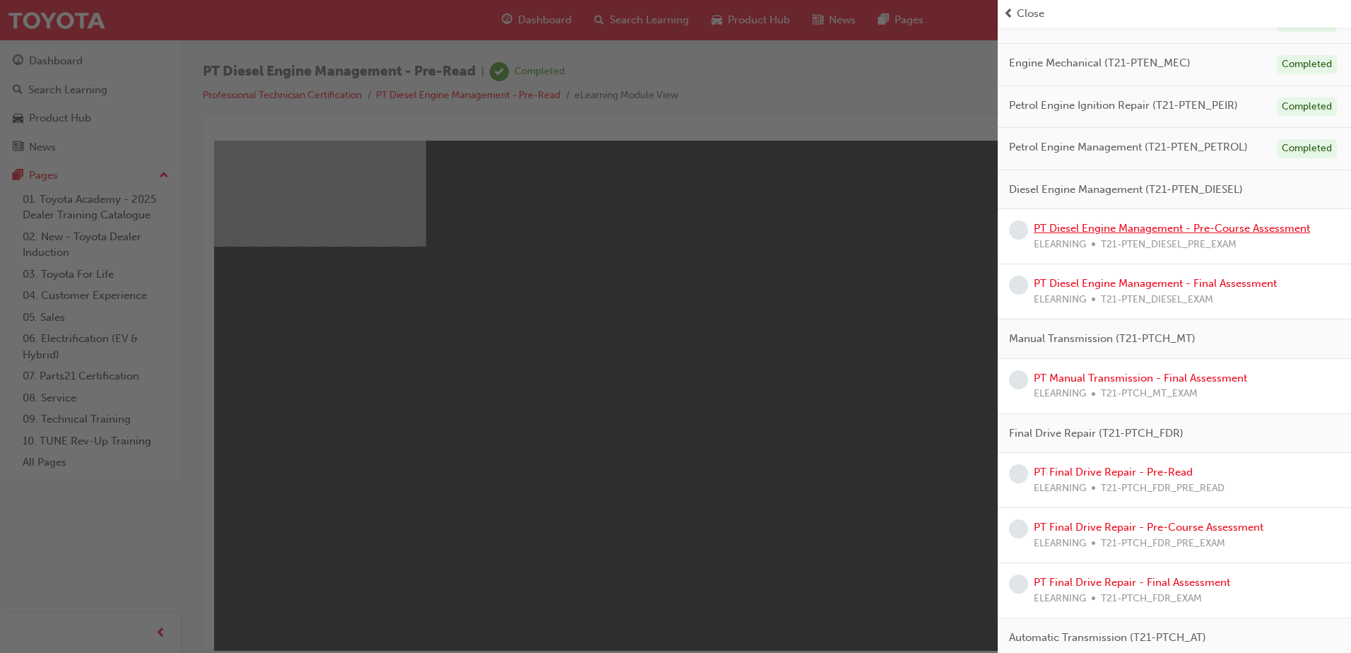
click at [1239, 230] on link "PT Diesel Engine Management - Pre-Course Assessment" at bounding box center [1172, 228] width 276 height 13
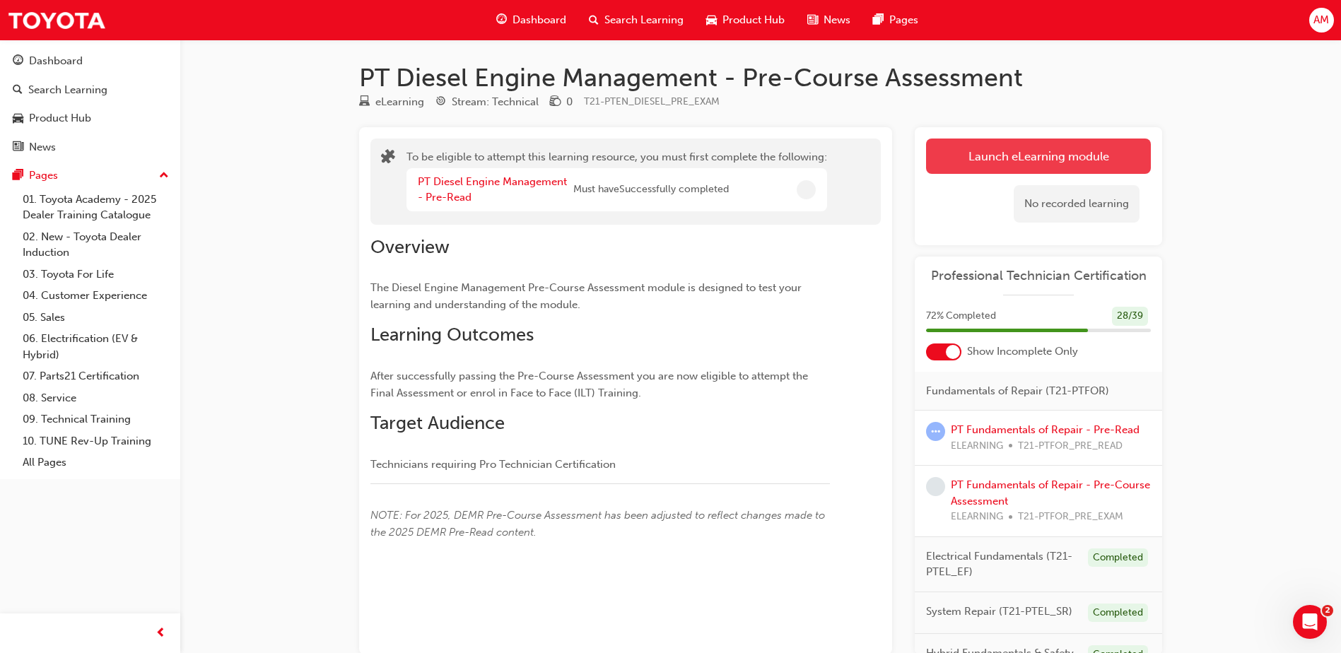
click at [962, 153] on button "Launch eLearning module" at bounding box center [1038, 156] width 225 height 35
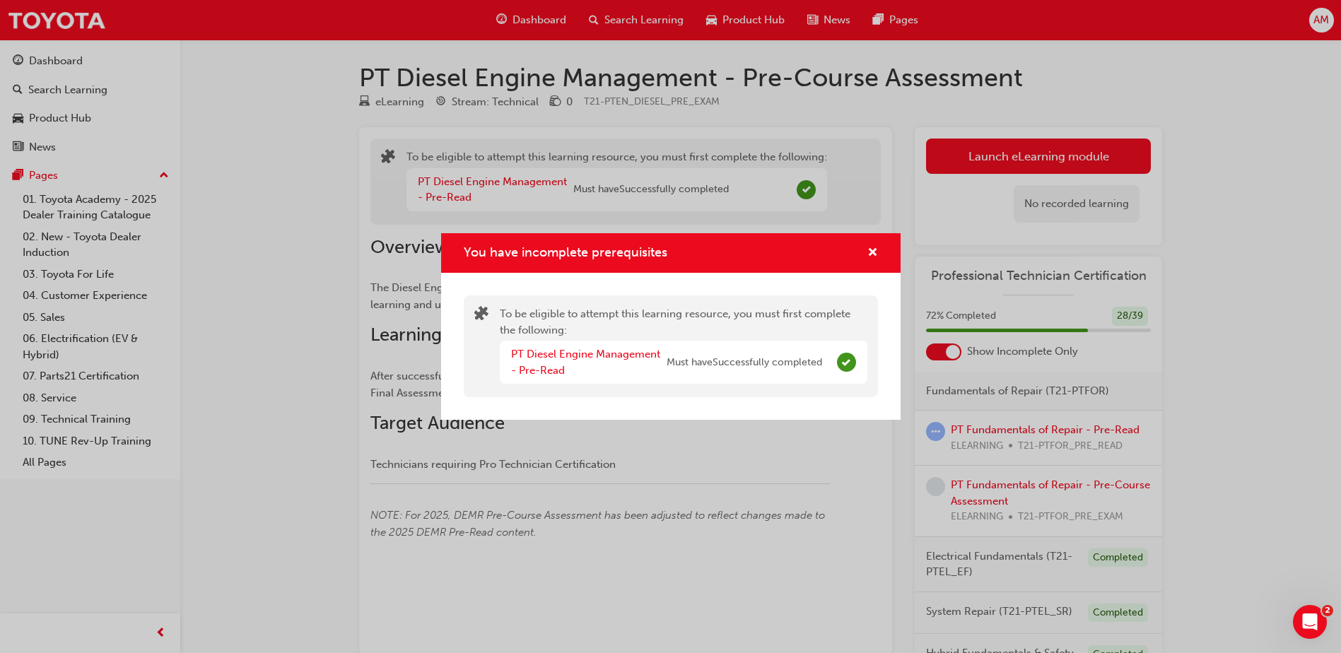
click at [685, 358] on span "Must have Successfully completed" at bounding box center [743, 363] width 155 height 16
click at [546, 367] on link "PT Diesel Engine Management - Pre-Read" at bounding box center [585, 362] width 149 height 29
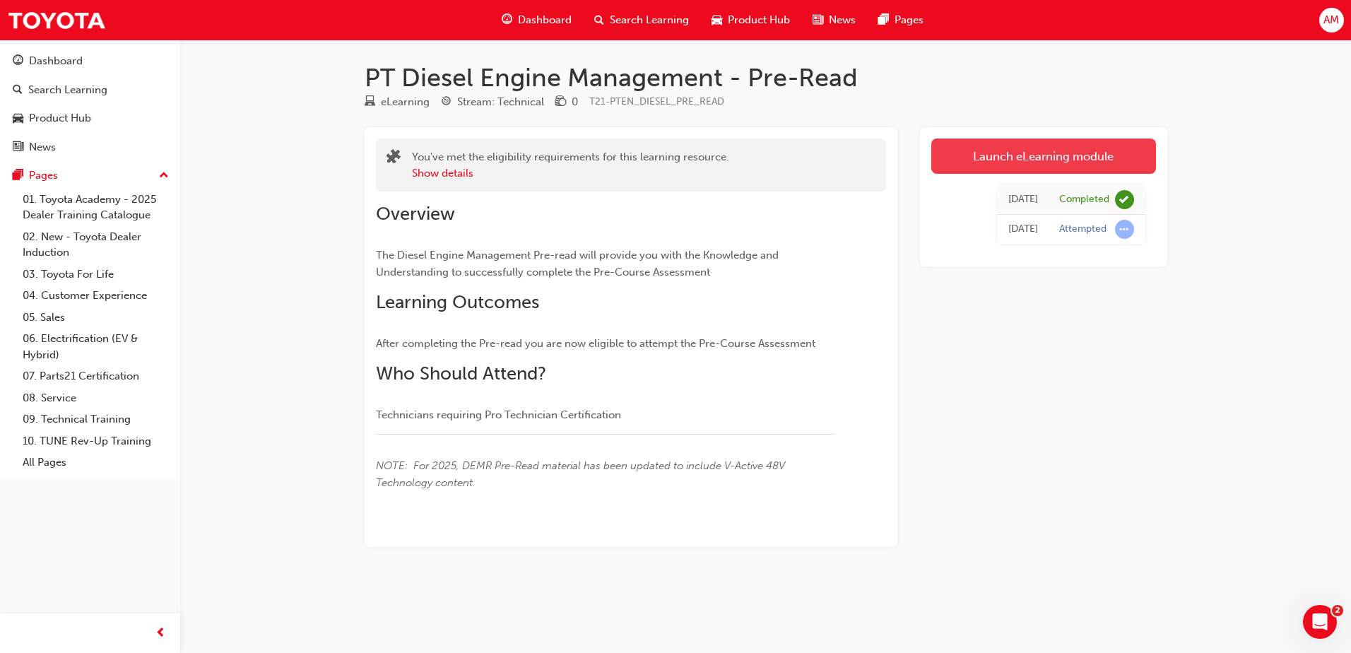
click at [979, 153] on link "Launch eLearning module" at bounding box center [1043, 156] width 225 height 35
click at [1096, 226] on div "Attempted" at bounding box center [1082, 229] width 47 height 13
click at [560, 19] on span "Dashboard" at bounding box center [545, 20] width 54 height 16
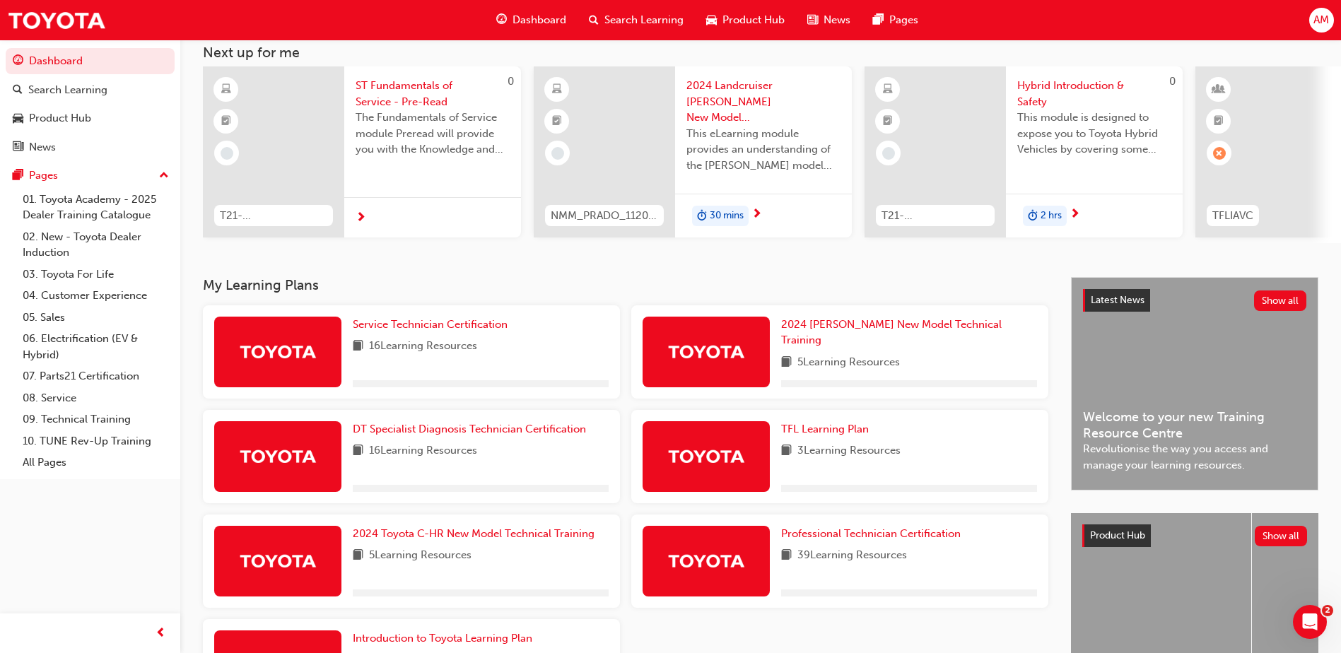
scroll to position [212, 0]
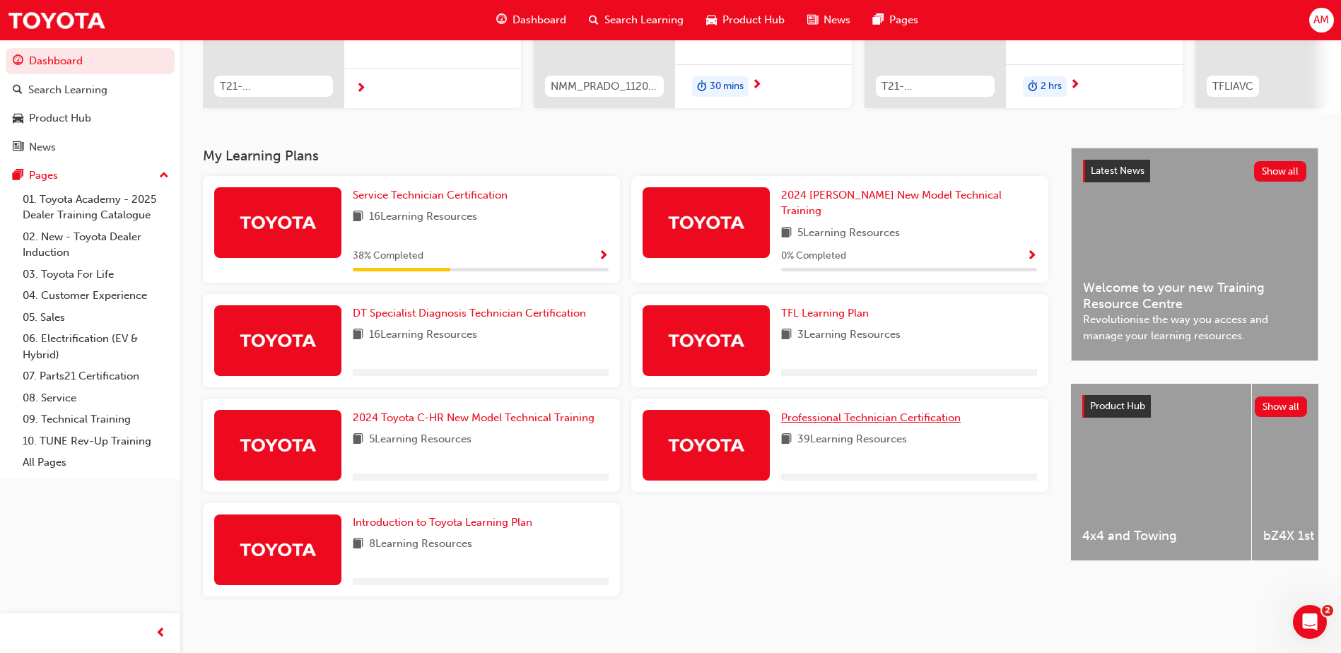
click at [902, 411] on span "Professional Technician Certification" at bounding box center [870, 417] width 179 height 13
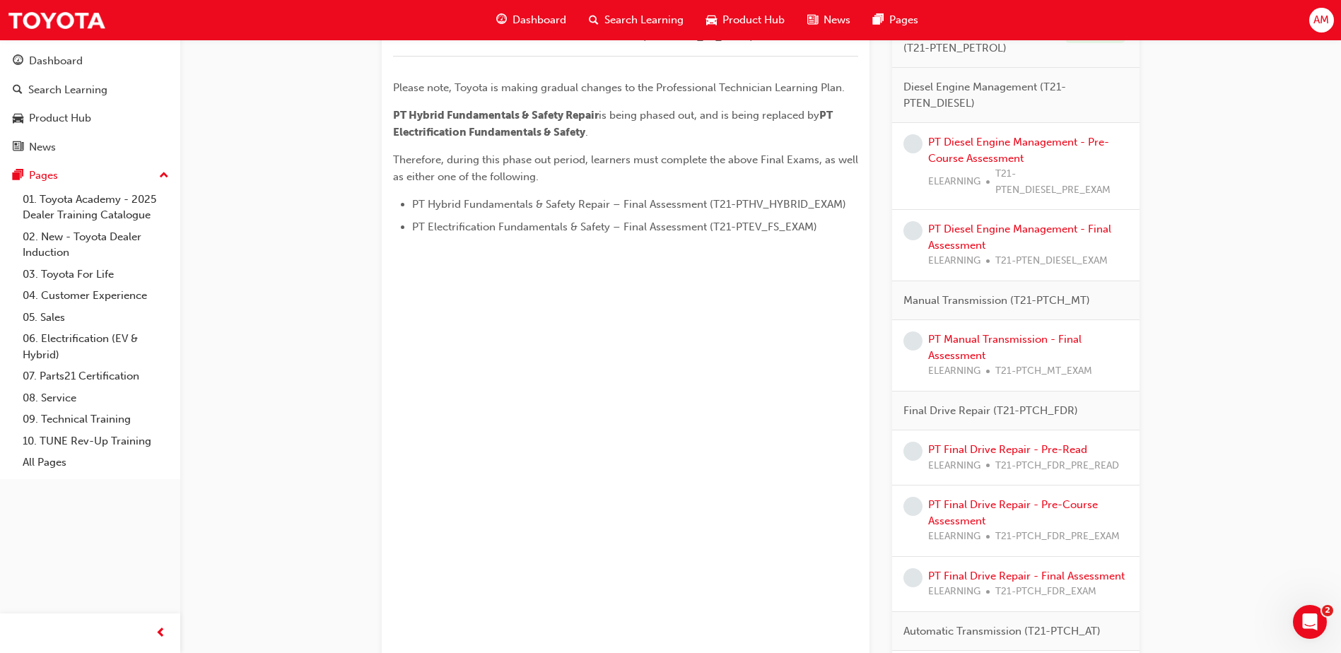
scroll to position [707, 0]
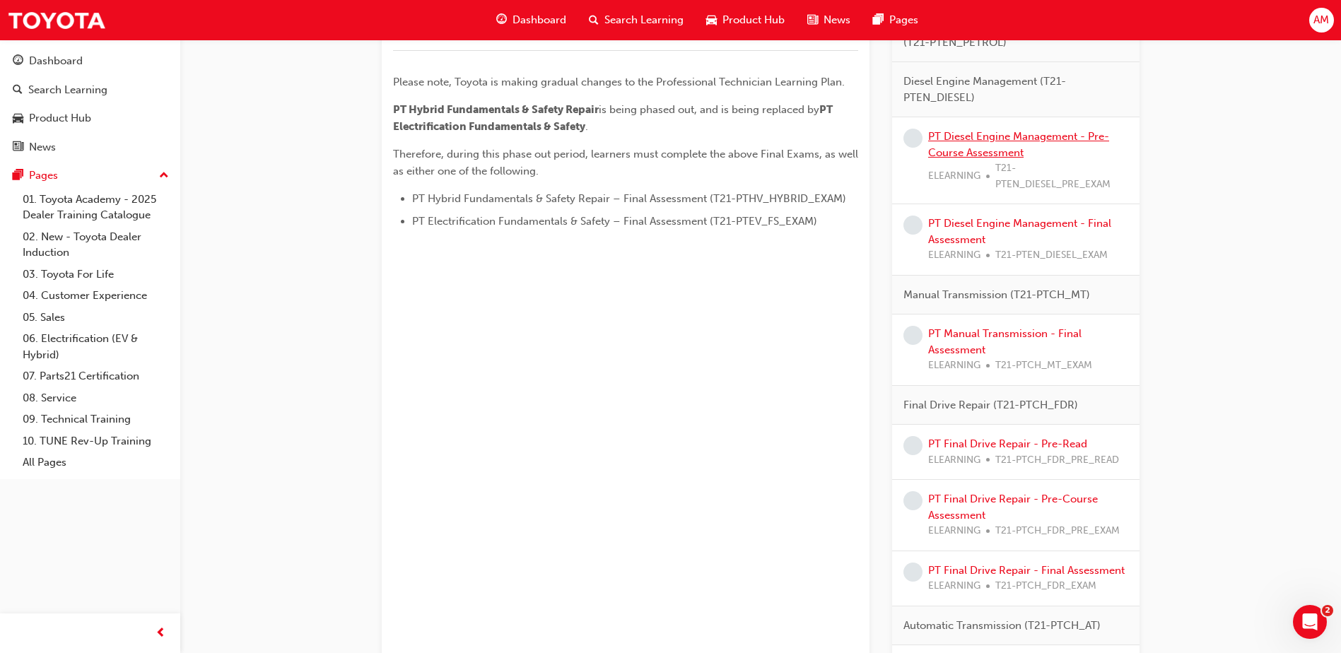
click at [987, 134] on link "PT Diesel Engine Management - Pre-Course Assessment" at bounding box center [1018, 144] width 181 height 29
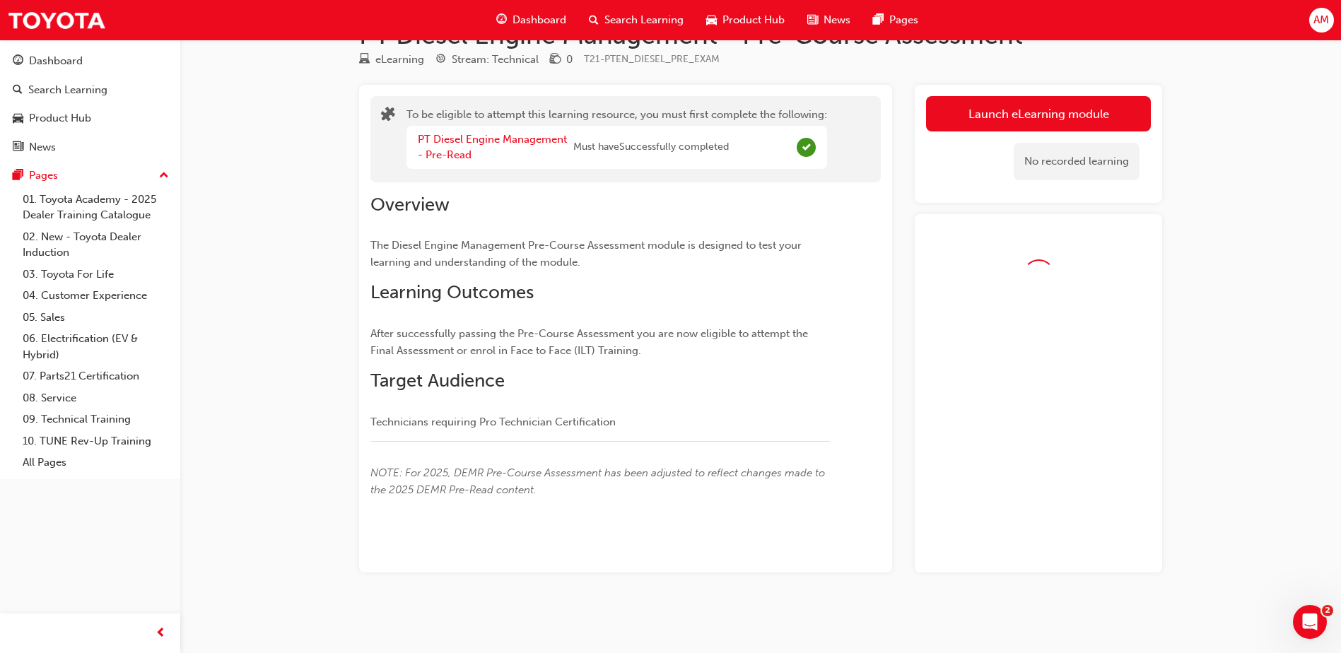
scroll to position [82, 0]
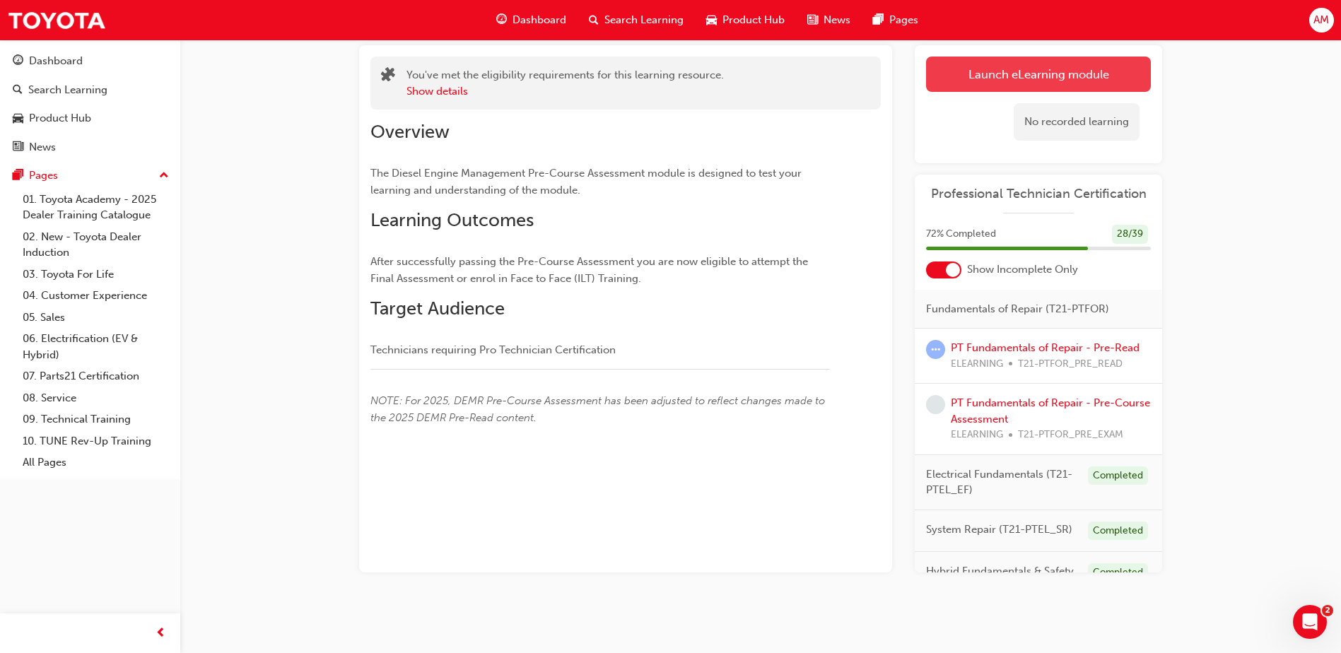
click at [1027, 78] on button "Launch eLearning module" at bounding box center [1038, 74] width 225 height 35
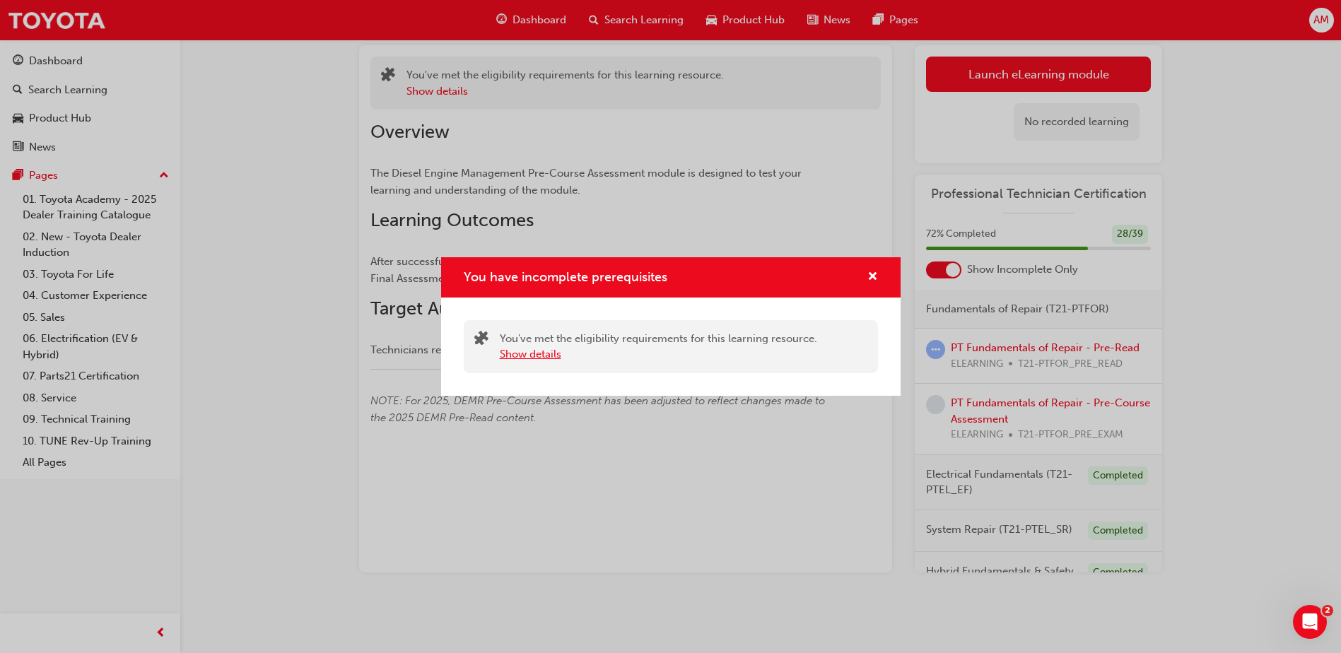
click at [517, 353] on button "Show details" at bounding box center [530, 354] width 61 height 16
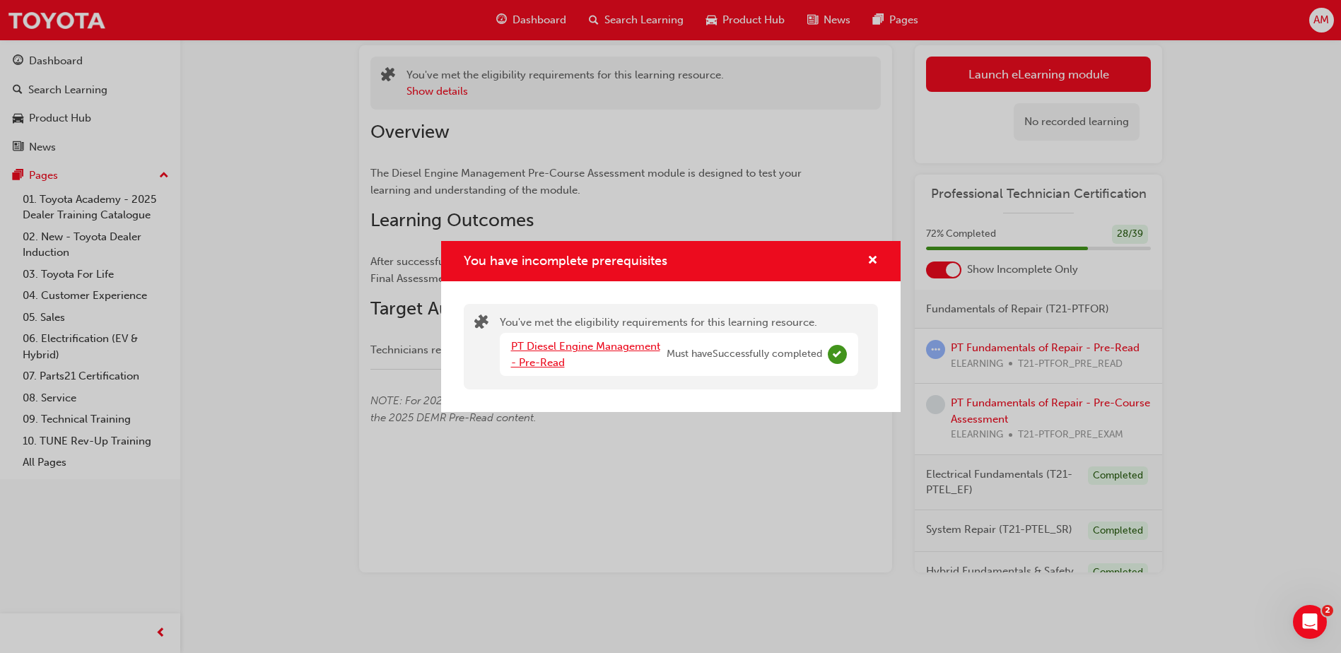
click at [544, 347] on link "PT Diesel Engine Management - Pre-Read" at bounding box center [585, 354] width 149 height 29
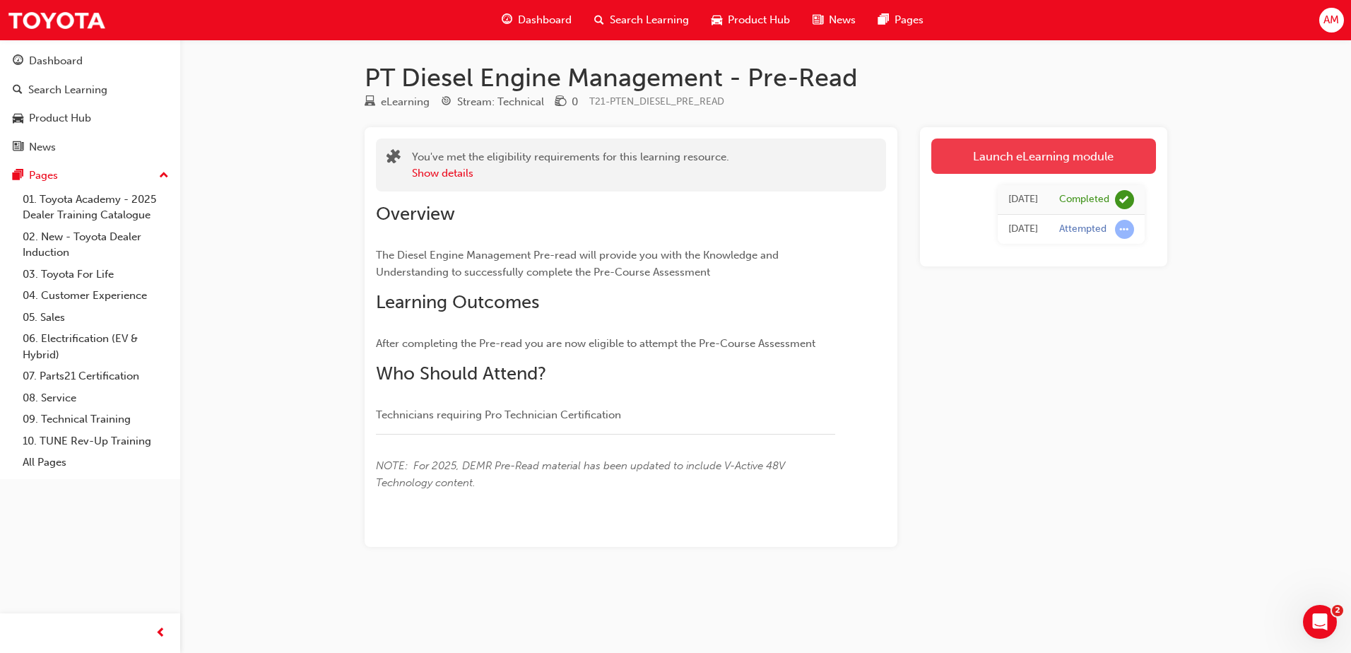
click at [992, 151] on link "Launch eLearning module" at bounding box center [1043, 156] width 225 height 35
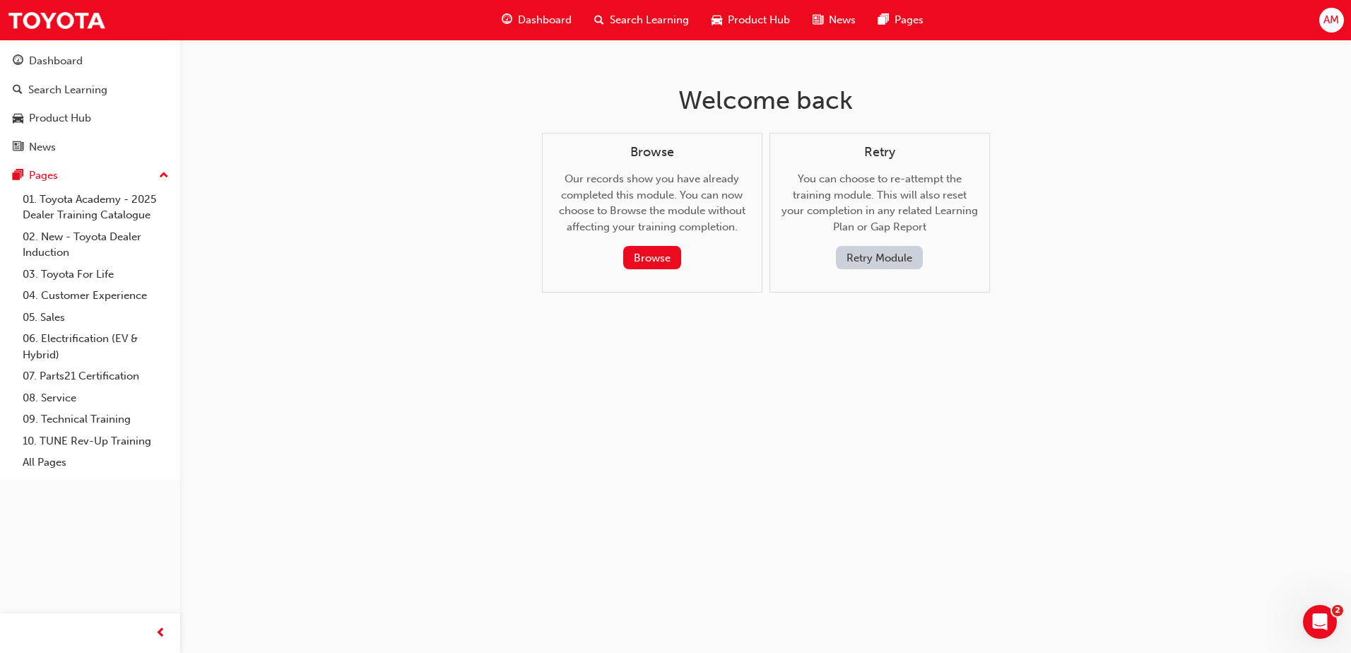
click at [858, 248] on button "Retry Module" at bounding box center [879, 257] width 87 height 23
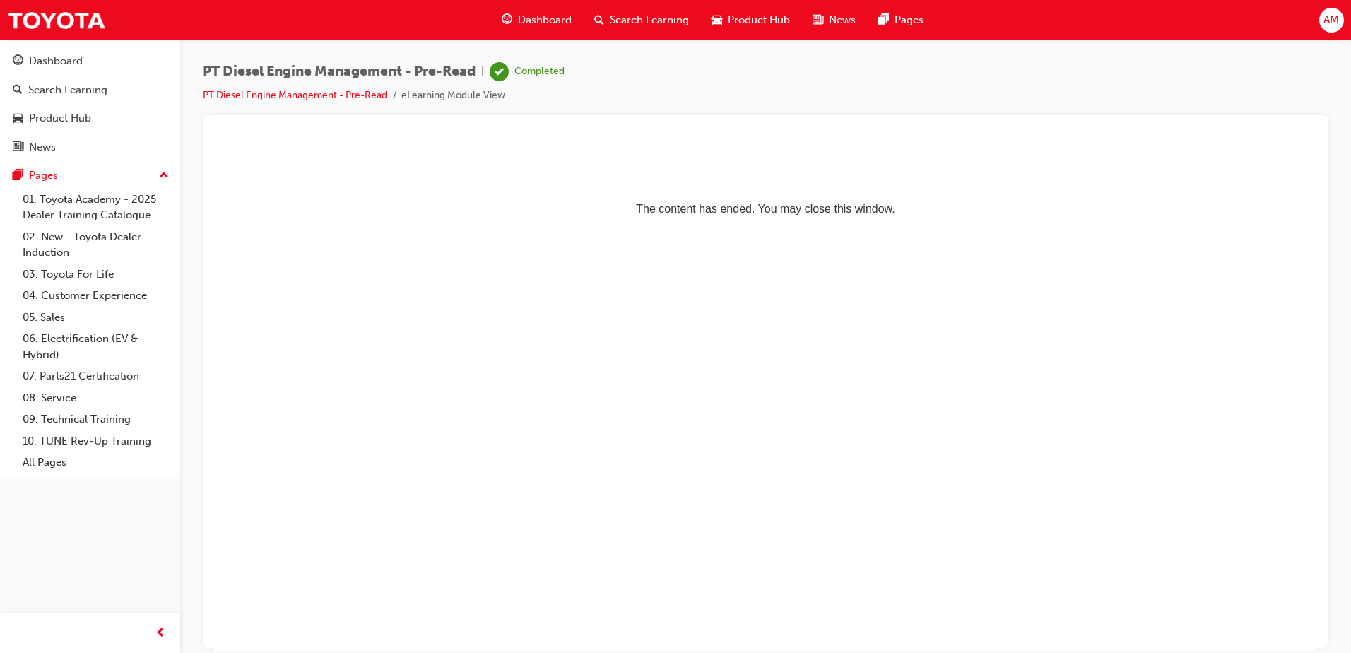
click at [469, 172] on p "The content has ended. You may close this window." at bounding box center [766, 183] width 1092 height 64
click at [546, 22] on span "Dashboard" at bounding box center [545, 20] width 54 height 16
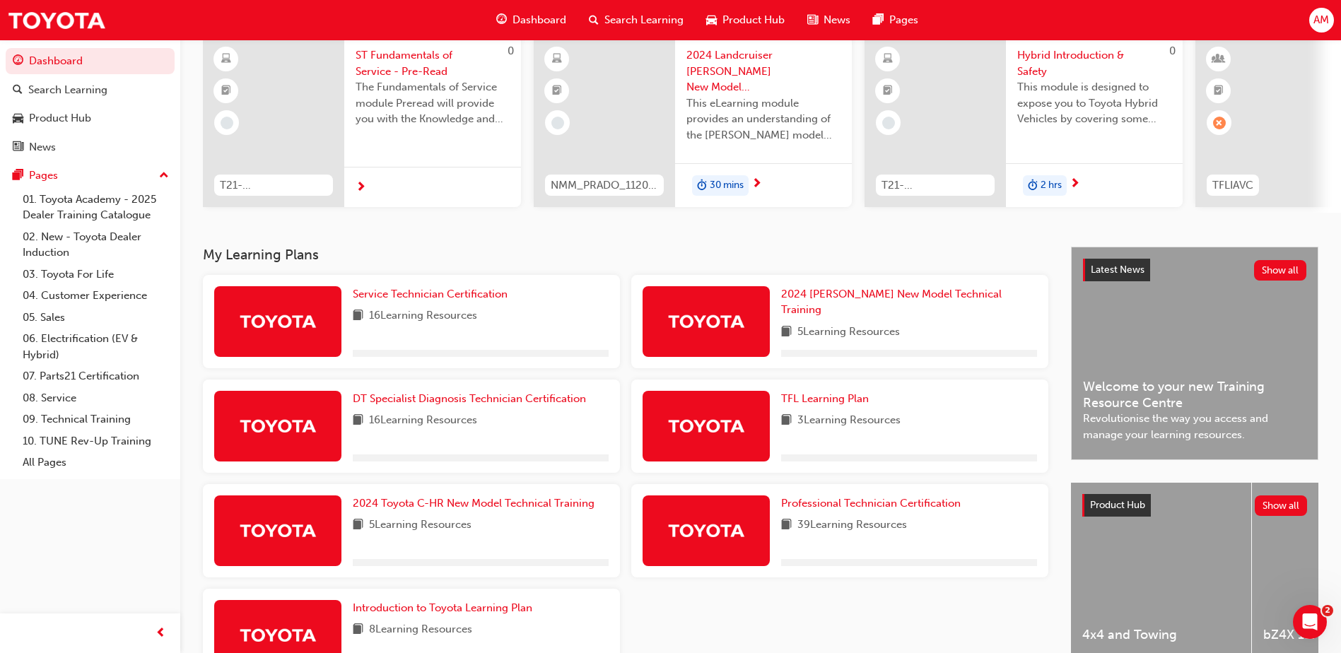
scroll to position [217, 0]
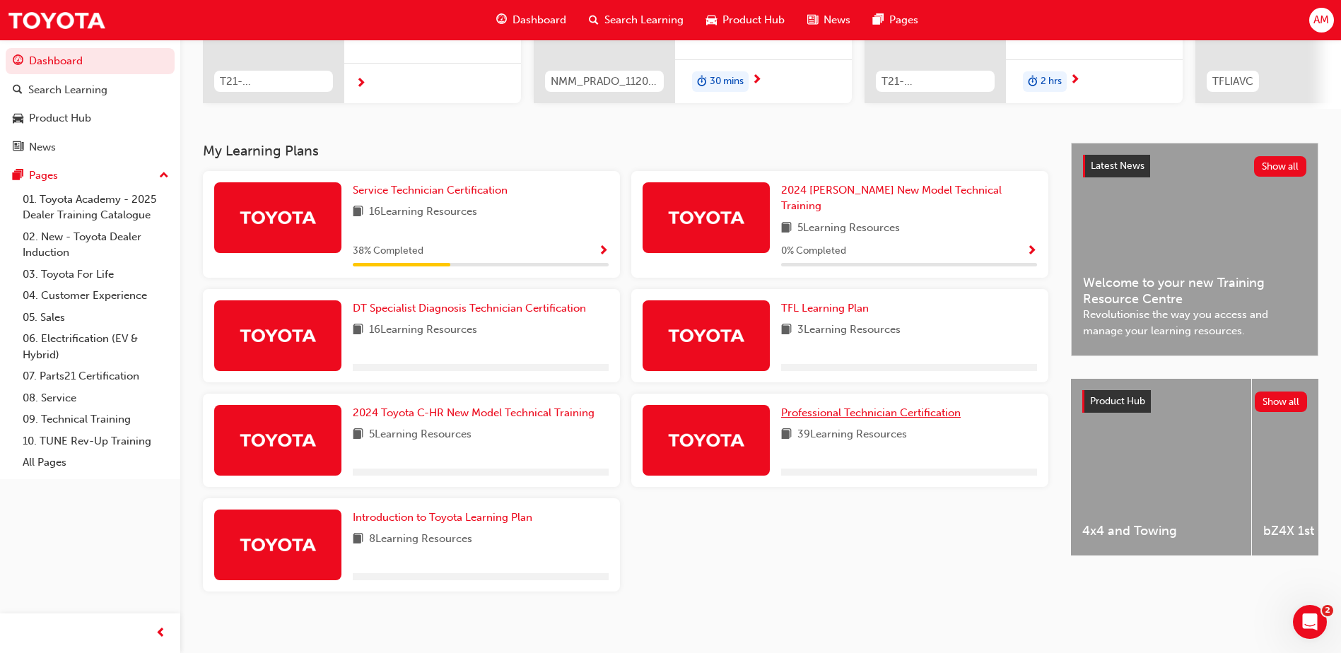
click at [845, 406] on span "Professional Technician Certification" at bounding box center [870, 412] width 179 height 13
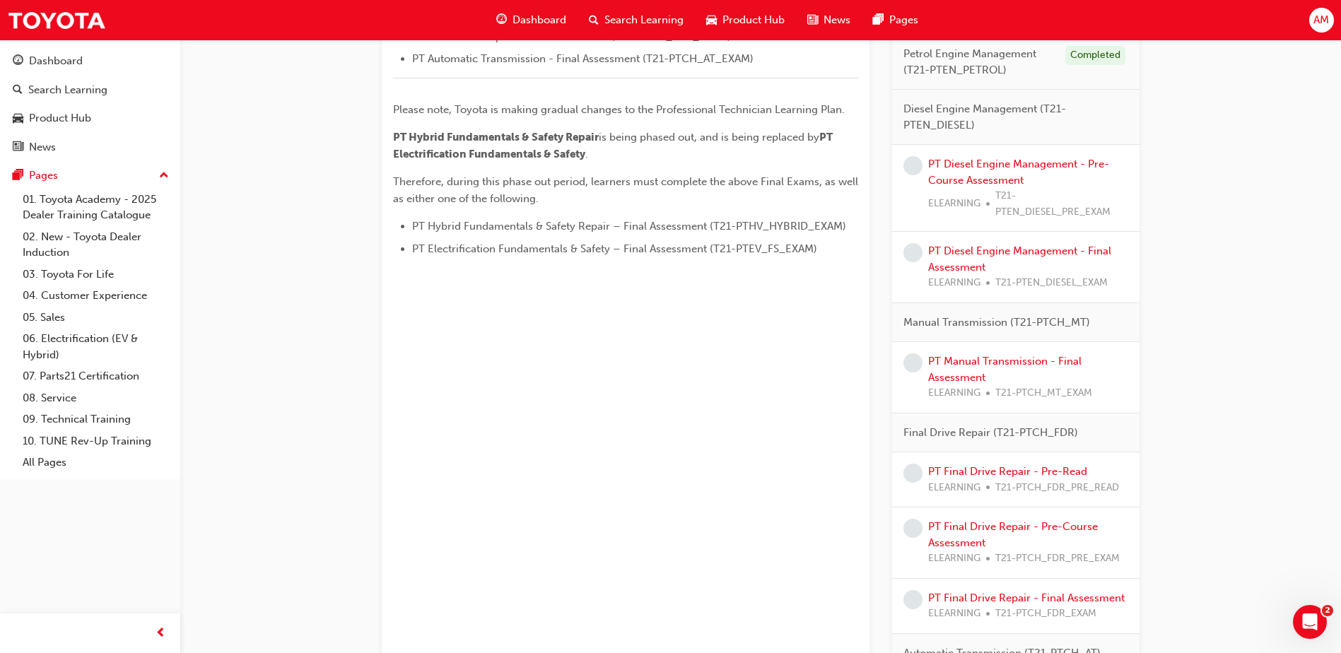
scroll to position [707, 0]
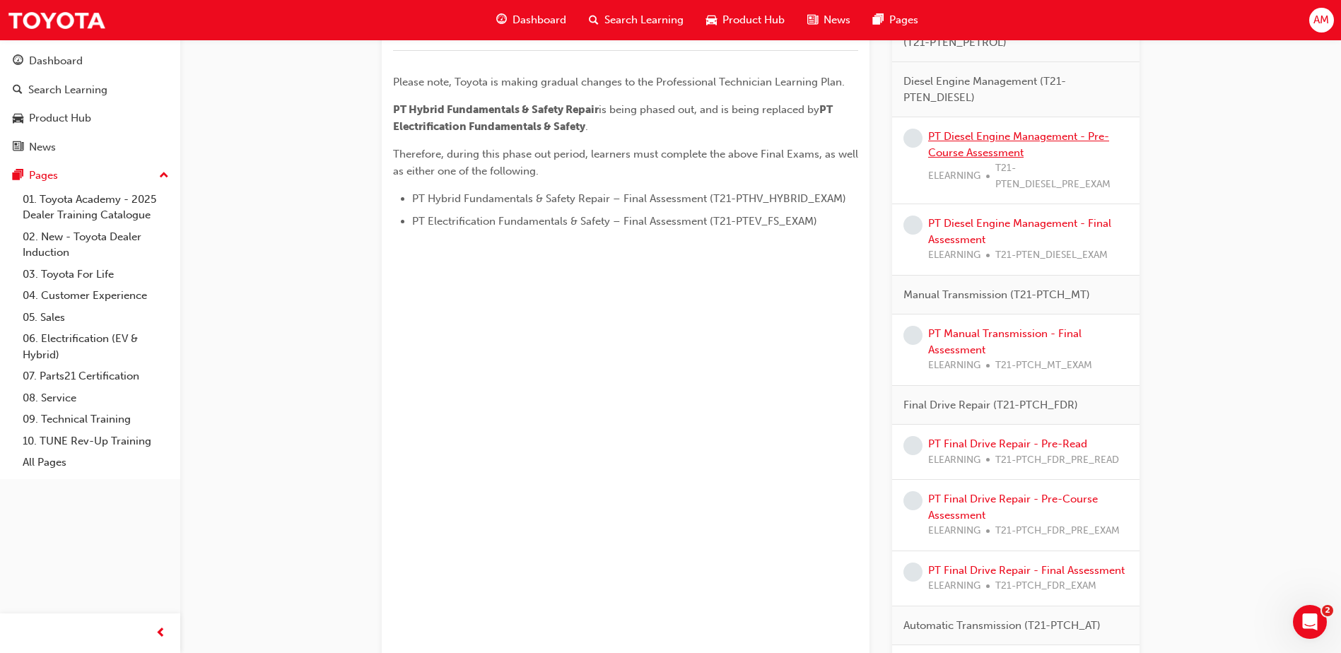
click at [992, 133] on link "PT Diesel Engine Management - Pre-Course Assessment" at bounding box center [1018, 144] width 181 height 29
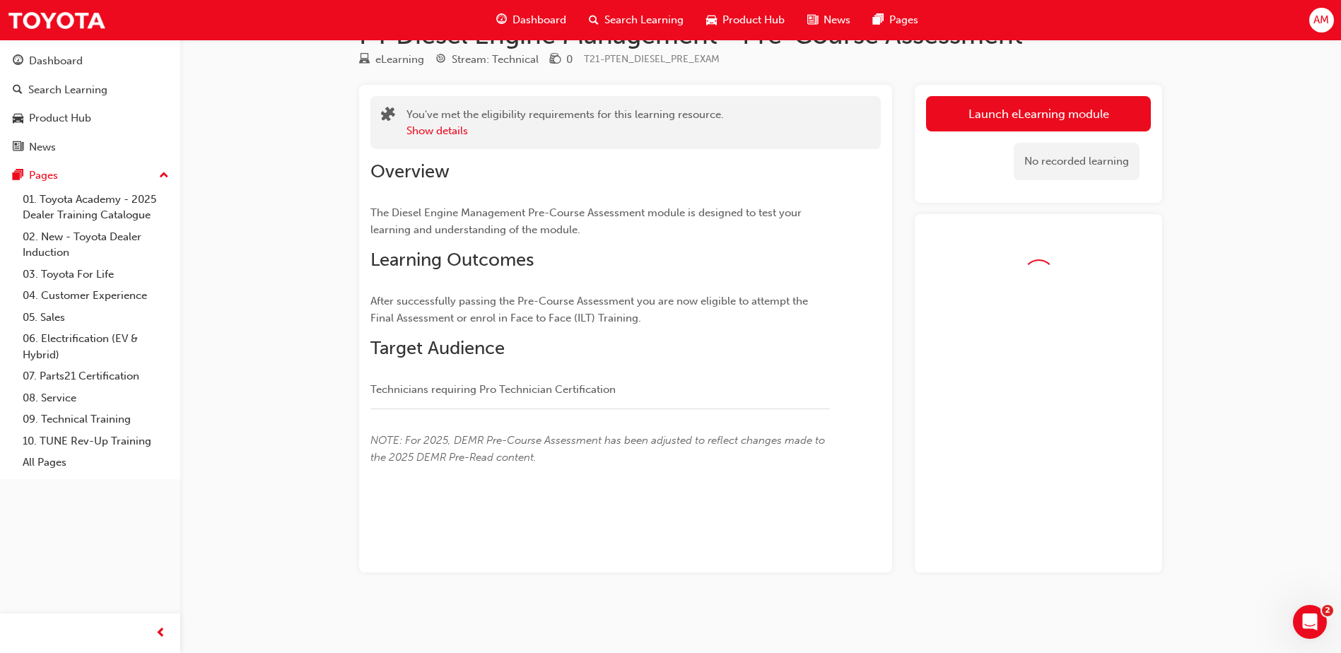
scroll to position [82, 0]
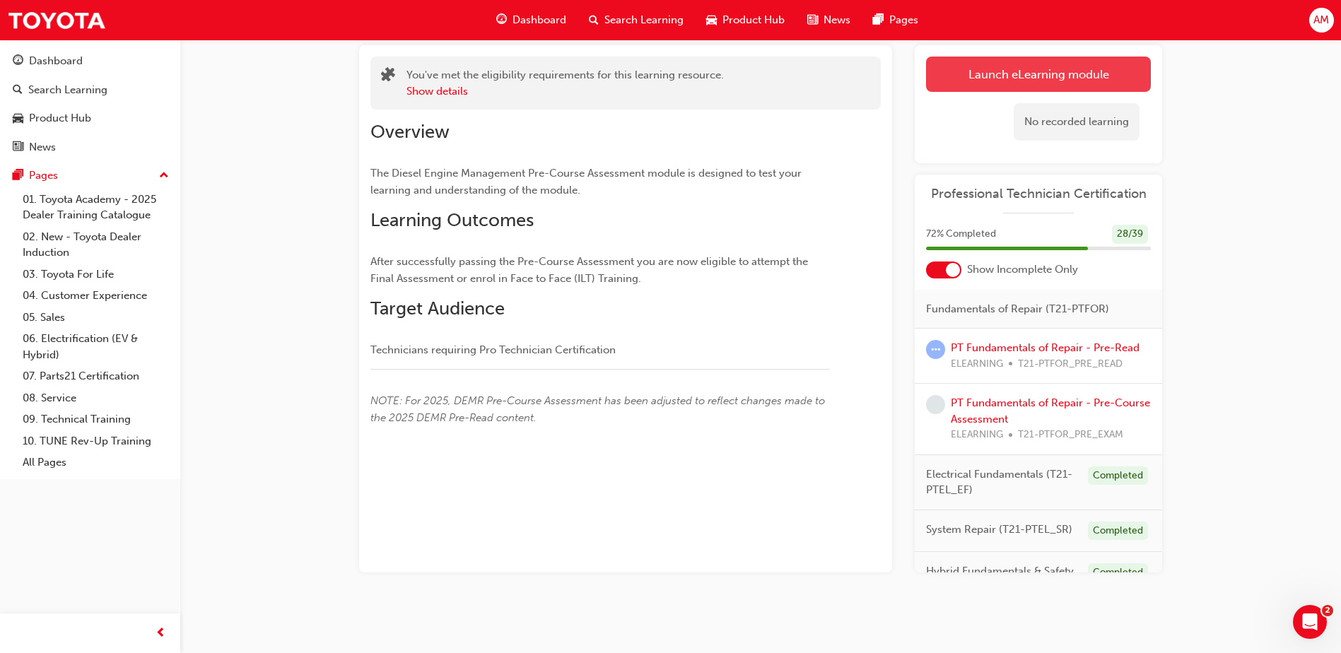
click at [1007, 75] on link "Launch eLearning module" at bounding box center [1038, 74] width 225 height 35
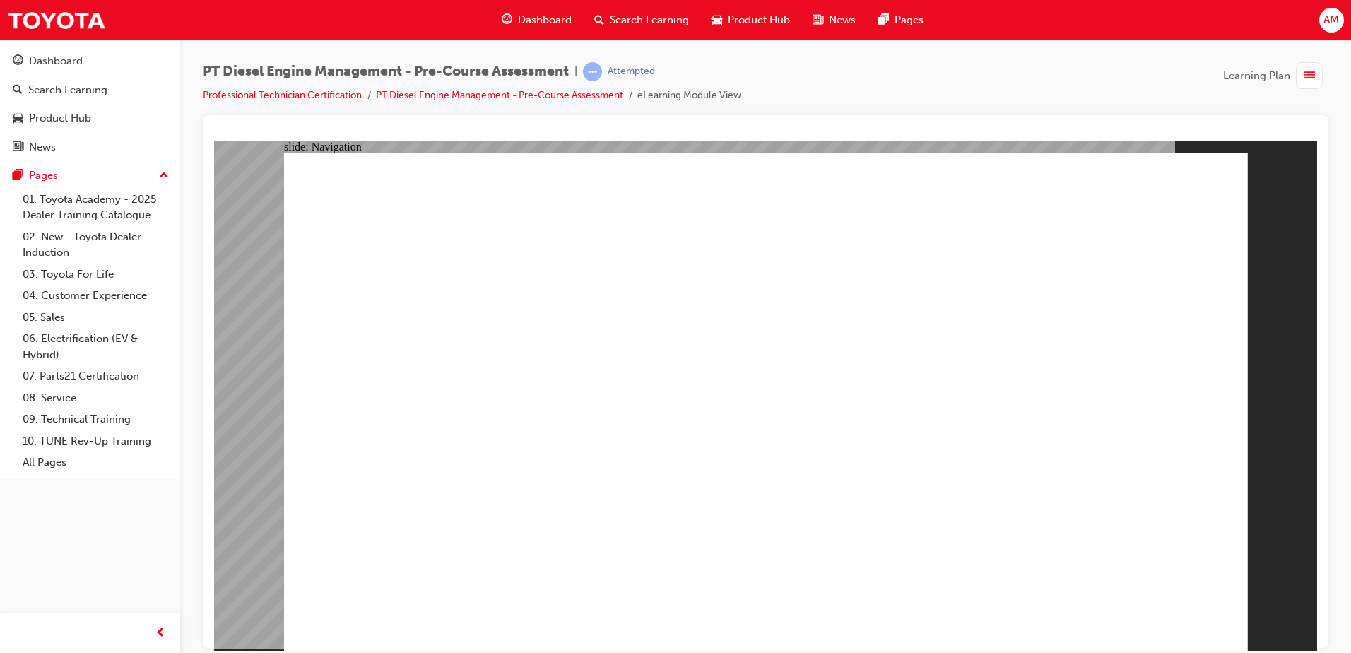
radio input "true"
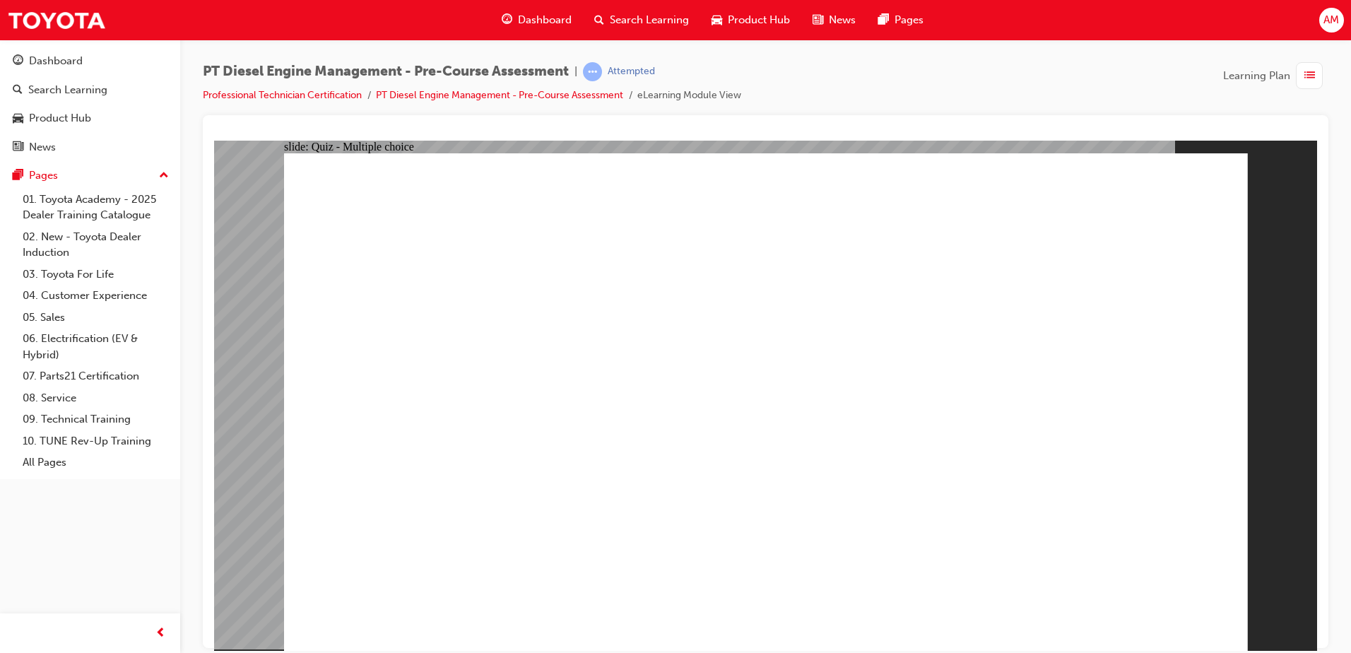
radio input "true"
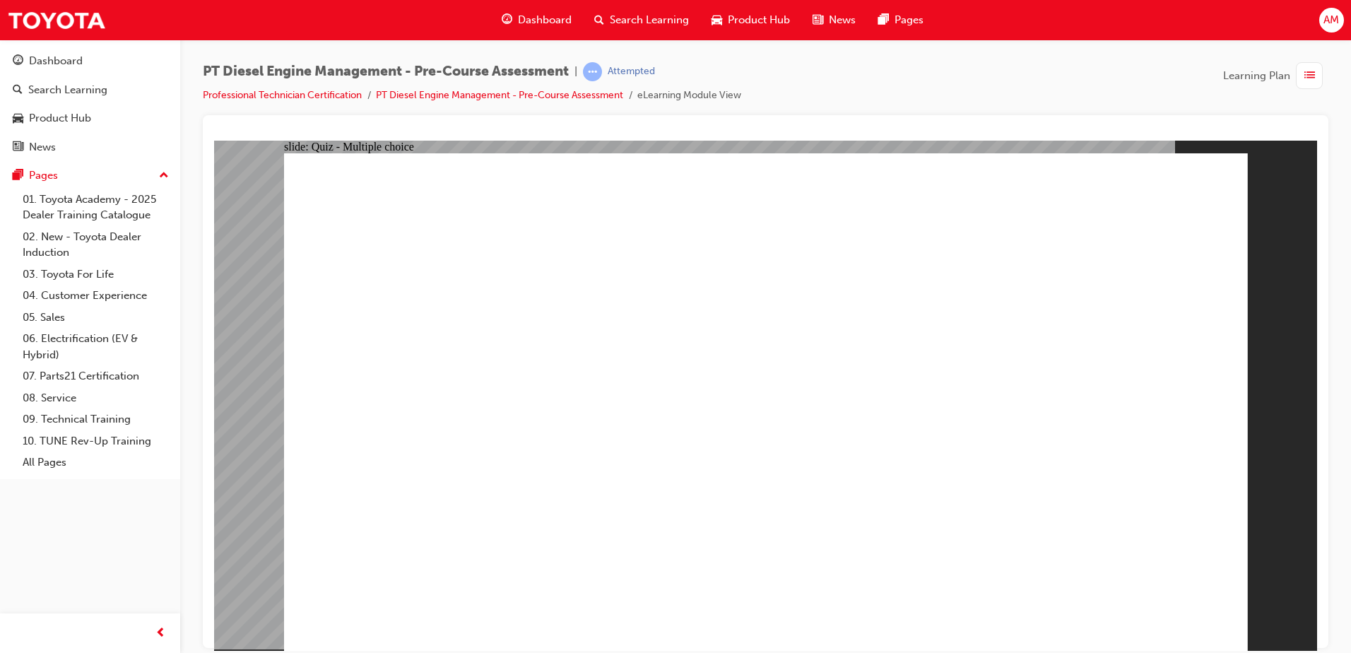
radio input "true"
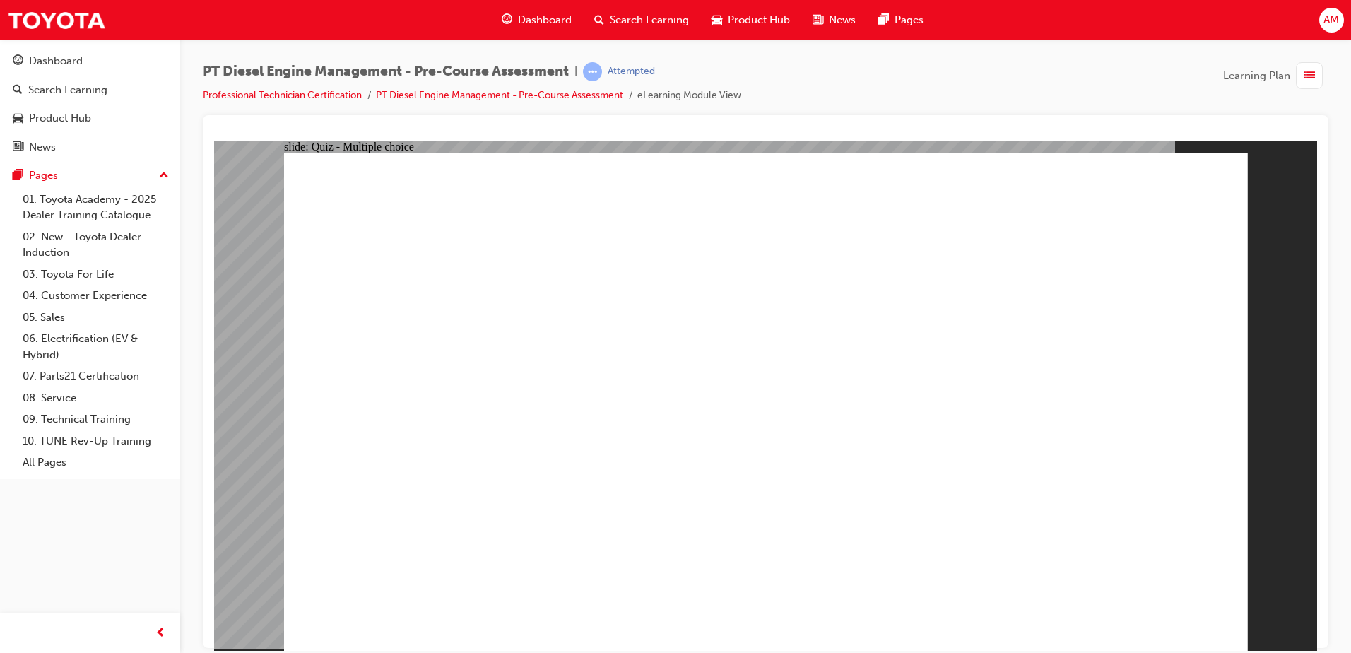
radio input "true"
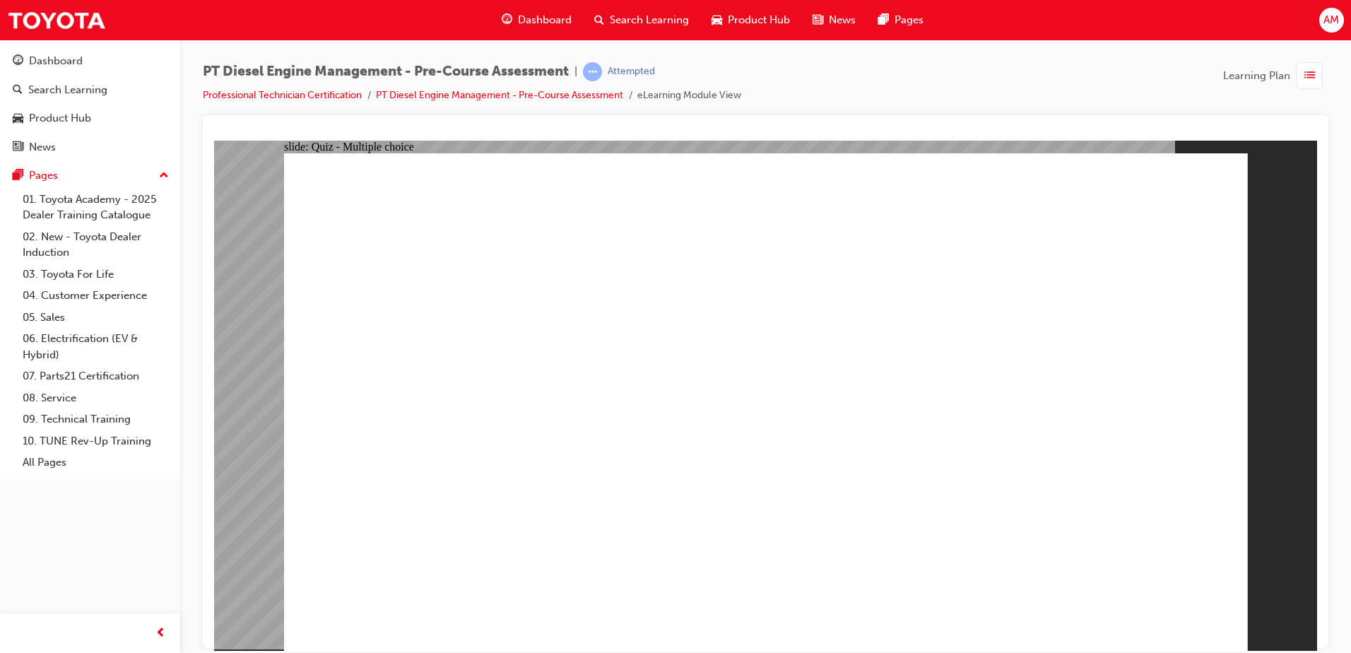
radio input "true"
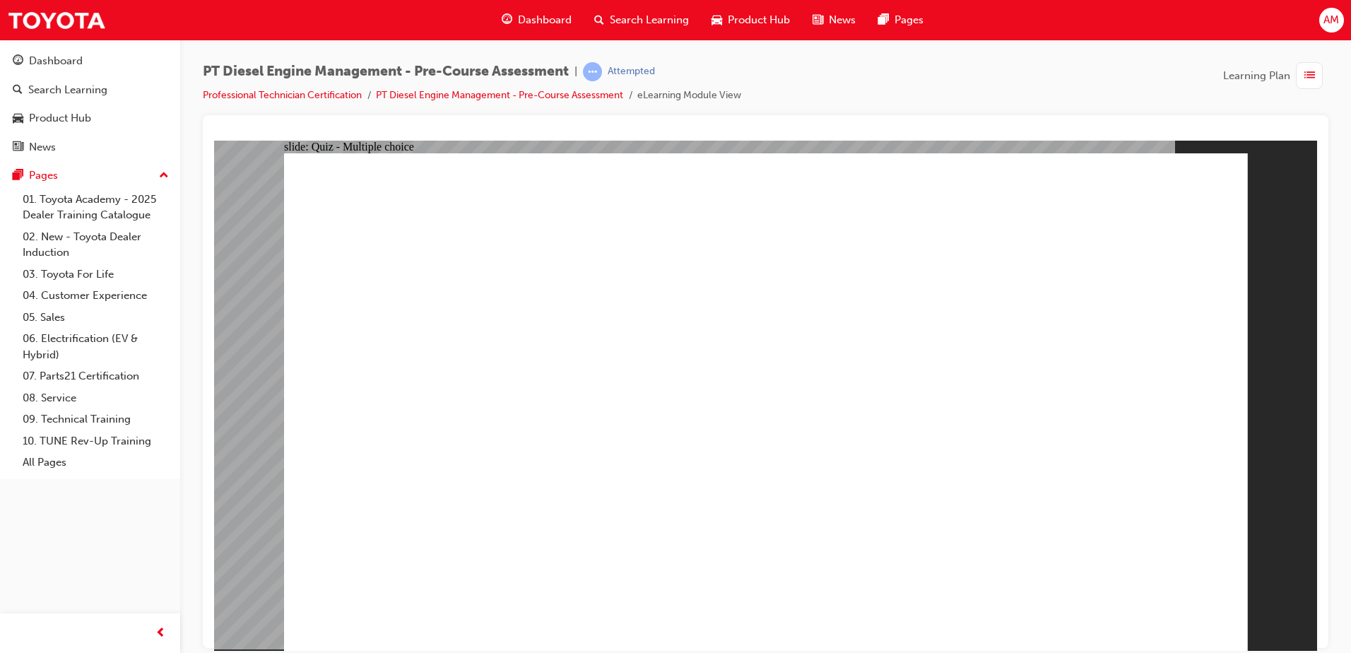
radio input "true"
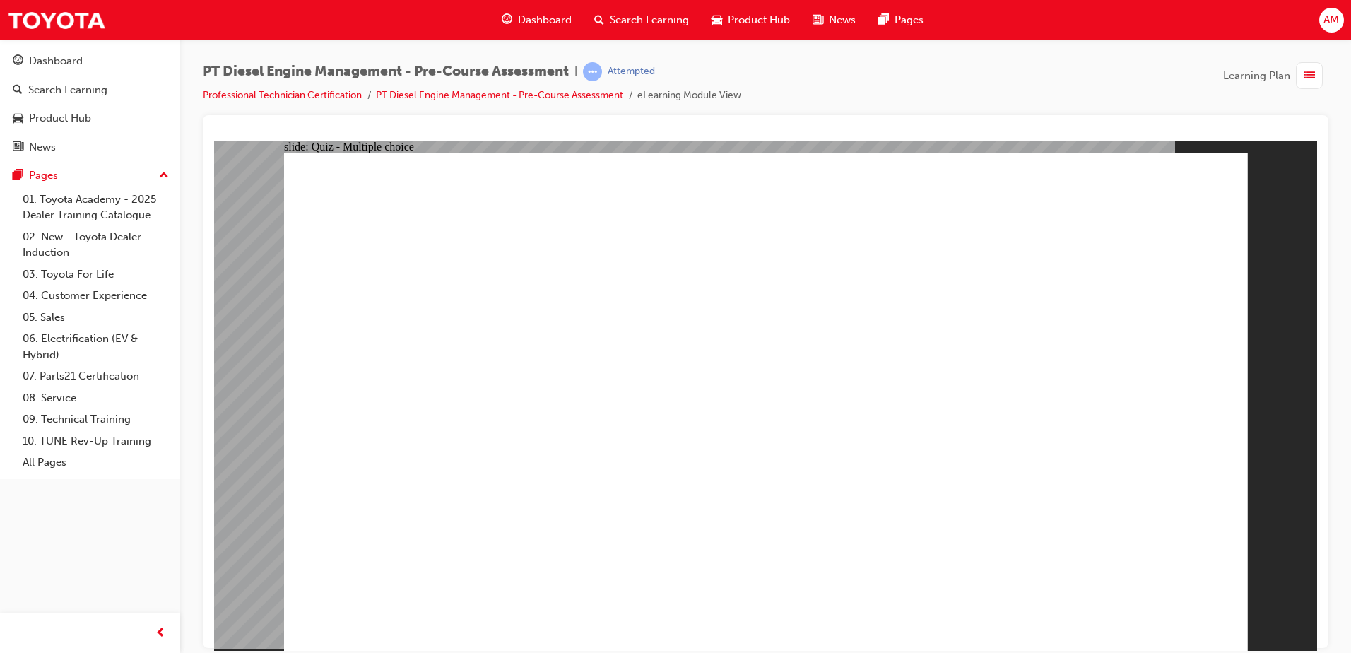
radio input "true"
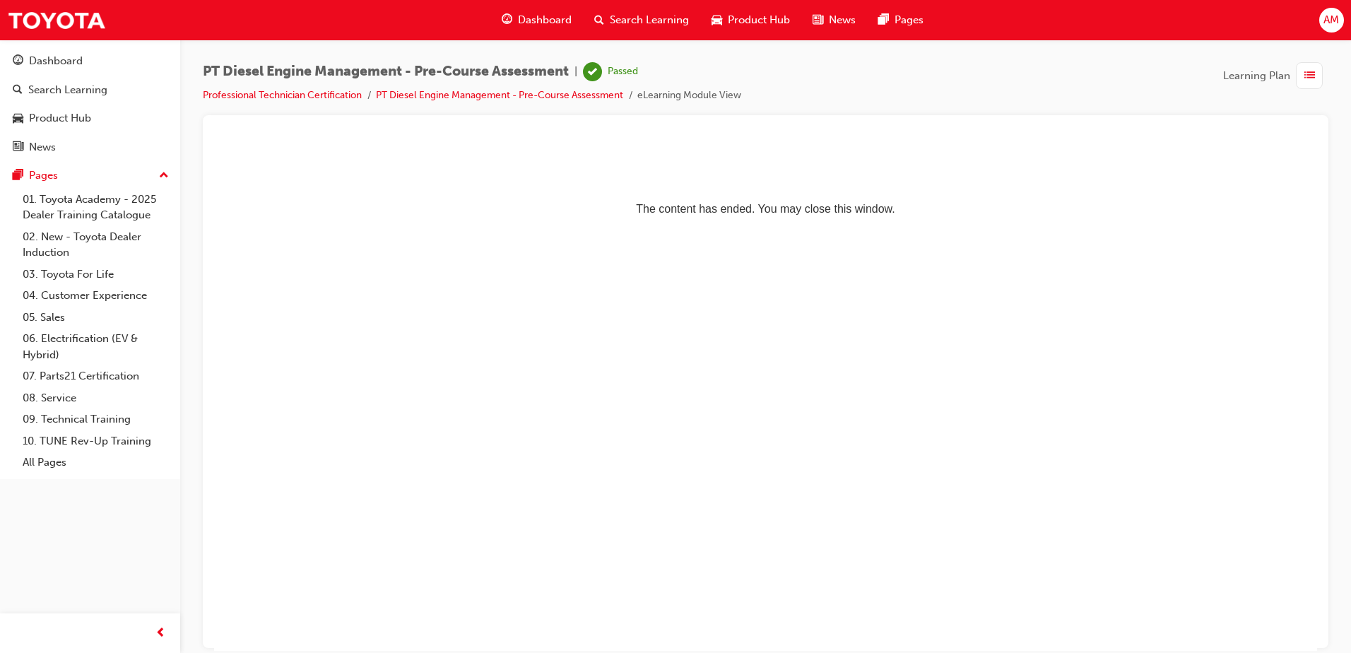
click at [569, 17] on span "Dashboard" at bounding box center [545, 20] width 54 height 16
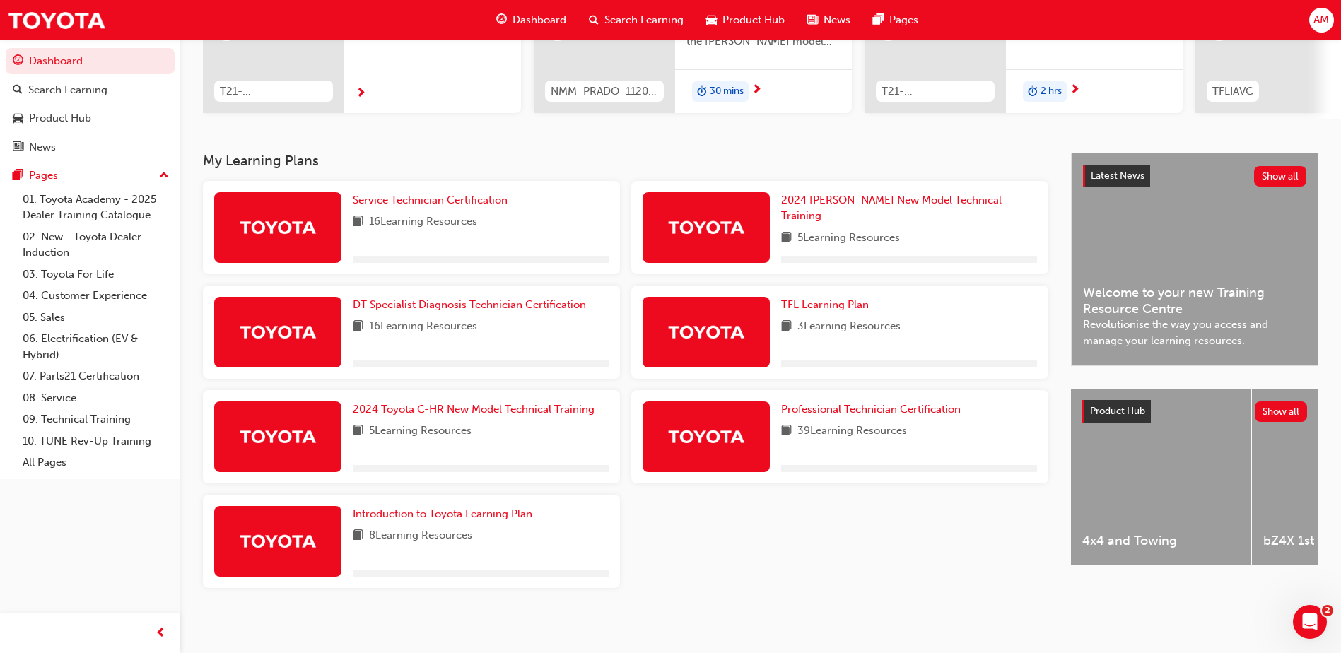
scroll to position [212, 0]
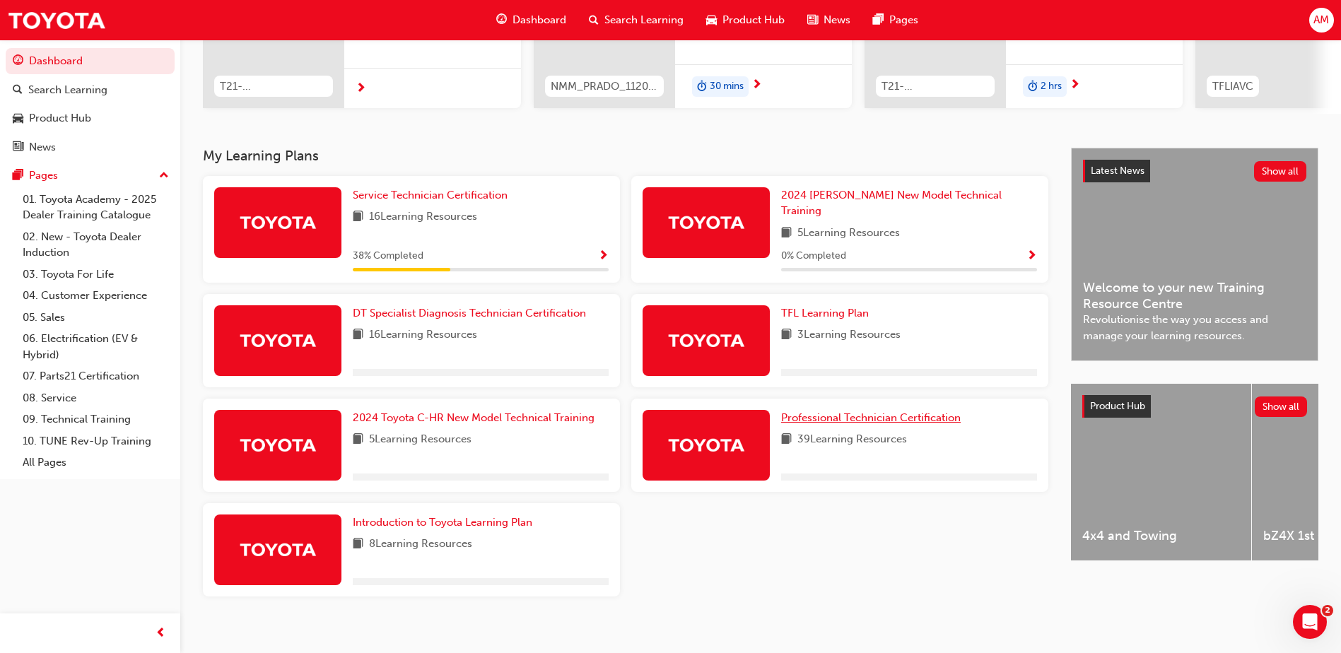
click at [840, 411] on span "Professional Technician Certification" at bounding box center [870, 417] width 179 height 13
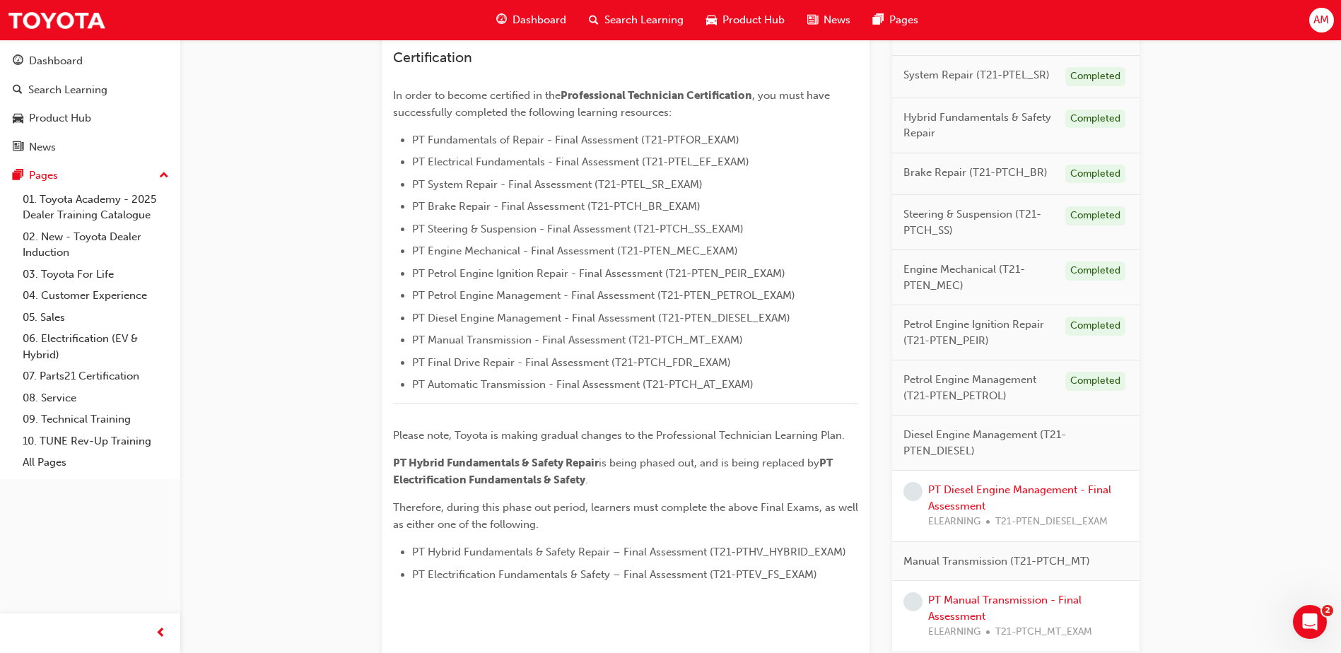
scroll to position [565, 0]
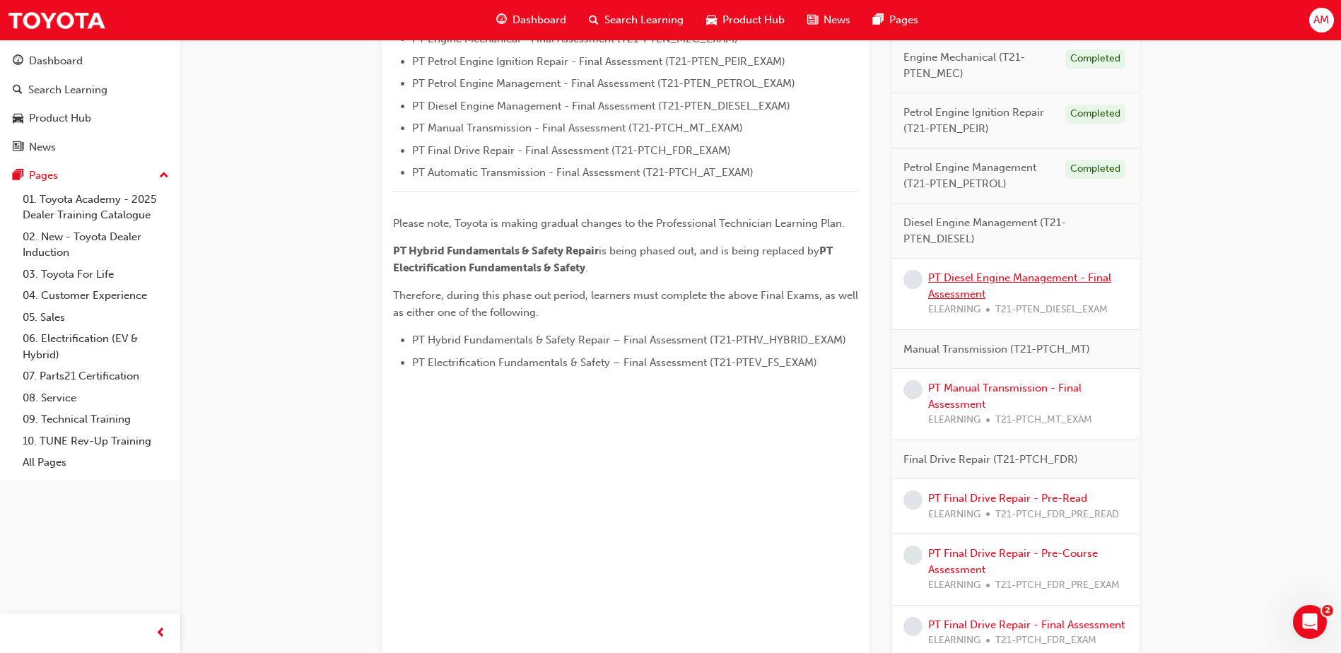
click at [991, 275] on link "PT Diesel Engine Management - Final Assessment" at bounding box center [1019, 285] width 183 height 29
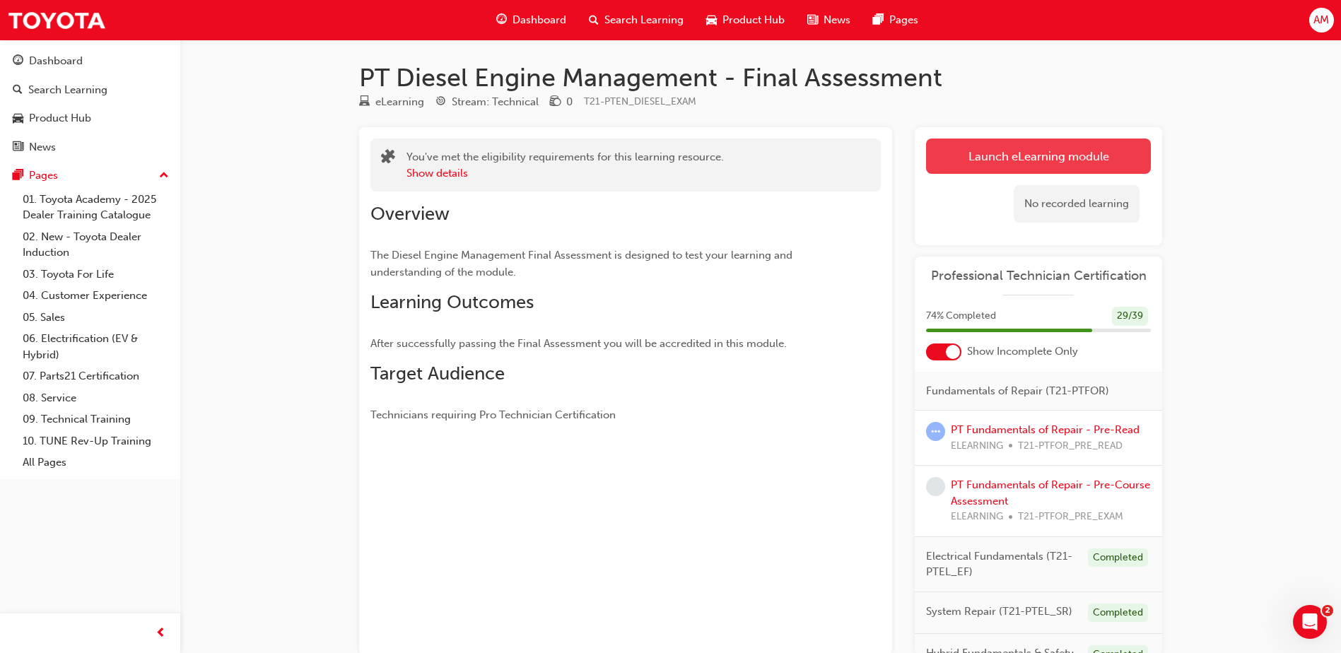
click at [1007, 143] on link "Launch eLearning module" at bounding box center [1038, 156] width 225 height 35
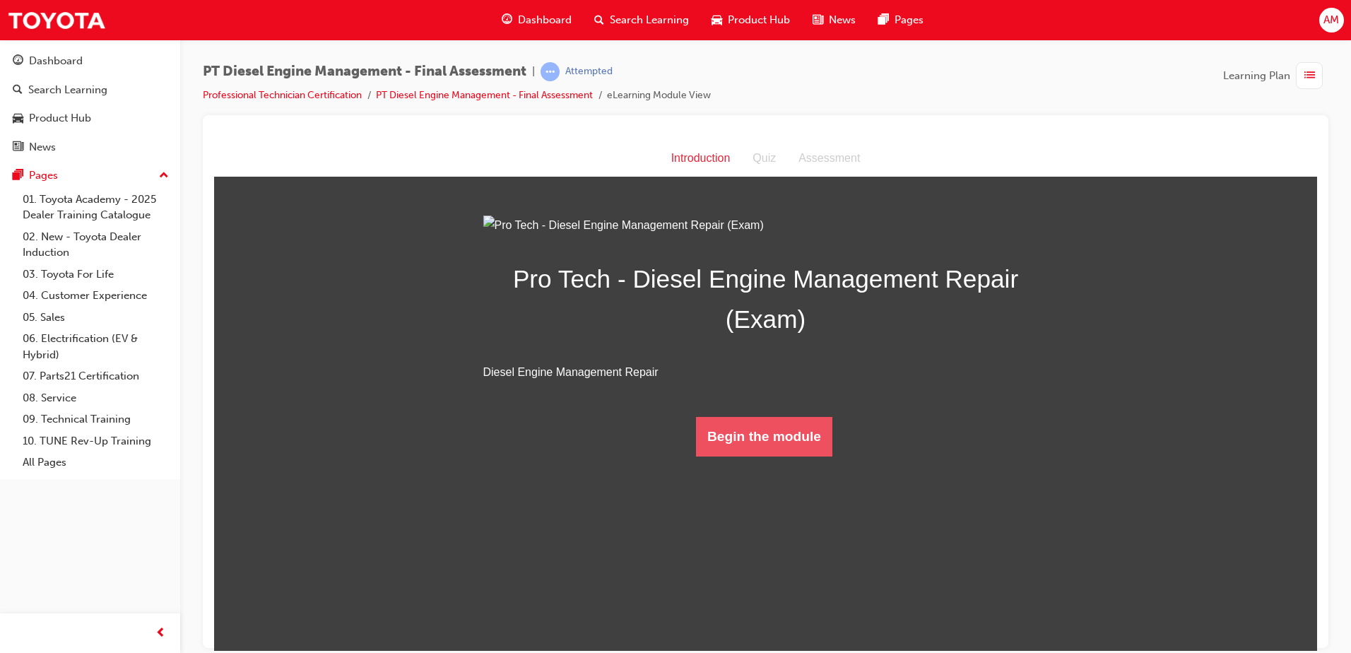
click at [746, 456] on button "Begin the module" at bounding box center [764, 436] width 136 height 40
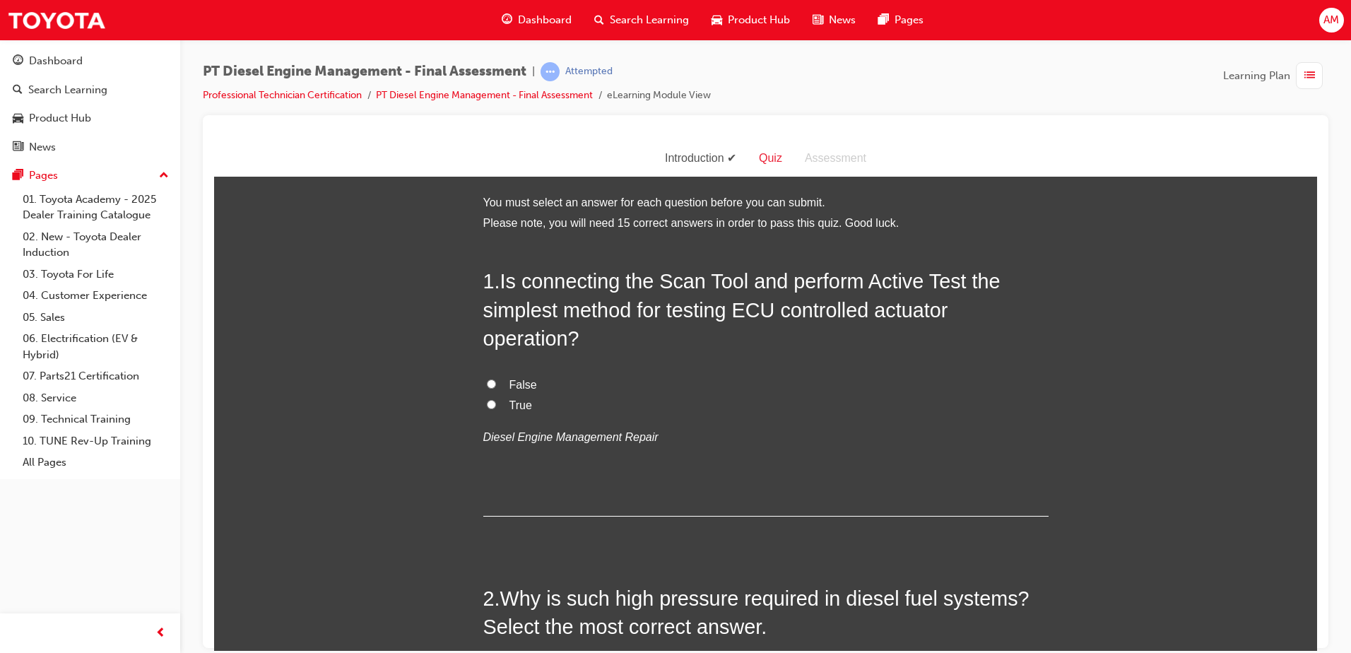
click at [487, 403] on input "True" at bounding box center [491, 403] width 9 height 9
radio input "true"
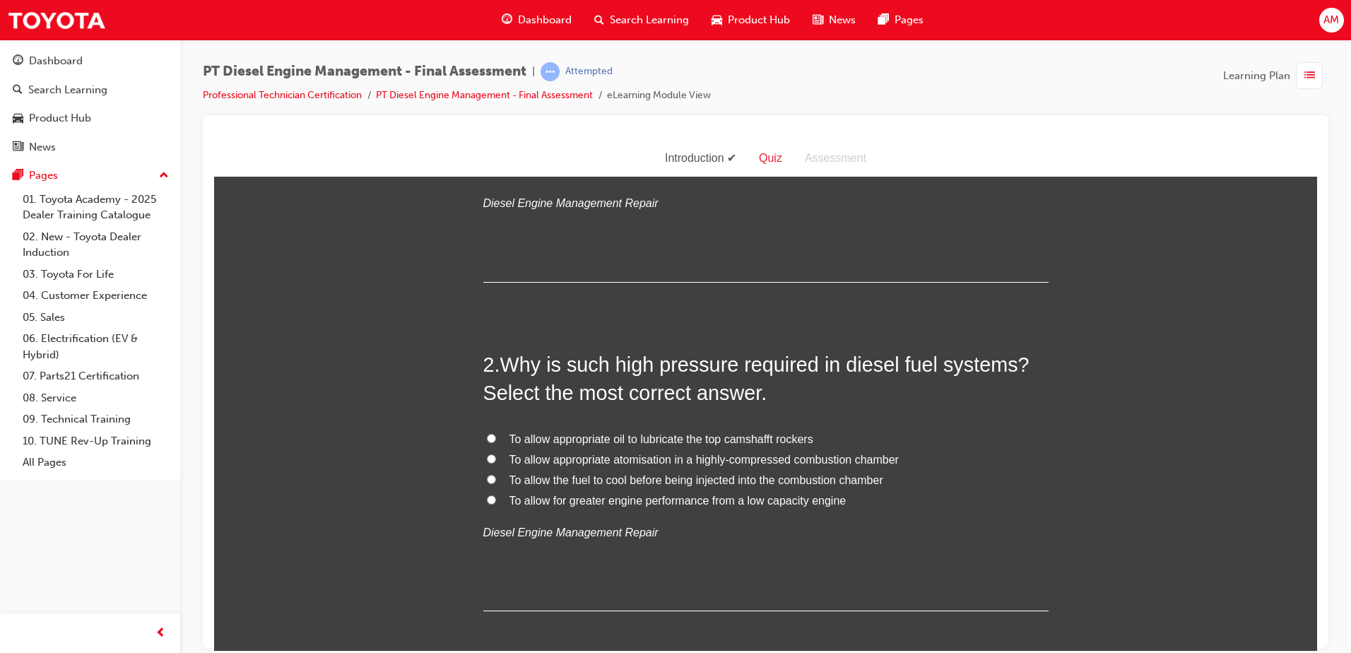
scroll to position [283, 0]
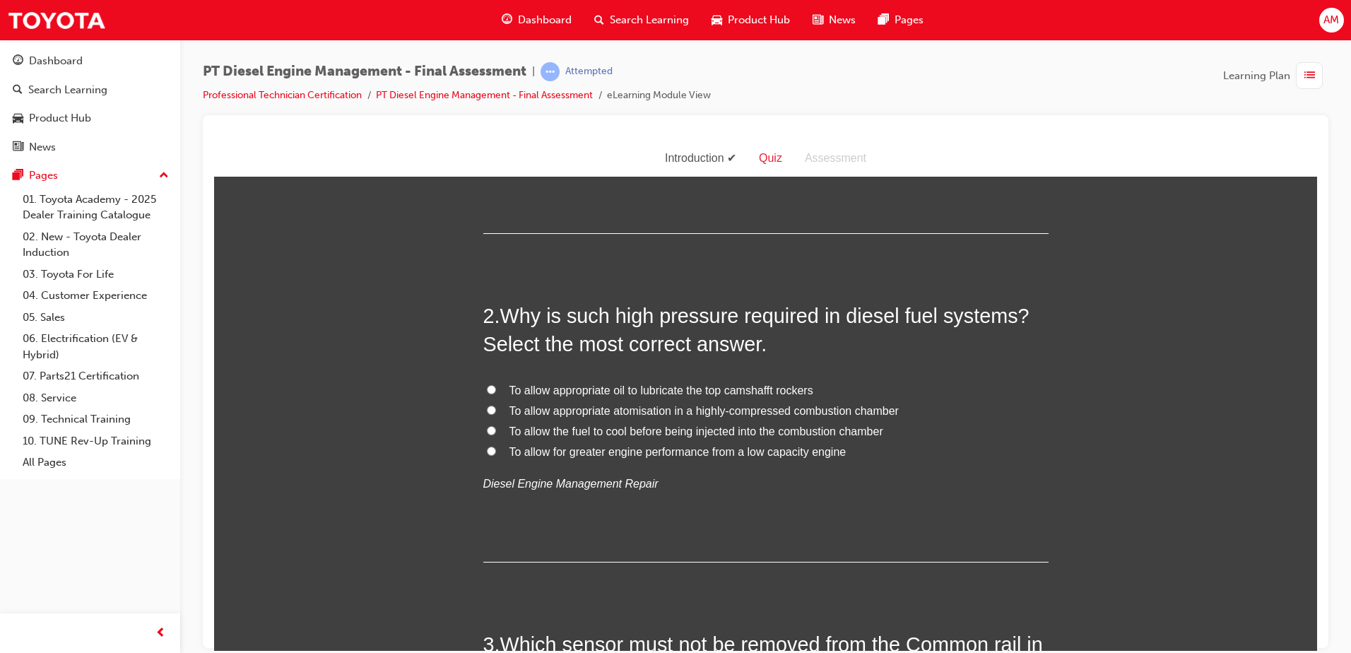
click at [674, 406] on span "To allow appropriate atomisation in a highly-compressed combustion chamber" at bounding box center [703, 410] width 389 height 12
click at [496, 406] on input "To allow appropriate atomisation in a highly-compressed combustion chamber" at bounding box center [491, 409] width 9 height 9
radio input "true"
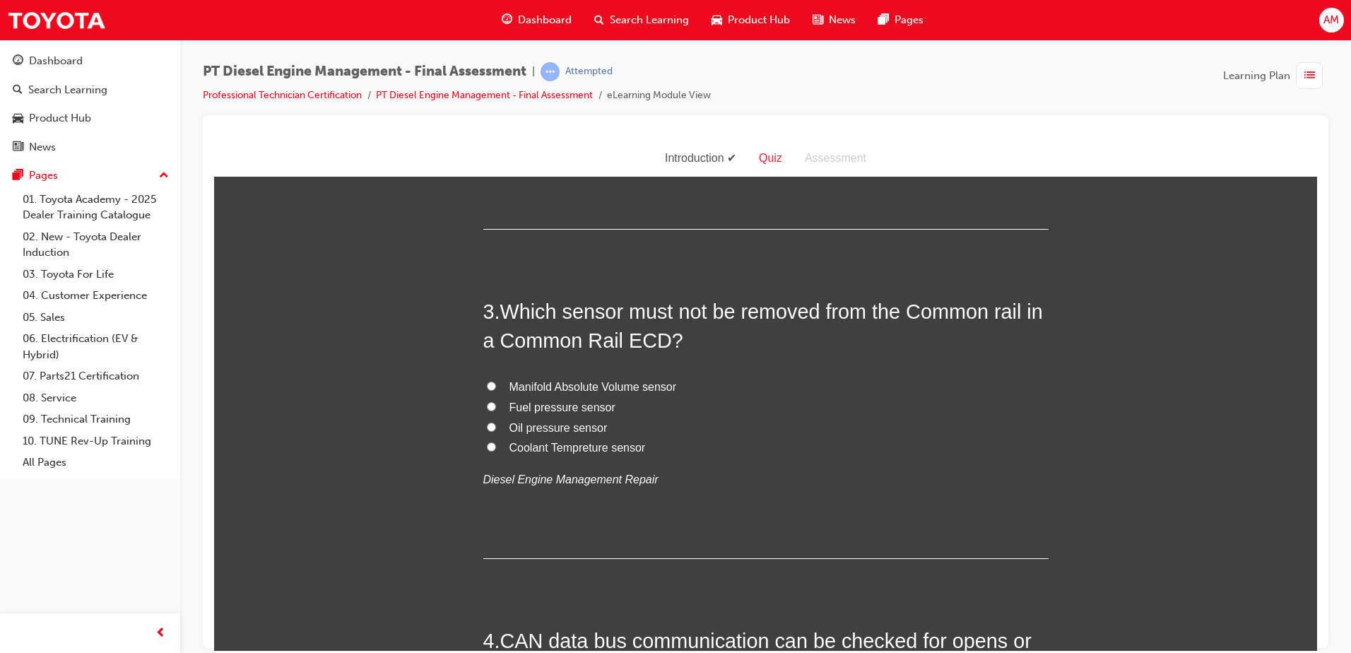
scroll to position [636, 0]
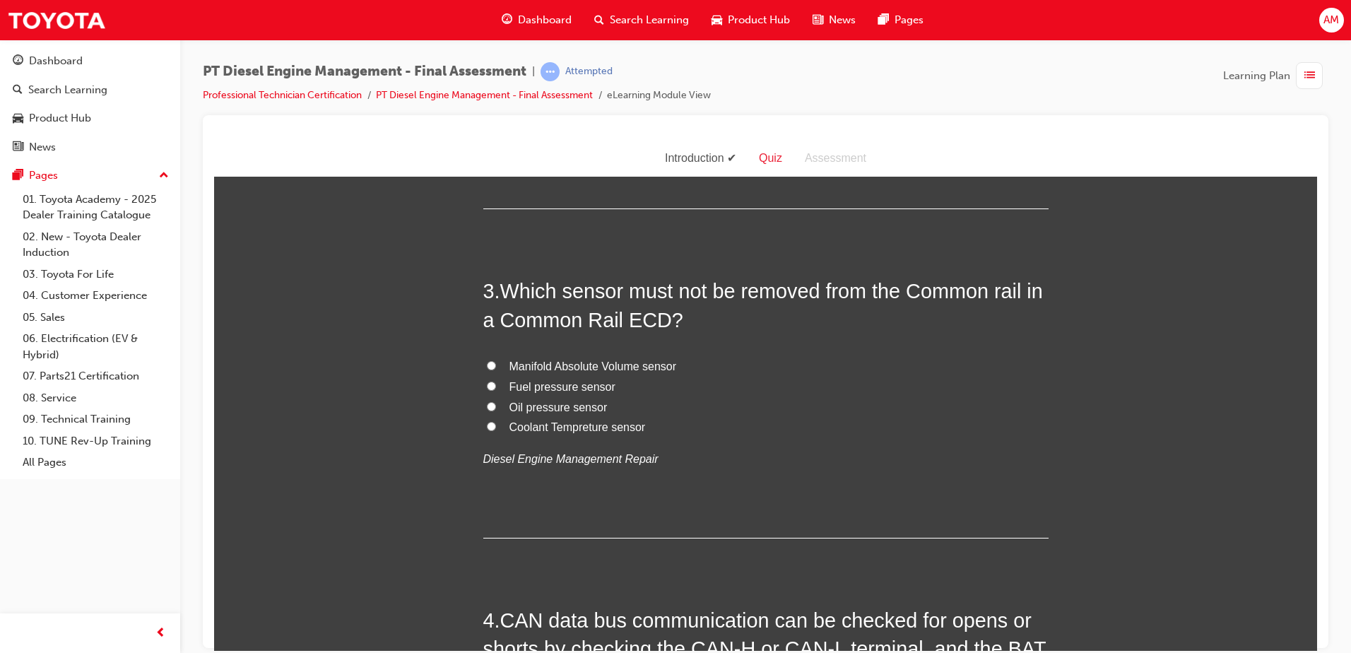
click at [558, 380] on span "Fuel pressure sensor" at bounding box center [562, 386] width 106 height 12
click at [496, 381] on input "Fuel pressure sensor" at bounding box center [491, 385] width 9 height 9
radio input "true"
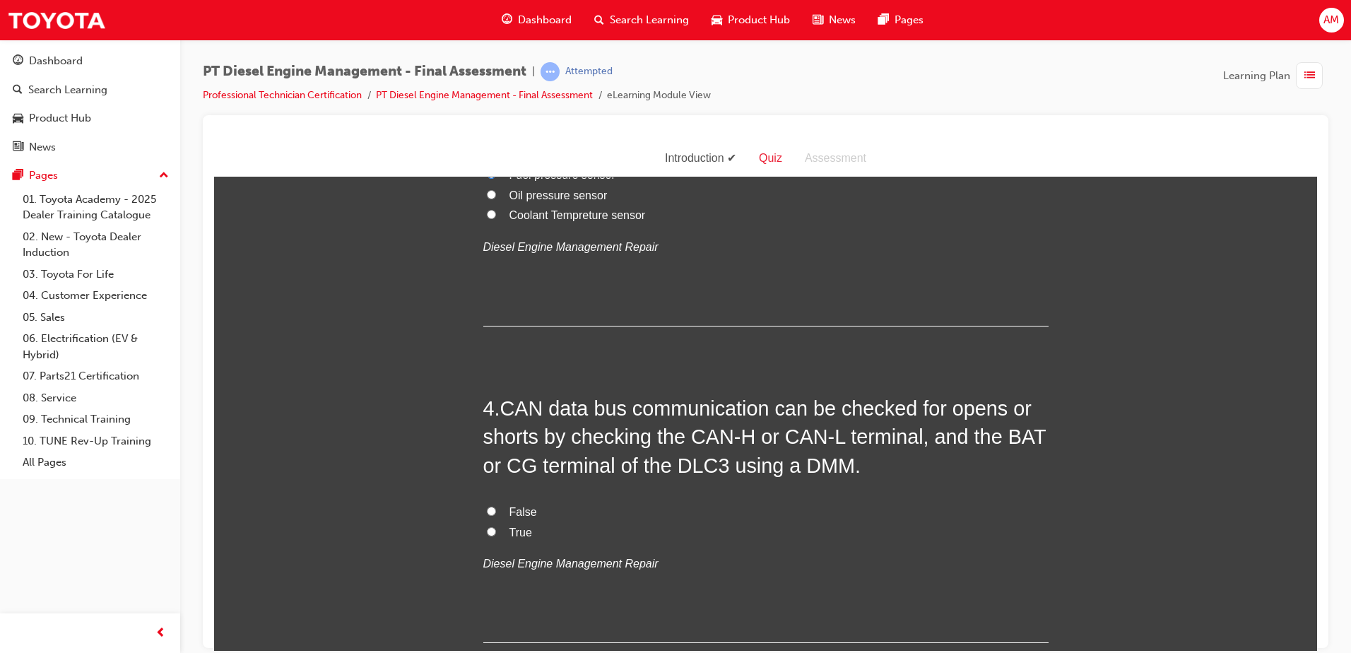
scroll to position [919, 0]
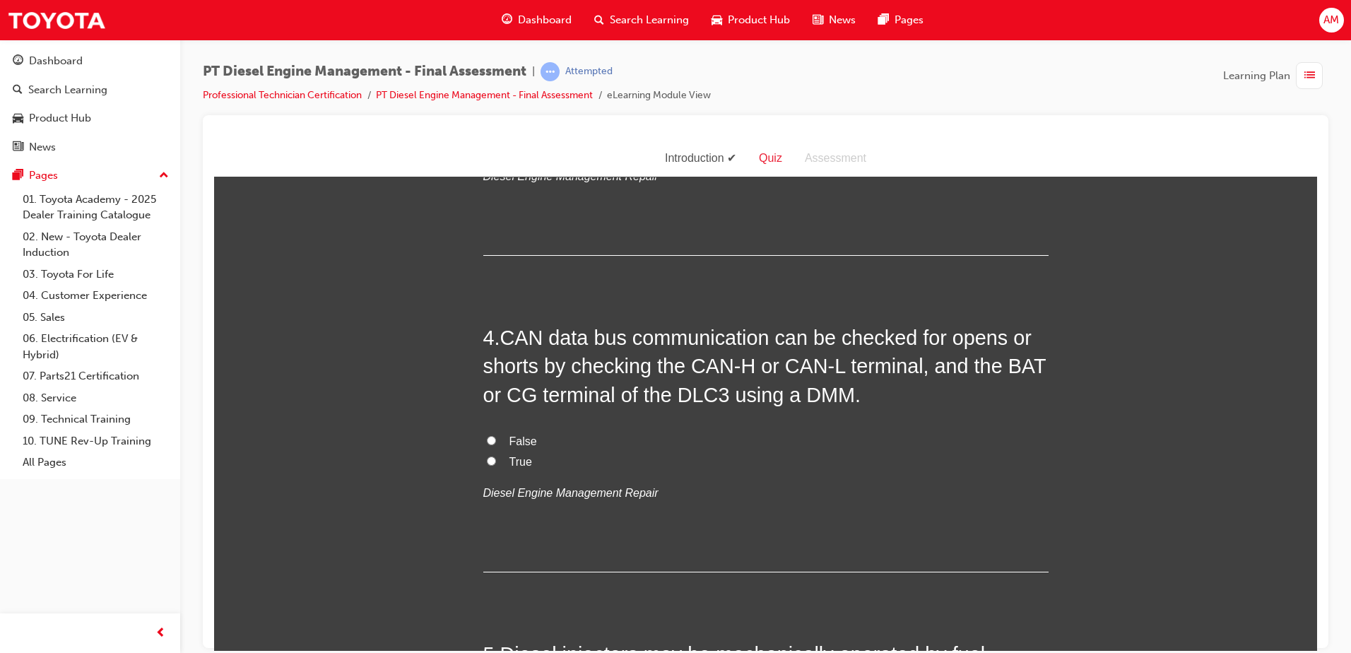
click at [501, 460] on label "True" at bounding box center [765, 462] width 565 height 20
click at [496, 460] on input "True" at bounding box center [491, 460] width 9 height 9
radio input "true"
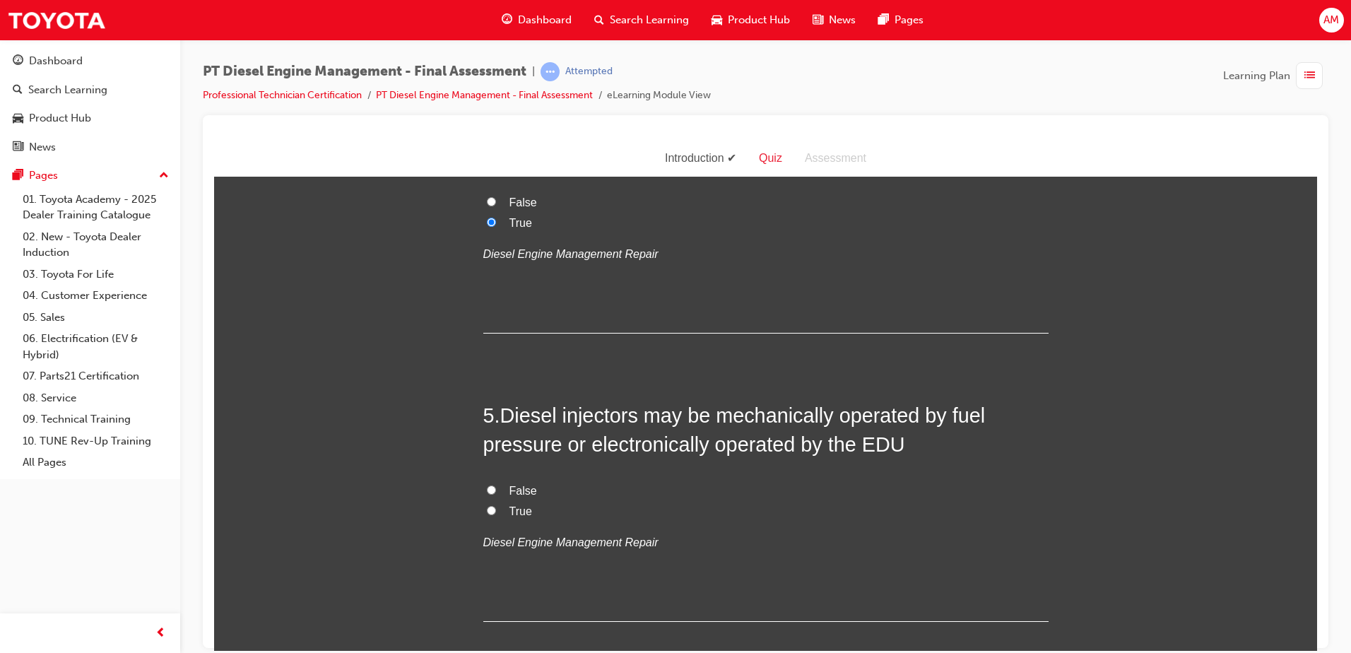
scroll to position [1201, 0]
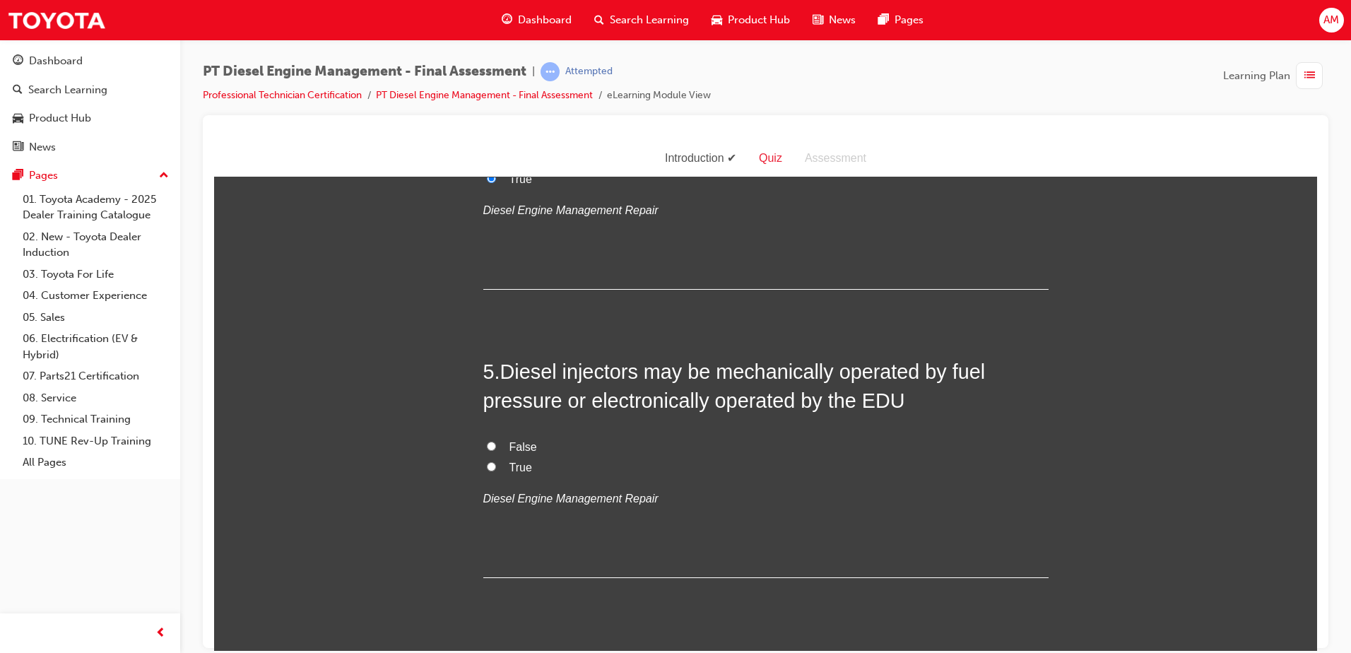
click at [493, 468] on label "True" at bounding box center [765, 467] width 565 height 20
click at [493, 468] on input "True" at bounding box center [491, 465] width 9 height 9
radio input "true"
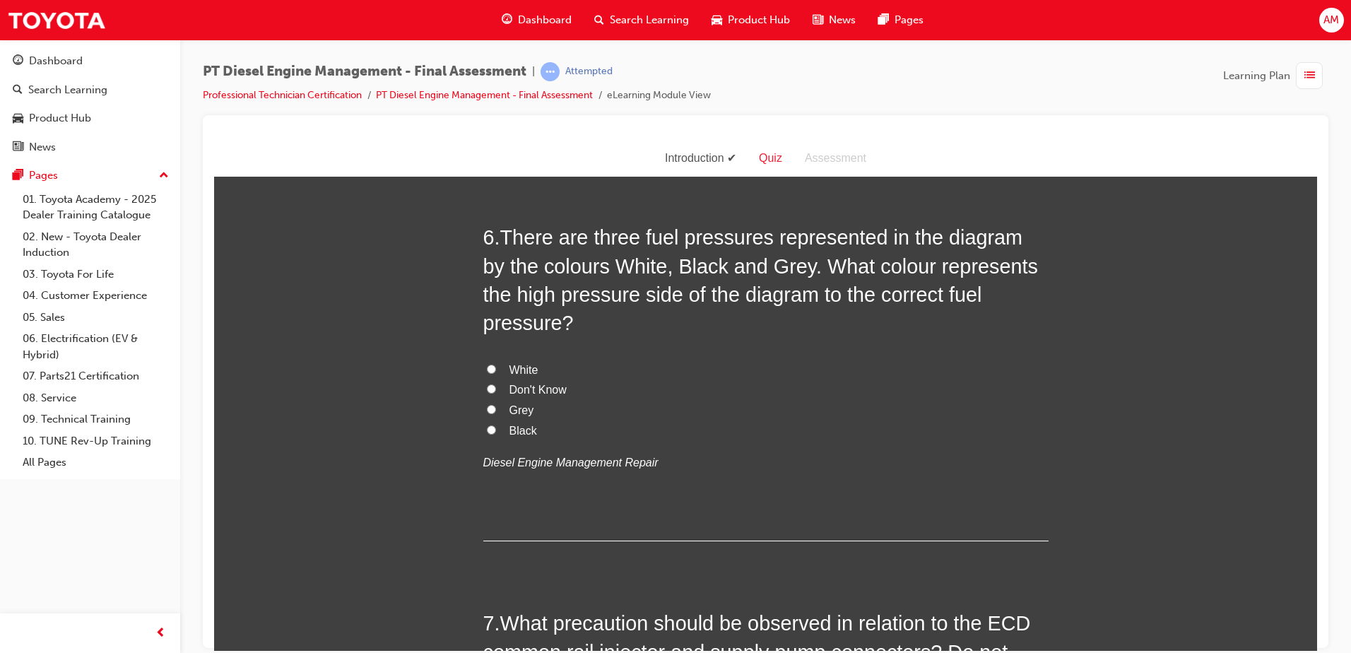
scroll to position [1535, 0]
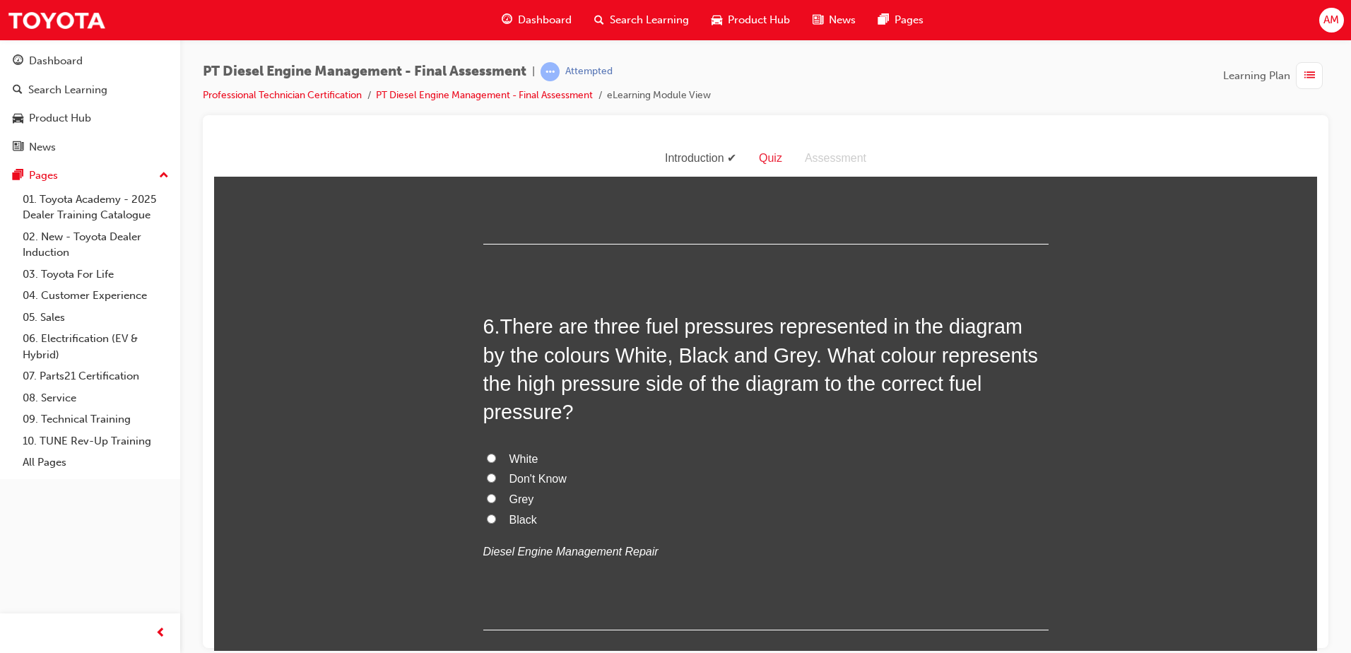
click at [505, 469] on label "Don't Know" at bounding box center [765, 479] width 565 height 20
click at [496, 473] on input "Don't Know" at bounding box center [491, 477] width 9 height 9
radio input "true"
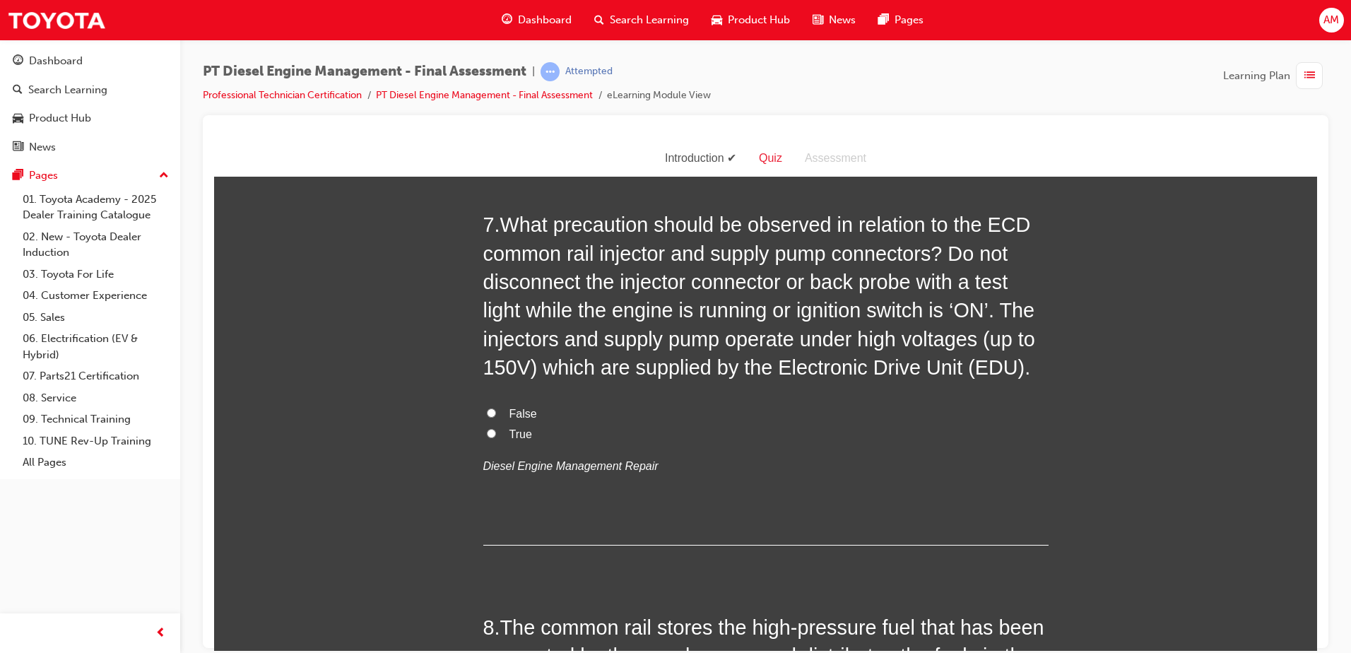
scroll to position [2030, 0]
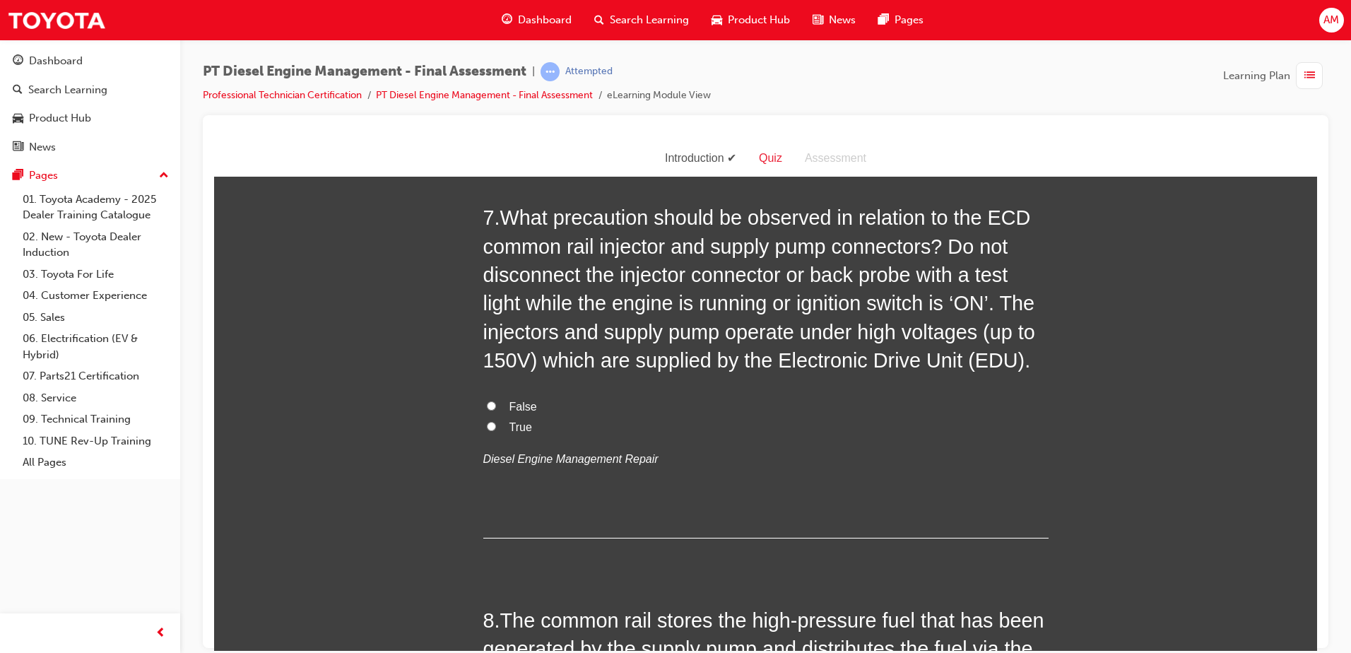
click at [491, 396] on label "False" at bounding box center [765, 406] width 565 height 20
click at [491, 401] on input "False" at bounding box center [491, 405] width 9 height 9
radio input "true"
click at [509, 400] on span "False" at bounding box center [523, 406] width 28 height 12
click at [496, 401] on input "False" at bounding box center [491, 405] width 9 height 9
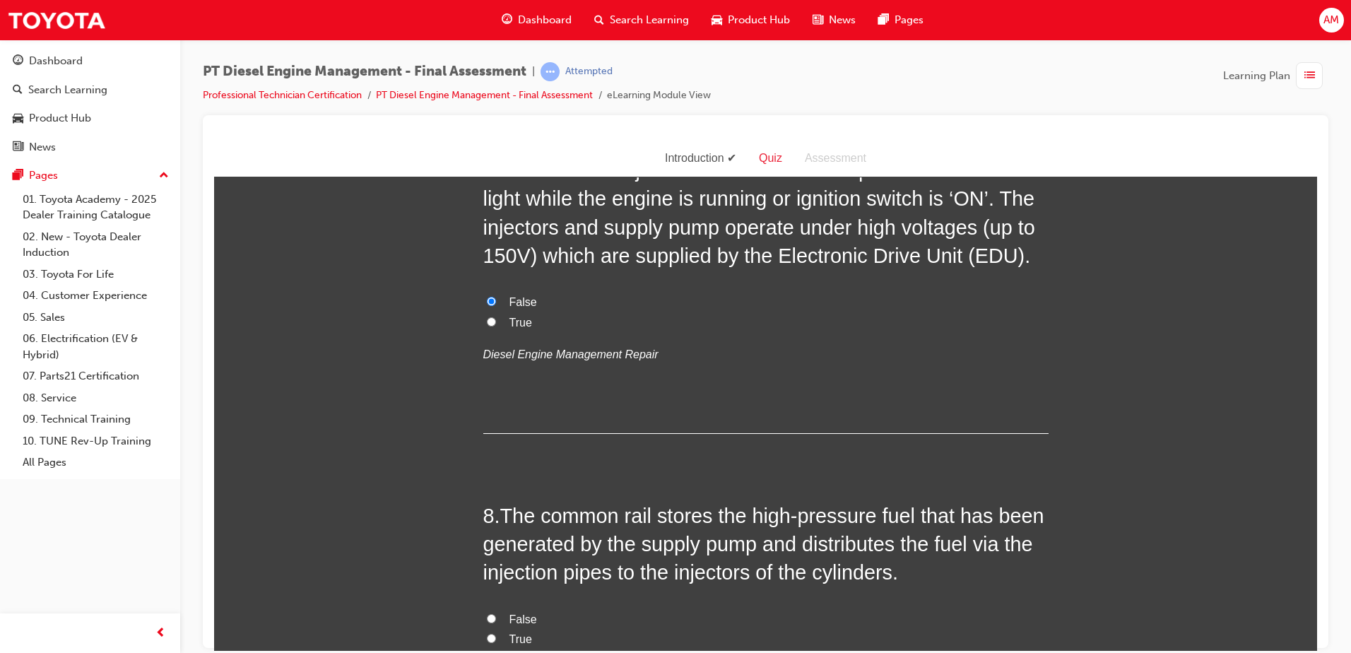
scroll to position [2383, 0]
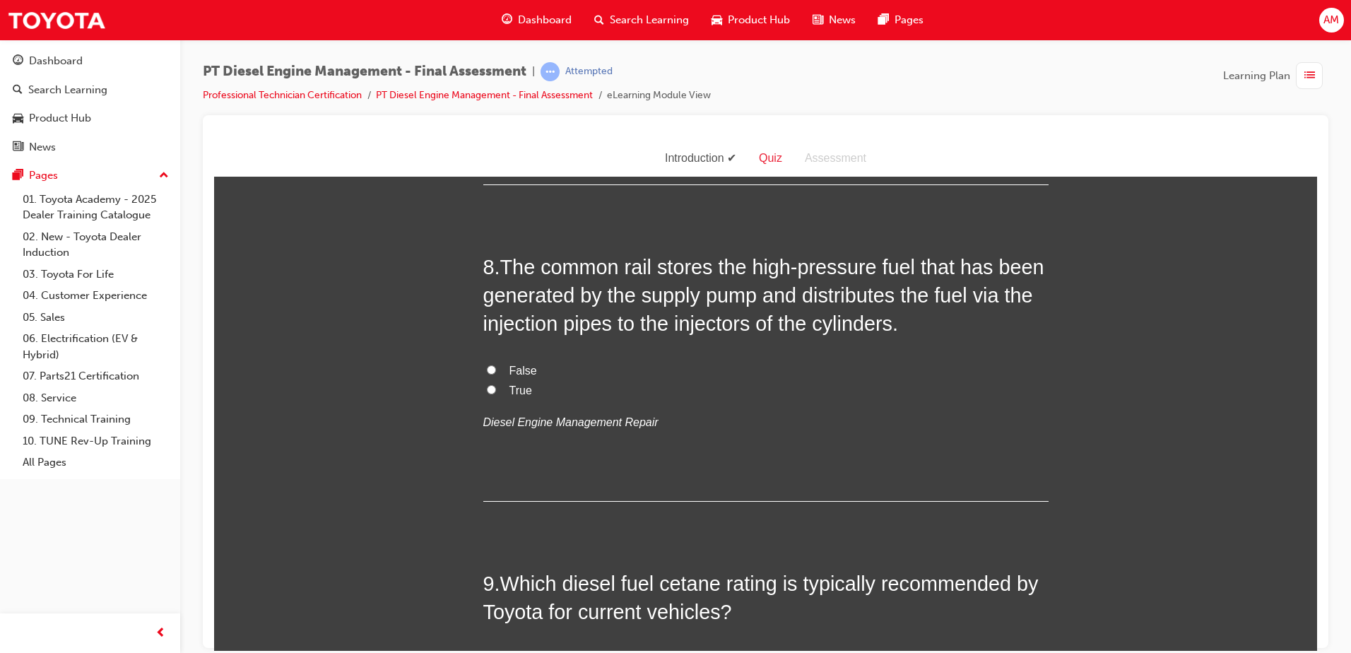
click at [500, 380] on label "True" at bounding box center [765, 390] width 565 height 20
click at [496, 384] on input "True" at bounding box center [491, 388] width 9 height 9
radio input "true"
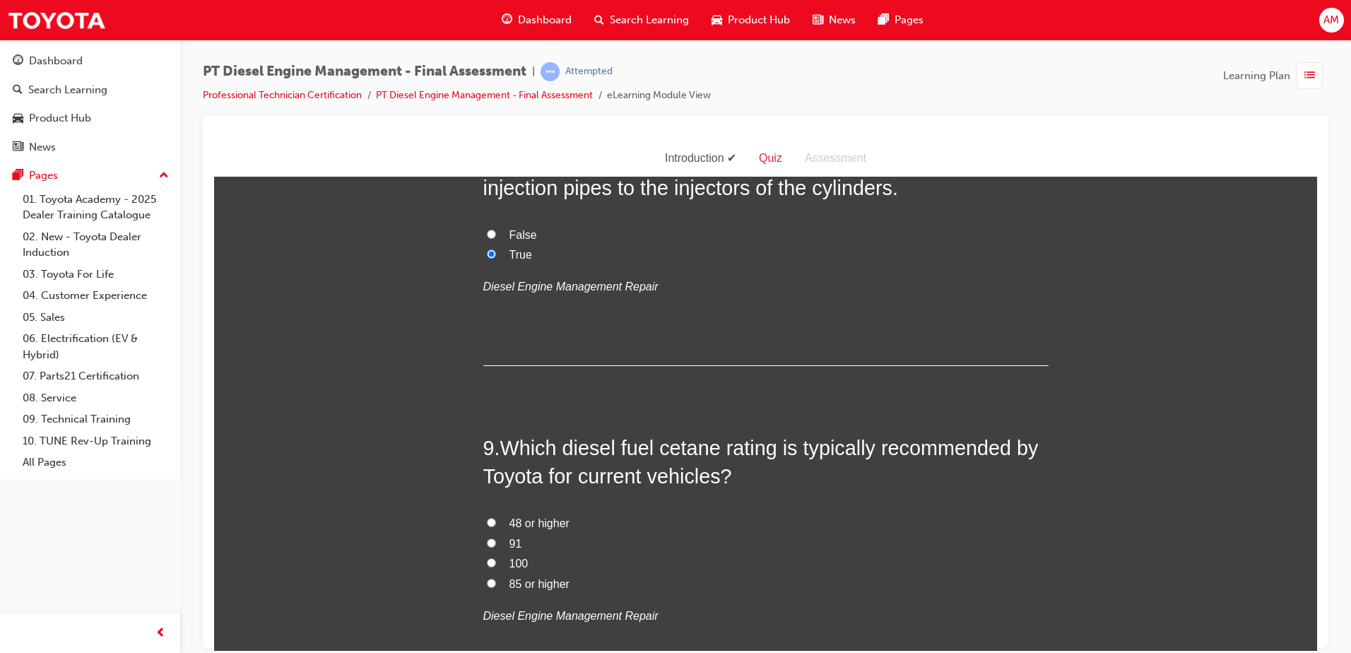
scroll to position [2666, 0]
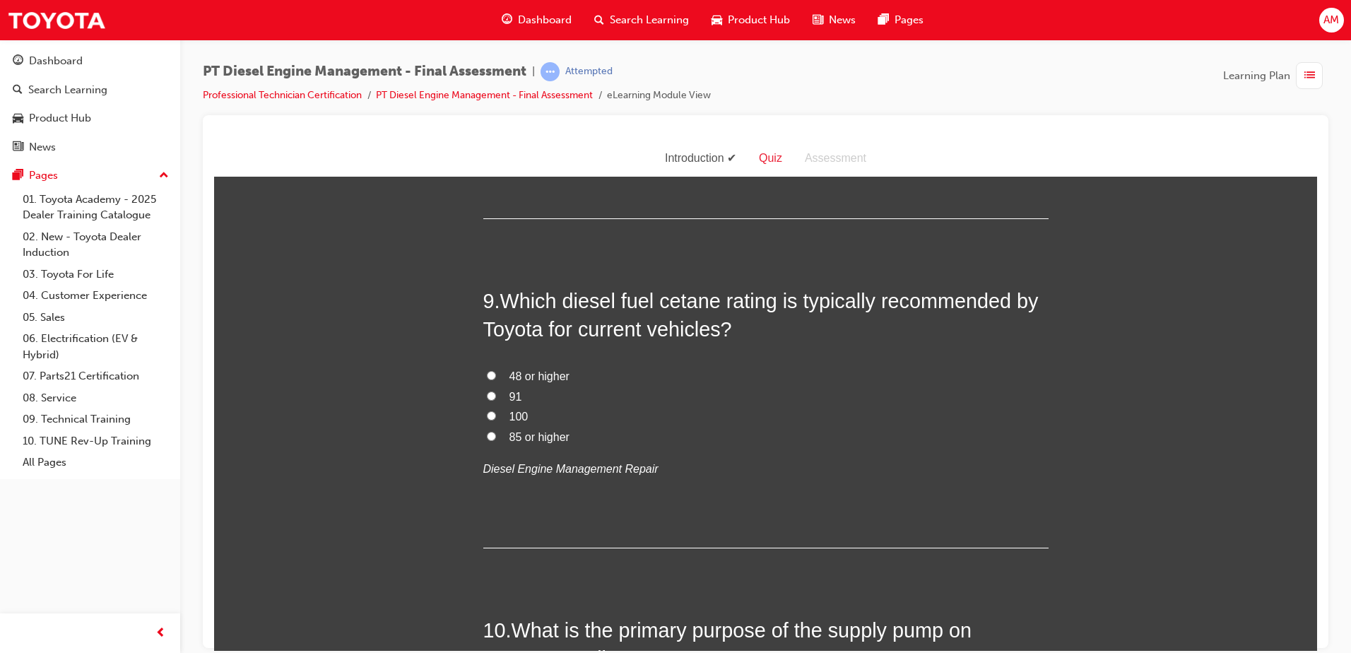
click at [509, 370] on span "48 or higher" at bounding box center [539, 376] width 60 height 12
click at [496, 370] on input "48 or higher" at bounding box center [491, 374] width 9 height 9
radio input "true"
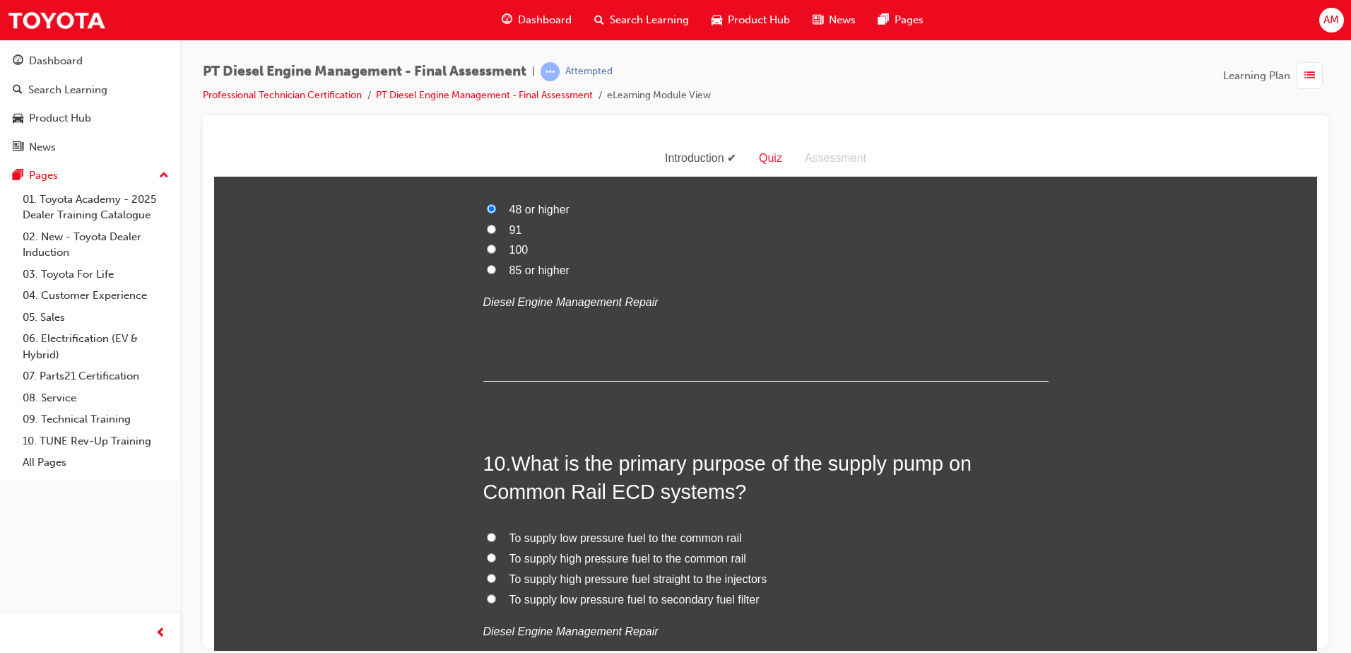
scroll to position [2877, 0]
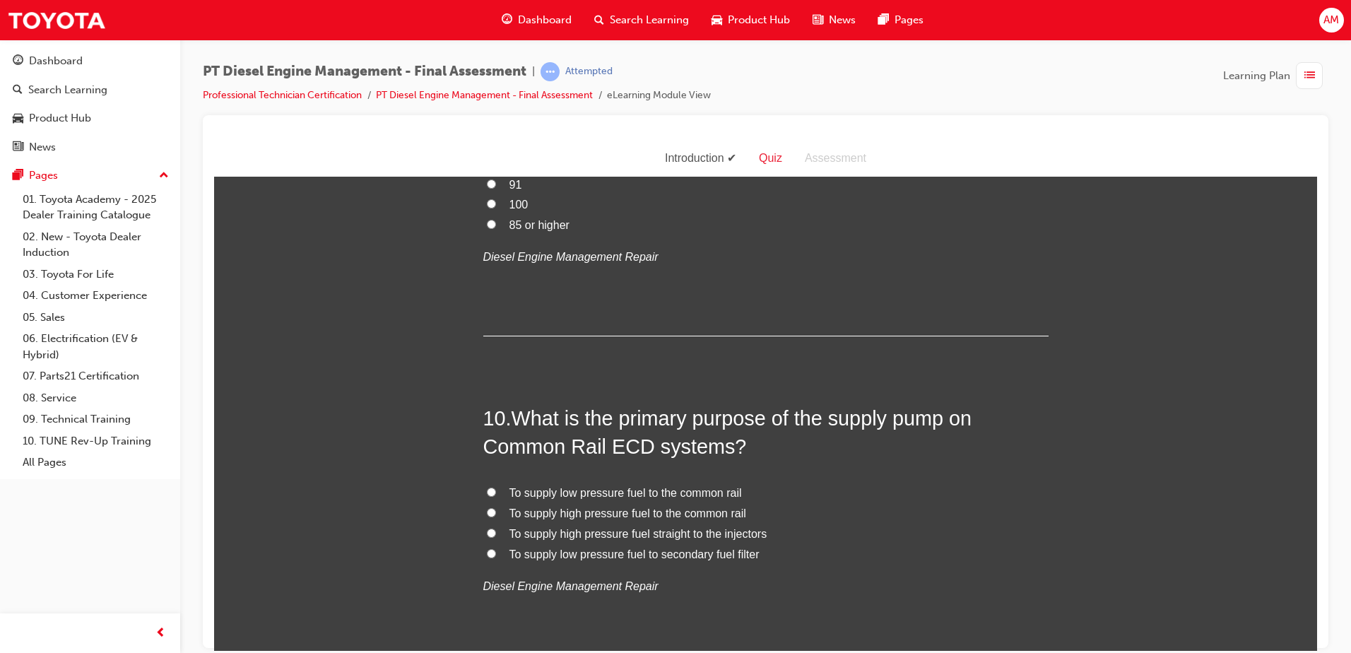
click at [599, 507] on span "To supply high pressure fuel to the common rail" at bounding box center [627, 513] width 237 height 12
click at [496, 507] on input "To supply high pressure fuel to the common rail" at bounding box center [491, 511] width 9 height 9
radio input "true"
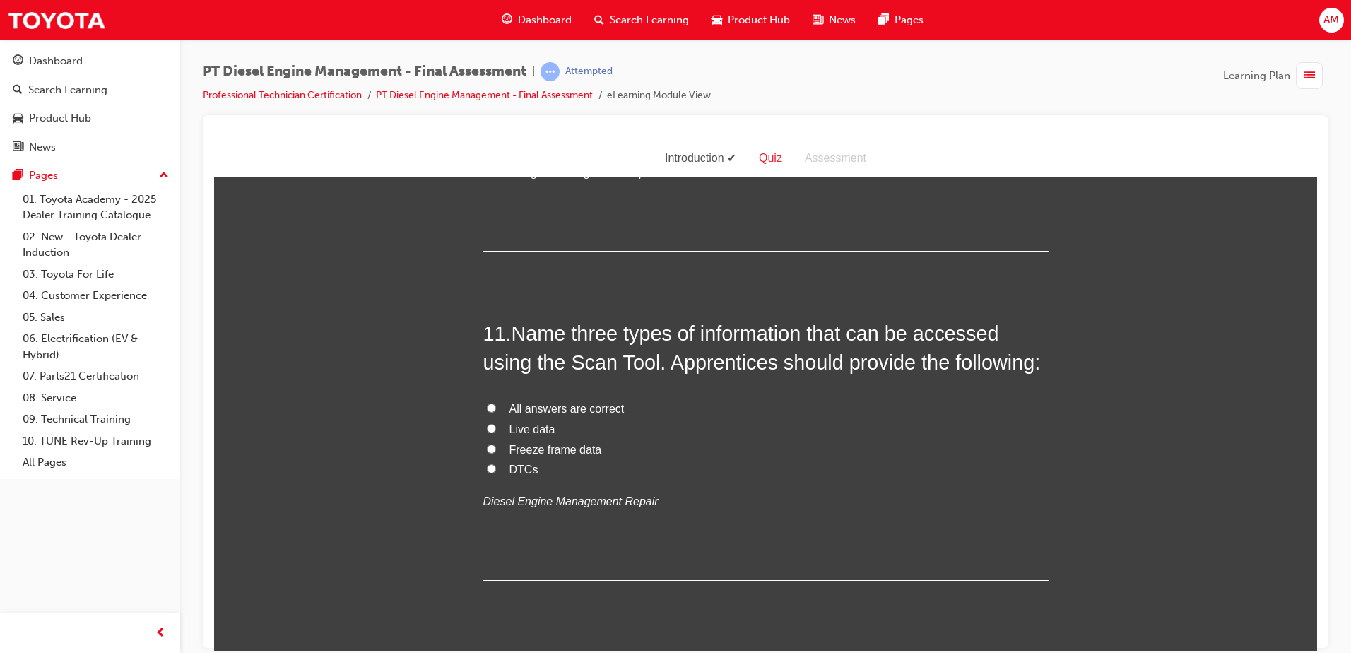
scroll to position [3301, 0]
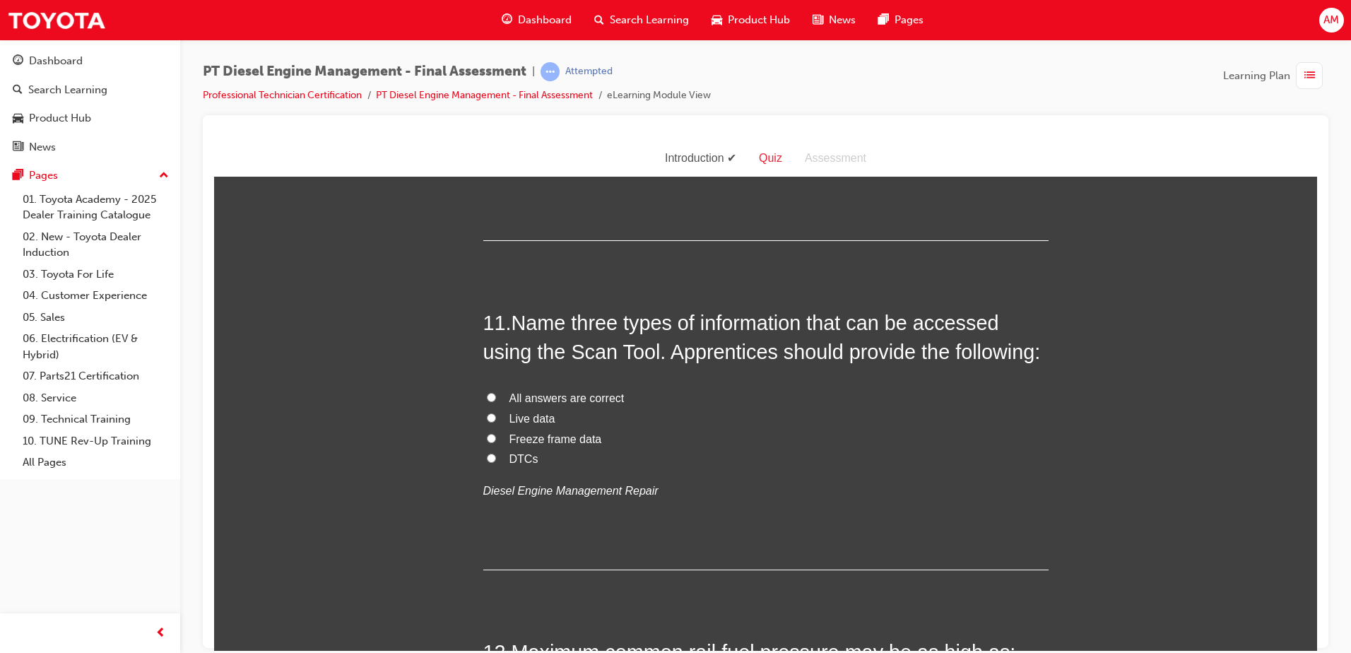
click at [500, 388] on label "All answers are correct" at bounding box center [765, 398] width 565 height 20
click at [496, 392] on input "All answers are correct" at bounding box center [491, 396] width 9 height 9
radio input "true"
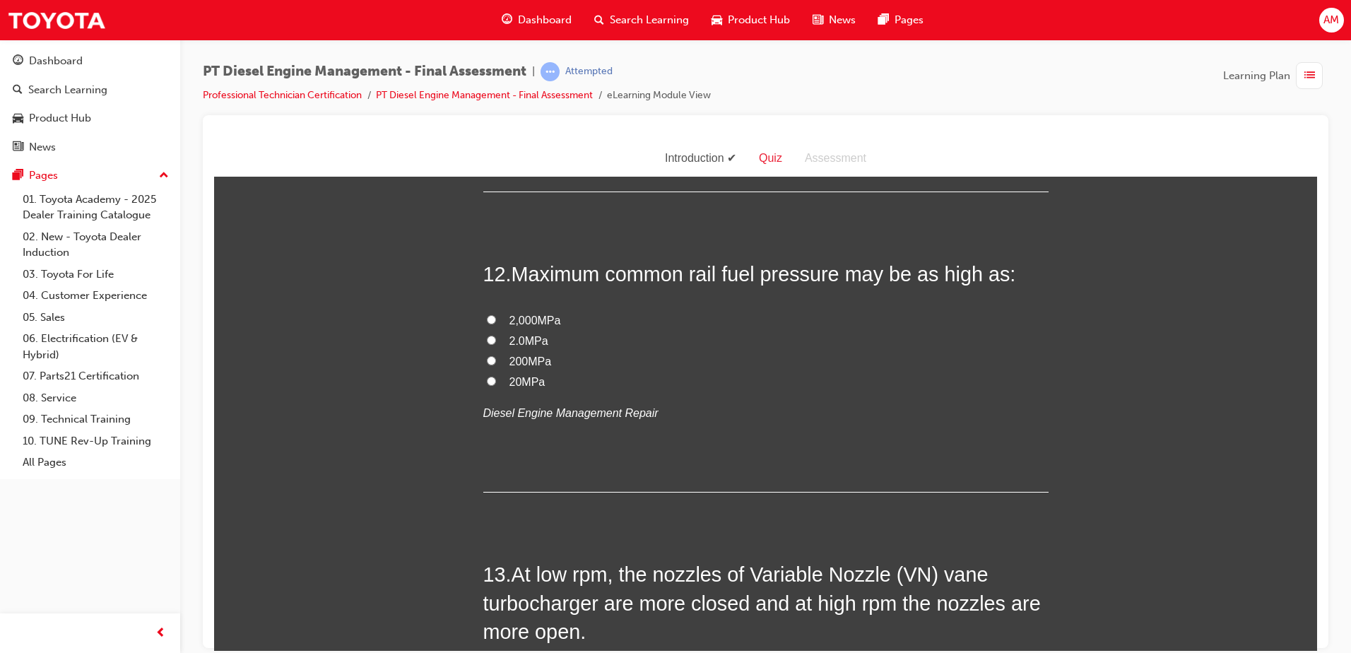
scroll to position [3584, 0]
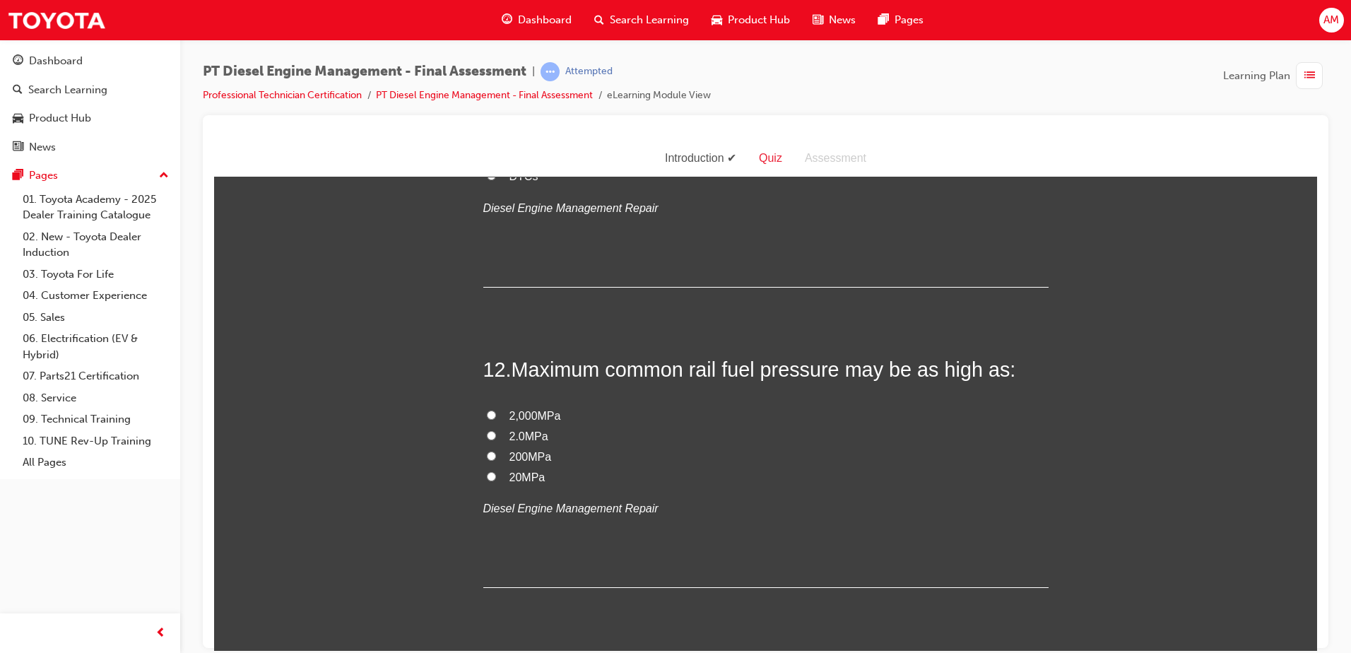
click at [541, 450] on span "200MPa" at bounding box center [530, 456] width 42 height 12
click at [496, 451] on input "200MPa" at bounding box center [491, 455] width 9 height 9
radio input "true"
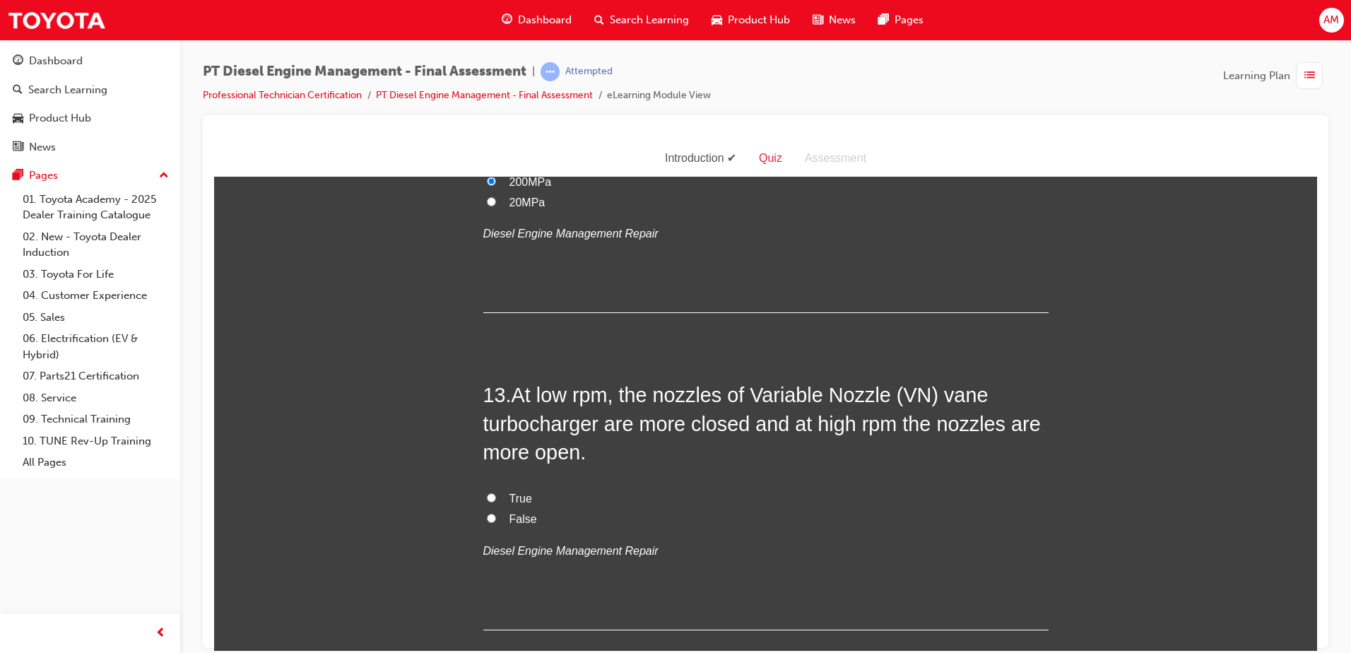
scroll to position [3867, 0]
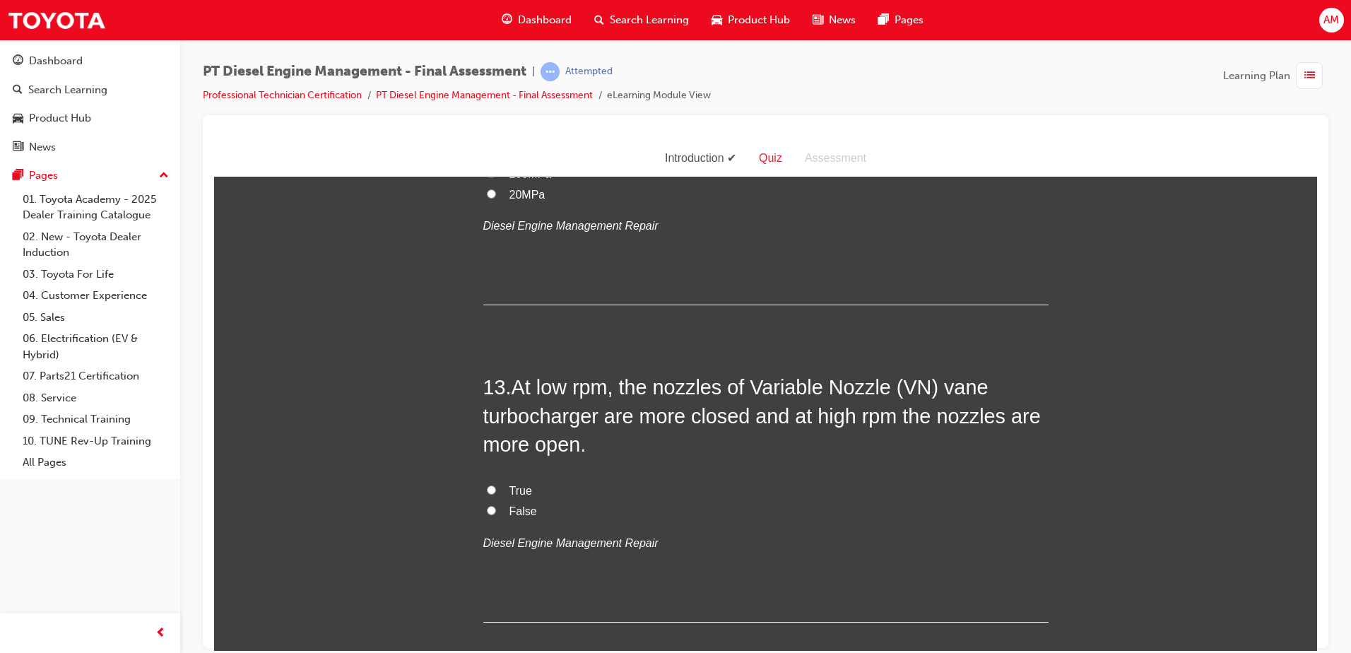
click at [499, 481] on label "True" at bounding box center [765, 491] width 565 height 20
click at [496, 485] on input "True" at bounding box center [491, 489] width 9 height 9
radio input "true"
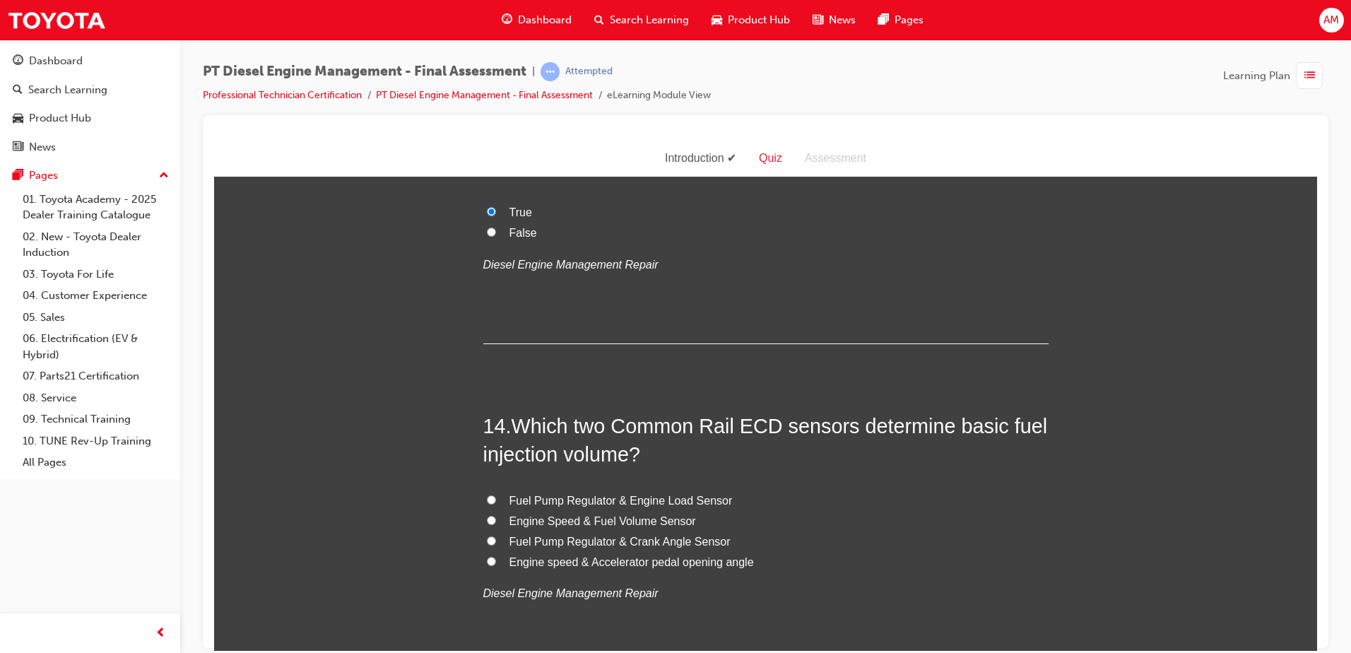
scroll to position [4149, 0]
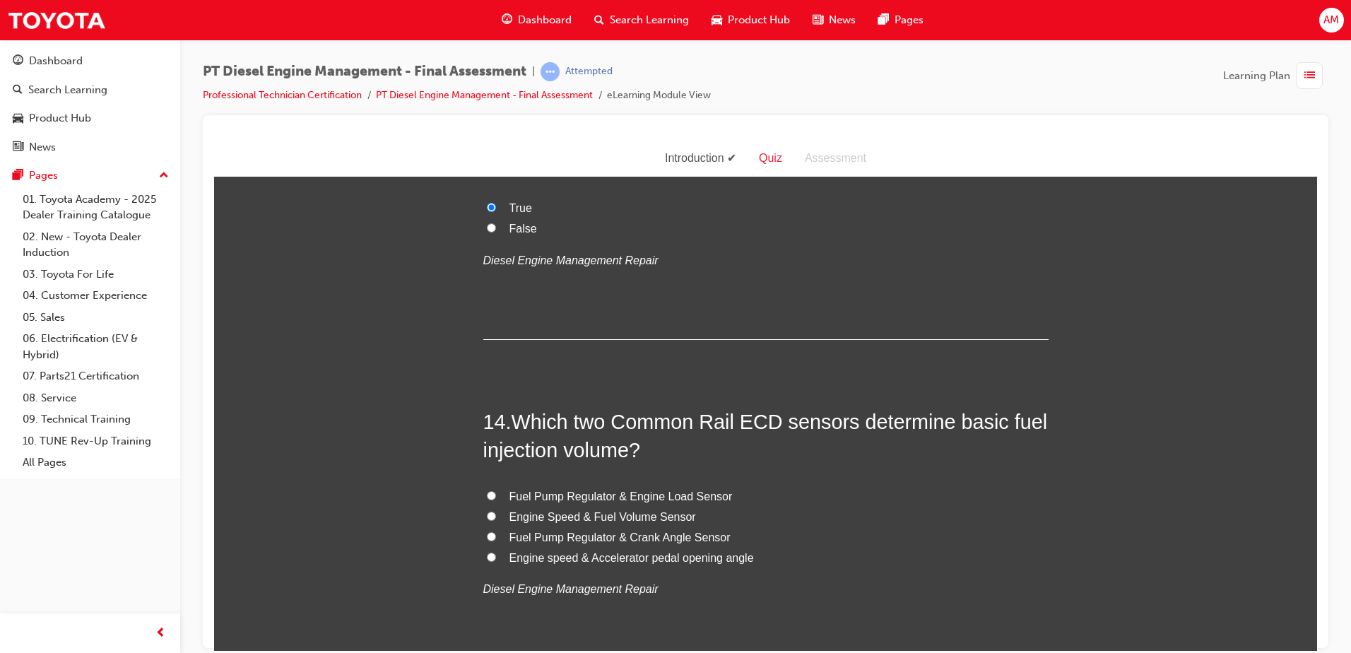
click at [570, 531] on span "Fuel Pump Regulator & Crank Angle Sensor" at bounding box center [619, 537] width 221 height 12
click at [496, 531] on input "Fuel Pump Regulator & Crank Angle Sensor" at bounding box center [491, 535] width 9 height 9
radio input "true"
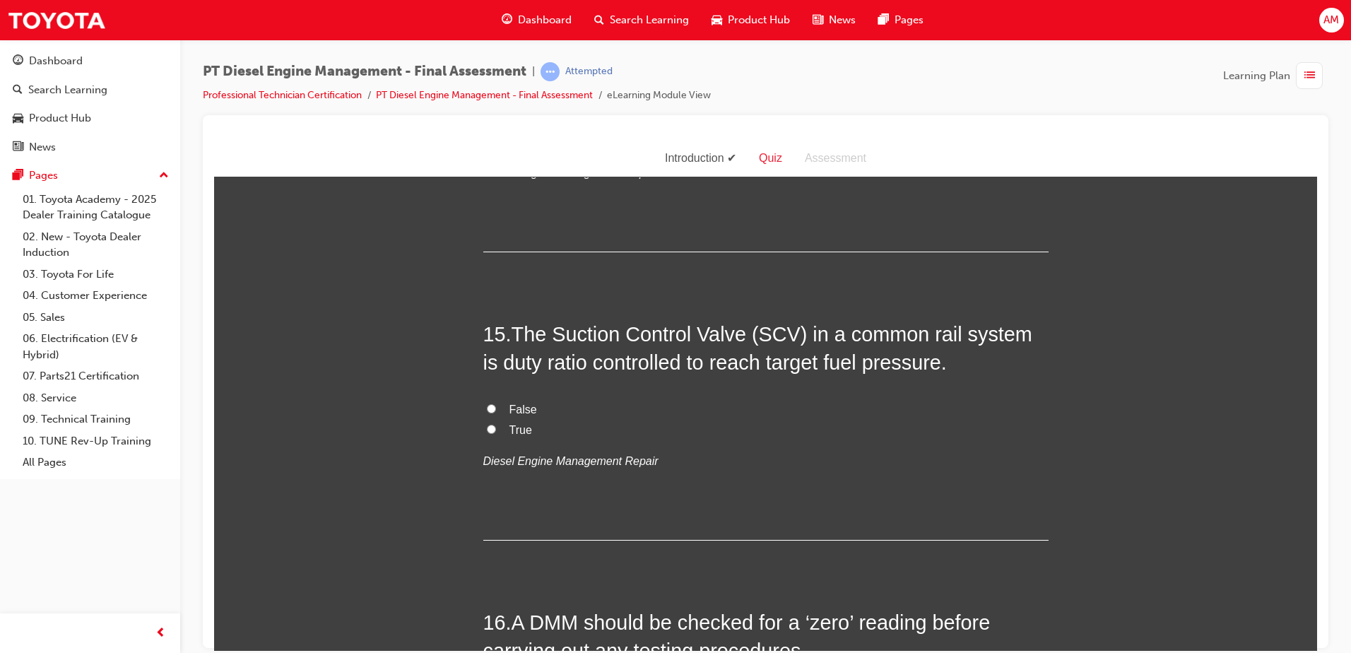
scroll to position [4573, 0]
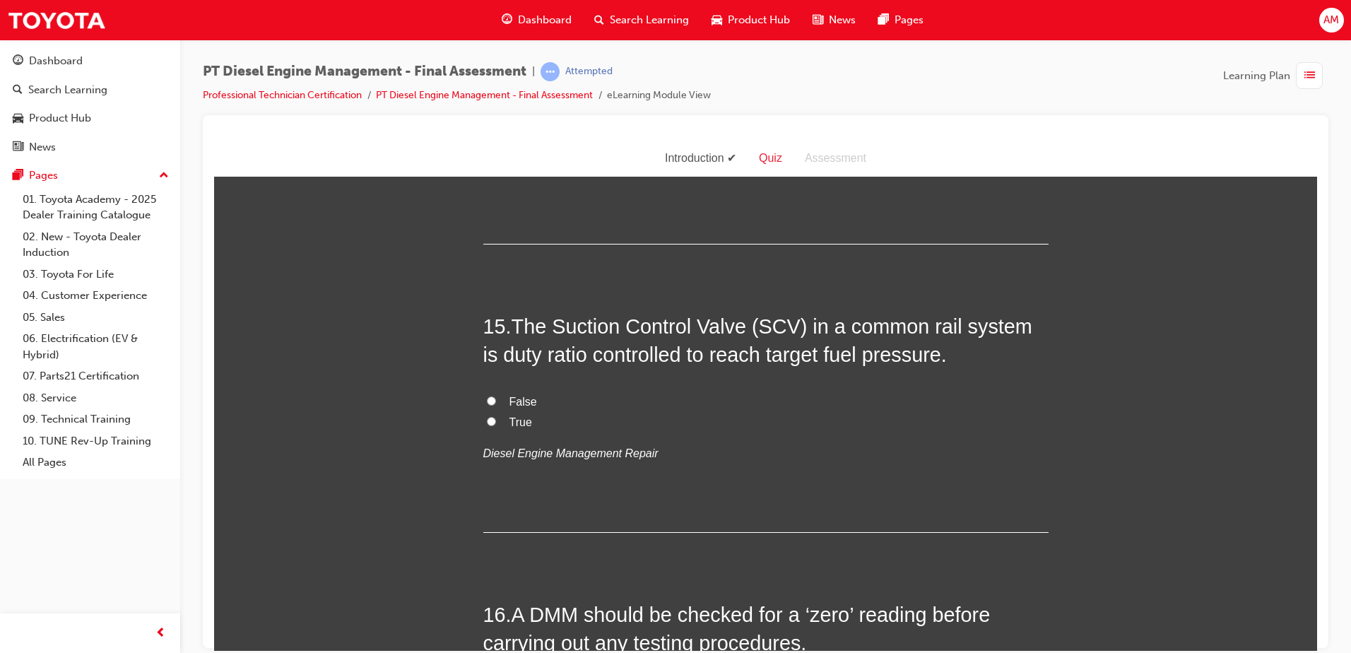
click at [509, 416] on span "True" at bounding box center [520, 422] width 23 height 12
click at [496, 416] on input "True" at bounding box center [491, 420] width 9 height 9
radio input "true"
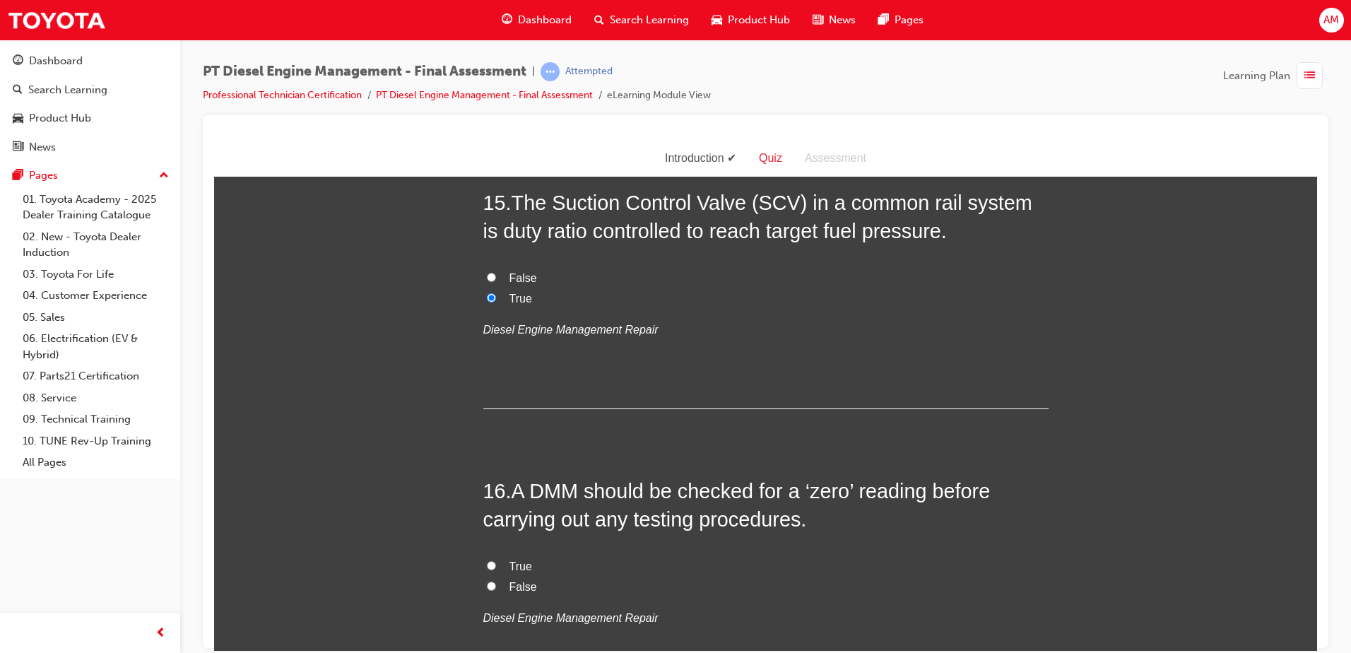
scroll to position [4856, 0]
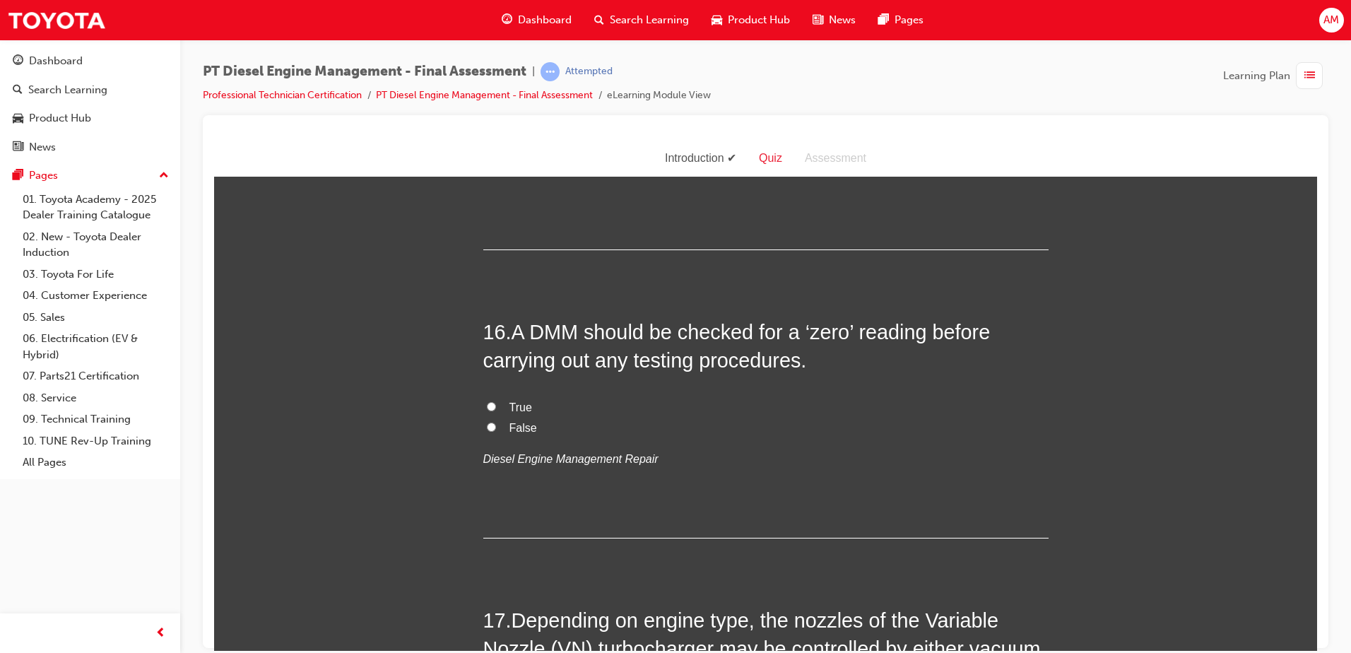
click at [499, 397] on label "True" at bounding box center [765, 407] width 565 height 20
click at [496, 401] on input "True" at bounding box center [491, 405] width 9 height 9
radio input "true"
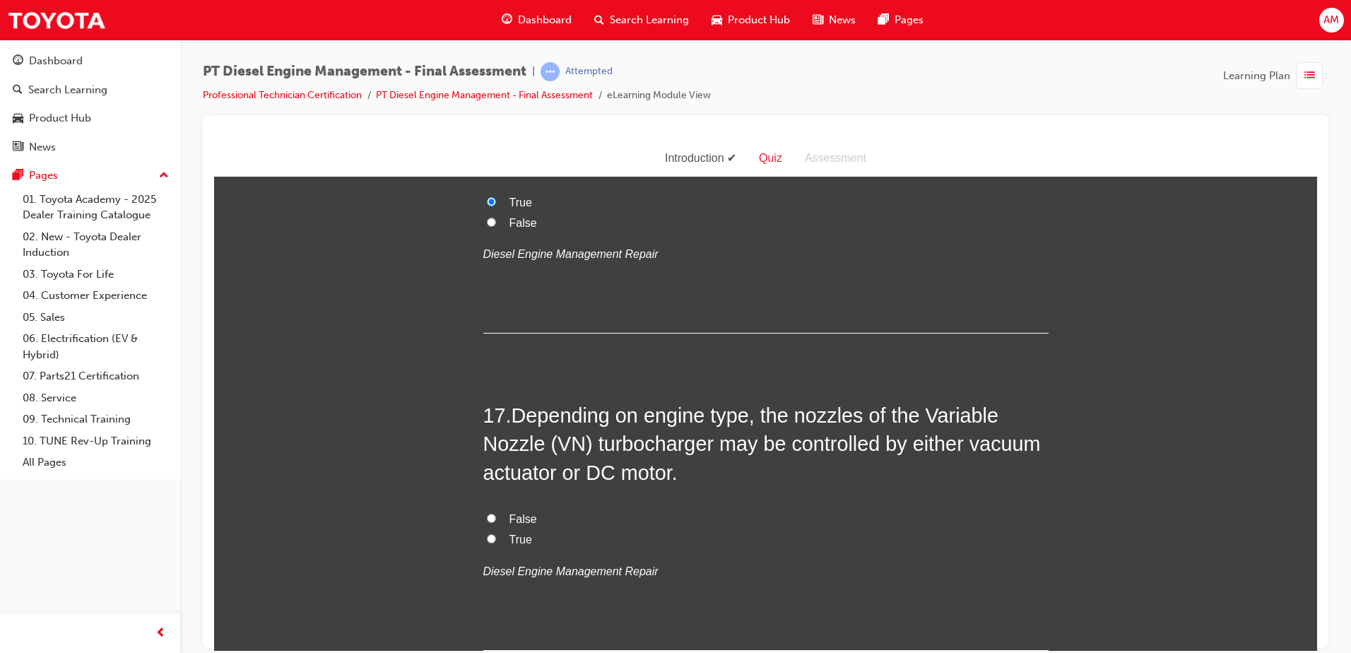
scroll to position [5068, 0]
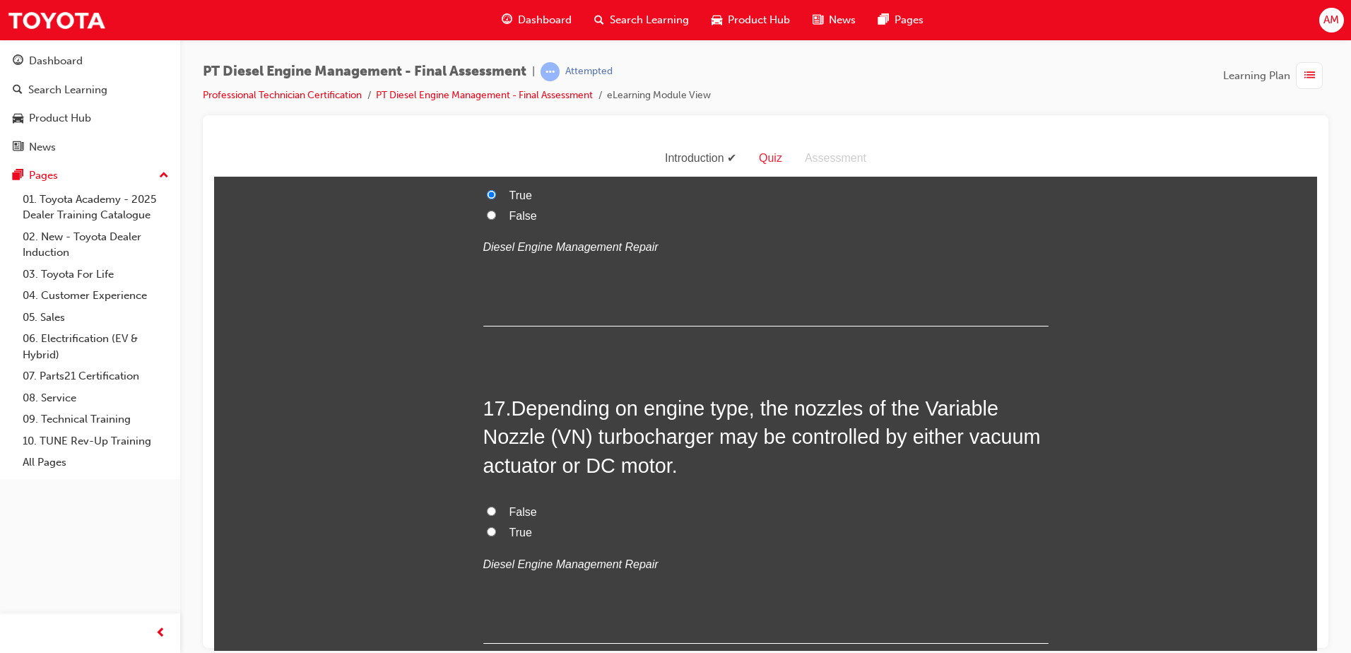
click at [499, 522] on label "True" at bounding box center [765, 532] width 565 height 20
click at [496, 526] on input "True" at bounding box center [491, 530] width 9 height 9
radio input "true"
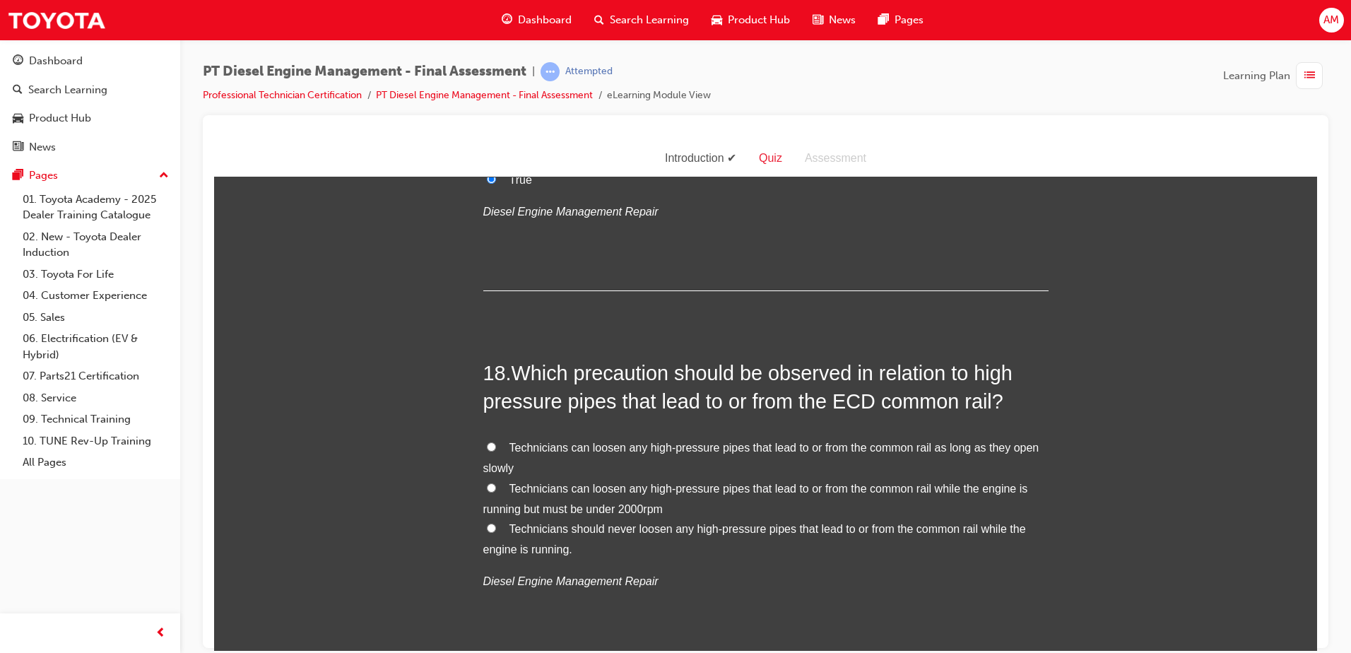
scroll to position [5421, 0]
click at [594, 522] on span "Technicians should never loosen any high-pressure pipes that lead to or from th…" at bounding box center [754, 538] width 543 height 33
click at [496, 522] on input "Technicians should never loosen any high-pressure pipes that lead to or from th…" at bounding box center [491, 526] width 9 height 9
radio input "true"
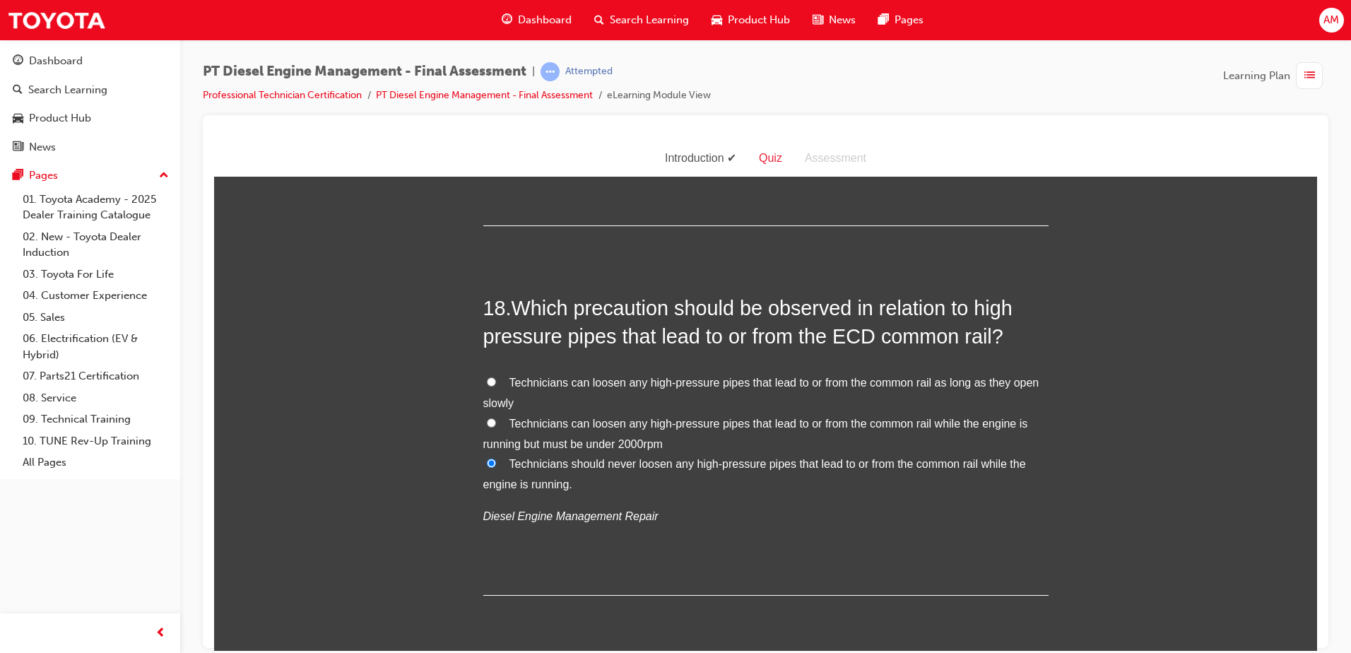
scroll to position [5508, 0]
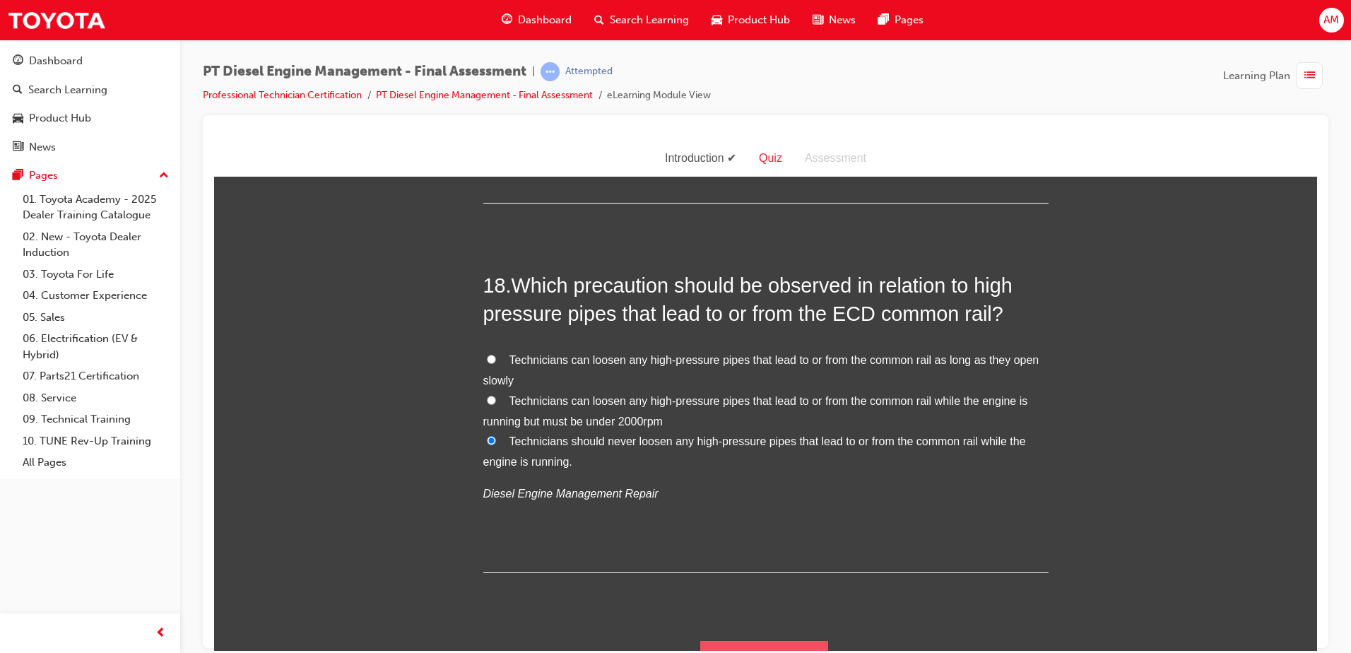
click at [796, 640] on button "Submit Answers" at bounding box center [764, 660] width 129 height 40
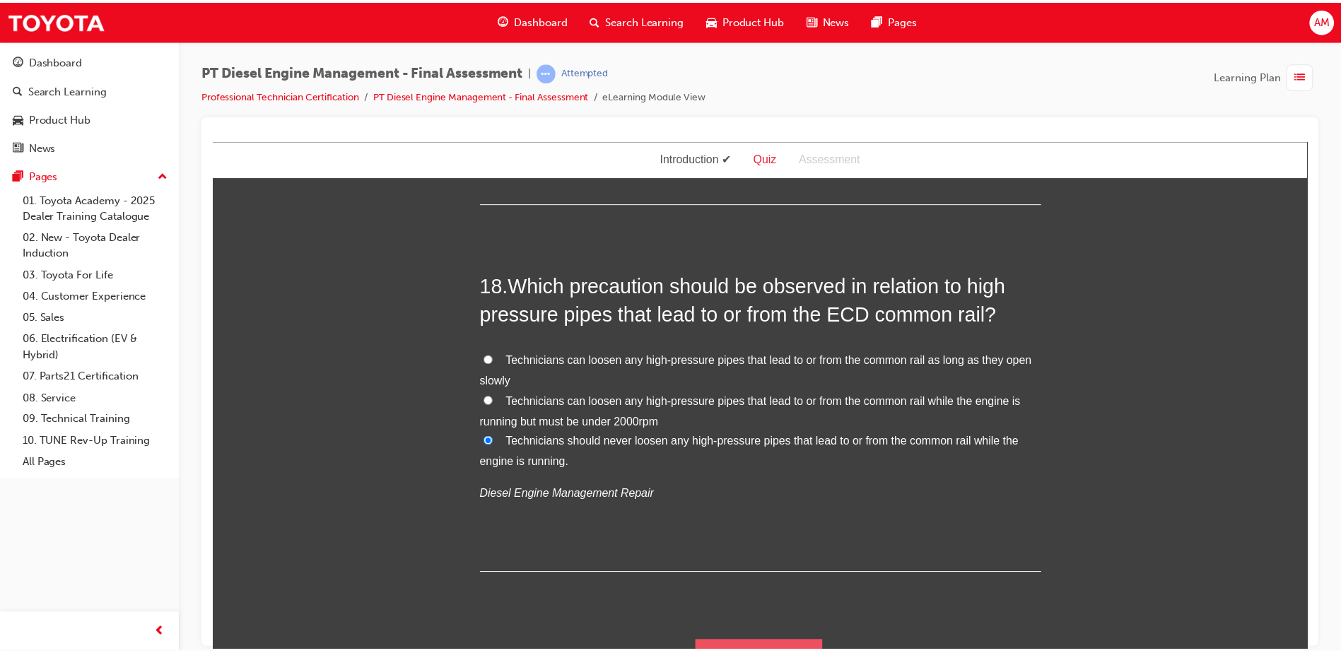
scroll to position [0, 0]
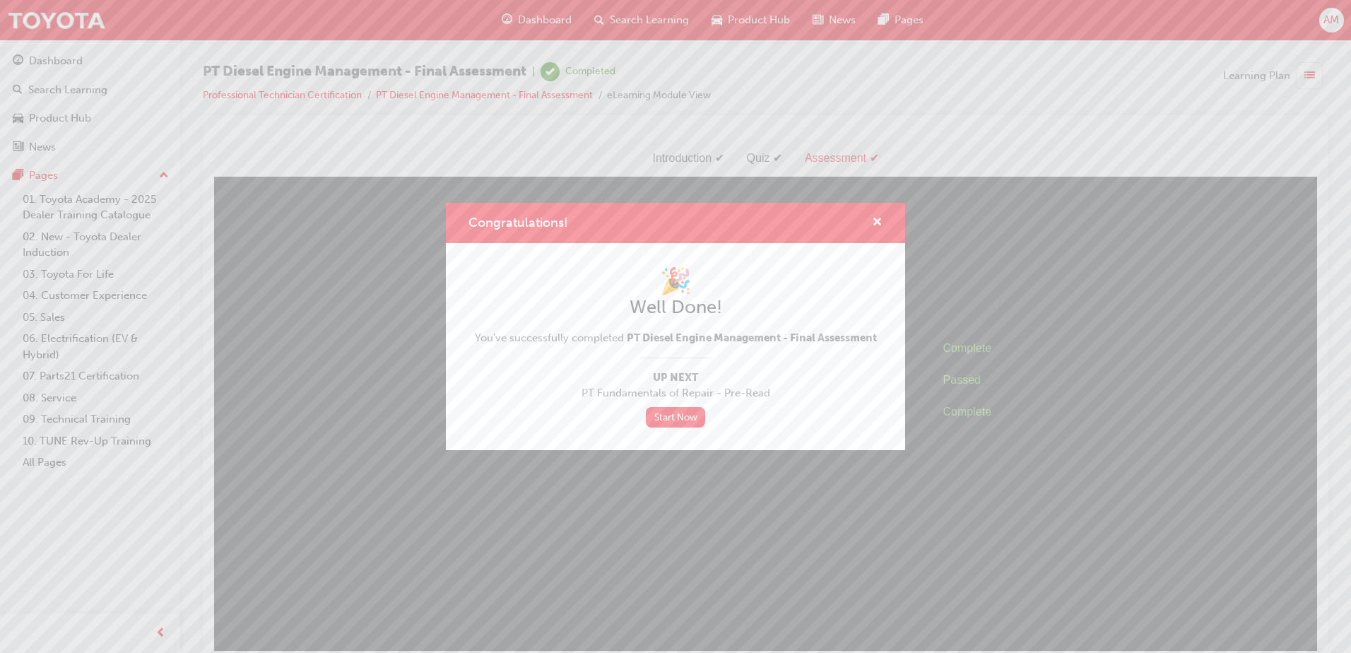
click at [885, 209] on div "Congratulations!" at bounding box center [675, 223] width 459 height 40
click at [880, 217] on span "cross-icon" at bounding box center [877, 223] width 11 height 13
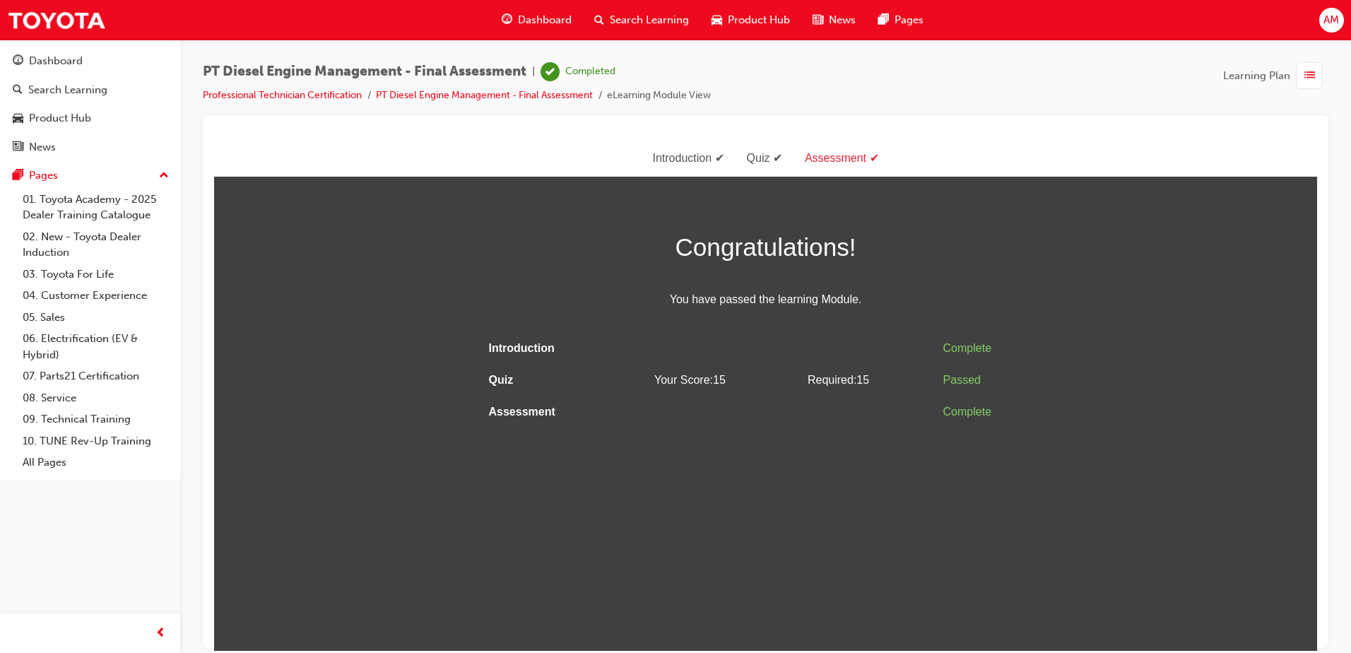
click at [629, 242] on span "Congratulations!" at bounding box center [765, 246] width 565 height 41
click at [360, 95] on link "Professional Technician Certification" at bounding box center [282, 95] width 159 height 12
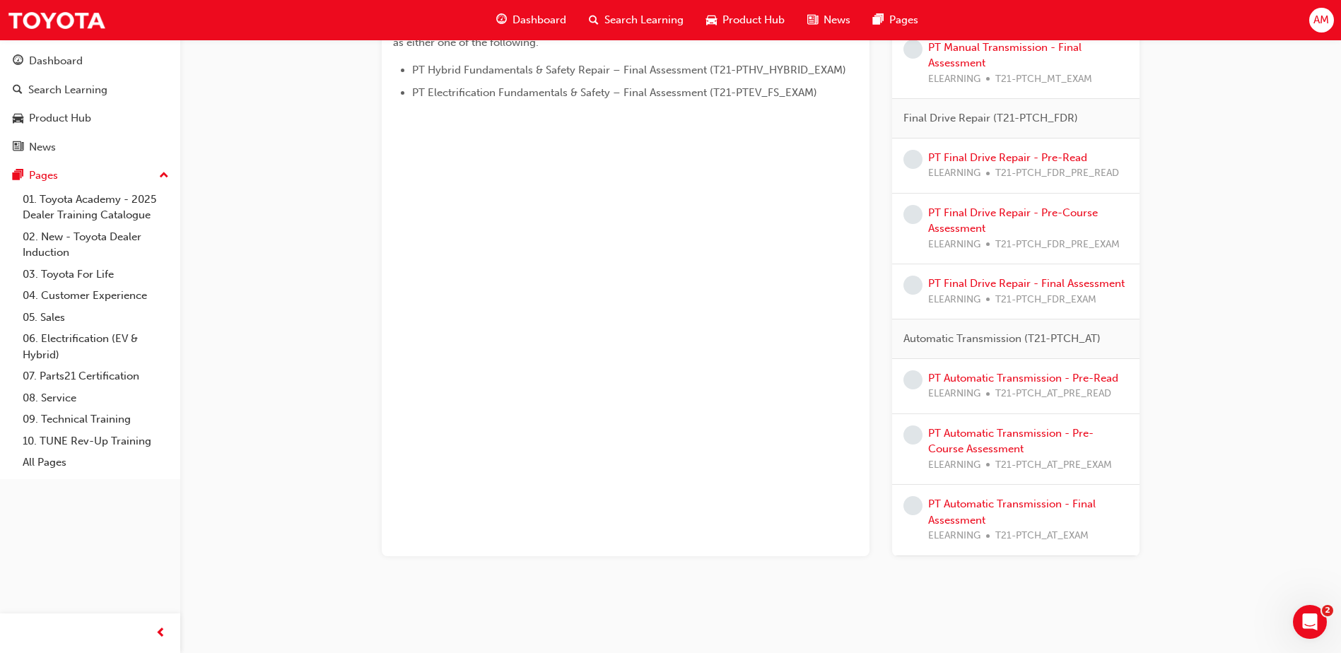
scroll to position [842, 0]
